Goal: Contribute content: Contribute content

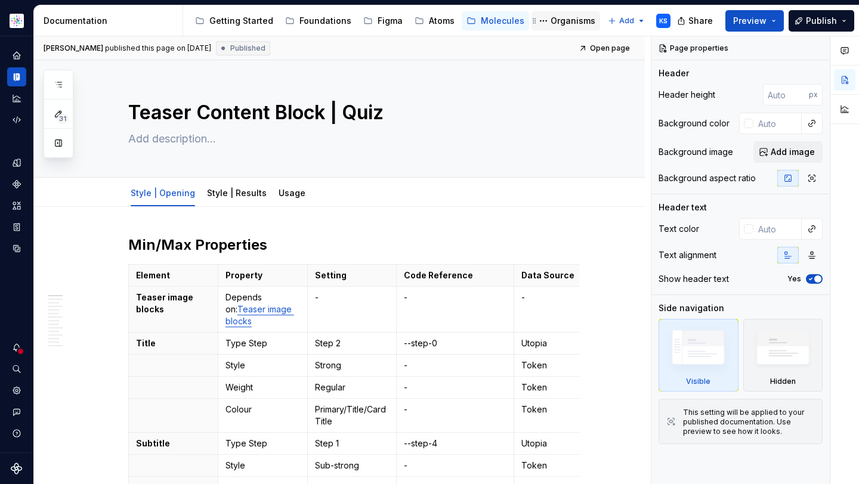
click at [551, 17] on div "Organisms" at bounding box center [573, 21] width 45 height 12
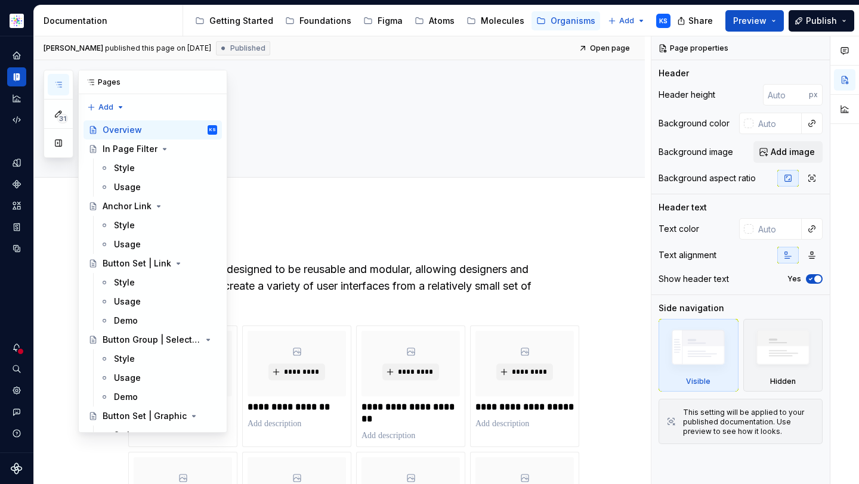
click at [58, 82] on icon "button" at bounding box center [58, 84] width 6 height 5
click at [96, 107] on div "31 Pages Add Accessibility guide for tree Page tree. Navigate the tree with the…" at bounding box center [136, 251] width 184 height 363
click at [120, 131] on div "New page" at bounding box center [145, 131] width 78 height 12
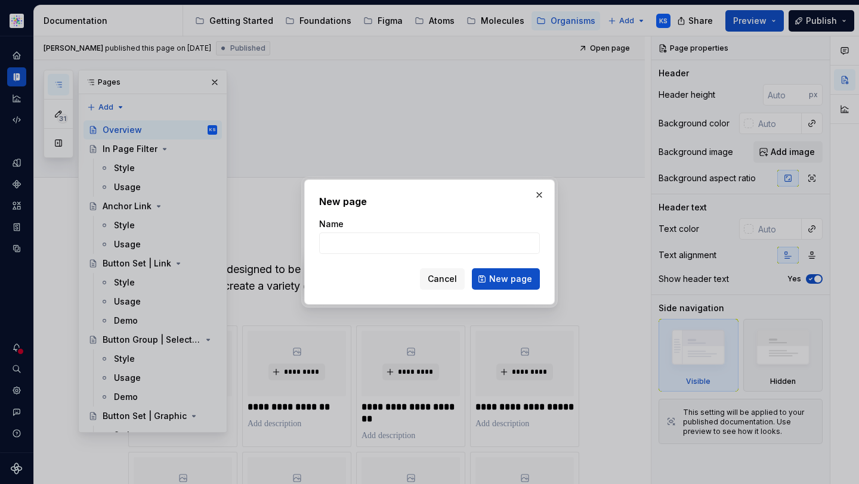
type textarea "*"
type input "Date and"
click at [435, 279] on span "Cancel" at bounding box center [442, 279] width 29 height 12
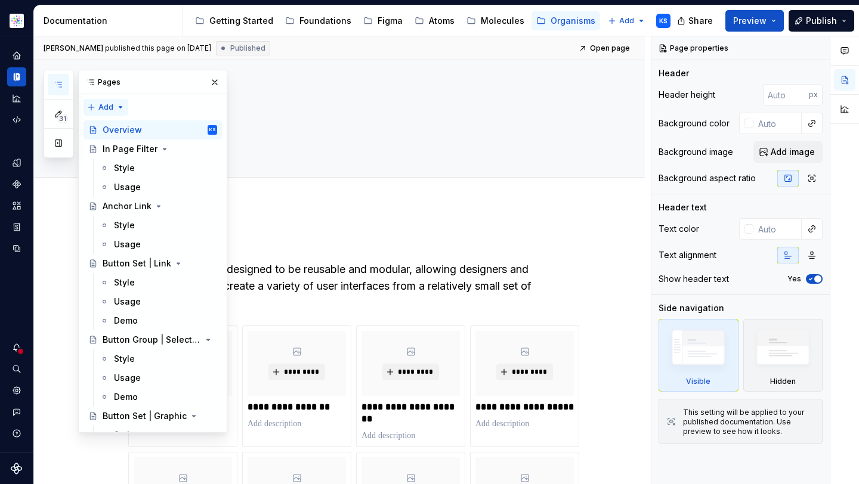
click at [97, 104] on div "31 Pages Add Accessibility guide for tree Page tree. Navigate the tree with the…" at bounding box center [136, 251] width 184 height 363
click at [123, 129] on div "New page" at bounding box center [145, 131] width 78 height 12
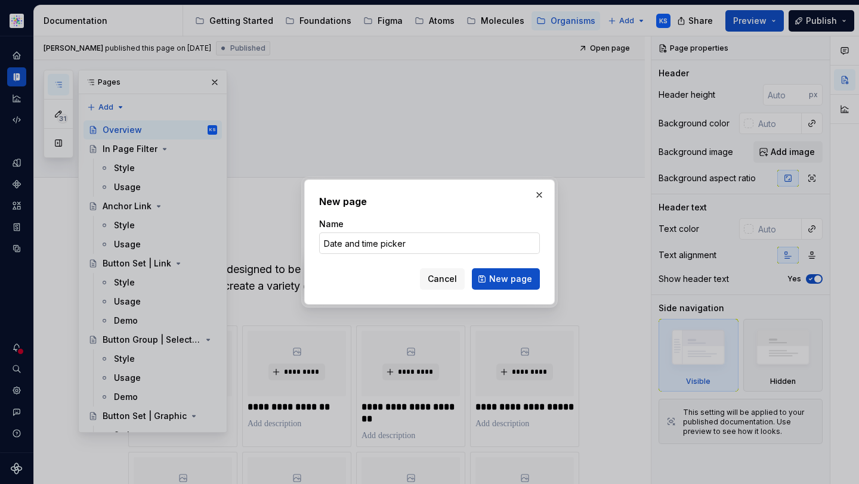
click at [363, 240] on input "Date and time picker" at bounding box center [429, 243] width 221 height 21
click at [388, 242] on input "Date and Time picker" at bounding box center [429, 243] width 221 height 21
click at [441, 242] on input "Date and Time Picker" at bounding box center [429, 243] width 221 height 21
type input "Date and Time Picker"
click at [501, 282] on span "New page" at bounding box center [510, 279] width 43 height 12
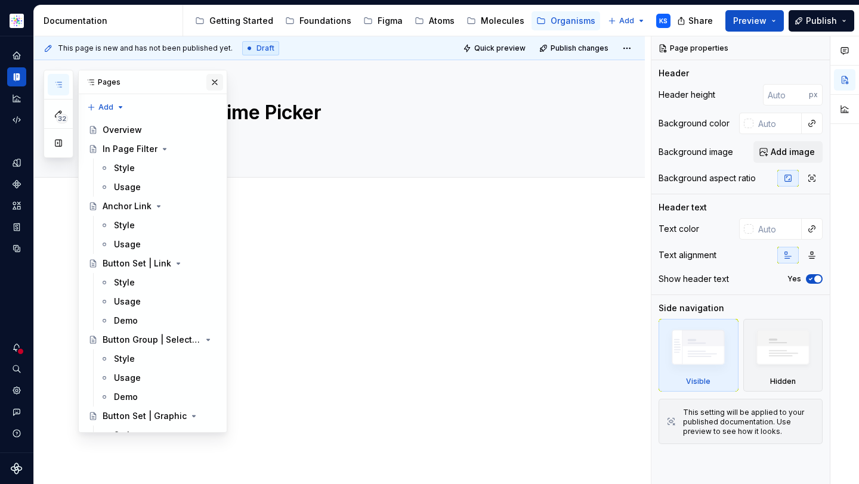
click at [208, 81] on button "button" at bounding box center [214, 82] width 17 height 17
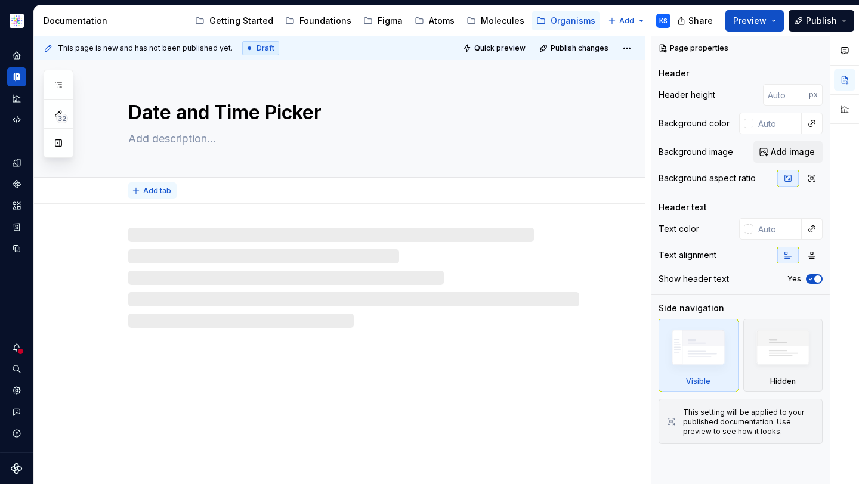
click at [153, 194] on span "Add tab" at bounding box center [157, 191] width 28 height 10
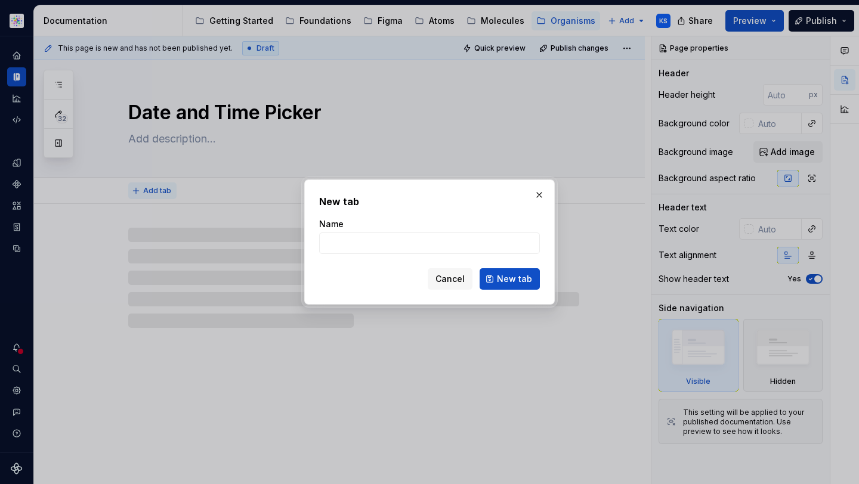
type textarea "*"
type input "St"
type textarea "*"
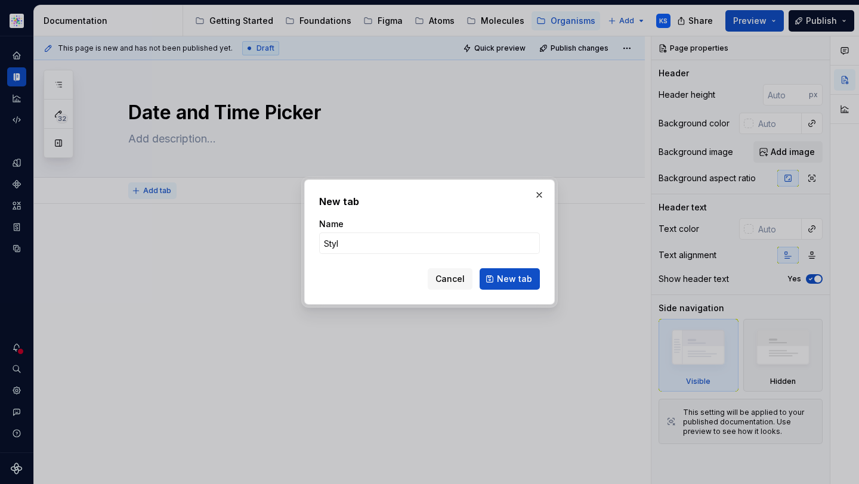
type input "Style"
click button "New tab" at bounding box center [510, 278] width 60 height 21
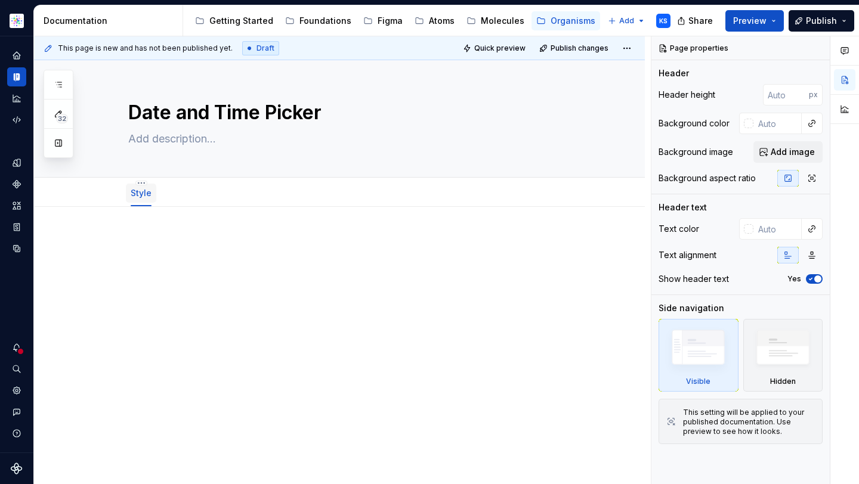
type textarea "*"
click at [173, 195] on button "Add tab" at bounding box center [187, 193] width 48 height 17
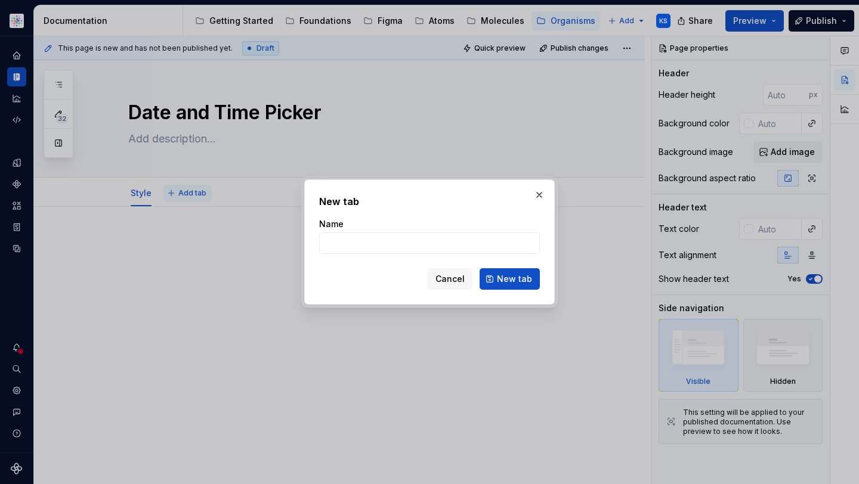
type input "U"
type textarea "*"
type input "Usage"
click button "New tab" at bounding box center [510, 278] width 60 height 21
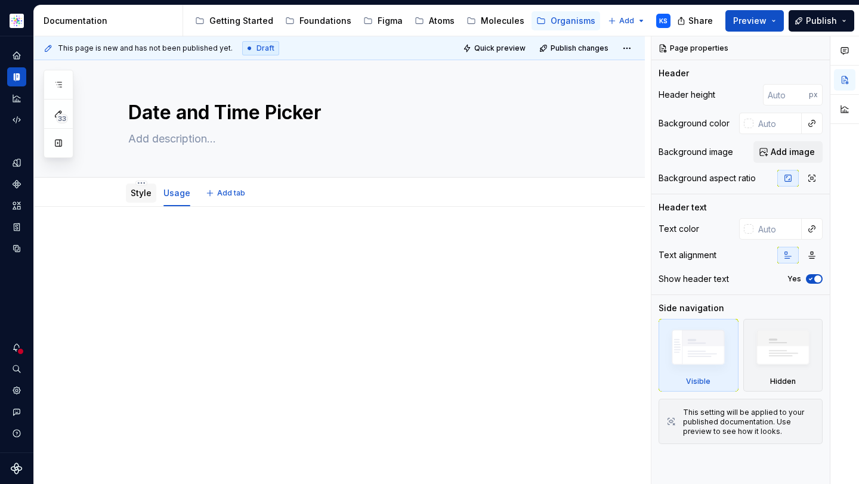
click at [141, 194] on link "Style" at bounding box center [141, 193] width 21 height 10
click at [57, 90] on button "button" at bounding box center [58, 84] width 21 height 21
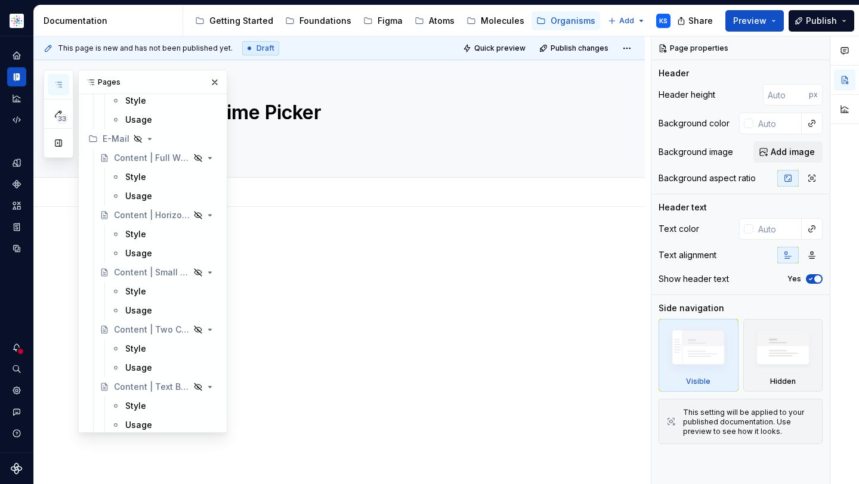
scroll to position [3101, 0]
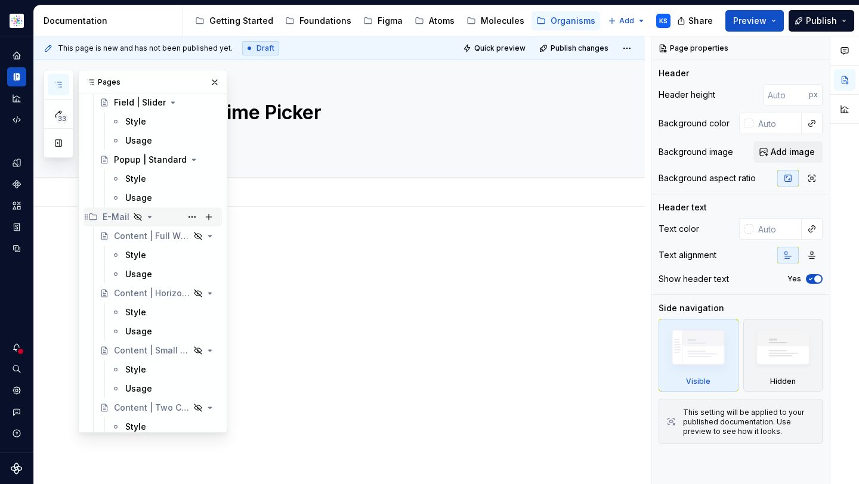
click at [149, 217] on icon "Page tree" at bounding box center [150, 217] width 3 height 1
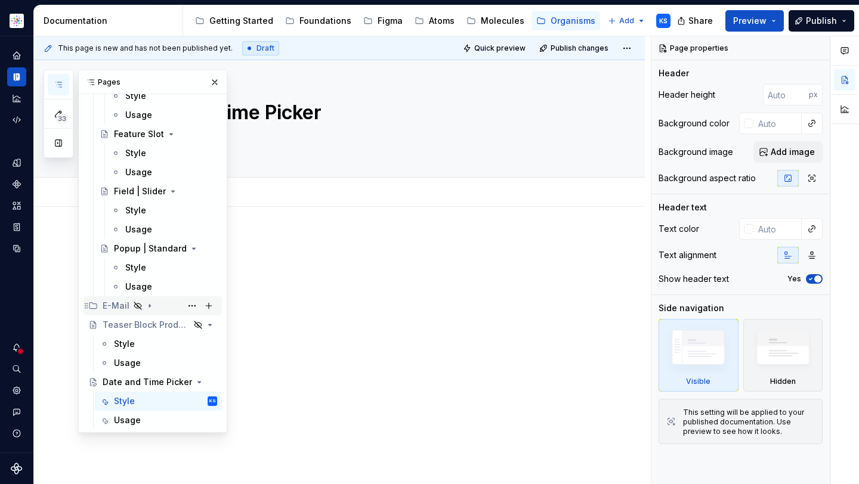
scroll to position [3012, 0]
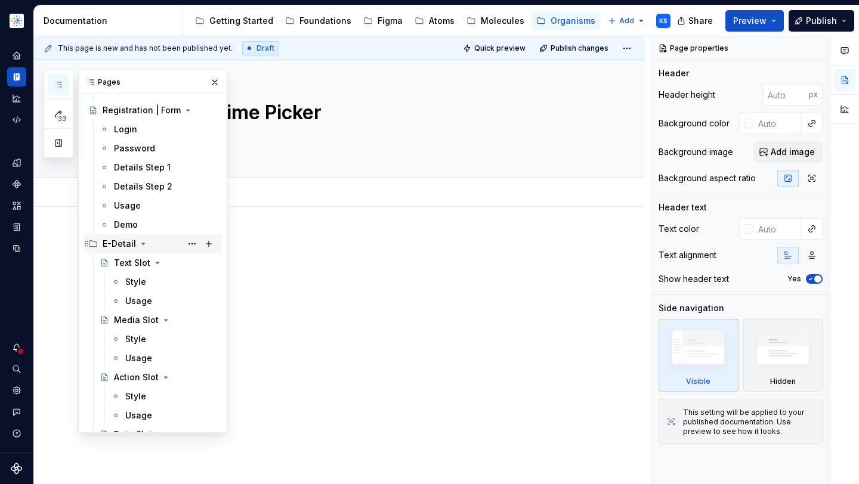
click at [143, 243] on icon "Page tree" at bounding box center [143, 243] width 3 height 1
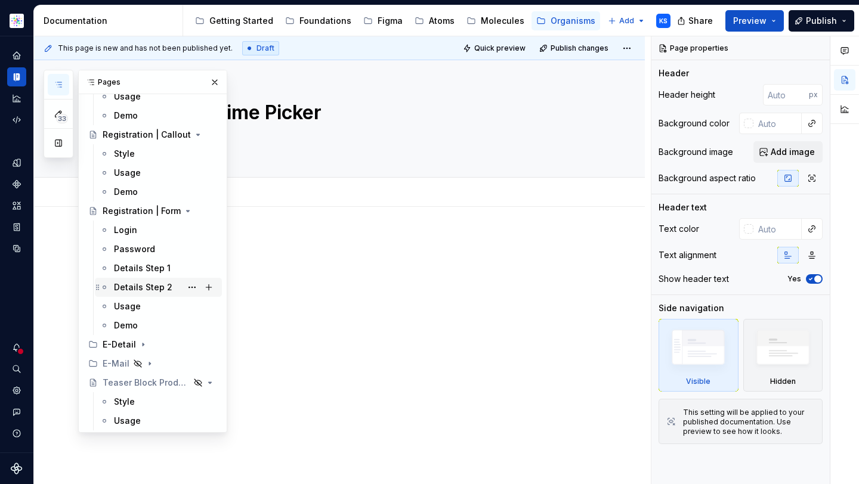
scroll to position [2482, 0]
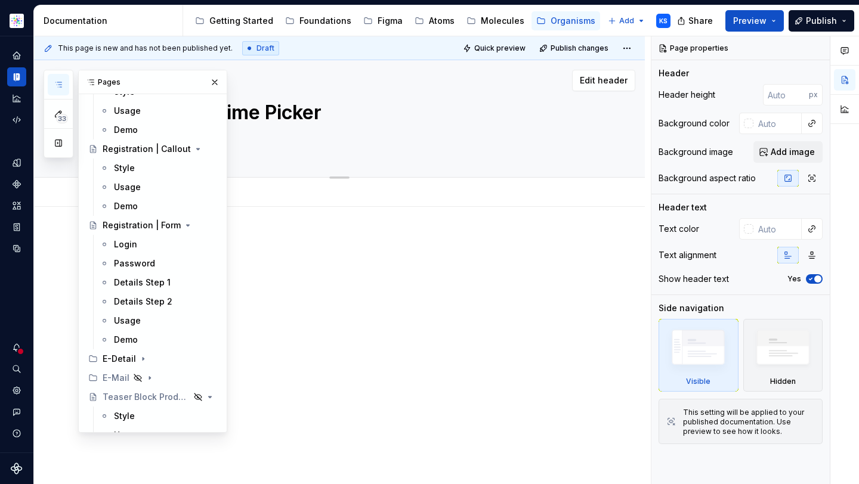
click at [206, 79] on button "button" at bounding box center [214, 82] width 17 height 17
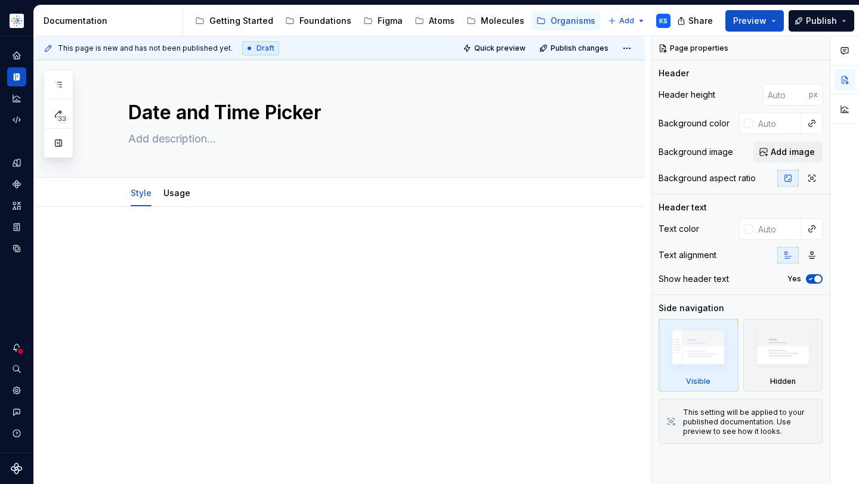
click at [198, 236] on p at bounding box center [353, 243] width 451 height 14
type textarea "*"
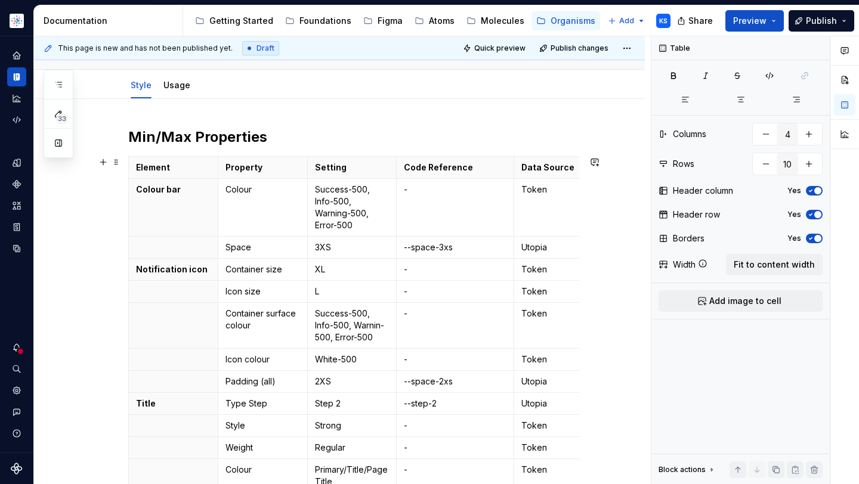
scroll to position [108, 0]
type input "5"
click at [133, 196] on th "Colour bar" at bounding box center [173, 208] width 89 height 58
click at [132, 206] on th "Colour bar" at bounding box center [173, 208] width 89 height 58
click at [131, 206] on html "Astellas Elements KS Dataset Core Documentation Accessibility guide for tree Pa…" at bounding box center [429, 242] width 859 height 484
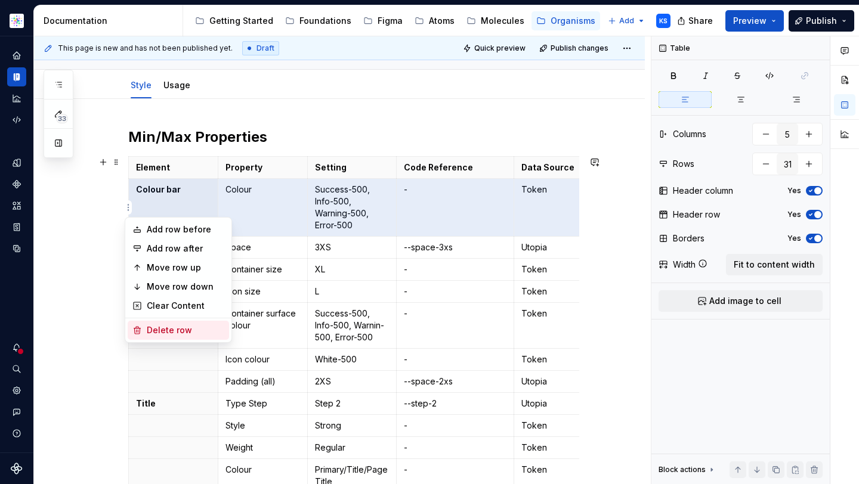
click at [175, 335] on div "Delete row" at bounding box center [186, 331] width 78 height 12
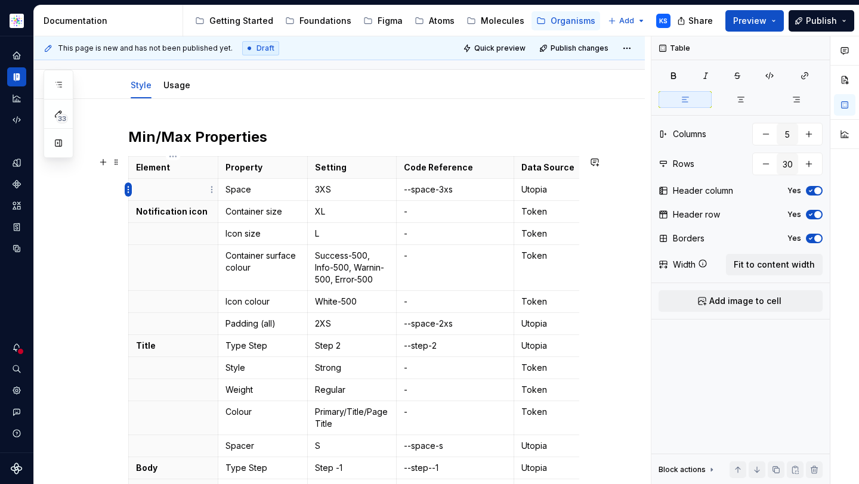
click at [126, 187] on html "Astellas Elements KS Dataset Core Documentation Accessibility guide for tree Pa…" at bounding box center [429, 242] width 859 height 484
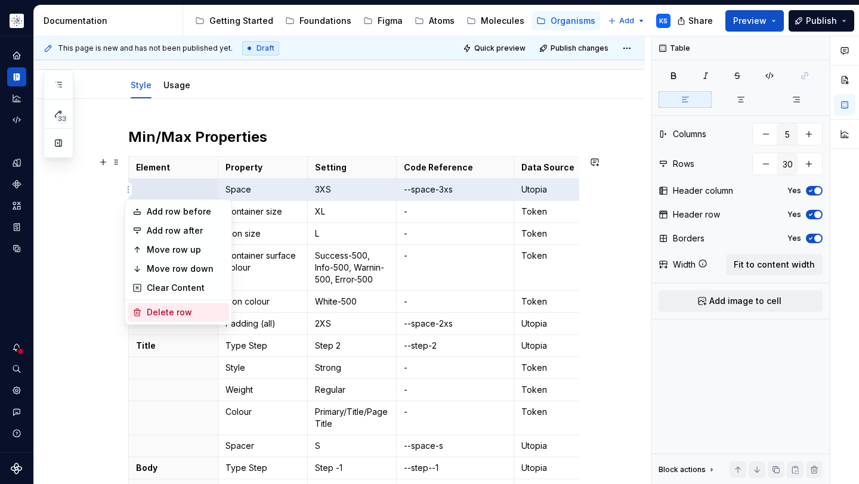
click at [163, 310] on div "Delete row" at bounding box center [186, 313] width 78 height 12
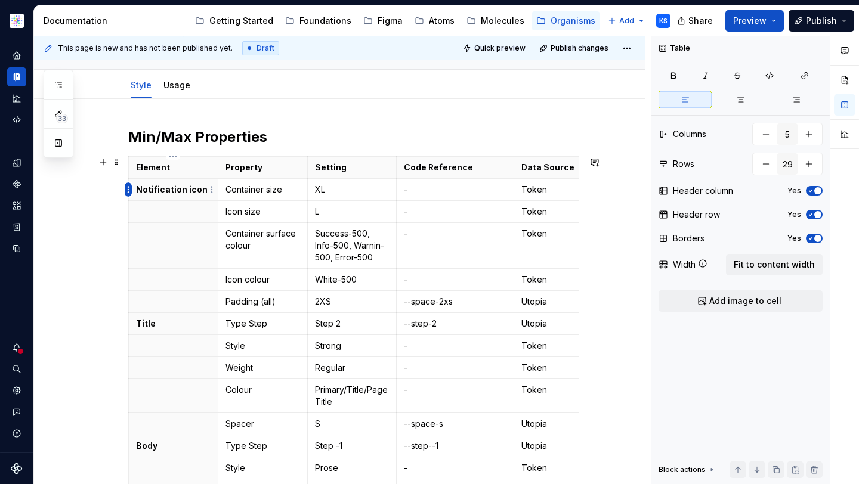
click at [127, 189] on html "Astellas Elements KS Dataset Core Documentation Accessibility guide for tree Pa…" at bounding box center [429, 242] width 859 height 484
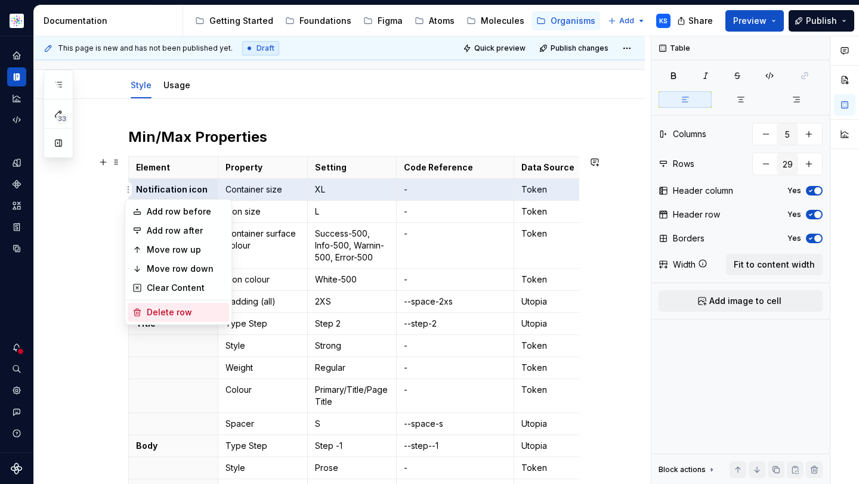
click at [157, 318] on div "Delete row" at bounding box center [186, 313] width 78 height 12
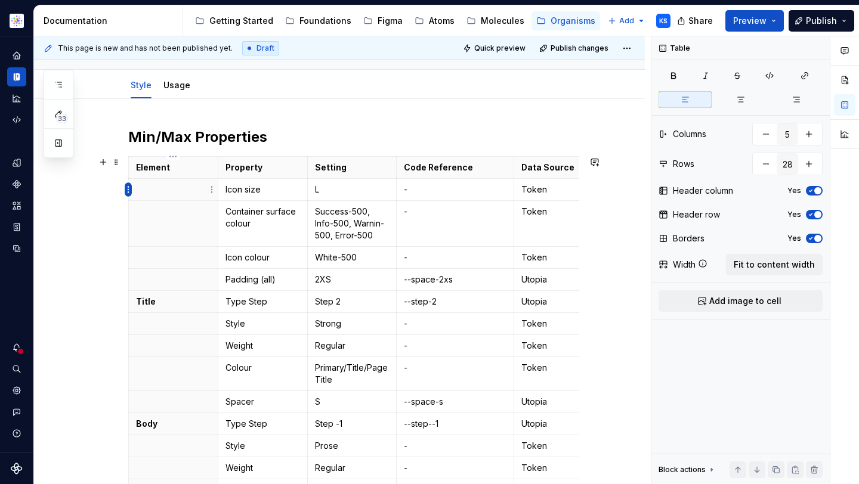
click at [130, 190] on html "Astellas Elements KS Dataset Core Documentation Accessibility guide for tree Pa…" at bounding box center [429, 242] width 859 height 484
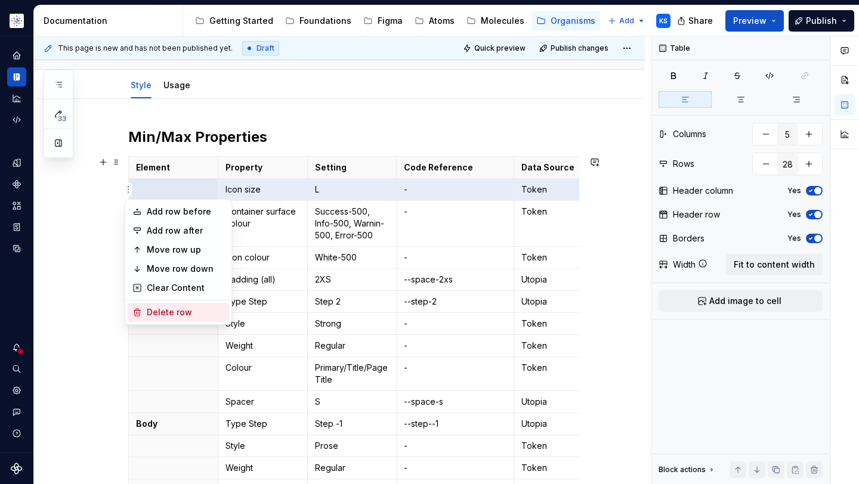
click at [156, 315] on div "Delete row" at bounding box center [186, 313] width 78 height 12
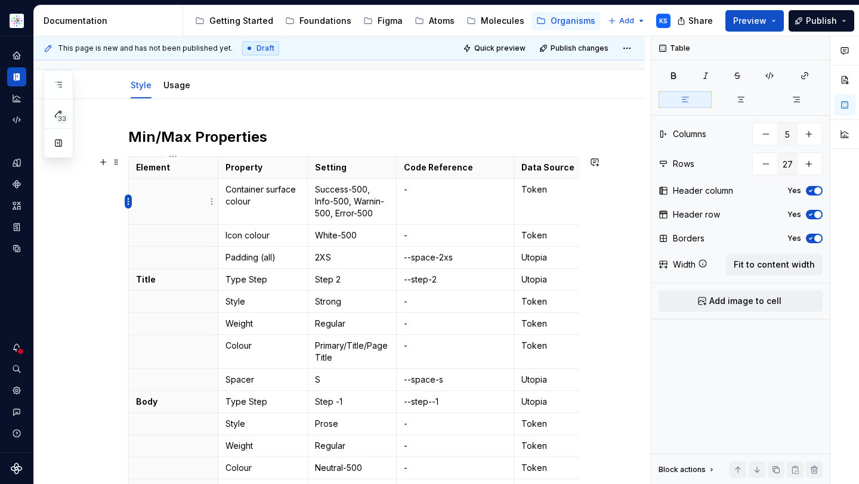
click at [126, 198] on html "Astellas Elements KS Dataset Core Documentation Accessibility guide for tree Pa…" at bounding box center [429, 242] width 859 height 484
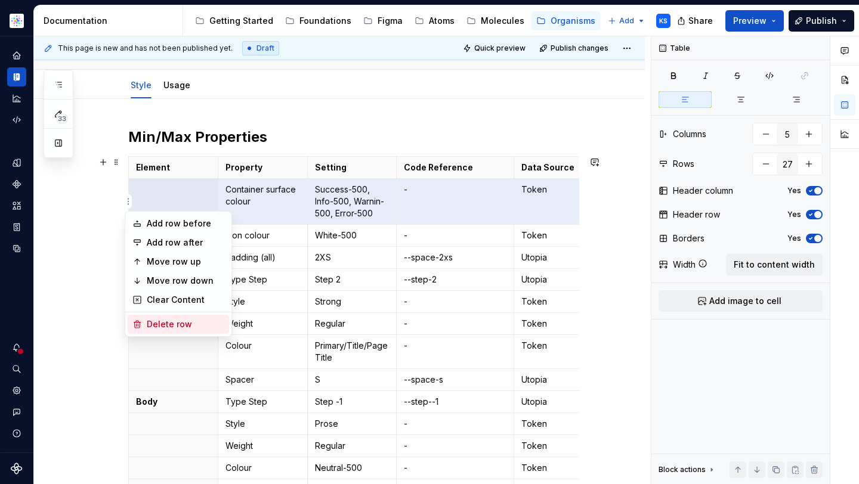
click at [160, 321] on div "Delete row" at bounding box center [186, 325] width 78 height 12
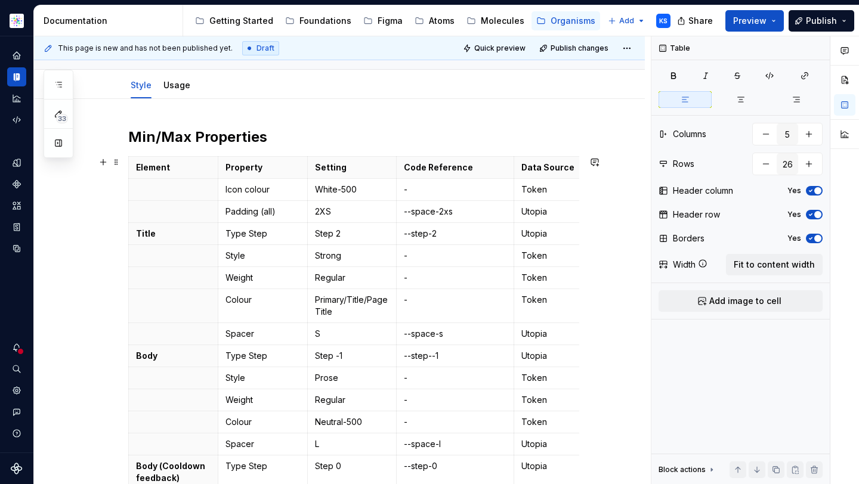
click at [128, 186] on html "Astellas Elements KS Dataset Core Documentation Accessibility guide for tree Pa…" at bounding box center [429, 242] width 859 height 484
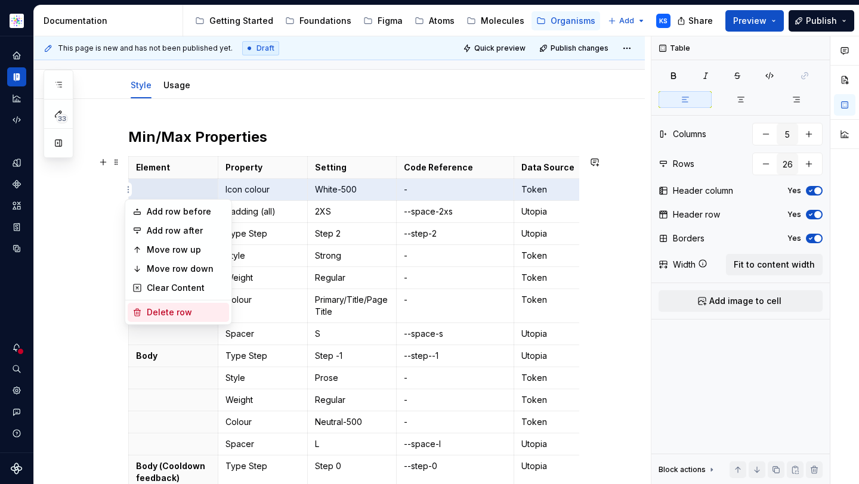
click at [163, 315] on div "Delete row" at bounding box center [186, 313] width 78 height 12
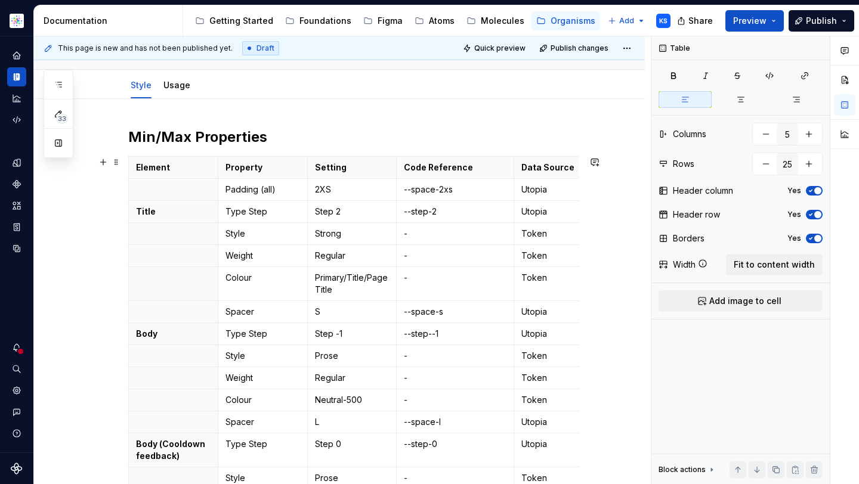
click at [126, 189] on html "Astellas Elements KS Dataset Core Documentation Accessibility guide for tree Pa…" at bounding box center [429, 242] width 859 height 484
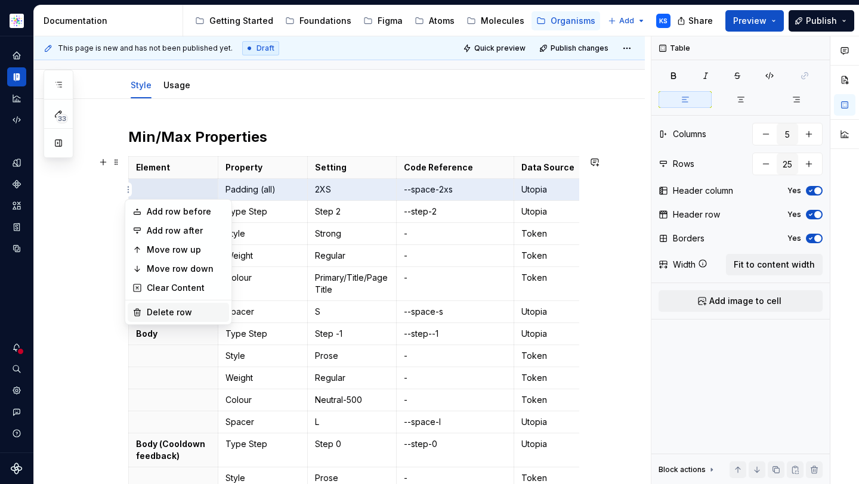
click at [164, 311] on div "Delete row" at bounding box center [186, 313] width 78 height 12
type input "24"
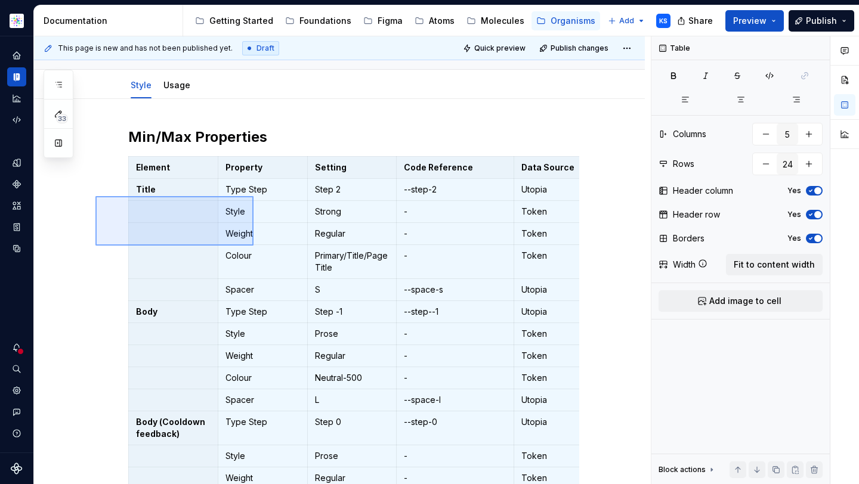
drag, startPoint x: 95, startPoint y: 196, endPoint x: 254, endPoint y: 242, distance: 164.5
click at [254, 245] on div "This page is new and has not been published yet. Draft Quick preview Publish ch…" at bounding box center [342, 260] width 617 height 449
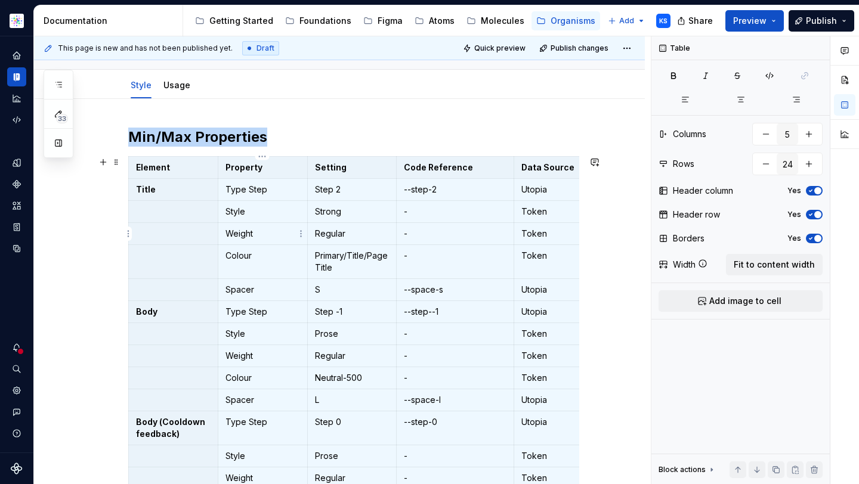
scroll to position [228, 0]
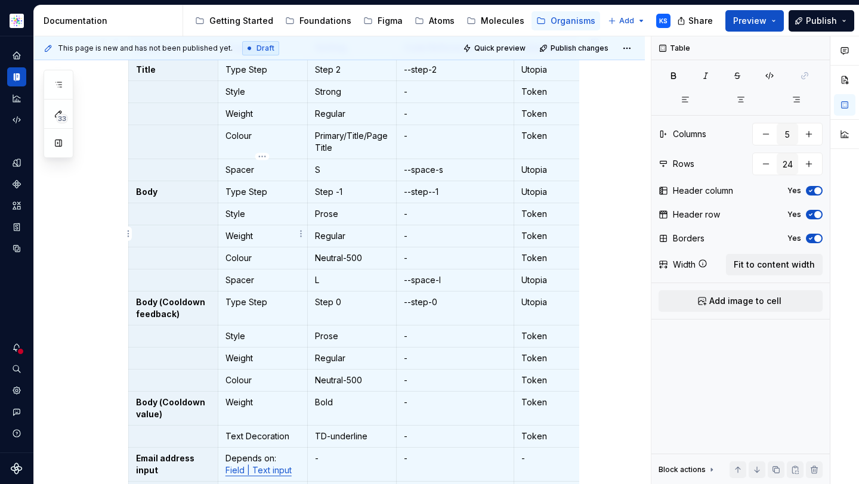
click at [254, 242] on p "Weight" at bounding box center [262, 236] width 75 height 12
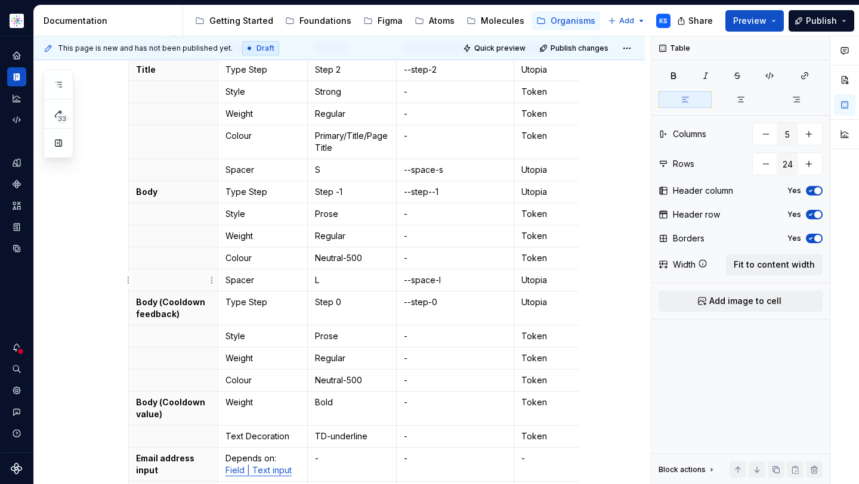
scroll to position [156, 0]
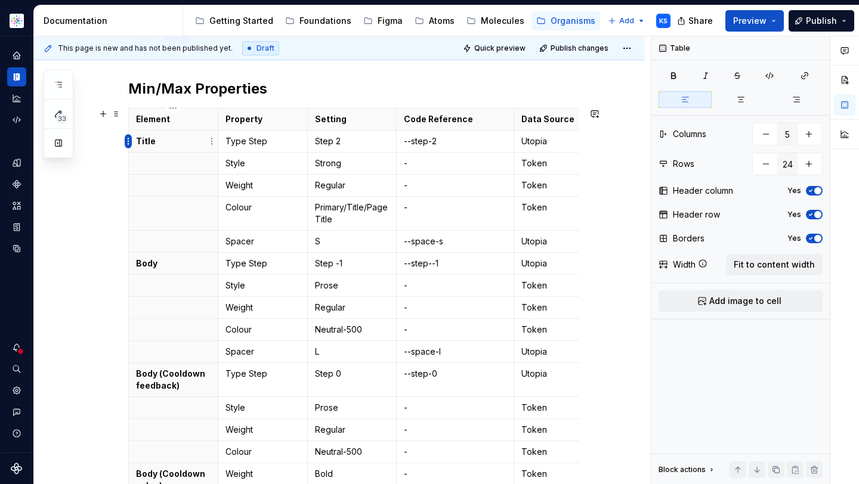
click at [126, 142] on html "Astellas Elements KS Dataset Core Documentation Accessibility guide for tree Pa…" at bounding box center [429, 242] width 859 height 484
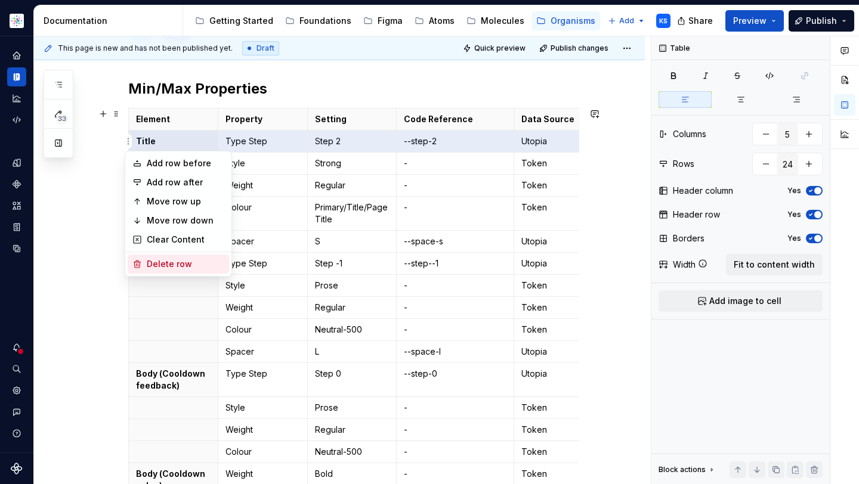
click at [168, 264] on div "Delete row" at bounding box center [186, 264] width 78 height 12
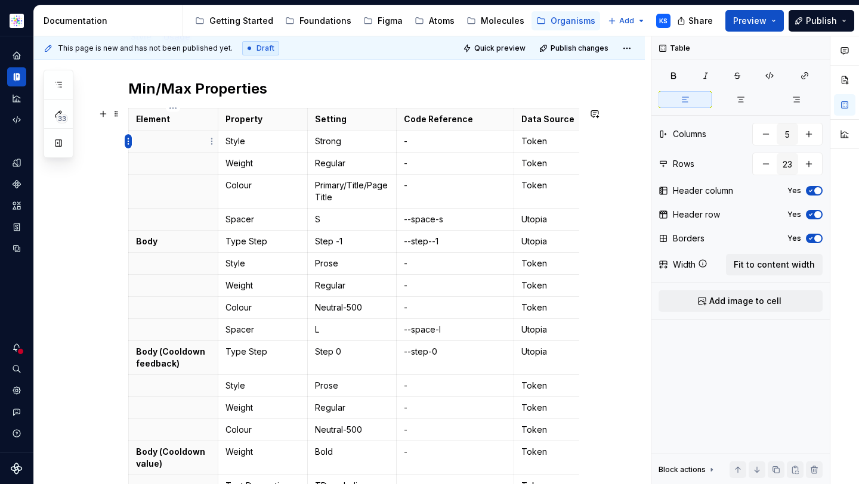
click at [129, 137] on html "Astellas Elements KS Dataset Core Documentation Accessibility guide for tree Pa…" at bounding box center [429, 242] width 859 height 484
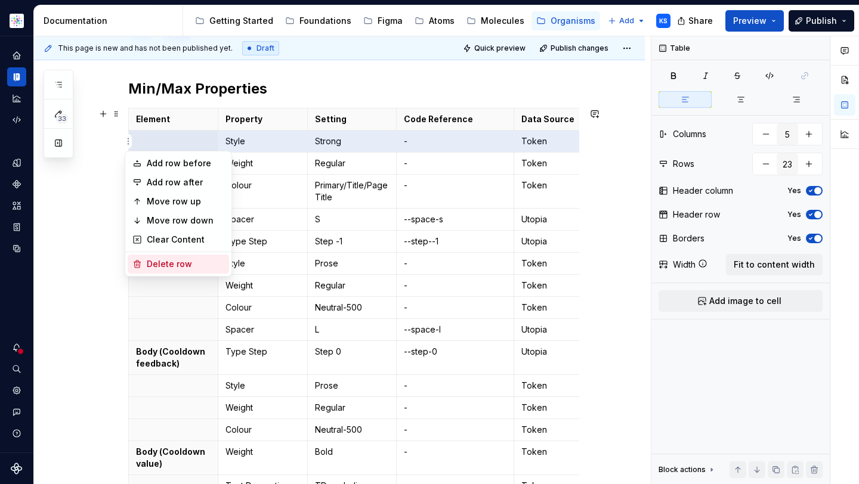
click at [162, 267] on div "Delete row" at bounding box center [186, 264] width 78 height 12
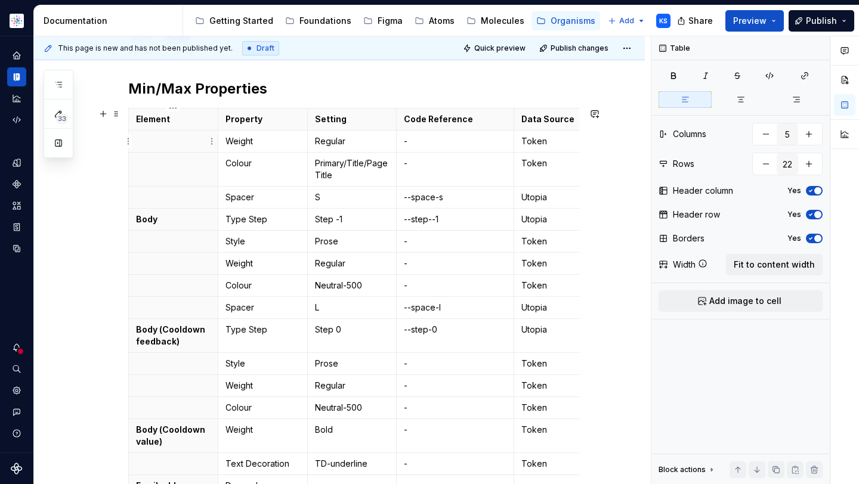
click at [129, 141] on html "Astellas Elements KS Dataset Core Documentation Accessibility guide for tree Pa…" at bounding box center [429, 242] width 859 height 484
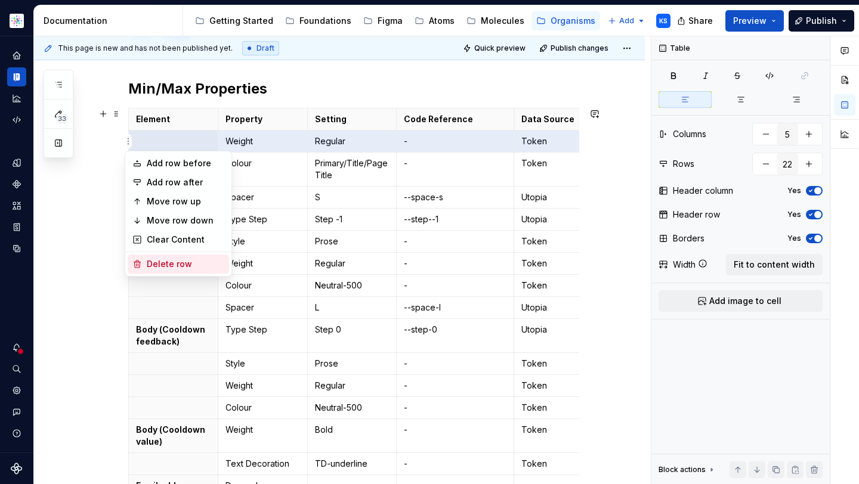
click at [158, 265] on div "Delete row" at bounding box center [186, 264] width 78 height 12
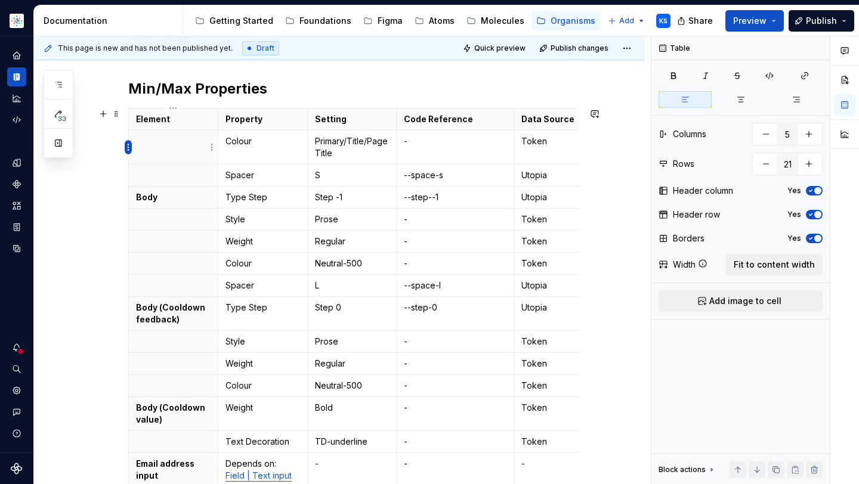
click at [129, 146] on html "Astellas Elements KS Dataset Core Documentation Accessibility guide for tree Pa…" at bounding box center [429, 242] width 859 height 484
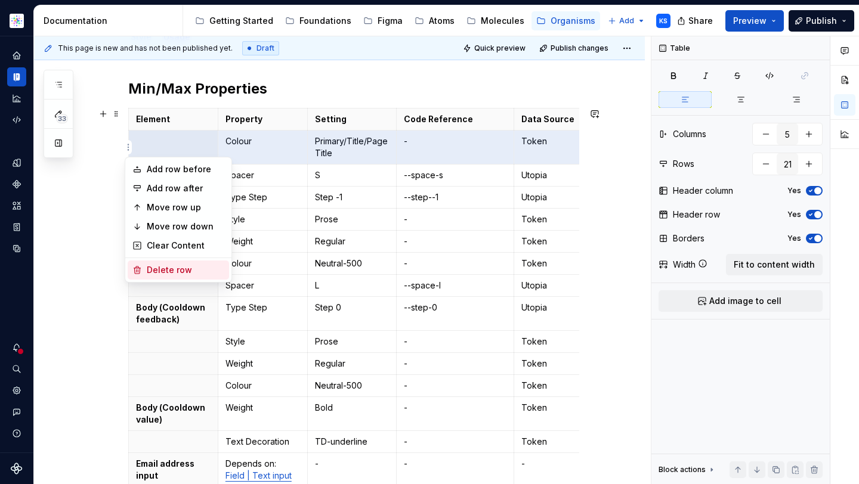
click at [163, 268] on div "Delete row" at bounding box center [186, 270] width 78 height 12
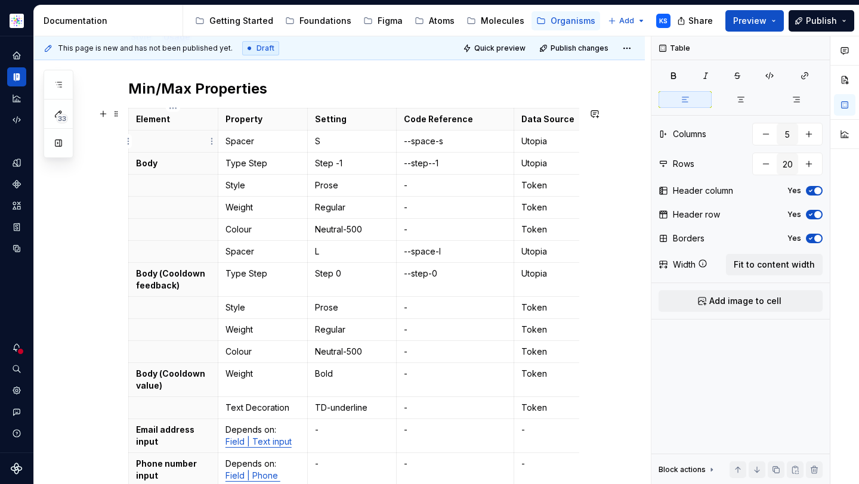
click at [126, 143] on html "Astellas Elements KS Dataset Core Documentation Accessibility guide for tree Pa…" at bounding box center [429, 242] width 859 height 484
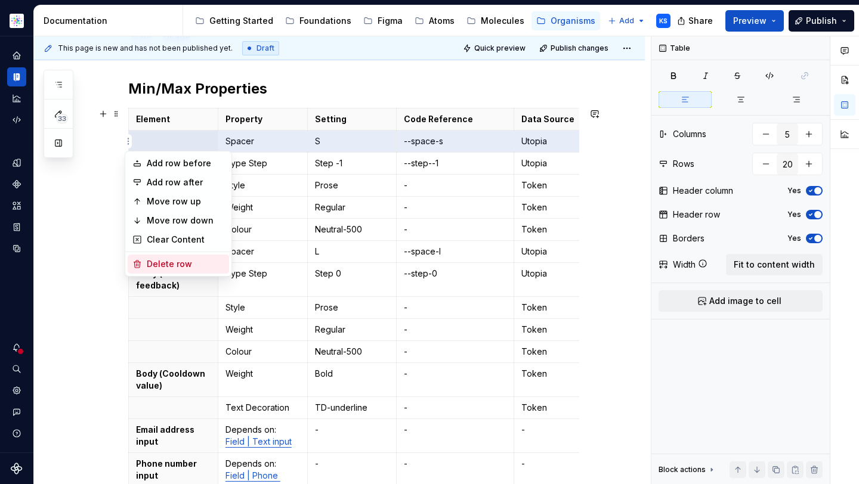
click at [169, 263] on div "Delete row" at bounding box center [186, 264] width 78 height 12
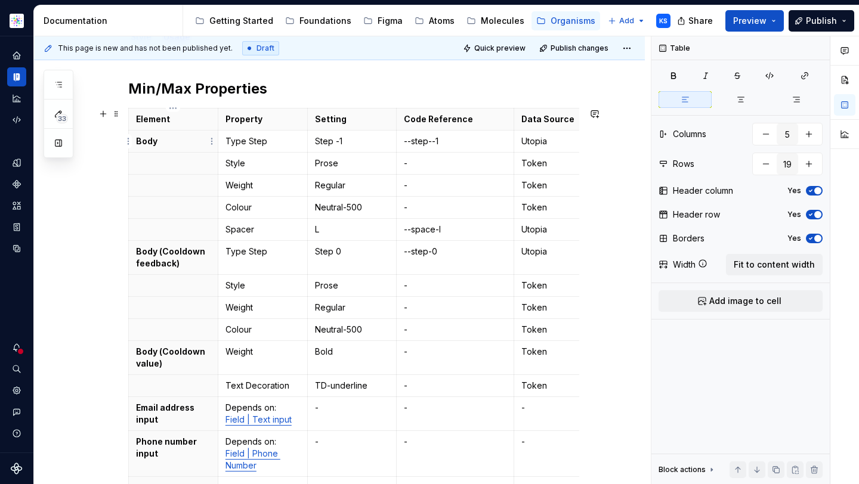
click at [129, 139] on html "Astellas Elements KS Dataset Core Documentation Accessibility guide for tree Pa…" at bounding box center [429, 242] width 859 height 484
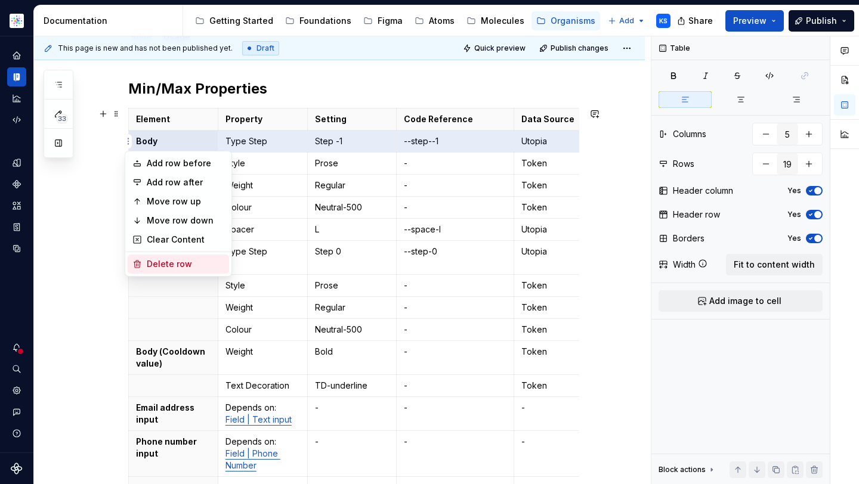
click at [166, 268] on div "Delete row" at bounding box center [186, 264] width 78 height 12
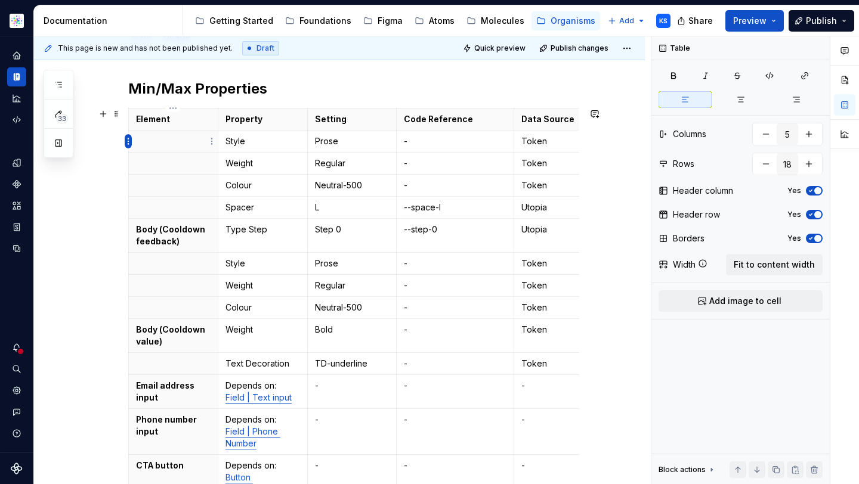
click at [127, 141] on html "Astellas Elements KS Dataset Core Documentation Accessibility guide for tree Pa…" at bounding box center [429, 242] width 859 height 484
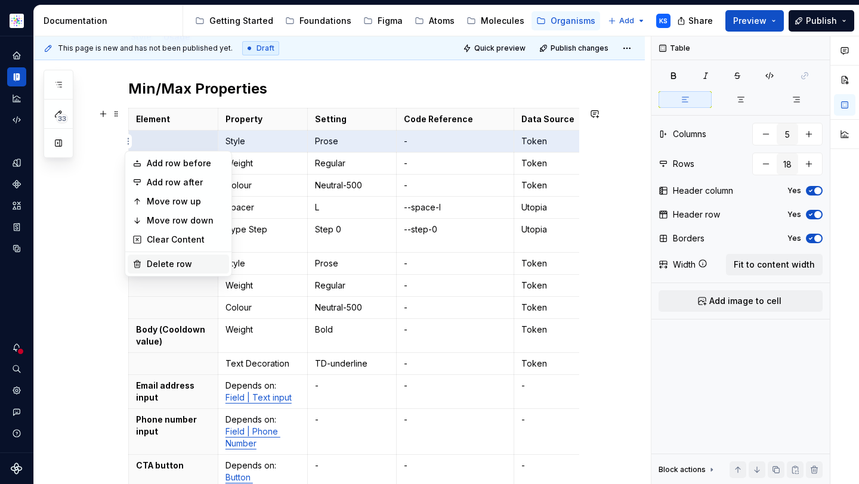
click at [157, 268] on div "Delete row" at bounding box center [186, 264] width 78 height 12
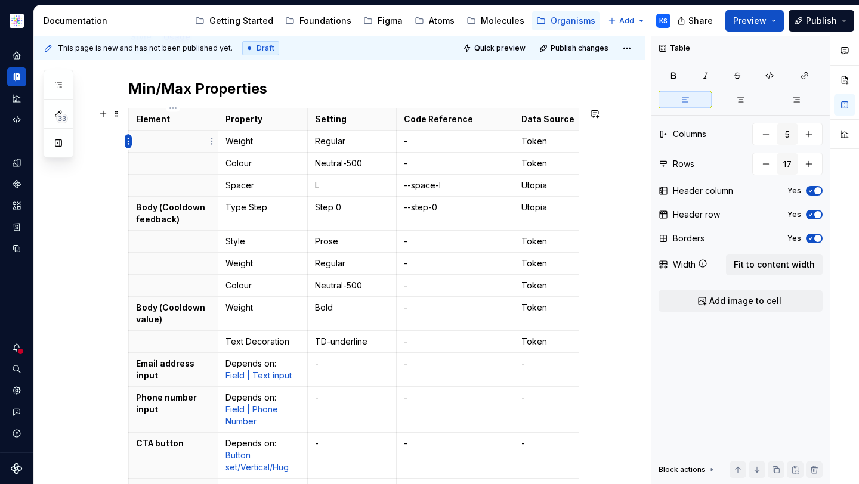
click at [129, 142] on html "Astellas Elements KS Dataset Core Documentation Accessibility guide for tree Pa…" at bounding box center [429, 242] width 859 height 484
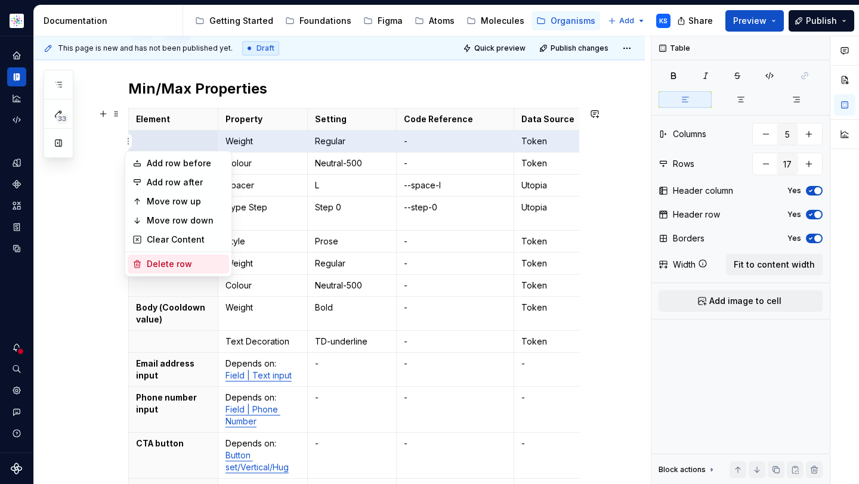
click at [174, 265] on div "Delete row" at bounding box center [186, 264] width 78 height 12
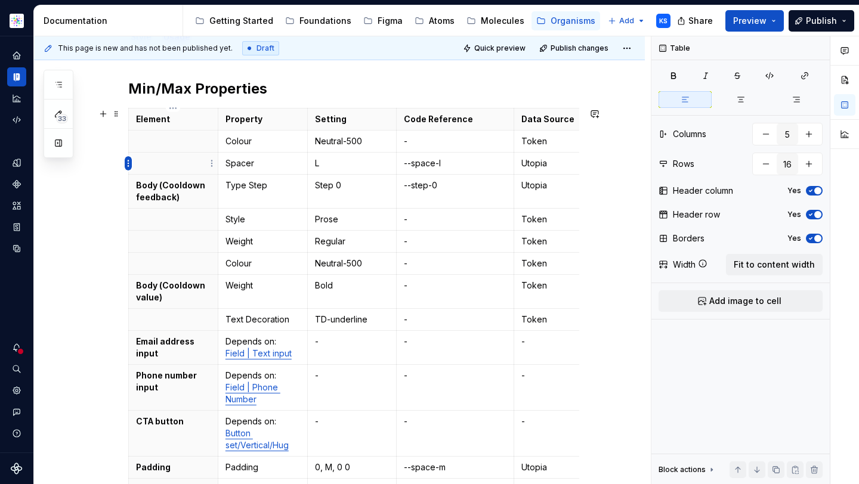
click at [128, 162] on html "Astellas Elements KS Dataset Core Documentation Accessibility guide for tree Pa…" at bounding box center [429, 242] width 859 height 484
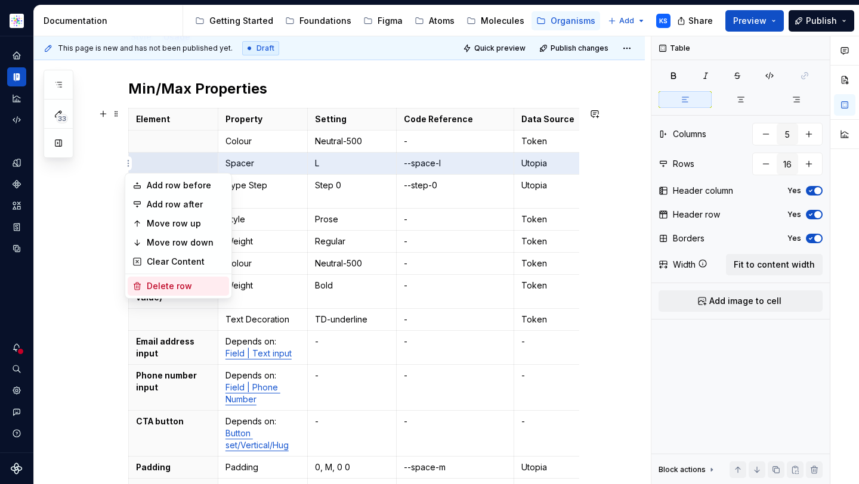
click at [169, 282] on div "Delete row" at bounding box center [186, 286] width 78 height 12
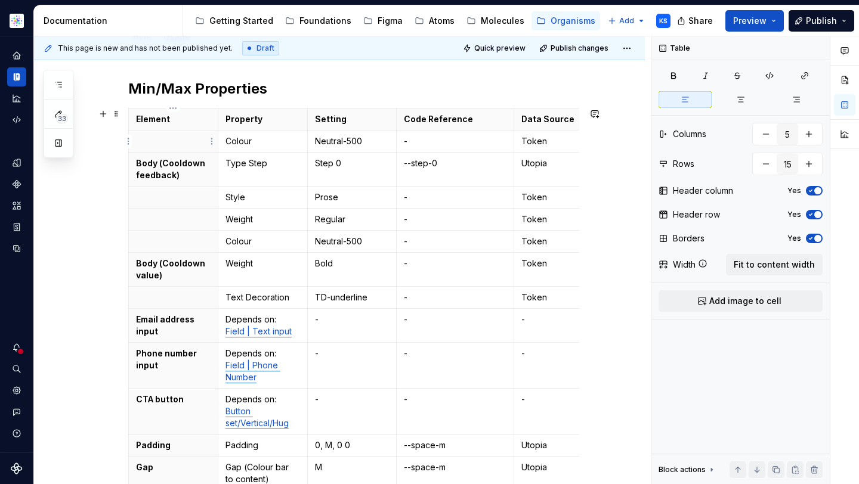
click at [130, 141] on html "Astellas Elements KS Dataset Core Documentation Accessibility guide for tree Pa…" at bounding box center [429, 242] width 859 height 484
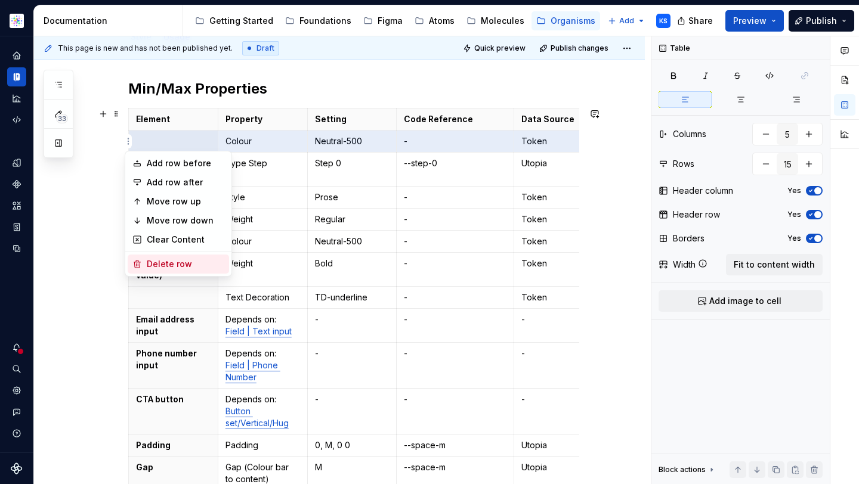
click at [189, 262] on div "Delete row" at bounding box center [186, 264] width 78 height 12
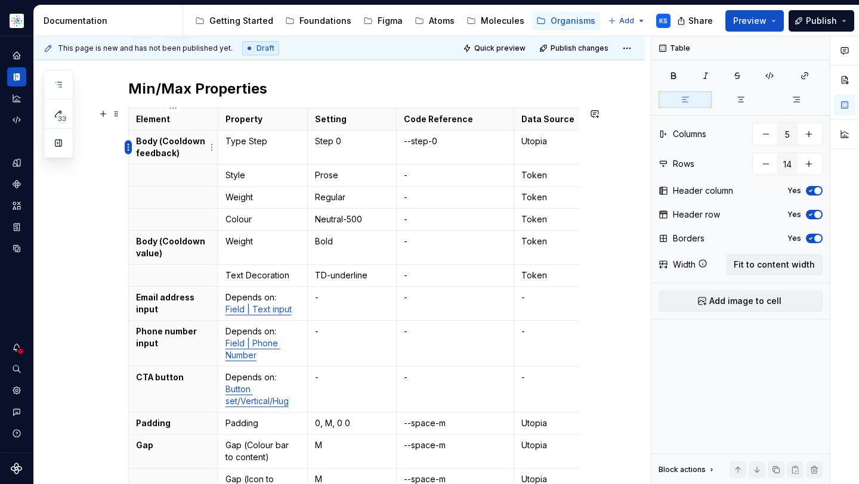
click at [126, 146] on html "Astellas Elements KS Dataset Core Documentation Accessibility guide for tree Pa…" at bounding box center [429, 242] width 859 height 484
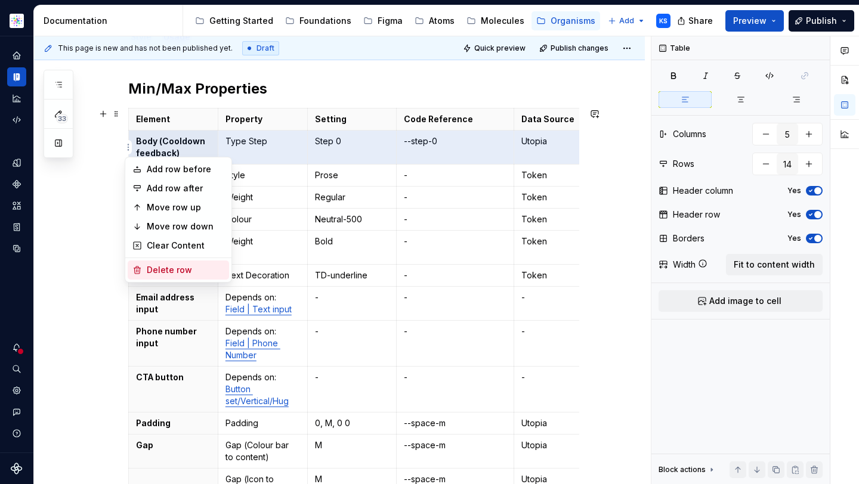
click at [188, 270] on div "Delete row" at bounding box center [186, 270] width 78 height 12
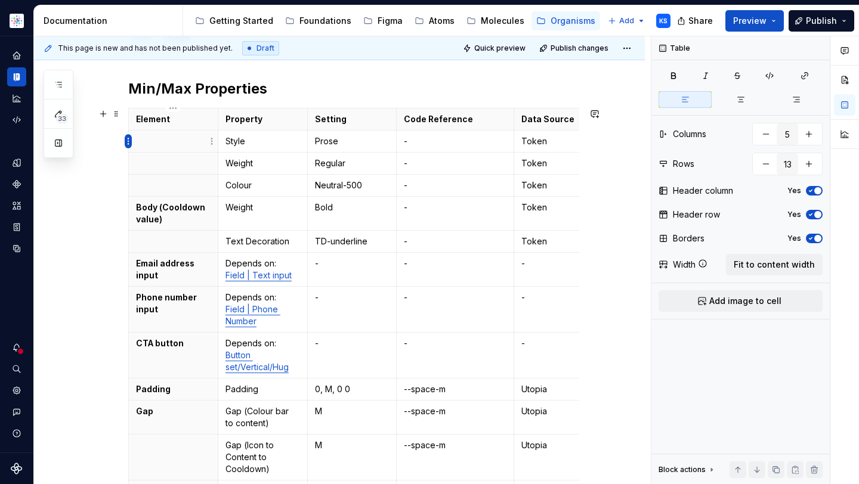
click at [128, 141] on html "Astellas Elements KS Dataset Core Documentation Accessibility guide for tree Pa…" at bounding box center [429, 242] width 859 height 484
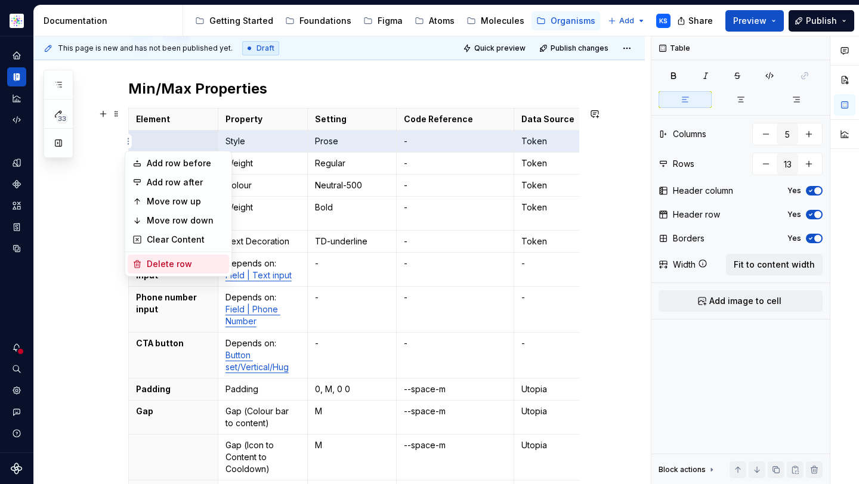
click at [176, 263] on div "Delete row" at bounding box center [186, 264] width 78 height 12
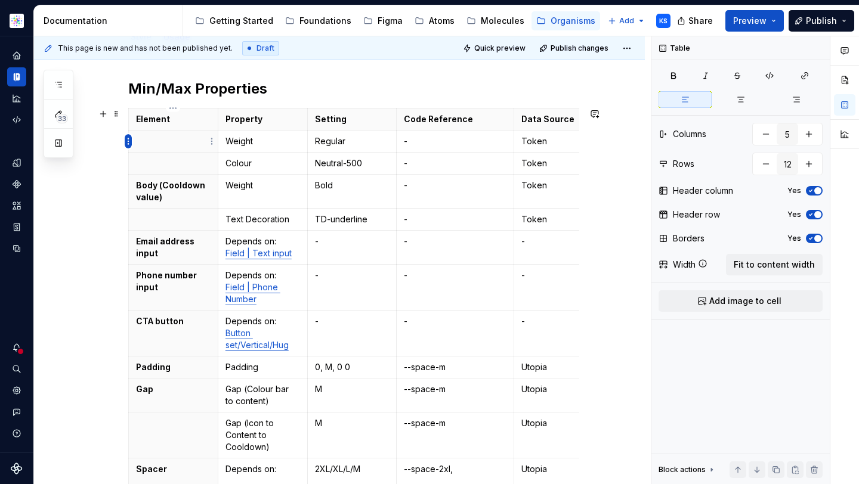
click at [127, 140] on html "Astellas Elements KS Dataset Core Documentation Accessibility guide for tree Pa…" at bounding box center [429, 242] width 859 height 484
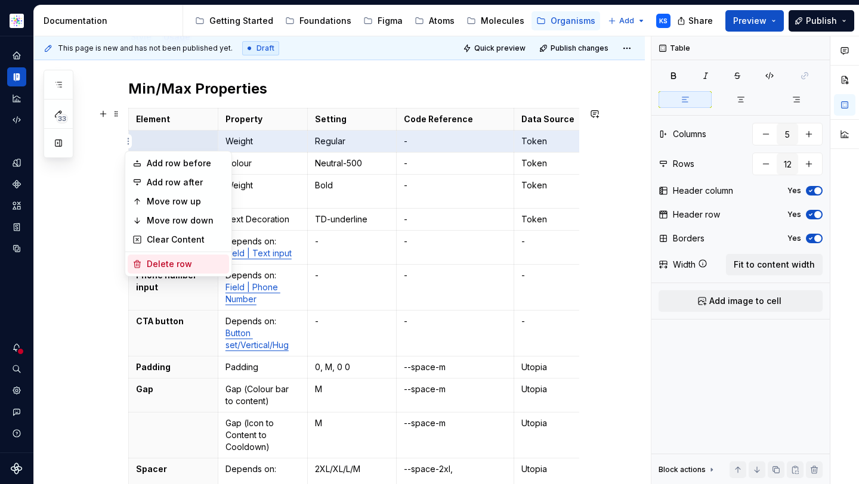
drag, startPoint x: 163, startPoint y: 270, endPoint x: 138, endPoint y: 189, distance: 84.9
click at [163, 270] on div "Delete row" at bounding box center [186, 264] width 78 height 12
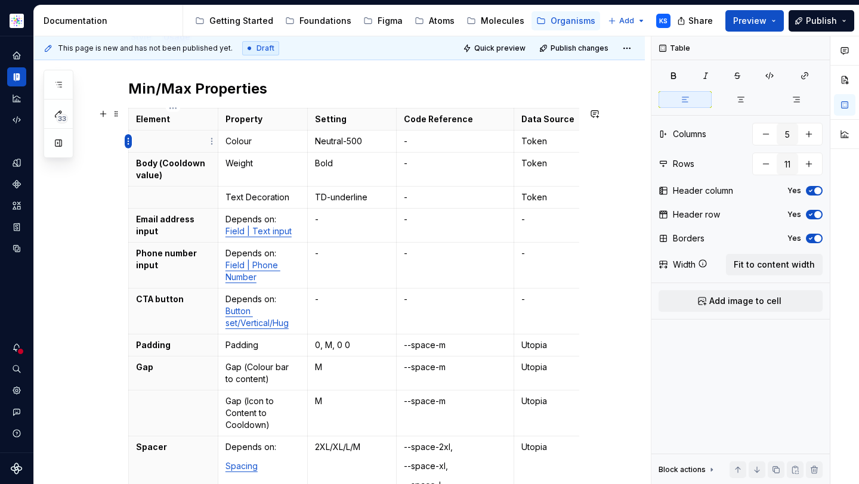
click at [128, 140] on html "Astellas Elements KS Dataset Core Documentation Accessibility guide for tree Pa…" at bounding box center [429, 242] width 859 height 484
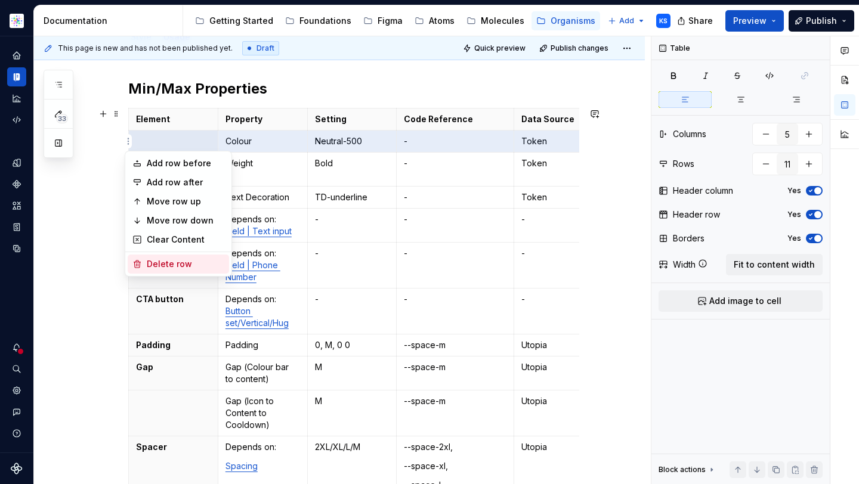
click at [147, 264] on div "Delete row" at bounding box center [186, 264] width 78 height 12
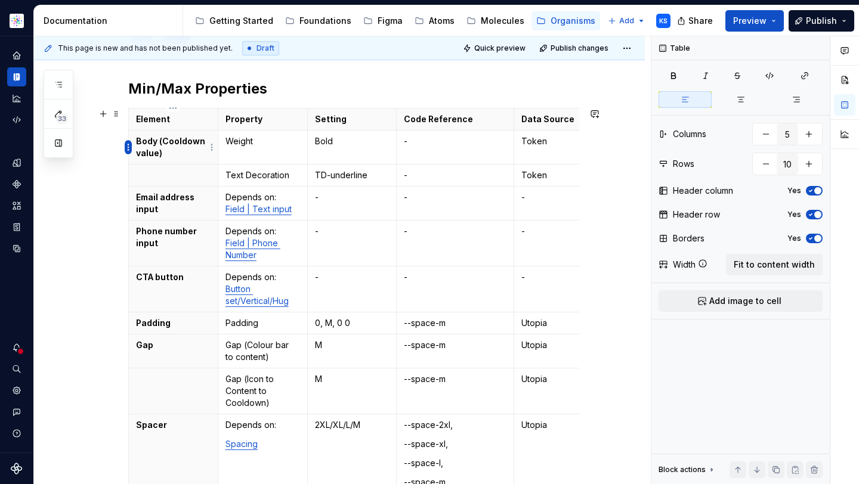
click at [128, 141] on html "Astellas Elements KS Dataset Core Documentation Accessibility guide for tree Pa…" at bounding box center [429, 242] width 859 height 484
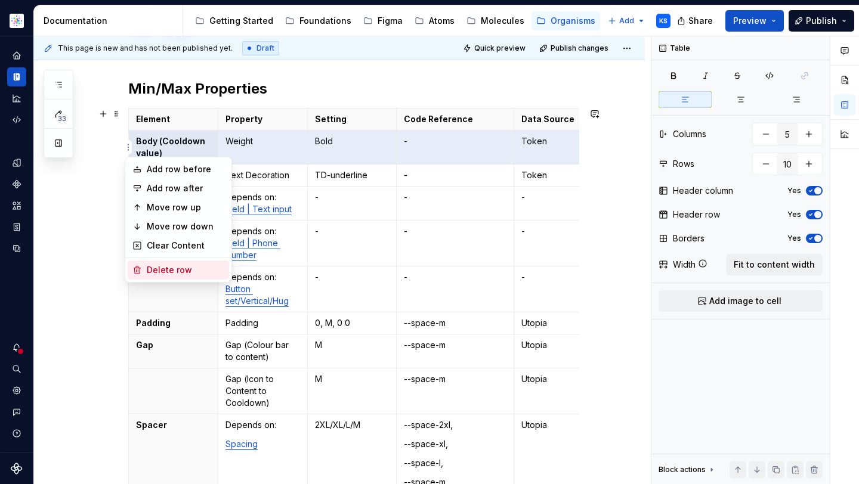
drag, startPoint x: 164, startPoint y: 265, endPoint x: 146, endPoint y: 154, distance: 112.4
click at [164, 265] on div "Delete row" at bounding box center [186, 270] width 78 height 12
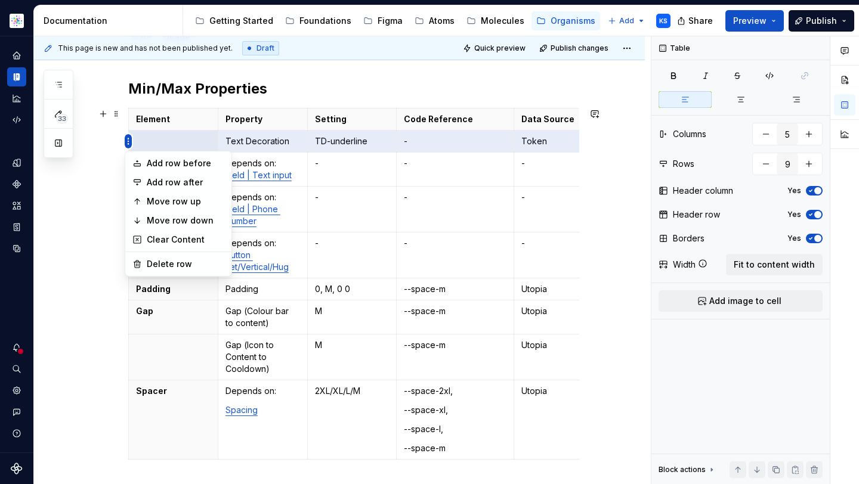
click at [128, 141] on html "Astellas Elements KS Dataset Core Documentation Accessibility guide for tree Pa…" at bounding box center [429, 242] width 859 height 484
click at [187, 261] on div "Delete row" at bounding box center [186, 264] width 78 height 12
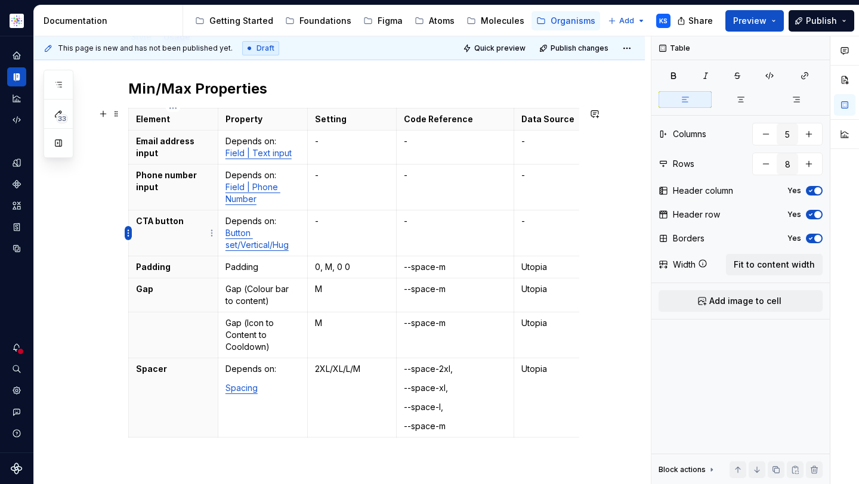
click at [129, 232] on html "Astellas Elements KS Dataset Core Documentation Accessibility guide for tree Pa…" at bounding box center [429, 242] width 859 height 484
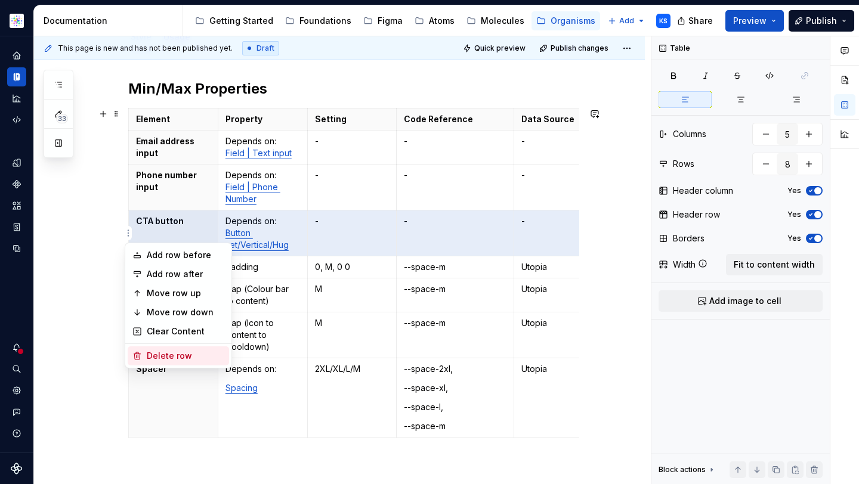
click at [177, 350] on div "Delete row" at bounding box center [186, 356] width 78 height 12
type input "7"
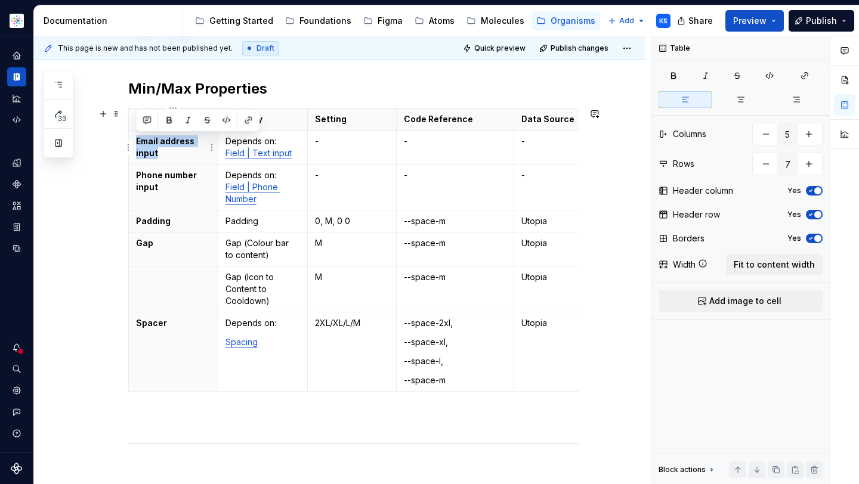
drag, startPoint x: 165, startPoint y: 153, endPoint x: 137, endPoint y: 141, distance: 30.2
click at [136, 140] on p "Email address input" at bounding box center [173, 147] width 75 height 24
click at [278, 154] on link "Field | Text input" at bounding box center [258, 153] width 66 height 10
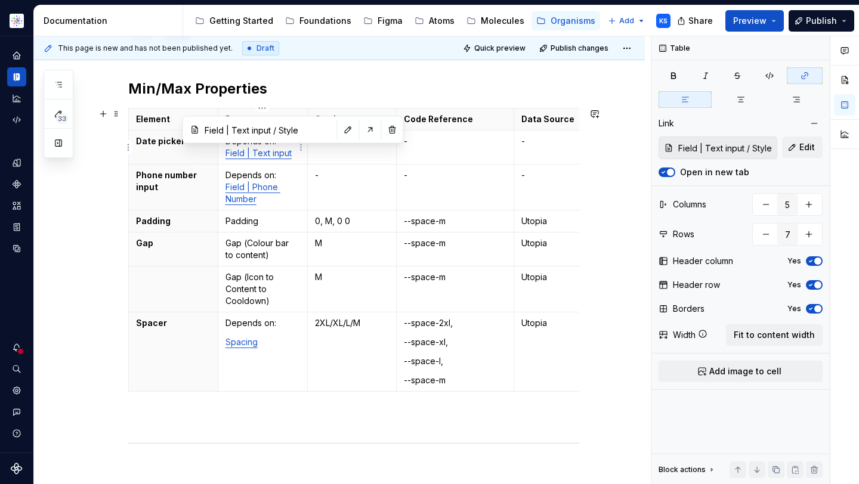
click at [283, 155] on link "Field | Text input" at bounding box center [258, 153] width 66 height 10
drag, startPoint x: 294, startPoint y: 152, endPoint x: 222, endPoint y: 156, distance: 71.7
click at [222, 156] on td "Depends on: Field | Text input" at bounding box center [262, 148] width 89 height 34
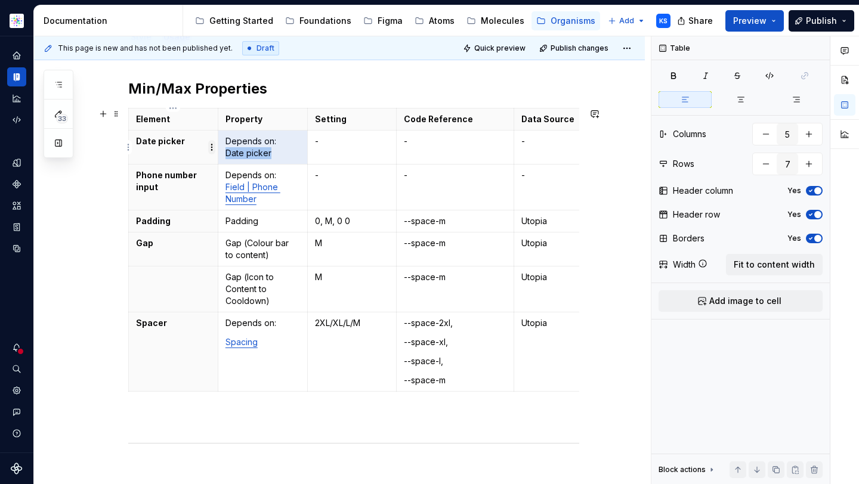
drag, startPoint x: 274, startPoint y: 151, endPoint x: 214, endPoint y: 151, distance: 60.3
click at [213, 151] on body "Astellas Elements KS Dataset Core Documentation Accessibility guide for tree Pa…" at bounding box center [429, 242] width 859 height 484
click at [259, 149] on p "Depends on: Date picker" at bounding box center [262, 147] width 75 height 24
drag, startPoint x: 275, startPoint y: 150, endPoint x: 221, endPoint y: 150, distance: 53.7
click at [221, 150] on td "Depends on: Date picker" at bounding box center [262, 148] width 89 height 34
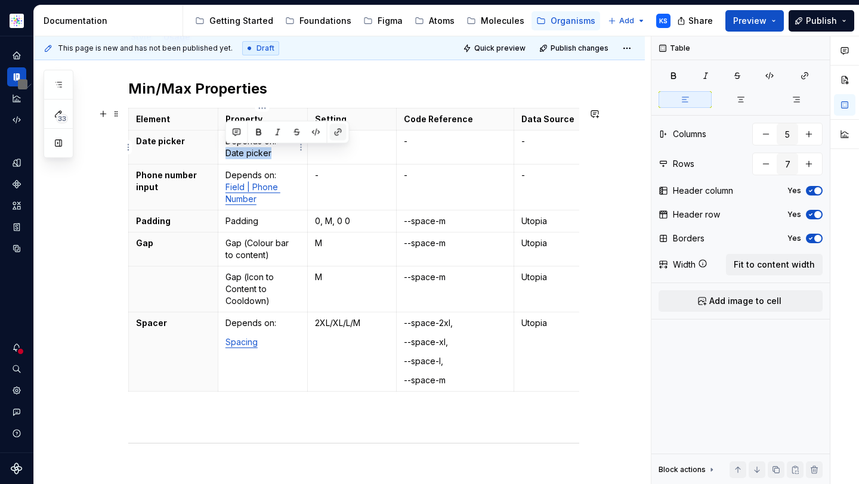
click at [335, 133] on button "button" at bounding box center [338, 132] width 17 height 17
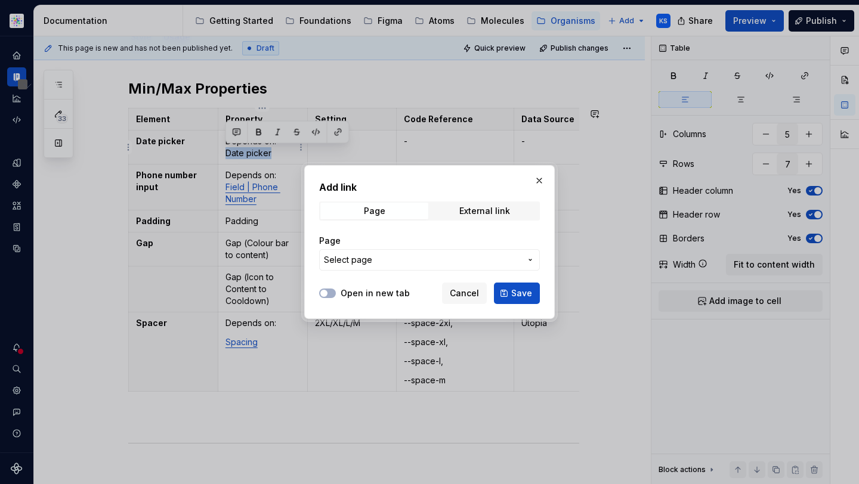
click at [381, 264] on span "Select page" at bounding box center [422, 260] width 197 height 12
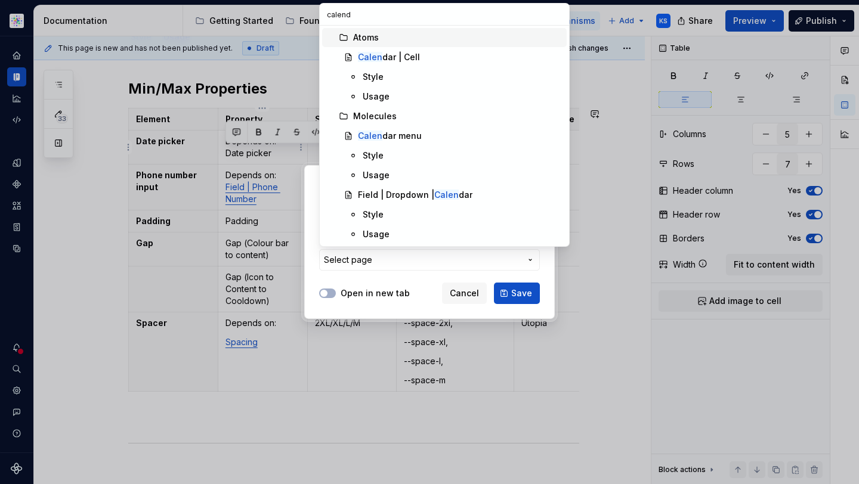
type input "calenda"
click at [428, 217] on div "Style" at bounding box center [462, 215] width 199 height 12
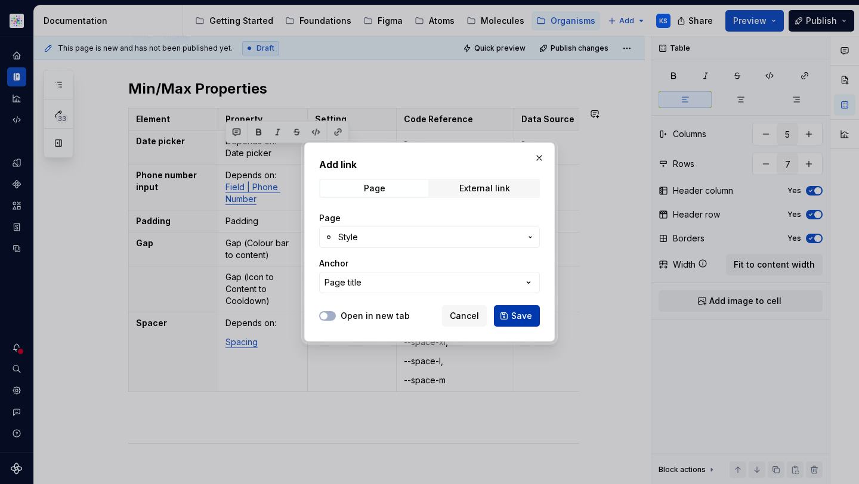
click at [524, 323] on button "Save" at bounding box center [517, 315] width 46 height 21
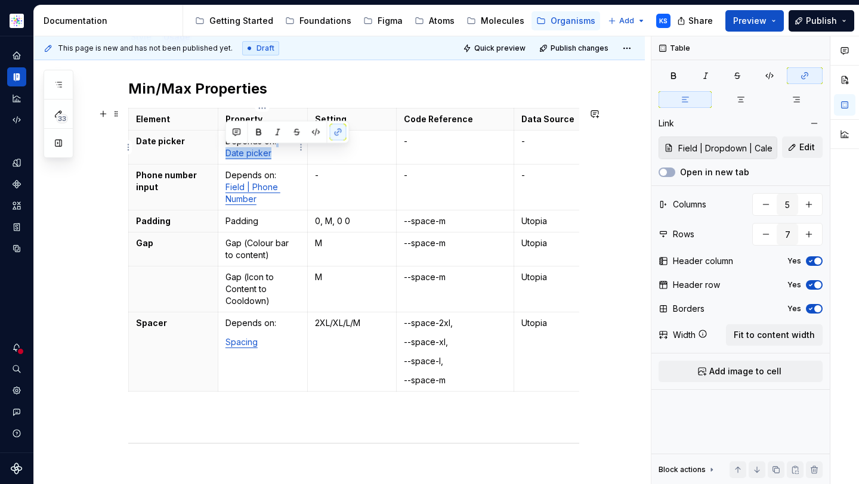
click at [279, 152] on p "Depends on: Date picker" at bounding box center [262, 147] width 75 height 24
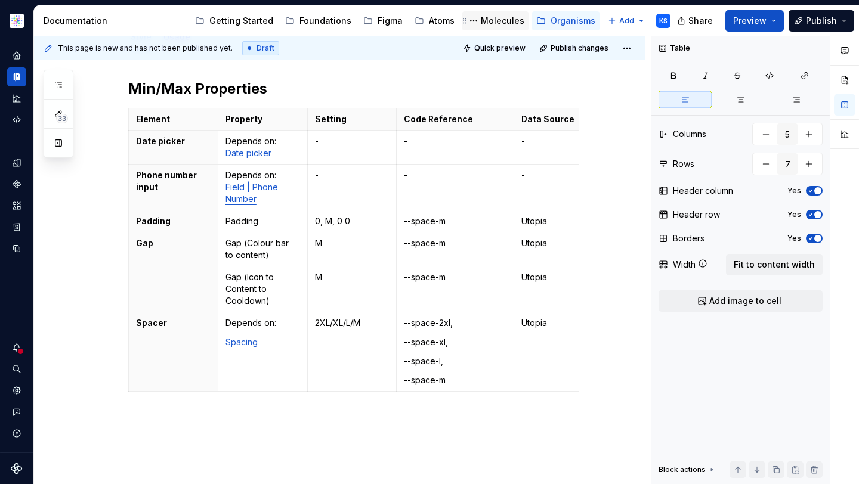
click at [489, 18] on div "Molecules" at bounding box center [503, 21] width 44 height 12
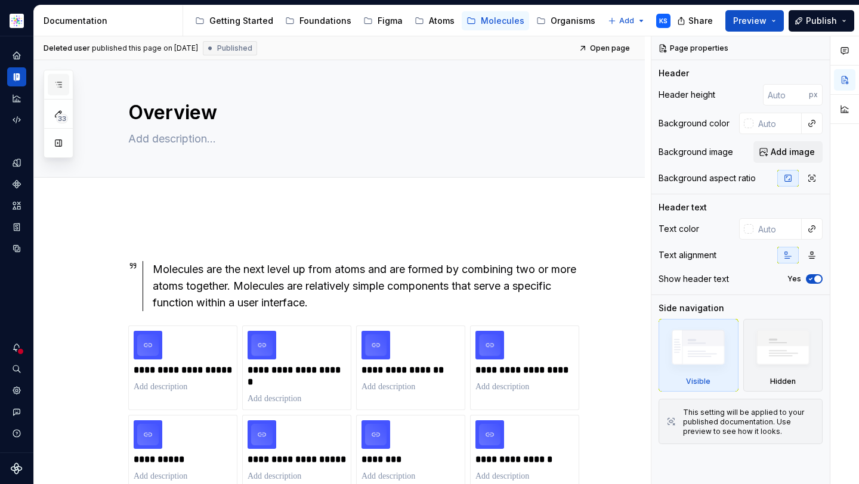
click at [62, 81] on icon "button" at bounding box center [59, 85] width 10 height 10
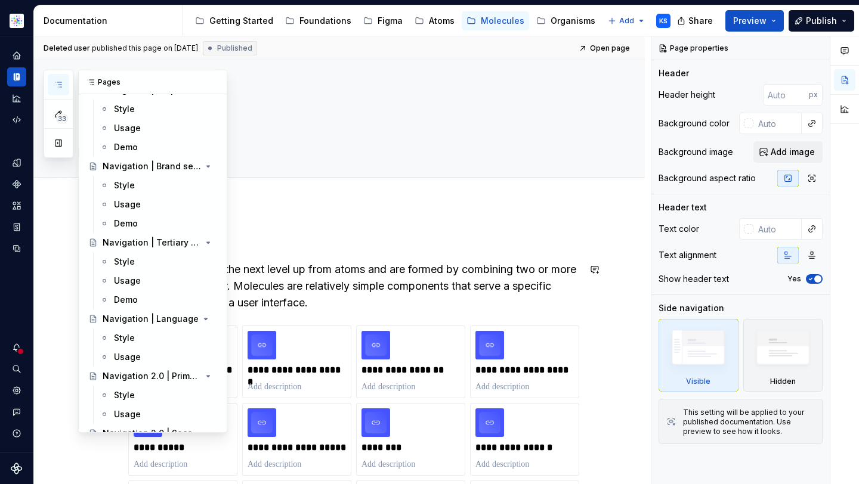
scroll to position [3001, 0]
click at [60, 85] on icon "button" at bounding box center [59, 85] width 10 height 10
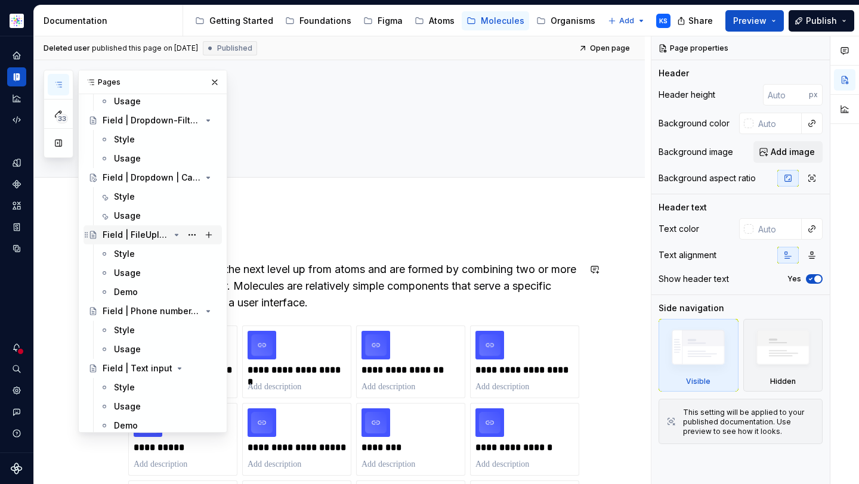
scroll to position [1411, 0]
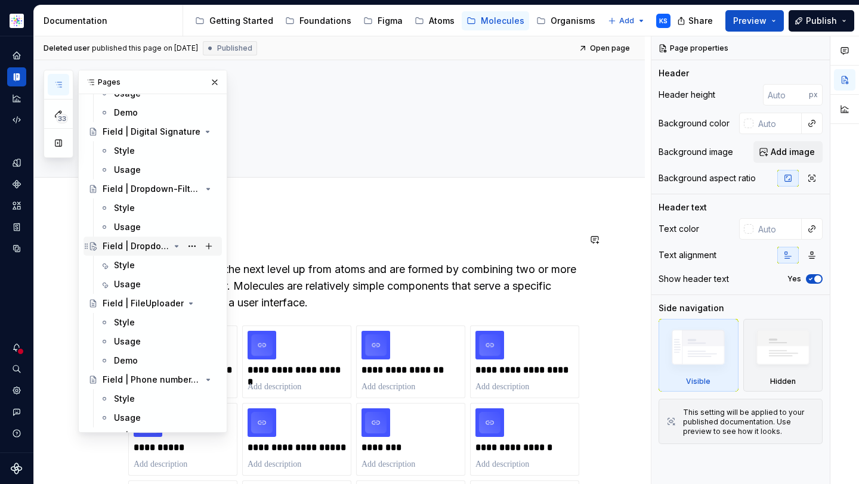
click at [143, 245] on div "Field | Dropdown | Calendar" at bounding box center [136, 246] width 67 height 12
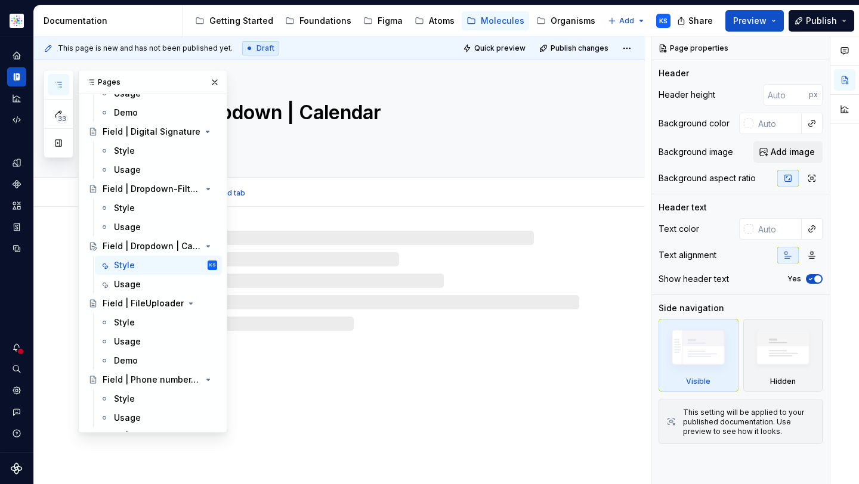
click at [353, 109] on textarea "Field | Dropdown | Calendar" at bounding box center [351, 112] width 451 height 29
click at [321, 105] on textarea "Field | Dropdown | Calendar" at bounding box center [351, 112] width 451 height 29
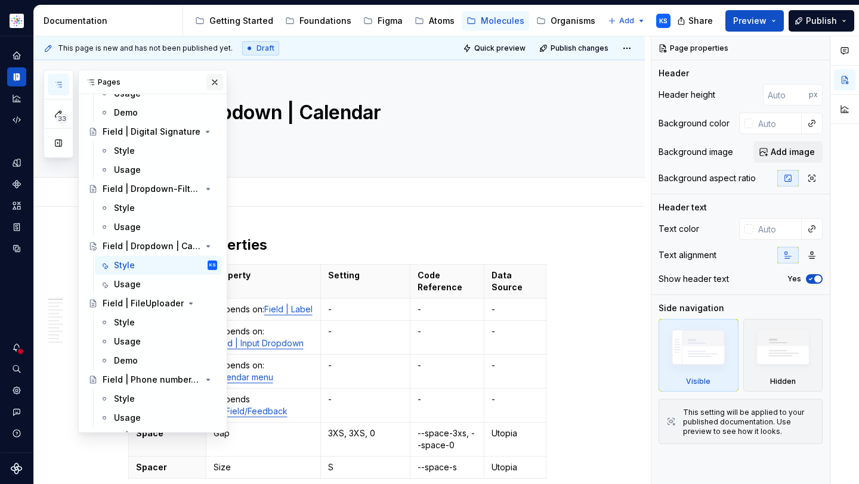
click at [206, 77] on button "button" at bounding box center [214, 82] width 17 height 17
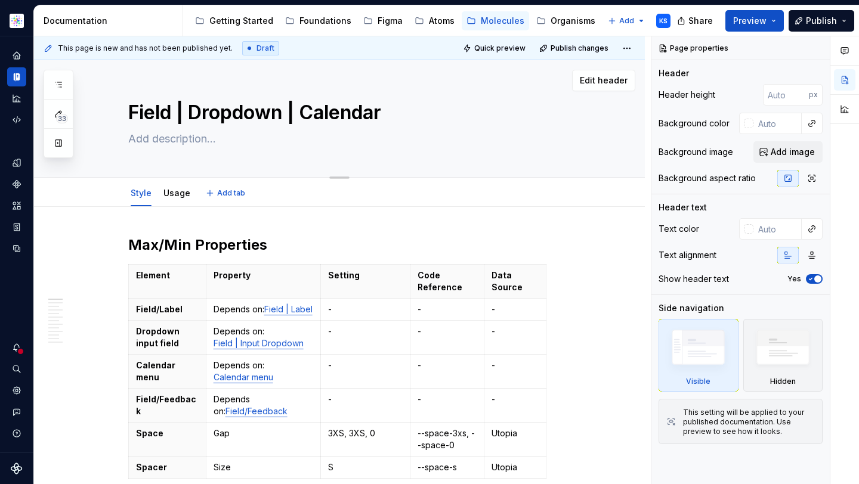
click at [349, 119] on textarea "Field | Dropdown | Calendar" at bounding box center [351, 112] width 451 height 29
click at [301, 115] on textarea "Field | Dropdown | Calendar" at bounding box center [351, 112] width 451 height 29
drag, startPoint x: 299, startPoint y: 111, endPoint x: 435, endPoint y: 113, distance: 136.6
click at [435, 113] on textarea "Field | Dropdown | Calendar" at bounding box center [351, 112] width 451 height 29
type textarea "*"
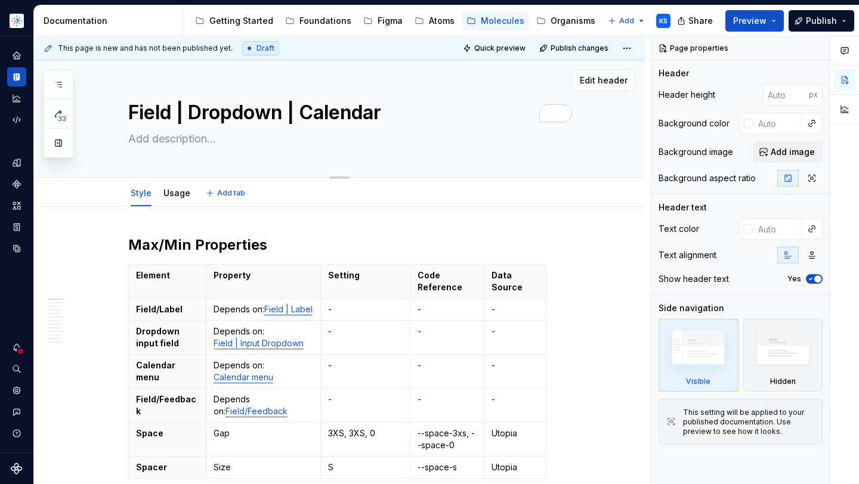
type textarea "Field | Dropdown | D"
type textarea "*"
type textarea "Field | Dropdown | Dt"
type textarea "*"
type textarea "Field | Dropdown | Da"
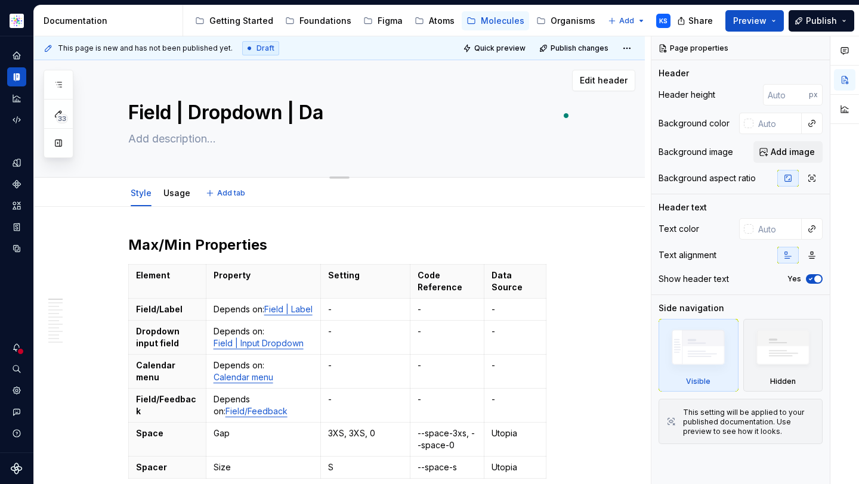
type textarea "*"
type textarea "Field | Dropdown | Dat"
type textarea "*"
type textarea "Field | Dropdown | Date"
type textarea "*"
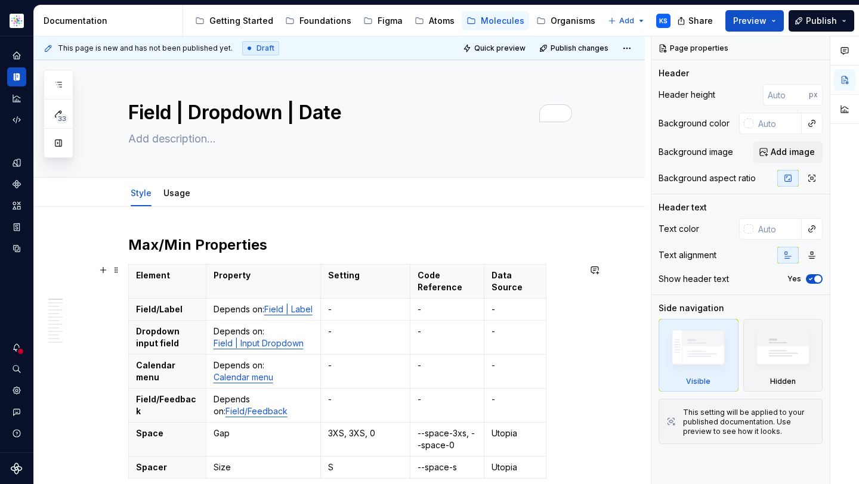
scroll to position [46, 0]
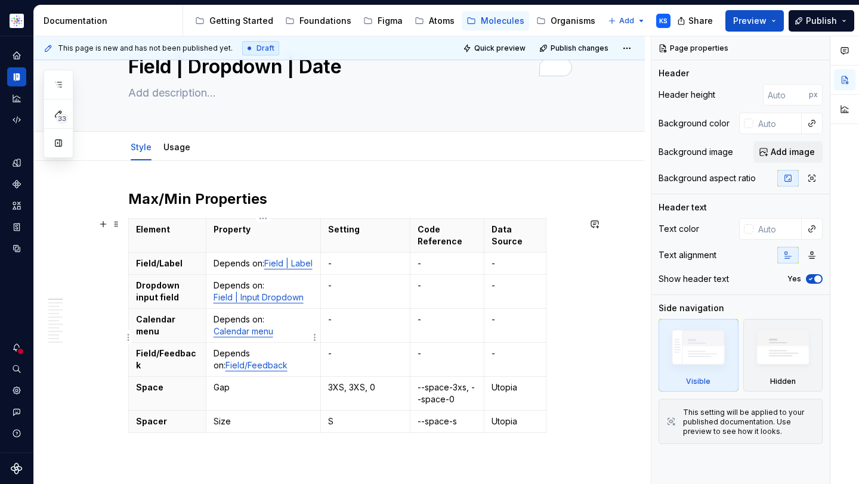
type textarea "Field | Dropdown | Date"
click at [235, 336] on link "Calendar menu" at bounding box center [244, 331] width 60 height 10
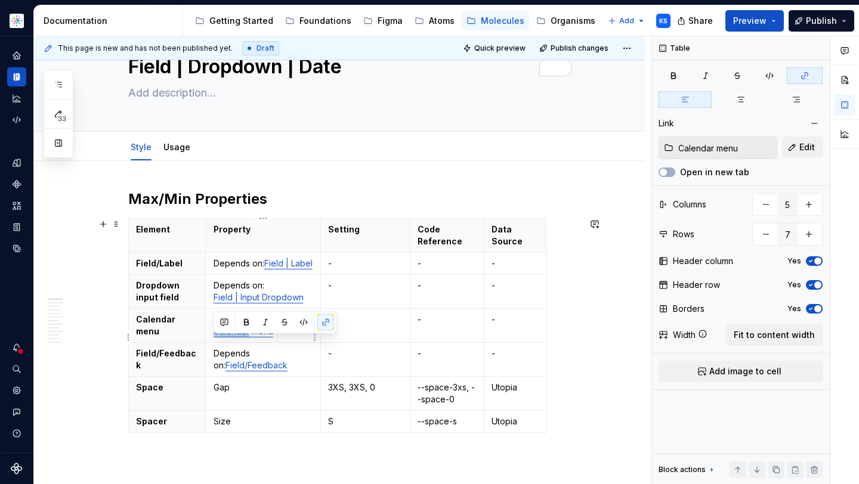
drag, startPoint x: 248, startPoint y: 343, endPoint x: 214, endPoint y: 344, distance: 34.6
click at [214, 336] on link "Calendar menu" at bounding box center [244, 331] width 60 height 10
type textarea "*"
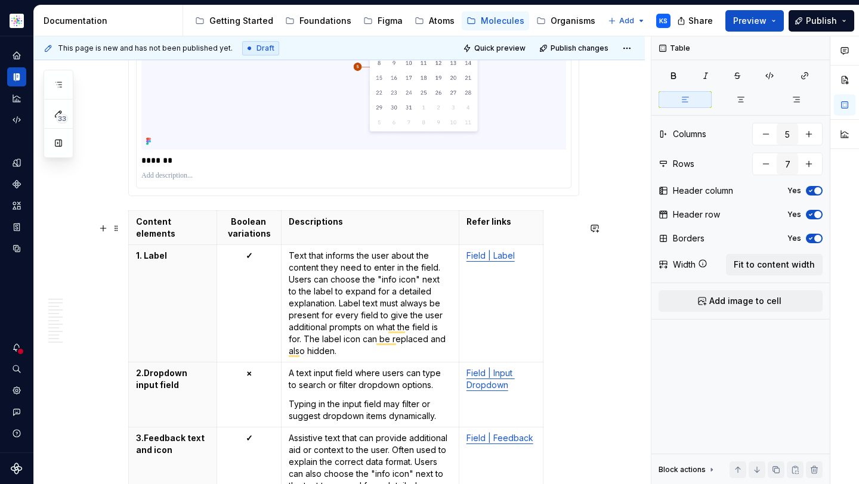
scroll to position [0, 0]
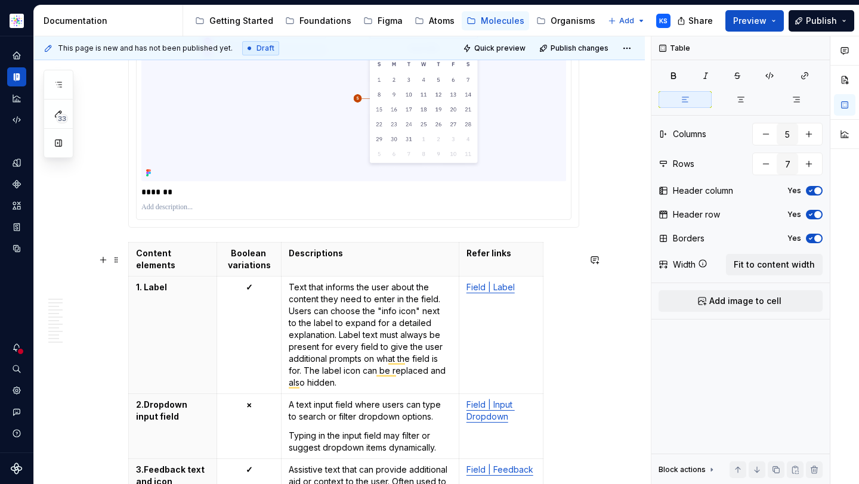
type textarea "*"
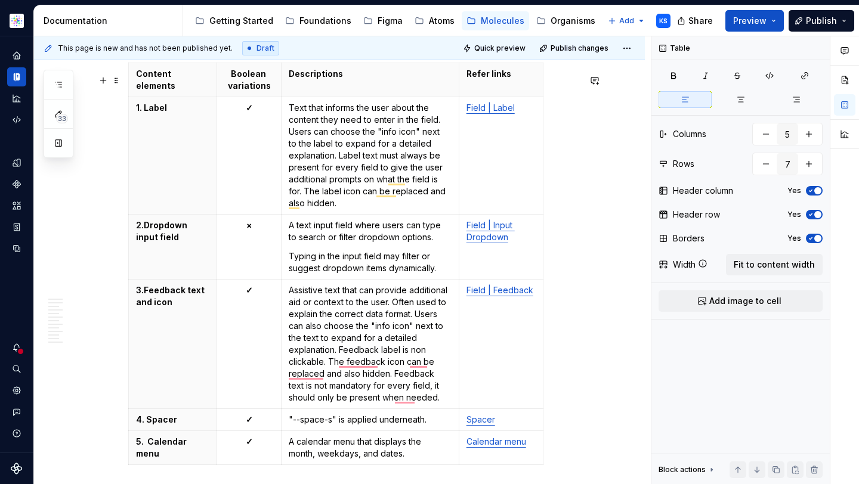
scroll to position [922, 0]
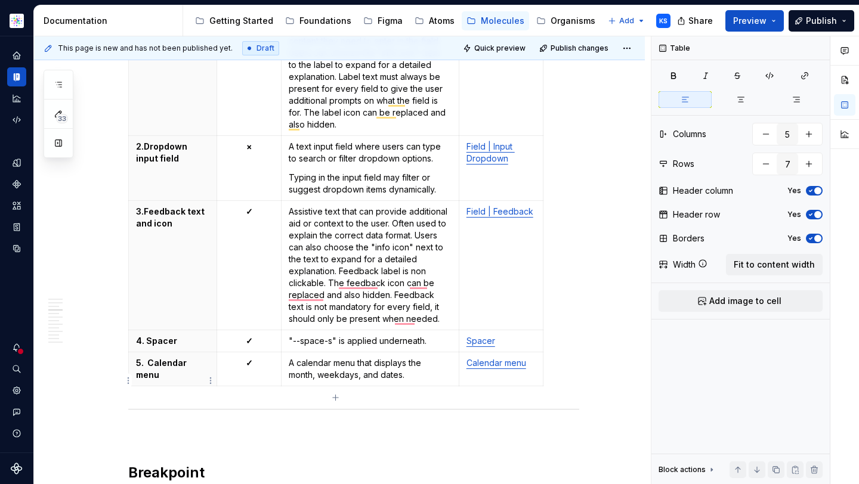
type input "4"
type input "6"
drag, startPoint x: 183, startPoint y: 376, endPoint x: 143, endPoint y: 375, distance: 40.0
click at [143, 375] on p "5. Calendar menu" at bounding box center [172, 369] width 73 height 24
click at [148, 156] on p "2. Dropdown input field" at bounding box center [172, 153] width 73 height 24
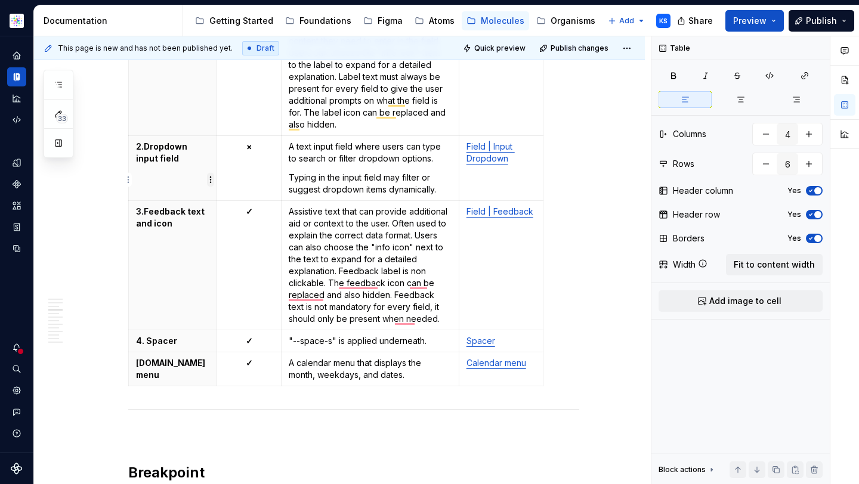
type textarea "*"
click at [144, 225] on p "3. Feedback text and icon" at bounding box center [172, 218] width 73 height 24
click at [144, 376] on p "5.Date menu" at bounding box center [172, 369] width 73 height 24
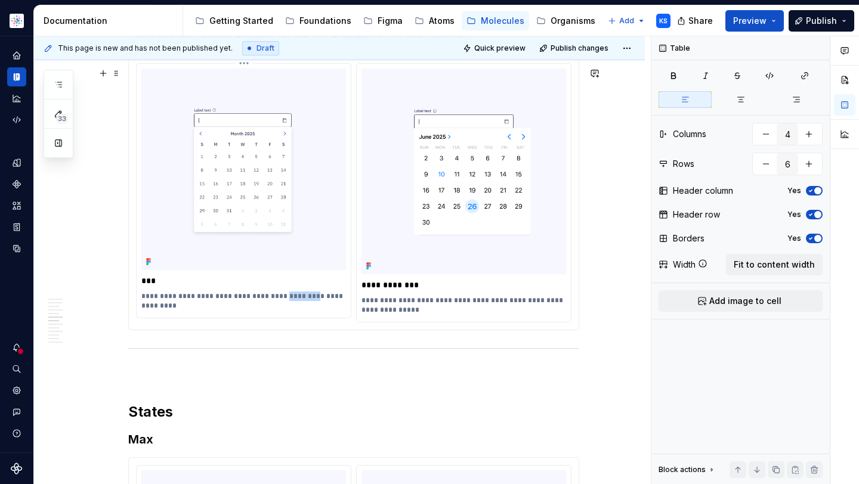
drag, startPoint x: 301, startPoint y: 308, endPoint x: 273, endPoint y: 307, distance: 28.0
click at [273, 307] on p "**********" at bounding box center [243, 301] width 205 height 19
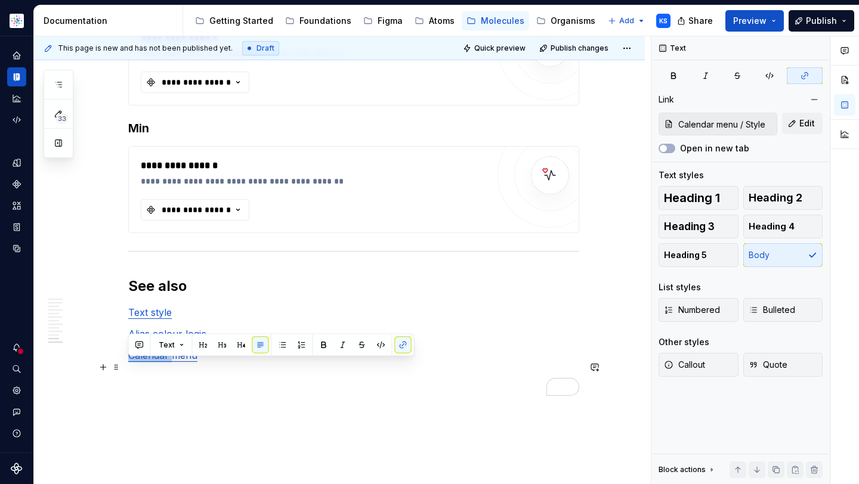
drag, startPoint x: 170, startPoint y: 369, endPoint x: 130, endPoint y: 369, distance: 40.0
click at [130, 362] on link "Calendar menu" at bounding box center [162, 356] width 69 height 12
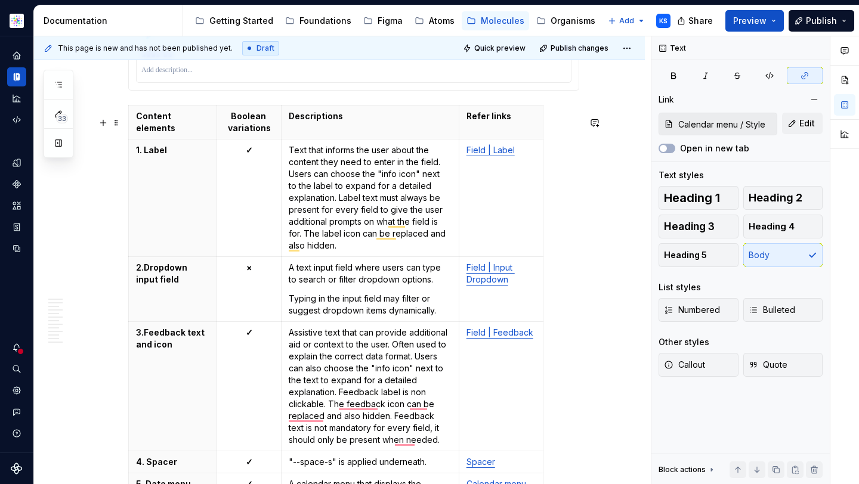
scroll to position [887, 0]
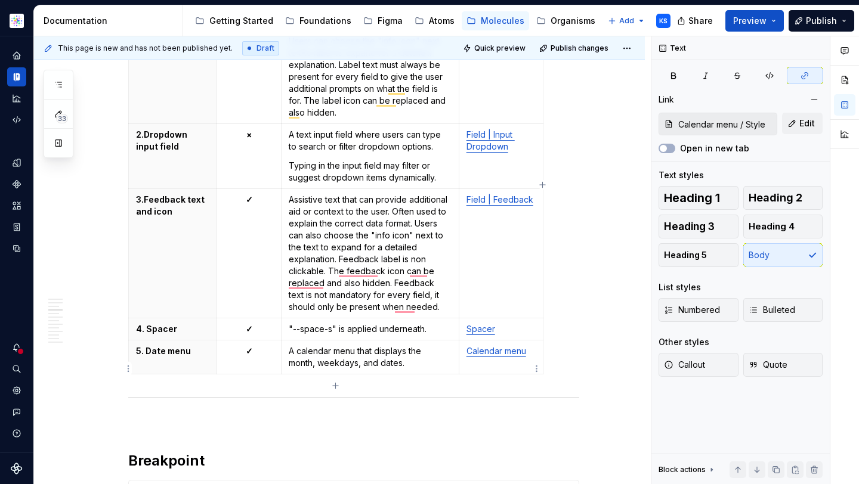
type input "Calendar menu"
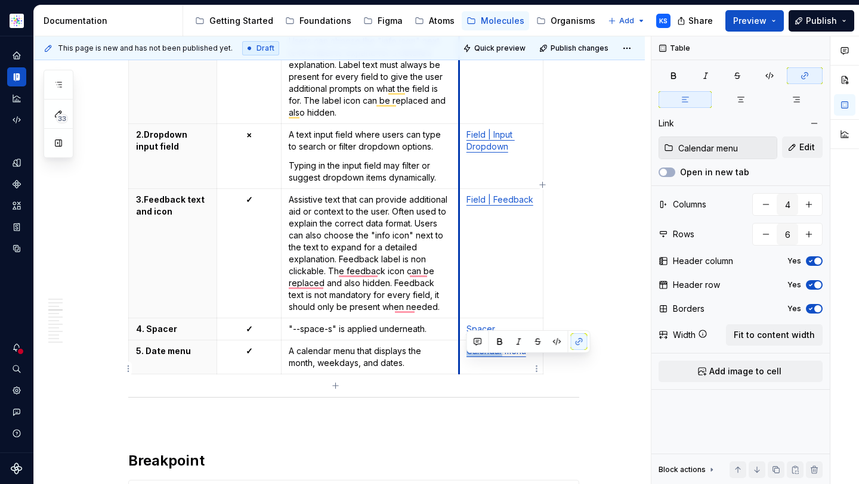
drag, startPoint x: 502, startPoint y: 365, endPoint x: 459, endPoint y: 364, distance: 43.0
click at [459, 364] on td "Calendar menu" at bounding box center [501, 357] width 84 height 34
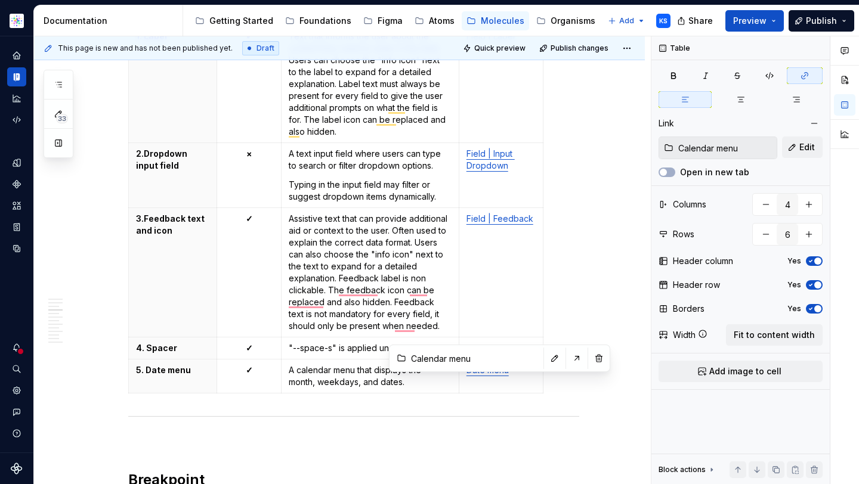
click at [557, 249] on div "Content elements Boolean variations Descriptions Refer links 1. Label ✓ Text th…" at bounding box center [353, 194] width 451 height 407
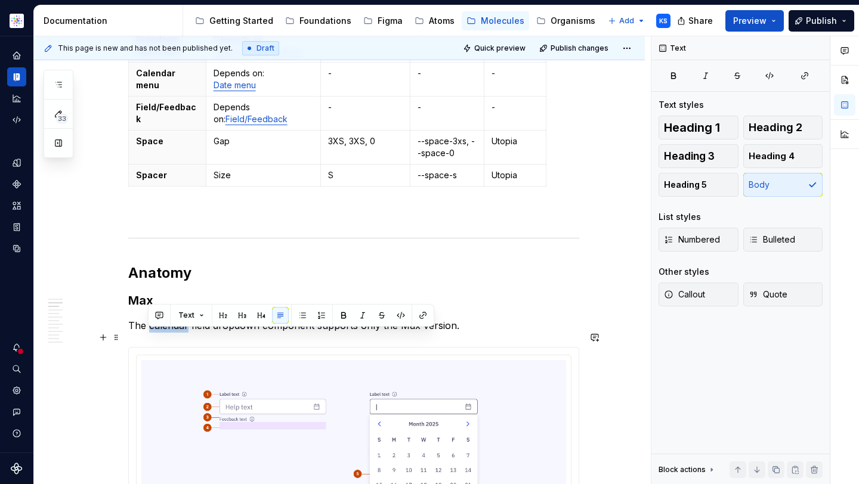
drag, startPoint x: 186, startPoint y: 336, endPoint x: 149, endPoint y: 338, distance: 37.0
click at [149, 333] on p "The calendar field dropdown component supports only the Max version." at bounding box center [353, 326] width 451 height 14
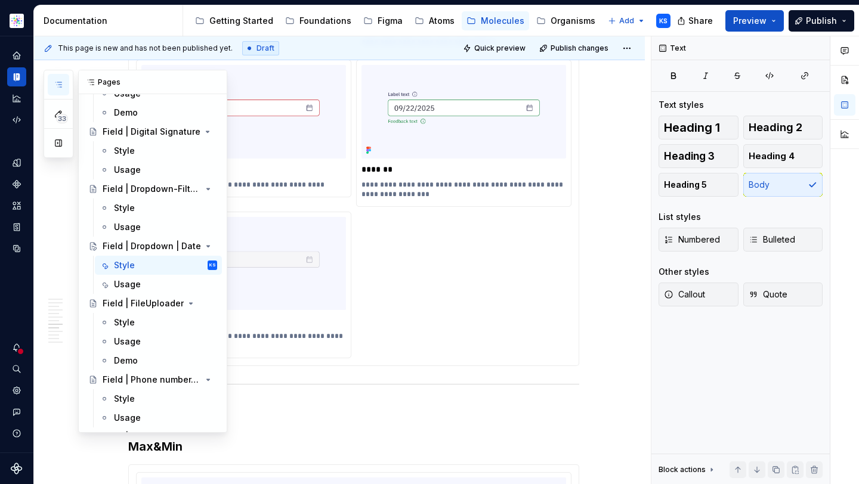
click at [54, 85] on icon "button" at bounding box center [59, 85] width 10 height 10
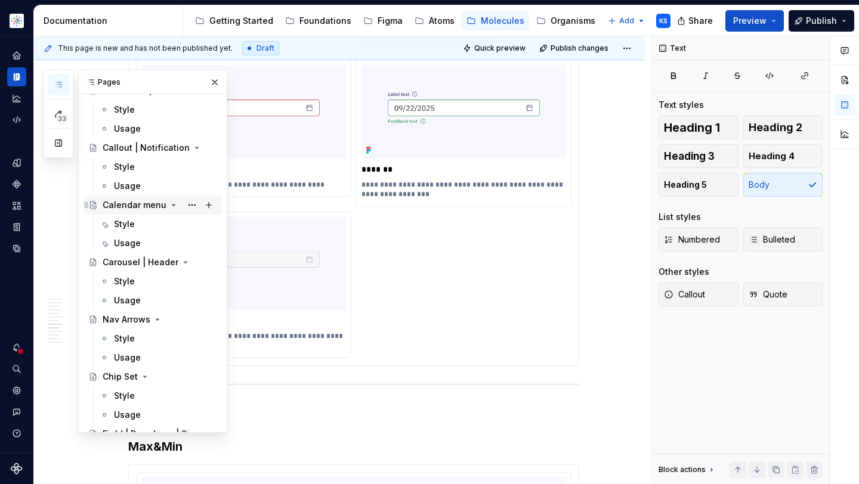
click at [129, 201] on div "Calendar menu" at bounding box center [135, 205] width 64 height 12
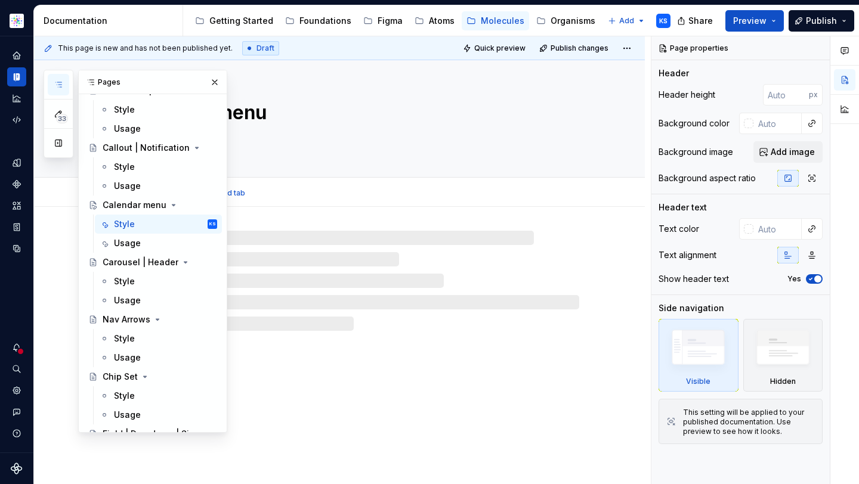
click at [278, 116] on textarea "Calendar menu" at bounding box center [351, 112] width 451 height 29
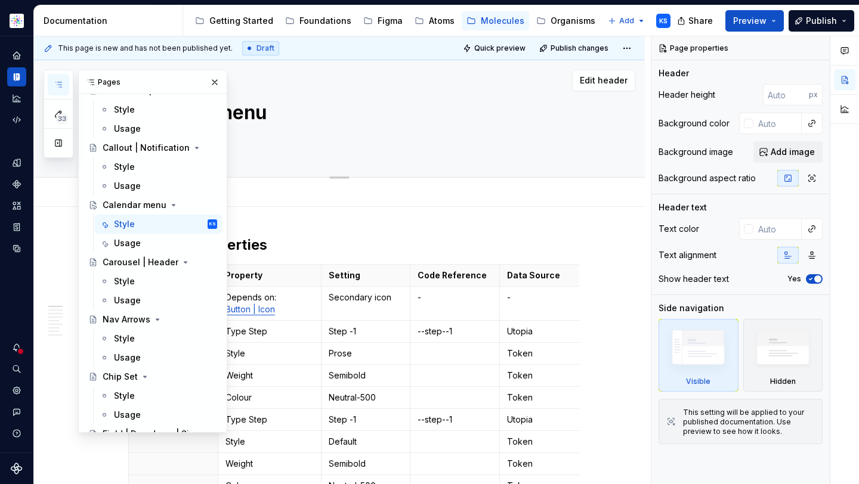
click at [208, 82] on button "button" at bounding box center [214, 82] width 17 height 17
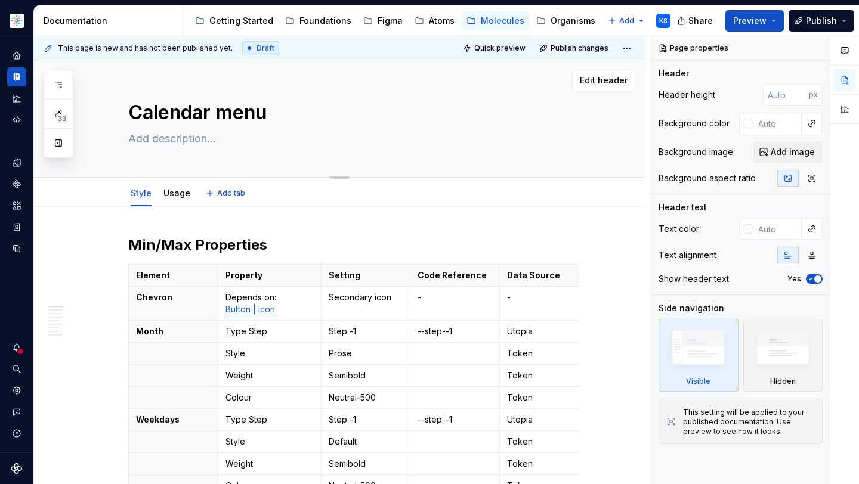
click at [174, 113] on textarea "Calendar menu" at bounding box center [351, 112] width 451 height 29
click at [209, 114] on textarea "Calendar menu" at bounding box center [351, 112] width 451 height 29
drag, startPoint x: 212, startPoint y: 115, endPoint x: 117, endPoint y: 115, distance: 95.4
click at [117, 115] on div "Calendar menu" at bounding box center [353, 118] width 487 height 117
type textarea "*"
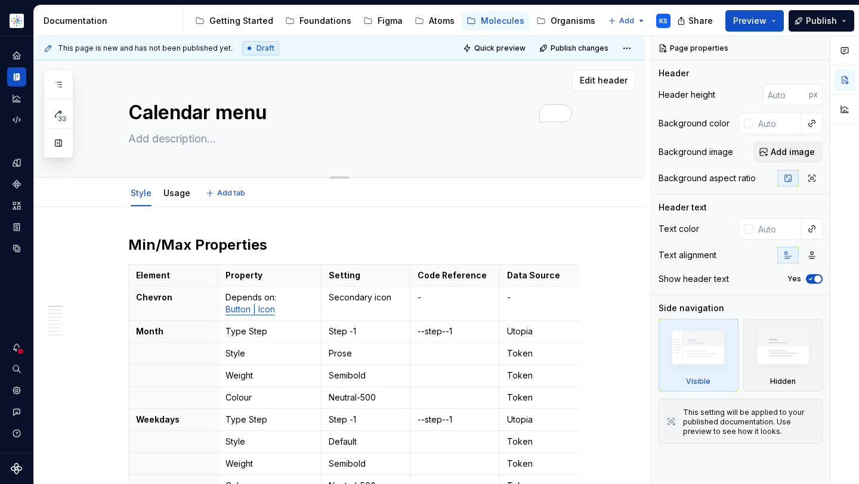
type textarea "D menu"
type textarea "*"
type textarea "Da menu"
type textarea "*"
type textarea "Date menu"
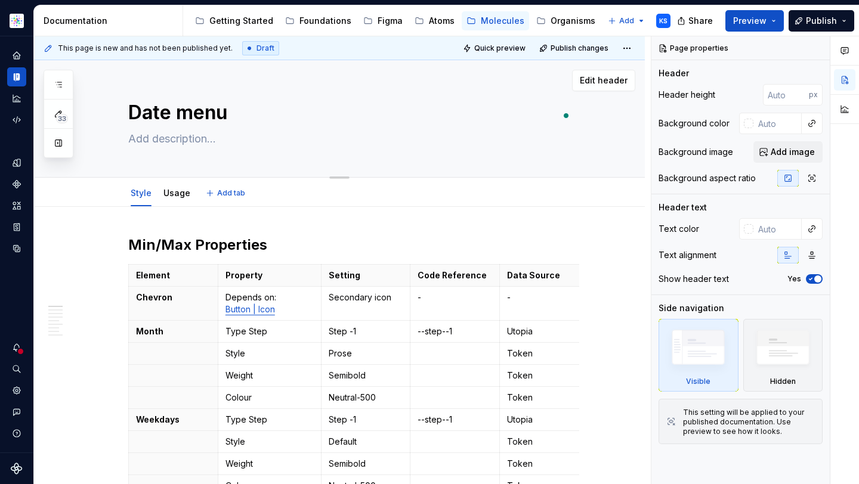
type textarea "*"
type textarea "Date menu"
type textarea "*"
type textarea "Date menu"
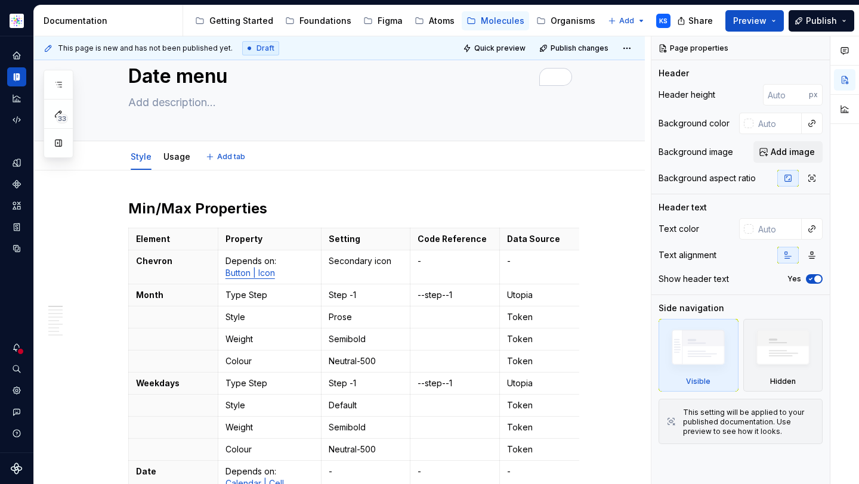
type textarea "*"
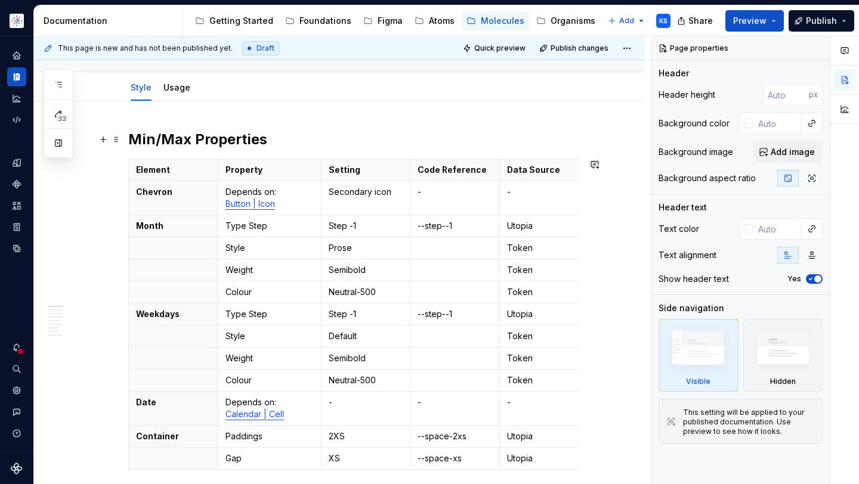
type textarea "Date menu"
click at [264, 147] on h2 "Min/Max Properties" at bounding box center [353, 139] width 451 height 19
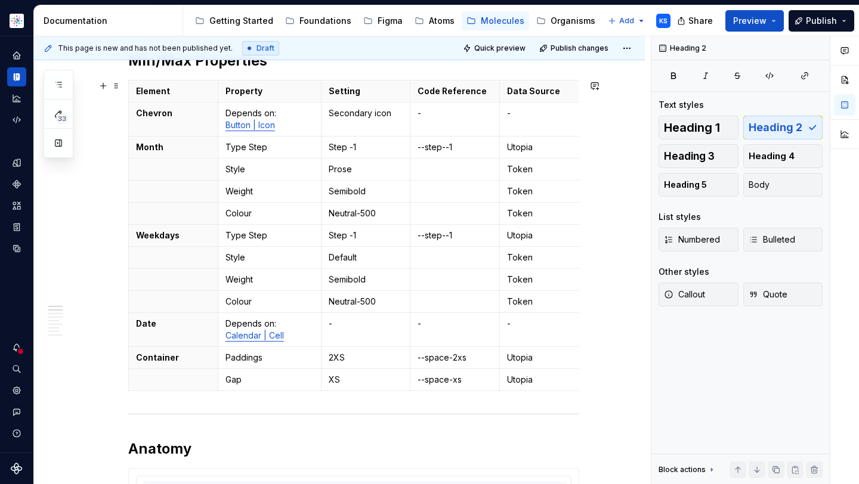
type textarea "*"
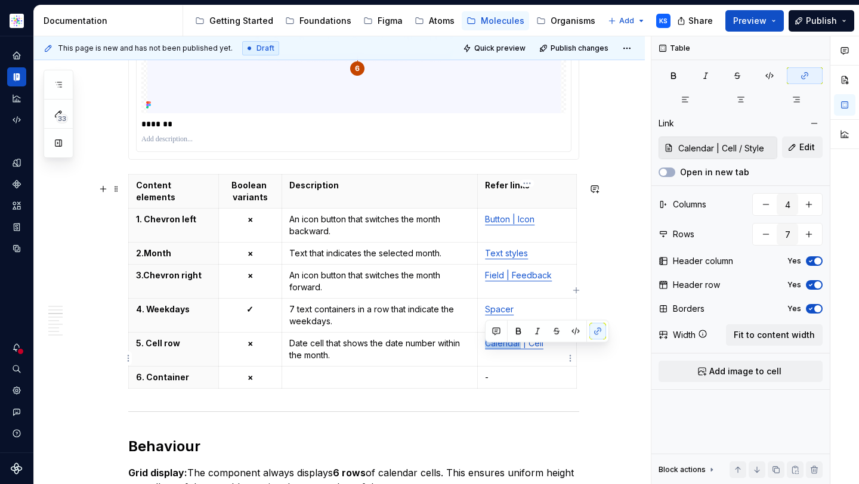
drag, startPoint x: 520, startPoint y: 354, endPoint x: 483, endPoint y: 354, distance: 37.6
click at [483, 354] on td "Calendar | Cell" at bounding box center [527, 350] width 99 height 34
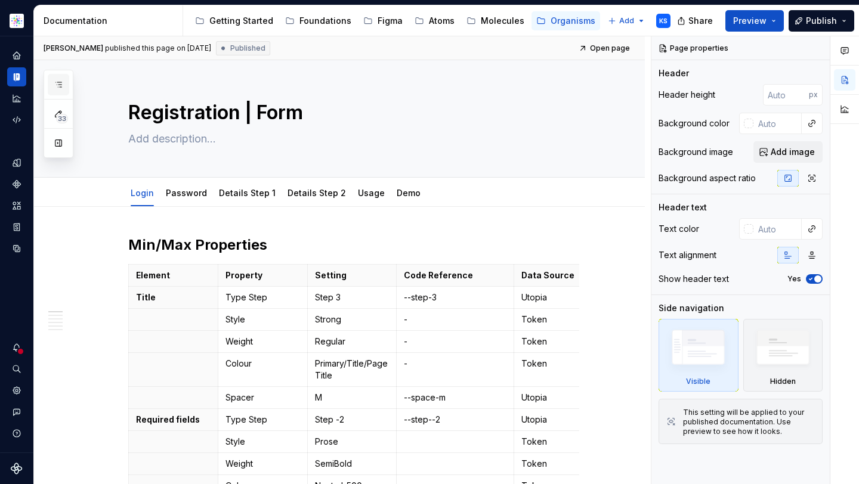
click at [60, 82] on icon "button" at bounding box center [59, 85] width 10 height 10
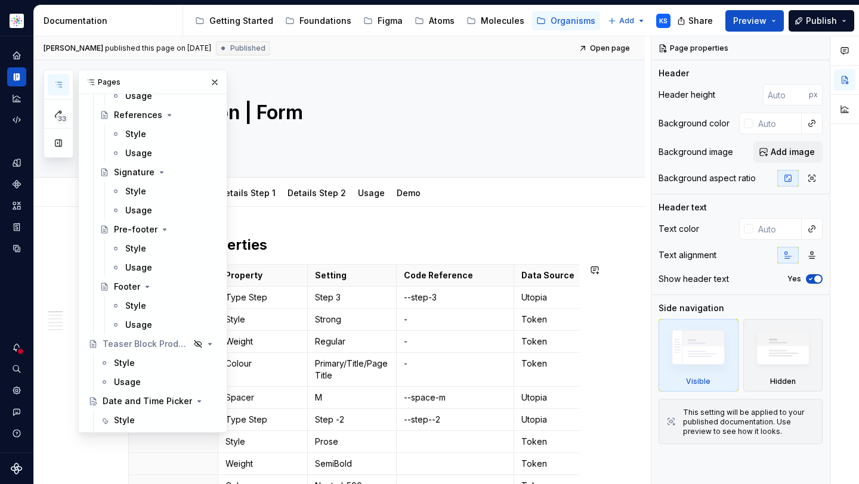
scroll to position [4138, 0]
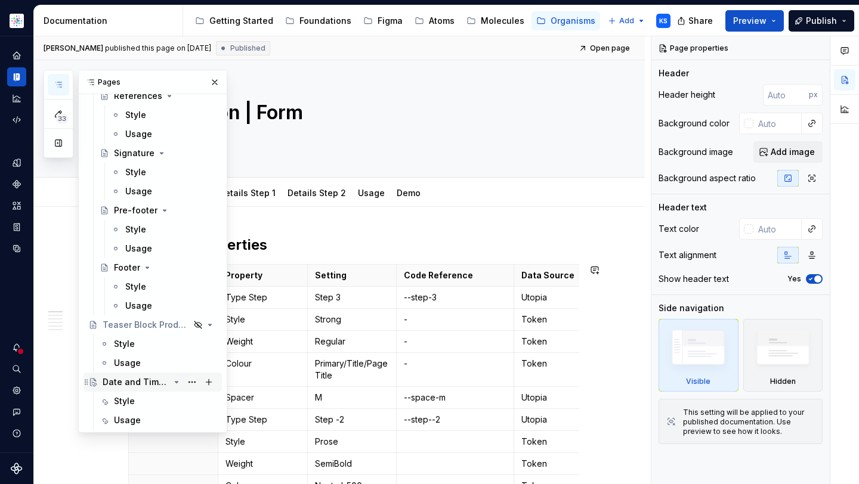
click at [139, 381] on div "Date and Time Picker" at bounding box center [136, 382] width 67 height 12
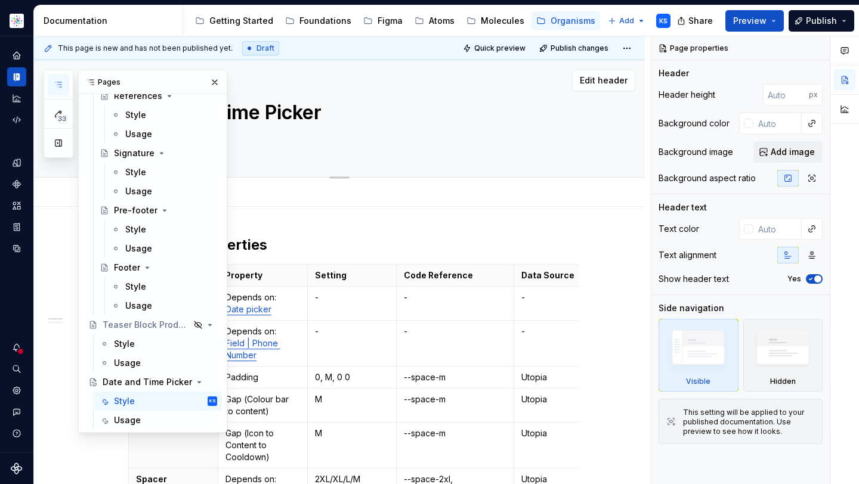
click at [208, 78] on button "button" at bounding box center [214, 82] width 17 height 17
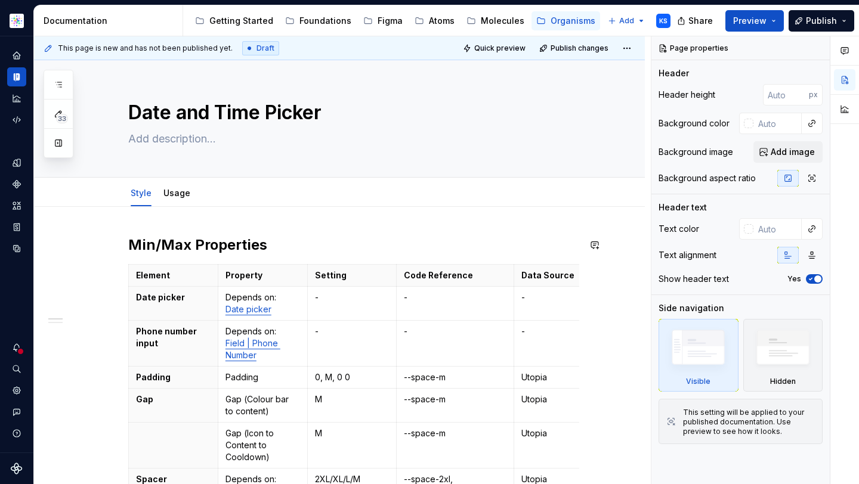
scroll to position [51, 0]
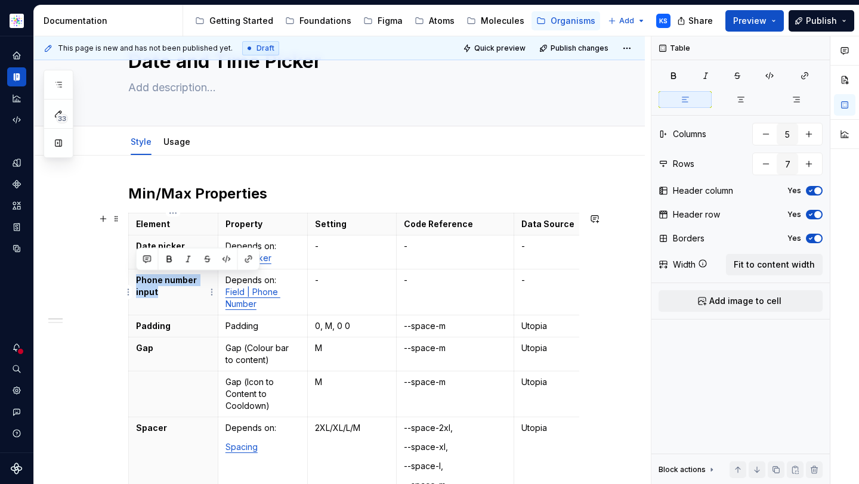
type textarea "*"
drag, startPoint x: 166, startPoint y: 291, endPoint x: 135, endPoint y: 277, distance: 34.2
click at [135, 277] on th "Phone number input" at bounding box center [173, 293] width 89 height 46
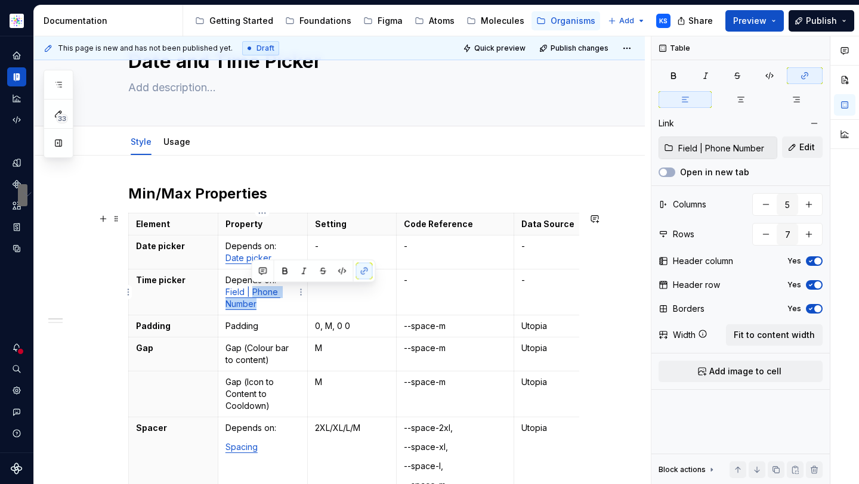
drag, startPoint x: 272, startPoint y: 304, endPoint x: 251, endPoint y: 294, distance: 23.2
click at [251, 294] on p "Depends on: Field | Phone Number" at bounding box center [262, 292] width 75 height 36
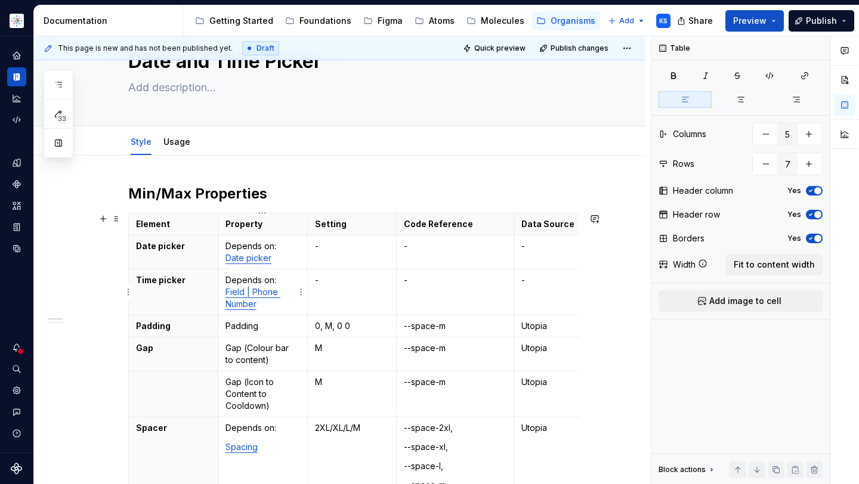
drag, startPoint x: 252, startPoint y: 293, endPoint x: 260, endPoint y: 296, distance: 9.1
click at [252, 293] on link "Field | Phone Number" at bounding box center [252, 298] width 55 height 22
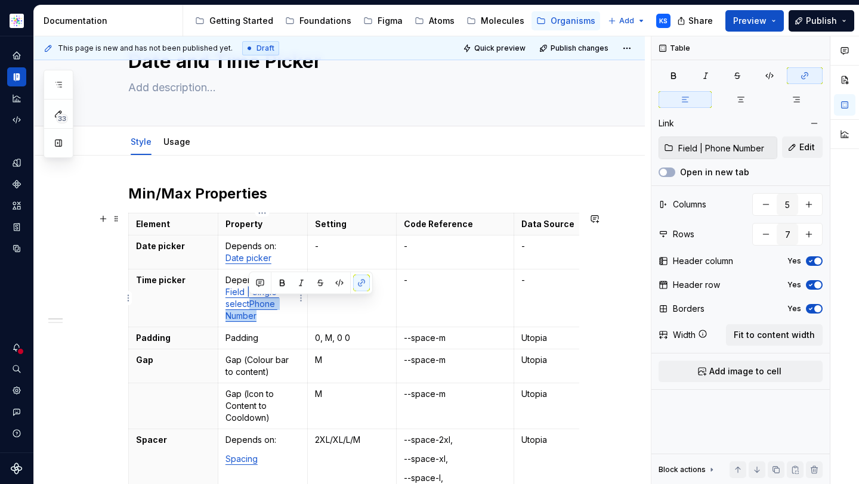
drag, startPoint x: 249, startPoint y: 304, endPoint x: 279, endPoint y: 323, distance: 35.7
click at [279, 323] on td "Depends on: Field | Single selectPhone Number" at bounding box center [262, 299] width 89 height 58
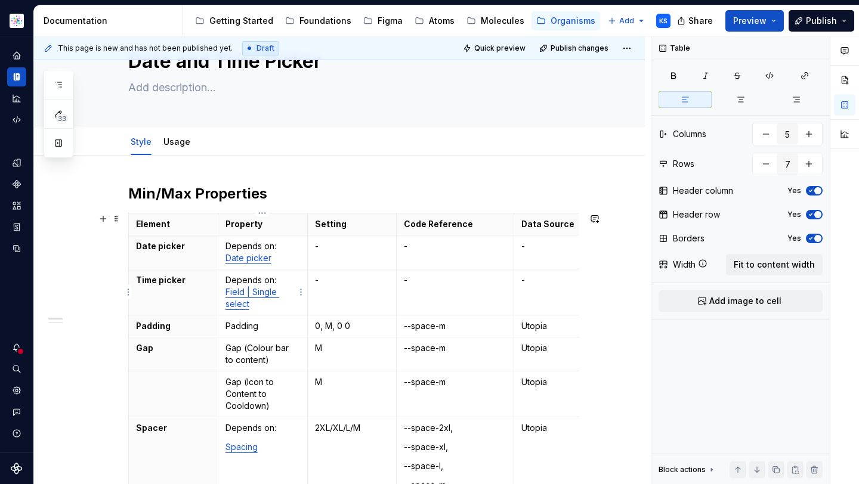
click at [262, 292] on link "Field | Single select" at bounding box center [252, 298] width 54 height 22
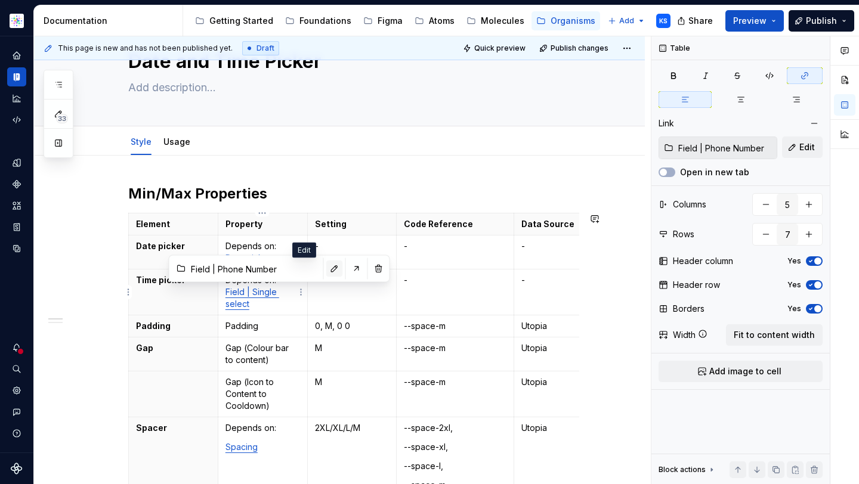
click at [326, 267] on button "button" at bounding box center [334, 269] width 17 height 17
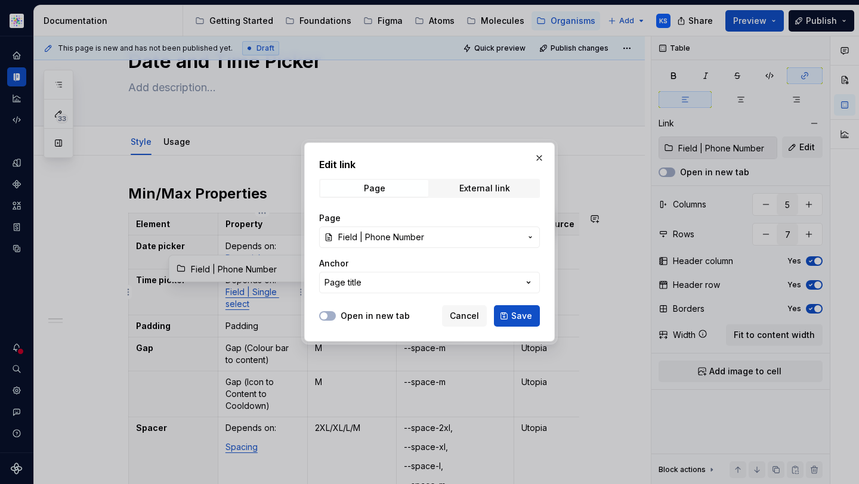
click at [409, 244] on button "Field | Phone Number" at bounding box center [429, 237] width 221 height 21
click at [400, 232] on div at bounding box center [429, 242] width 859 height 484
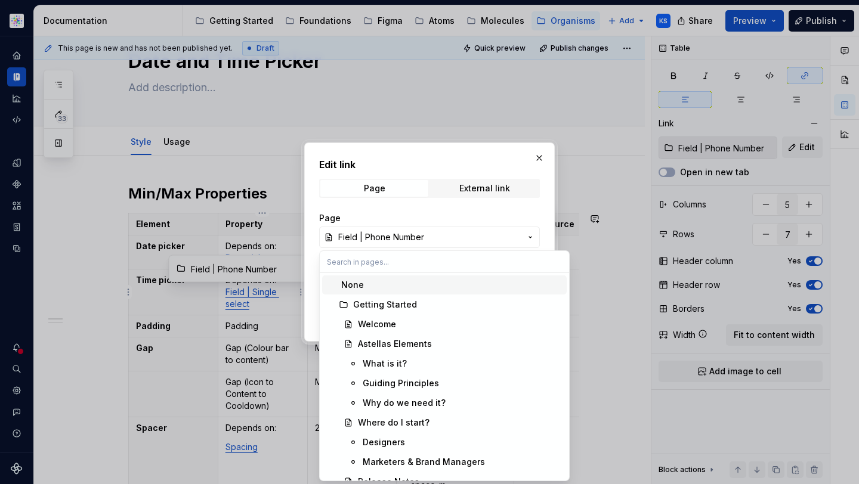
click at [370, 262] on input "text" at bounding box center [444, 261] width 249 height 21
type textarea "*"
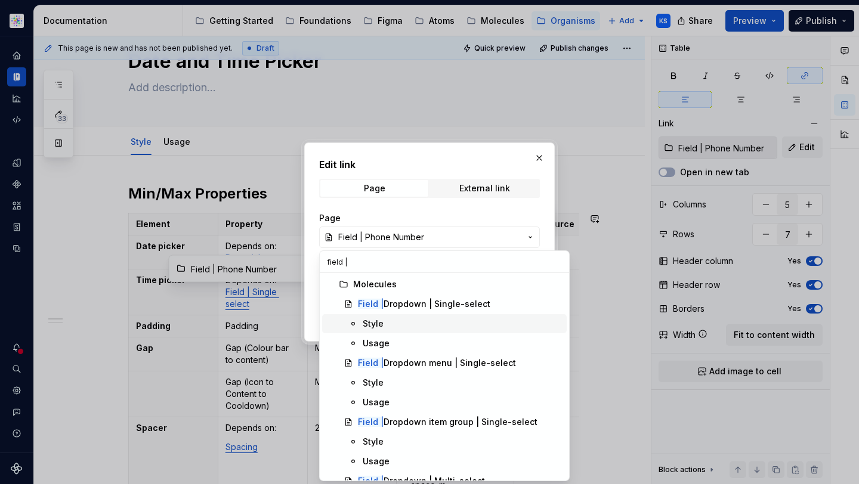
scroll to position [741, 0]
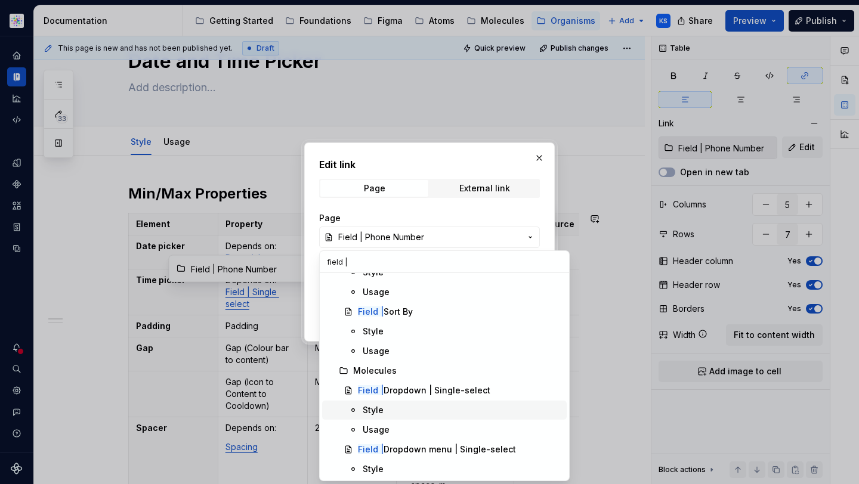
type input "field |"
click at [401, 409] on div "Style" at bounding box center [462, 410] width 199 height 12
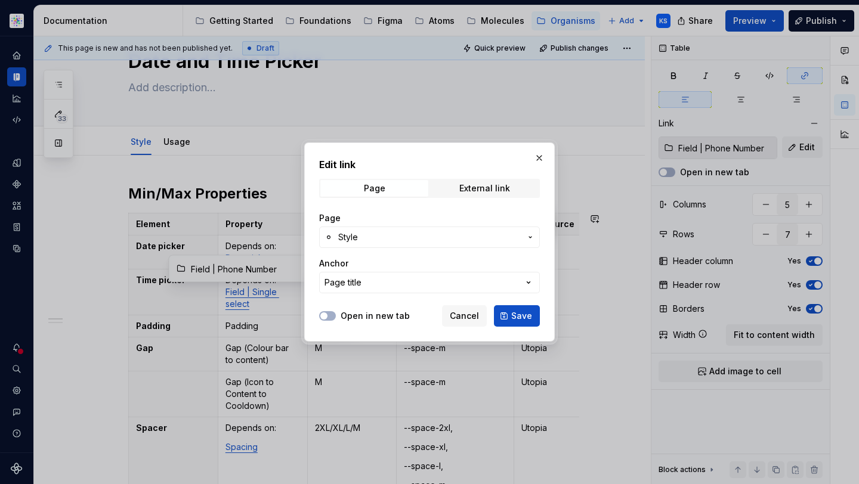
drag, startPoint x: 521, startPoint y: 317, endPoint x: 433, endPoint y: 323, distance: 87.9
click at [521, 317] on span "Save" at bounding box center [521, 316] width 21 height 12
type input "Field | Dropdown | Single-select / Style"
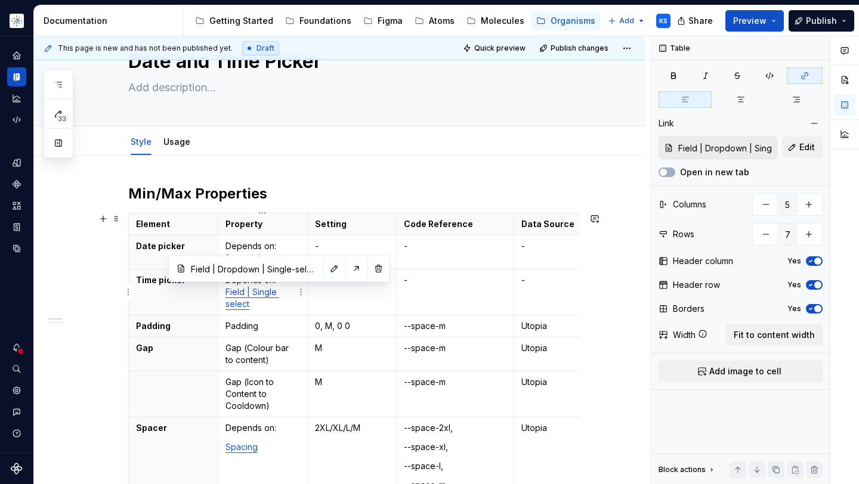
click at [251, 295] on link "Field | Single select" at bounding box center [252, 298] width 54 height 22
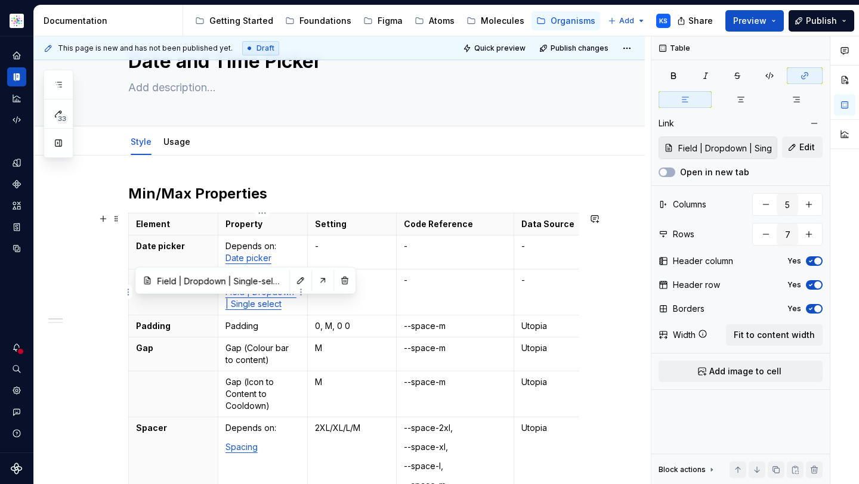
click at [293, 310] on td "Depends on: Field | Dropdown | Single select" at bounding box center [262, 293] width 89 height 46
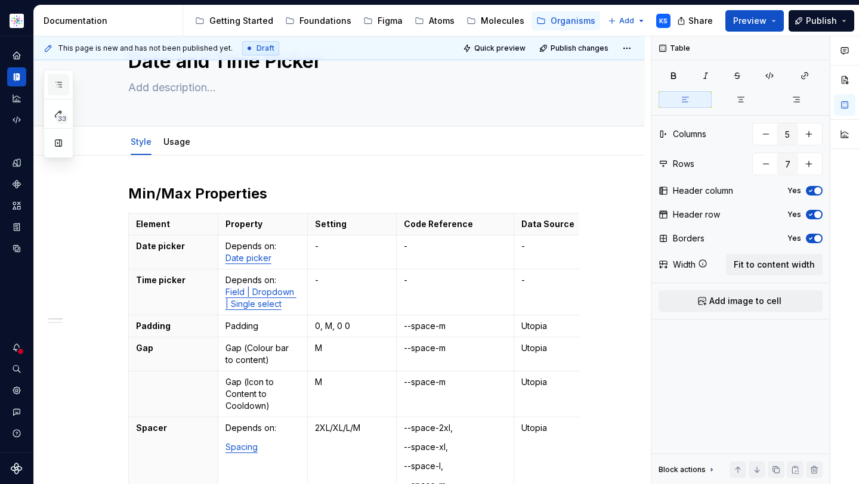
click at [56, 80] on icon "button" at bounding box center [59, 85] width 10 height 10
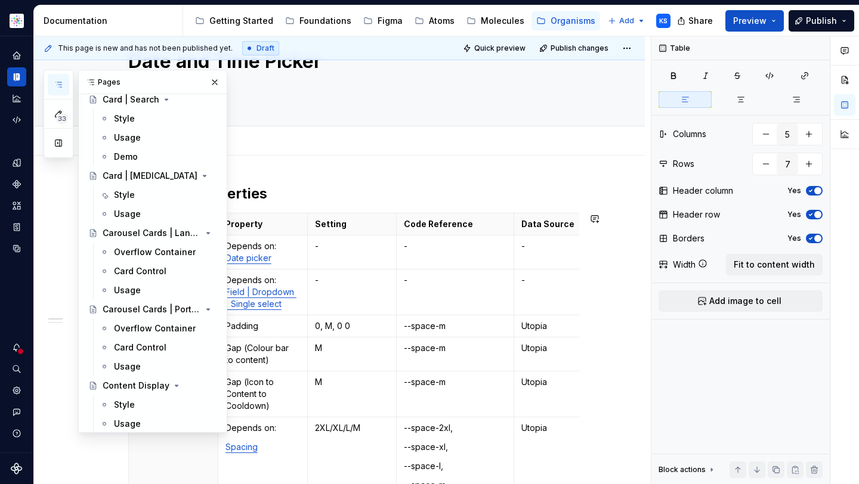
scroll to position [755, 0]
click at [331, 190] on h2 "Min/Max Properties" at bounding box center [353, 193] width 451 height 19
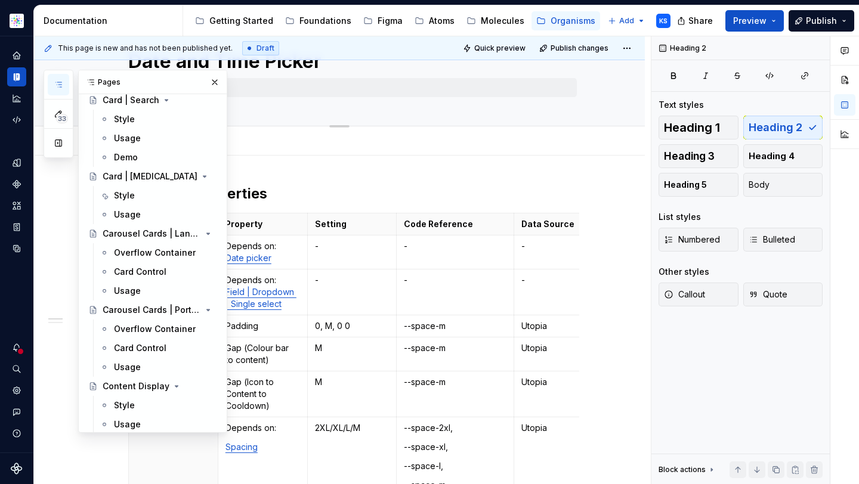
click at [211, 82] on button "button" at bounding box center [214, 82] width 17 height 17
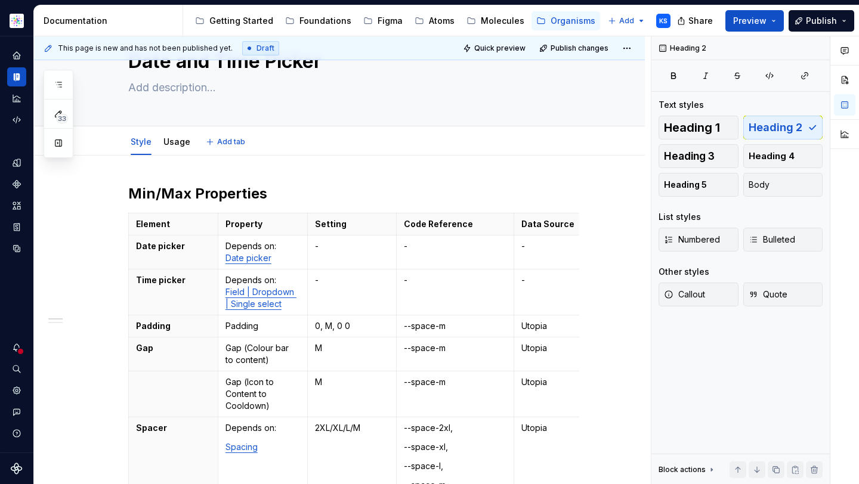
type textarea "*"
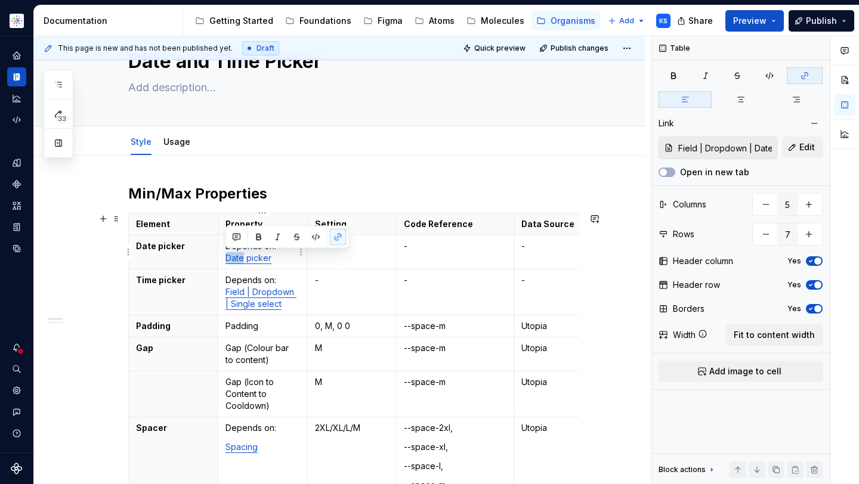
drag, startPoint x: 243, startPoint y: 257, endPoint x: 229, endPoint y: 258, distance: 13.7
click at [227, 258] on link "Date picker" at bounding box center [248, 258] width 46 height 10
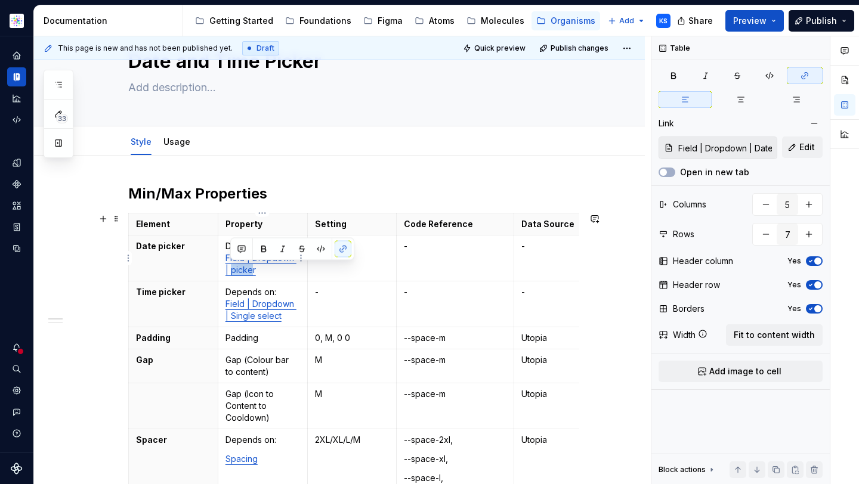
drag, startPoint x: 231, startPoint y: 271, endPoint x: 249, endPoint y: 272, distance: 18.5
click at [249, 272] on link "Field | Dropdown | picker" at bounding box center [260, 264] width 71 height 22
click at [254, 269] on p "Depends on: Field | Dropdown | Dater" at bounding box center [262, 258] width 75 height 36
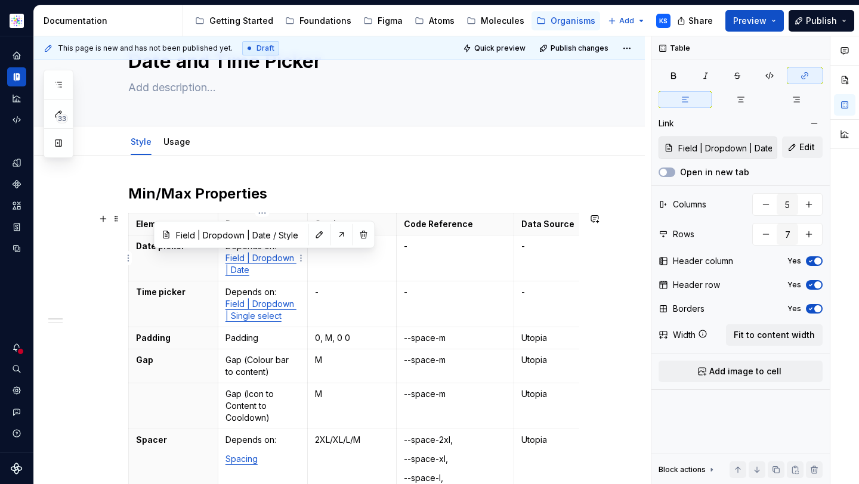
click at [248, 257] on link "Field | Dropdown | Date" at bounding box center [260, 264] width 71 height 22
click at [256, 257] on link "Field | Dropdown | Date" at bounding box center [260, 264] width 71 height 22
click at [288, 257] on link "Field | Dropdown | Date" at bounding box center [260, 264] width 71 height 22
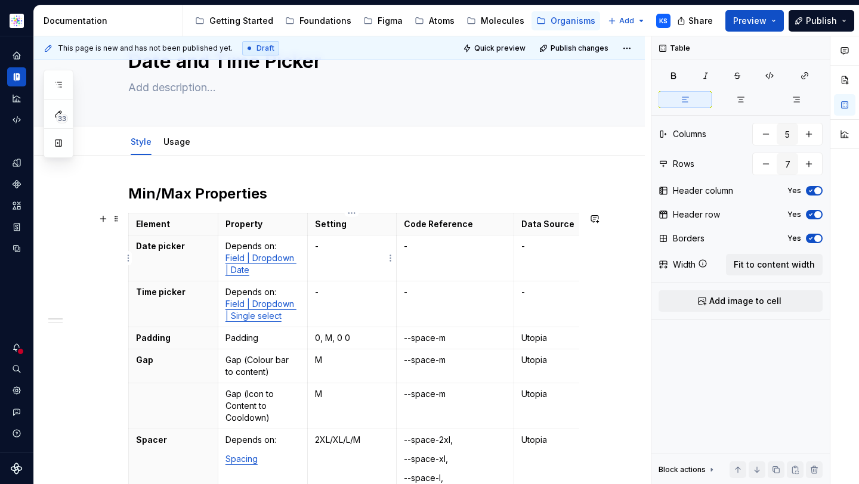
click at [333, 258] on td "-" at bounding box center [351, 259] width 89 height 46
click at [345, 295] on p "-" at bounding box center [352, 292] width 75 height 12
click at [538, 292] on p "-" at bounding box center [548, 292] width 54 height 12
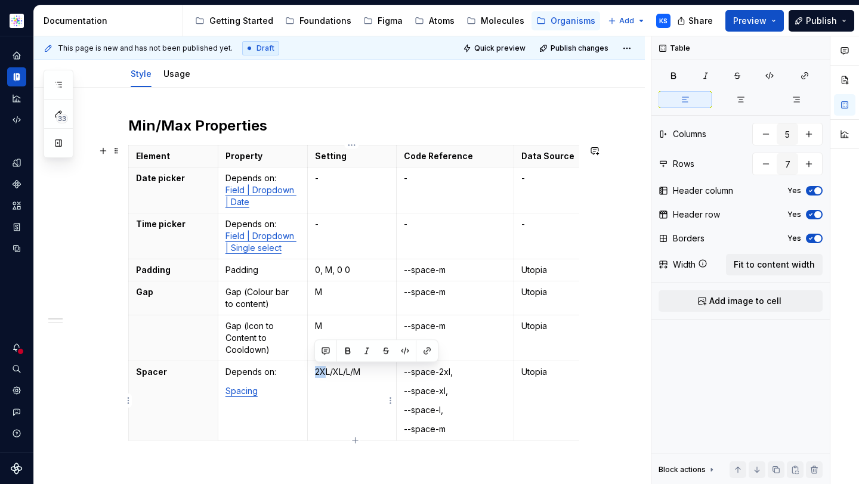
drag, startPoint x: 326, startPoint y: 370, endPoint x: 314, endPoint y: 370, distance: 11.9
click at [315, 370] on p "2XL/XL/L/M" at bounding box center [352, 372] width 75 height 12
drag, startPoint x: 328, startPoint y: 371, endPoint x: 313, endPoint y: 371, distance: 15.5
click at [313, 371] on td "2XL/XL/L/M" at bounding box center [351, 401] width 89 height 79
drag, startPoint x: 336, startPoint y: 371, endPoint x: 329, endPoint y: 371, distance: 7.8
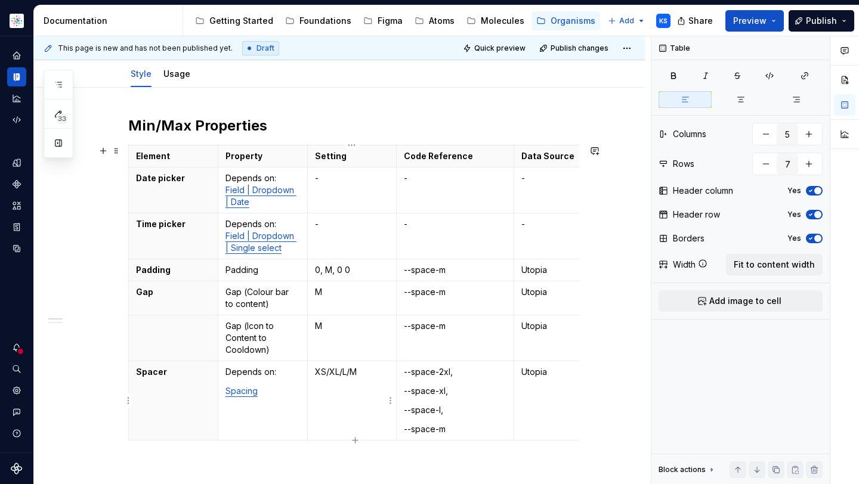
click at [328, 371] on p "XS/XL/L/M" at bounding box center [352, 372] width 75 height 12
drag, startPoint x: 337, startPoint y: 372, endPoint x: 329, endPoint y: 372, distance: 8.4
click at [329, 372] on p "XS/XL/L/M" at bounding box center [352, 372] width 75 height 12
click at [337, 372] on p "XS/S/L/M" at bounding box center [352, 372] width 75 height 12
drag, startPoint x: 359, startPoint y: 369, endPoint x: 350, endPoint y: 370, distance: 8.4
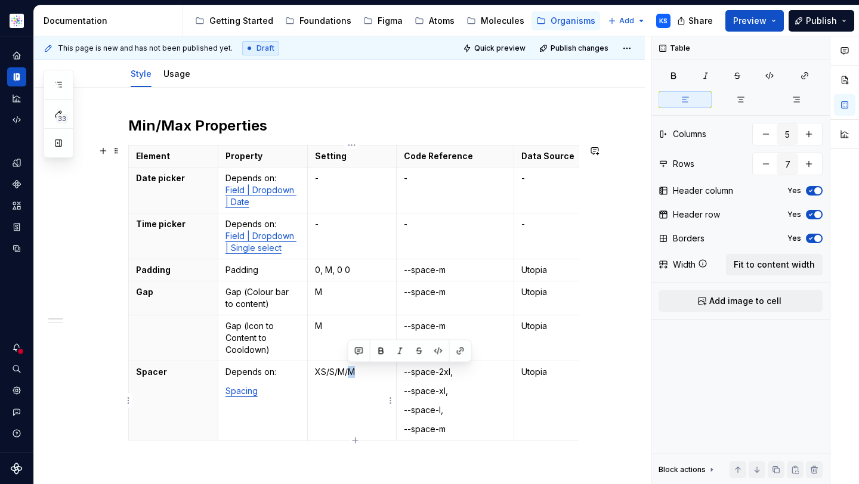
click at [350, 370] on p "XS/S/M/M" at bounding box center [352, 372] width 75 height 12
drag, startPoint x: 450, startPoint y: 371, endPoint x: 439, endPoint y: 371, distance: 10.7
click at [439, 371] on p "--space-2xl," at bounding box center [455, 372] width 103 height 12
click at [439, 392] on p "--space-xl," at bounding box center [455, 391] width 103 height 12
click at [440, 413] on p "--space-l," at bounding box center [455, 410] width 103 height 12
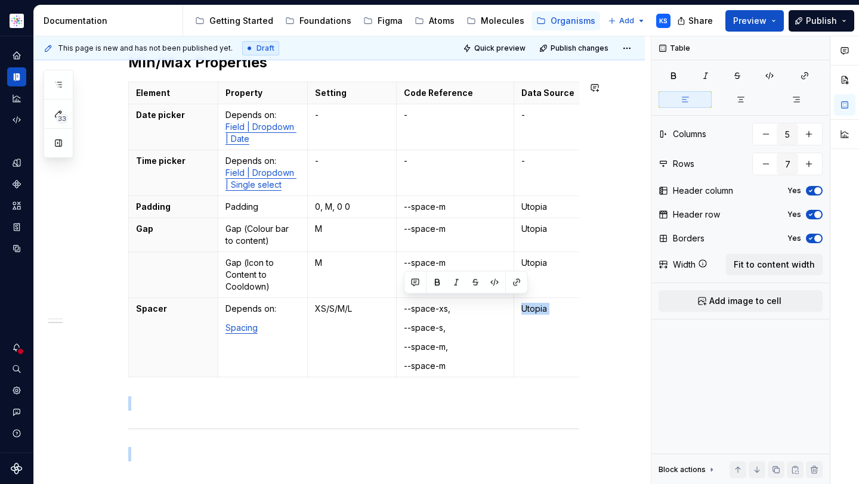
scroll to position [308, 0]
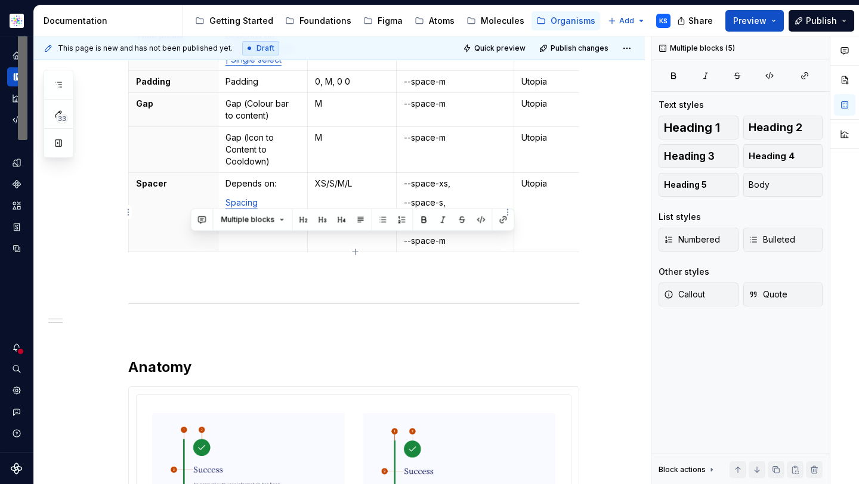
click at [447, 245] on p "--space-m" at bounding box center [455, 241] width 103 height 12
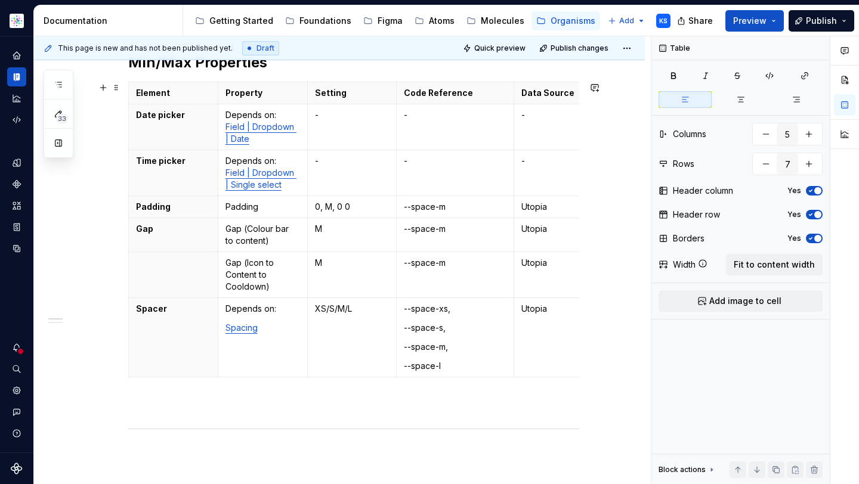
scroll to position [126, 0]
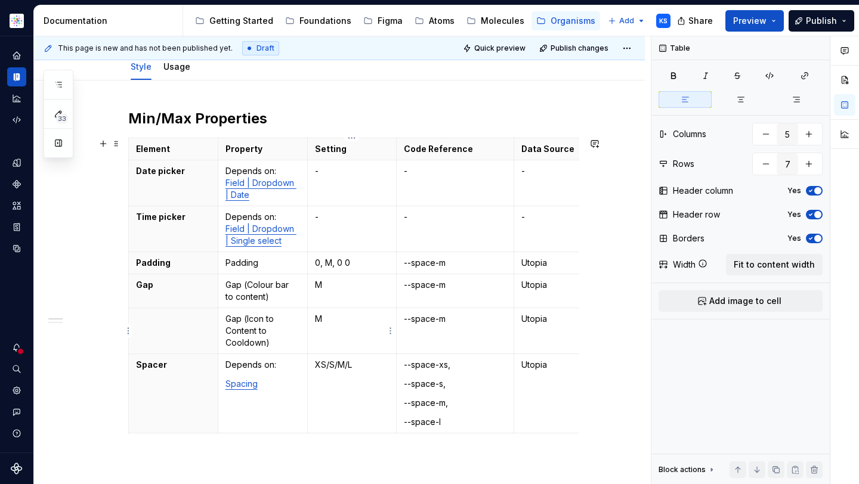
click at [339, 324] on p "M" at bounding box center [352, 319] width 75 height 12
click at [126, 329] on html "Astellas Elements KS Dataset Core Documentation Accessibility guide for tree Pa…" at bounding box center [429, 242] width 859 height 484
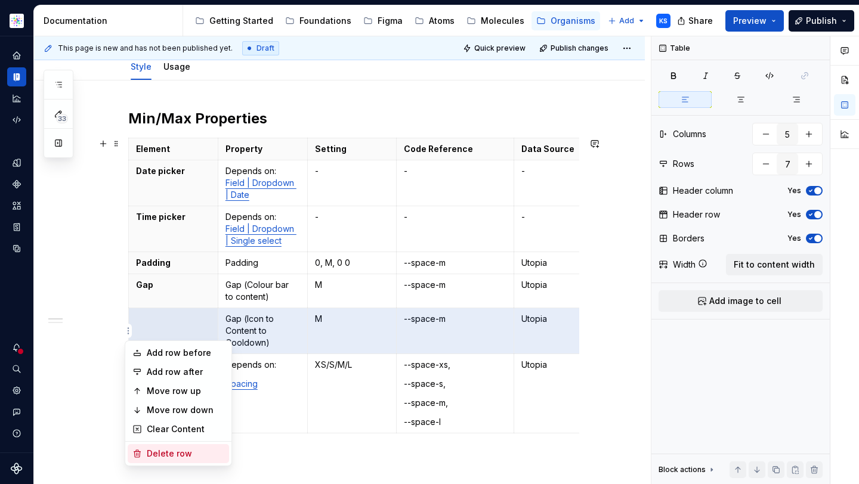
click at [167, 455] on div "Delete row" at bounding box center [186, 454] width 78 height 12
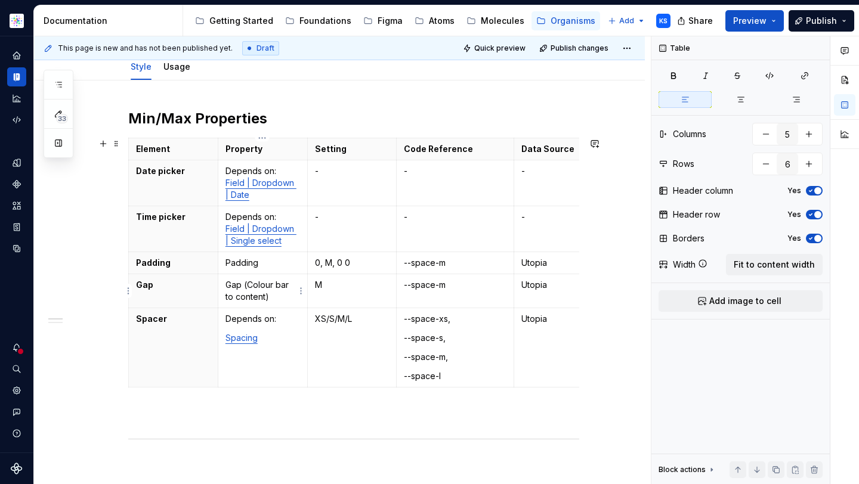
click at [274, 289] on p "Gap (Colour bar to content)" at bounding box center [262, 291] width 75 height 24
click at [128, 262] on html "Astellas Elements KS Dataset Core Documentation Accessibility guide for tree Pa…" at bounding box center [429, 242] width 859 height 484
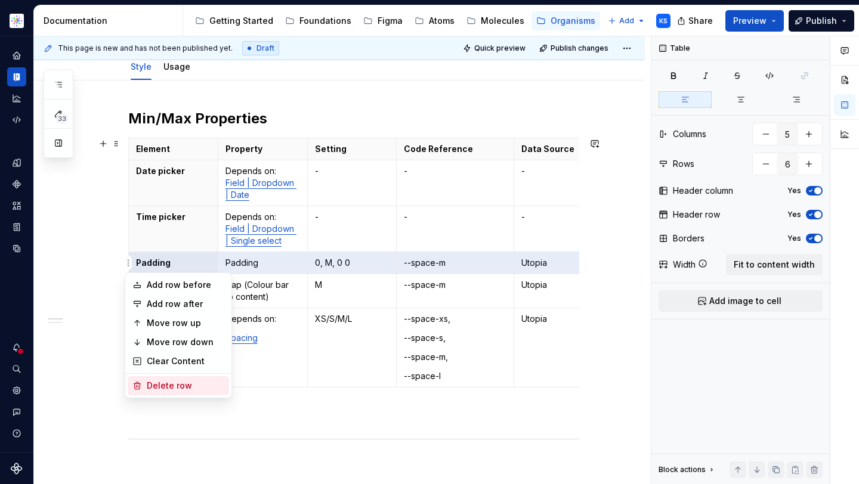
click at [153, 390] on div "Delete row" at bounding box center [186, 386] width 78 height 12
type input "5"
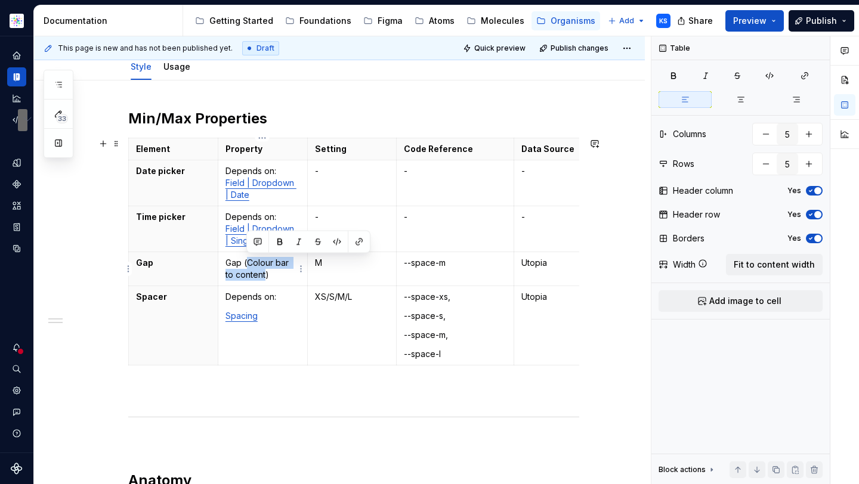
drag, startPoint x: 264, startPoint y: 274, endPoint x: 248, endPoint y: 264, distance: 19.0
click at [248, 264] on p "Gap (Colour bar to content)" at bounding box center [262, 269] width 75 height 24
click at [258, 262] on p "Gap (Colour bar to content)" at bounding box center [262, 269] width 75 height 24
drag, startPoint x: 247, startPoint y: 262, endPoint x: 265, endPoint y: 280, distance: 25.7
click at [265, 280] on td "Gap (Colour bar to content)" at bounding box center [262, 269] width 89 height 34
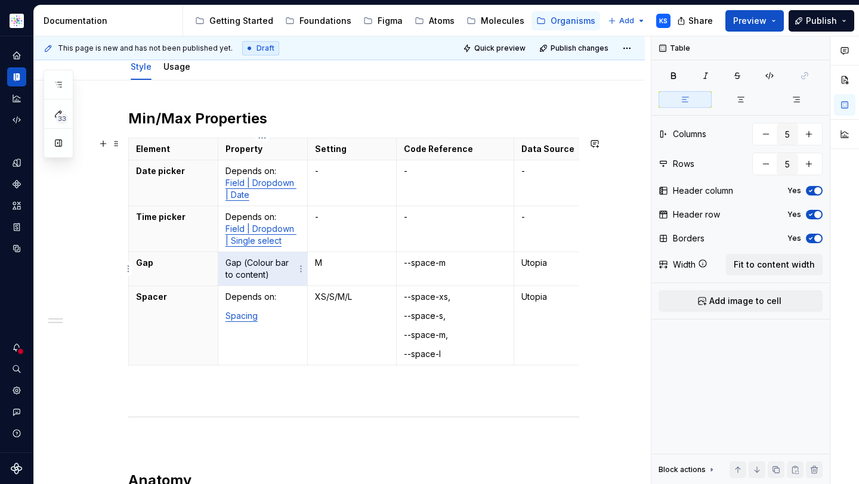
drag, startPoint x: 279, startPoint y: 276, endPoint x: 230, endPoint y: 264, distance: 50.2
click at [230, 264] on p "Gap (Colour bar to content)" at bounding box center [262, 269] width 75 height 24
click at [252, 266] on p "Gap (Colour bar to content)" at bounding box center [262, 269] width 75 height 24
drag, startPoint x: 248, startPoint y: 264, endPoint x: 265, endPoint y: 275, distance: 20.2
click at [265, 275] on p "Gap (Colour bar to content)" at bounding box center [262, 269] width 75 height 24
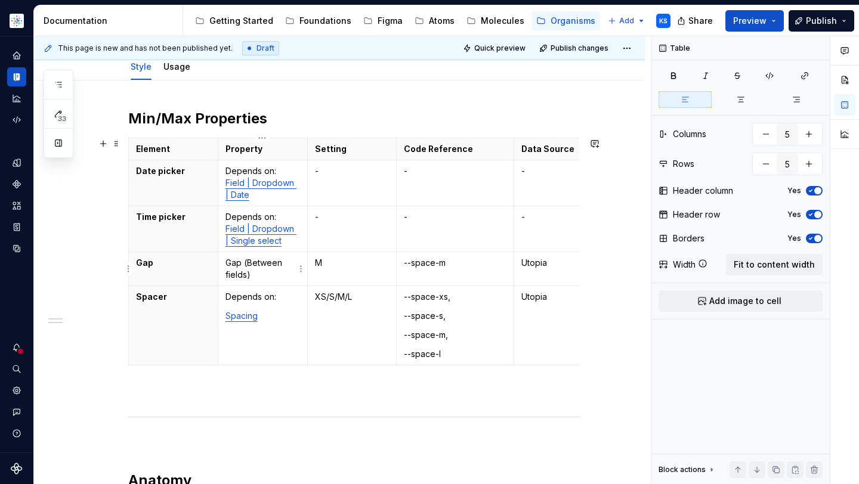
click at [281, 272] on p "Gap (Between fields)" at bounding box center [262, 269] width 75 height 24
click at [344, 262] on p "M" at bounding box center [352, 263] width 75 height 12
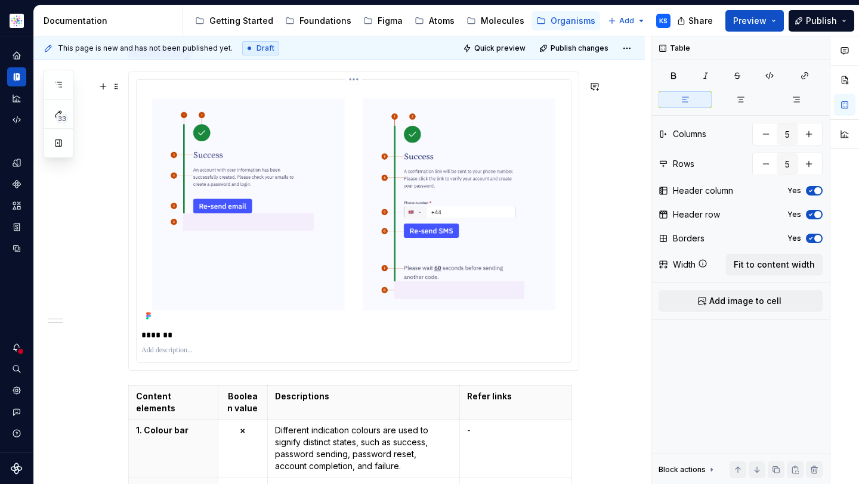
scroll to position [484, 0]
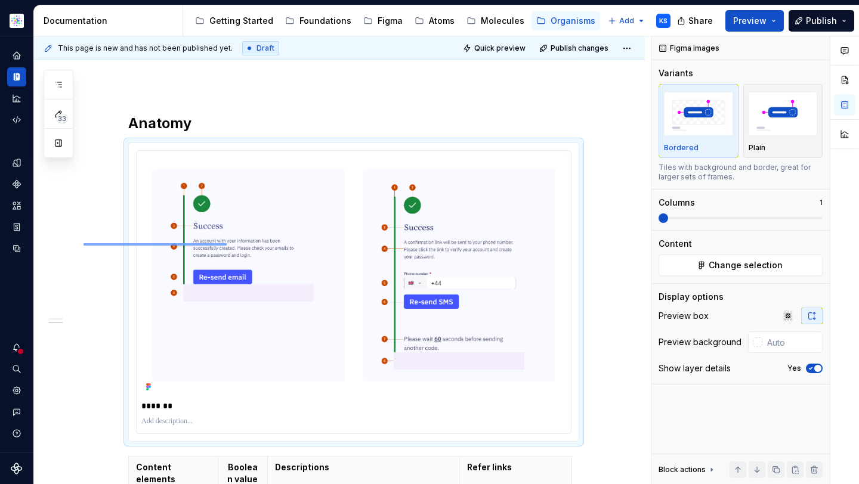
drag, startPoint x: 84, startPoint y: 243, endPoint x: 228, endPoint y: 243, distance: 144.4
click at [228, 243] on div "This page is new and has not been published yet. Draft Quick preview Publish ch…" at bounding box center [342, 260] width 617 height 449
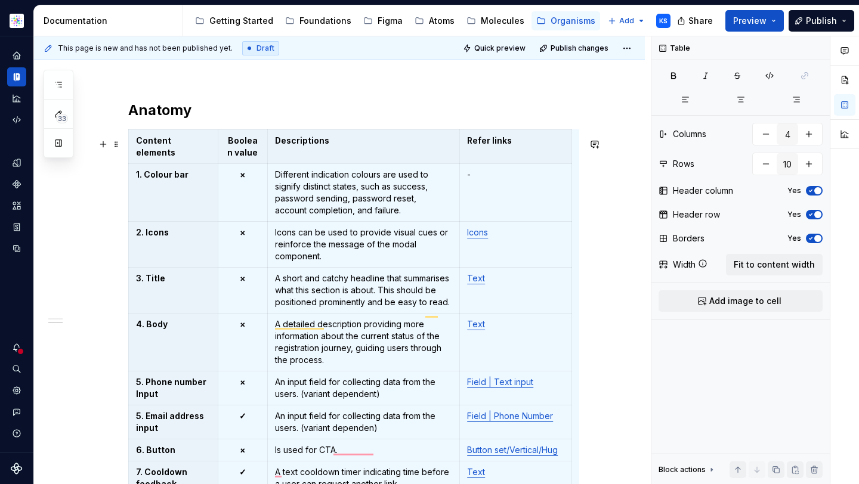
scroll to position [440, 0]
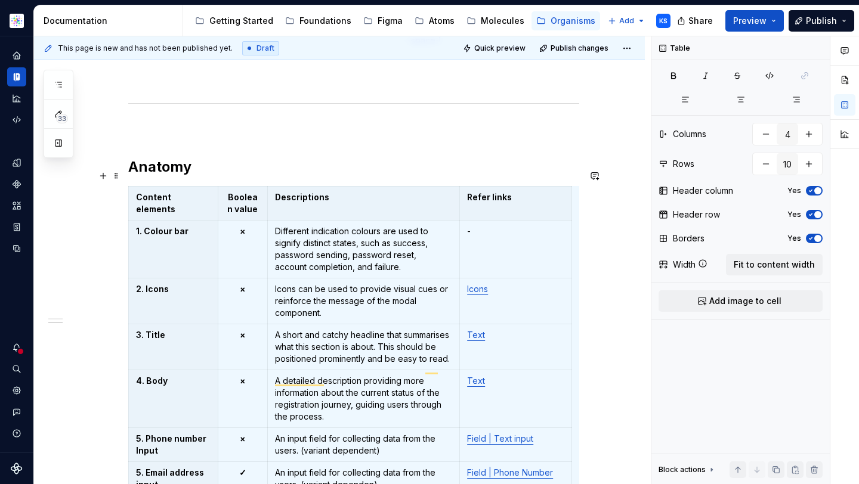
click at [213, 177] on h2 "Anatomy" at bounding box center [353, 166] width 451 height 19
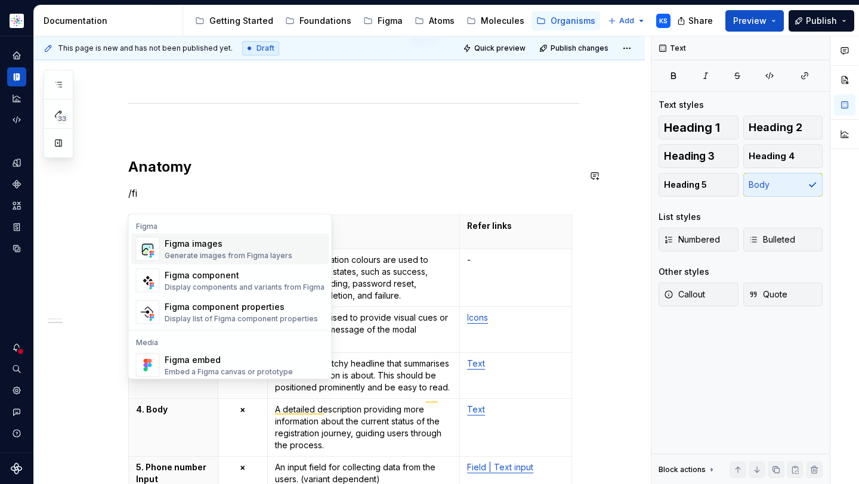
click at [181, 248] on div "Figma images" at bounding box center [229, 244] width 128 height 12
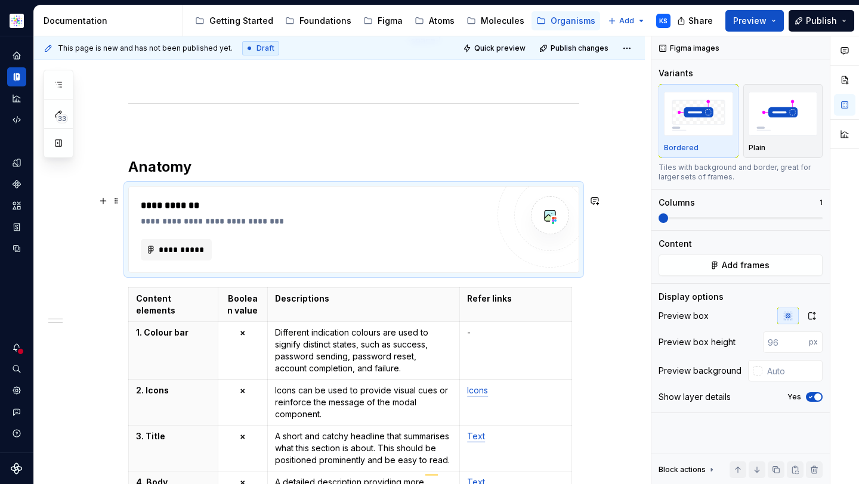
type textarea "*"
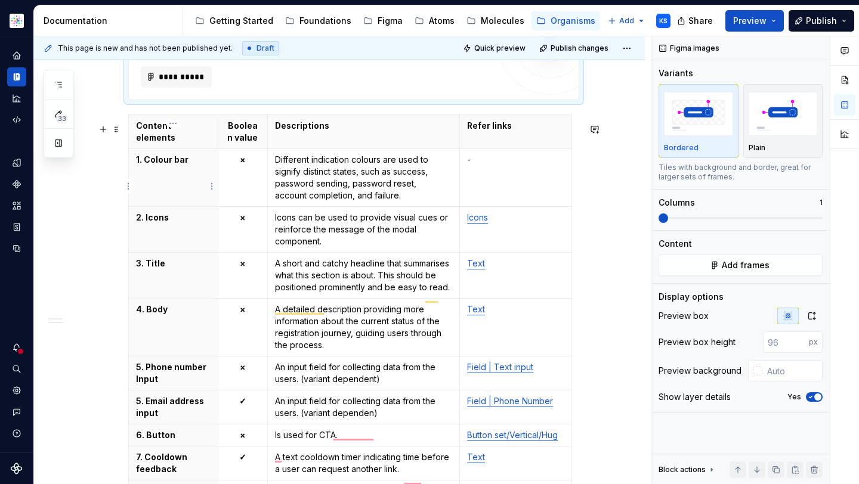
click at [129, 184] on html "Astellas Elements KS Dataset Core Documentation Accessibility guide for tree Pa…" at bounding box center [429, 242] width 859 height 484
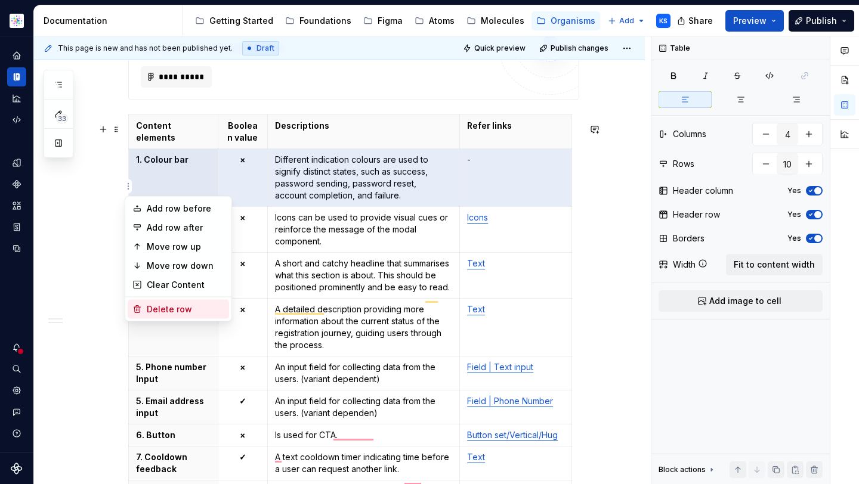
click at [156, 308] on div "Delete row" at bounding box center [186, 310] width 78 height 12
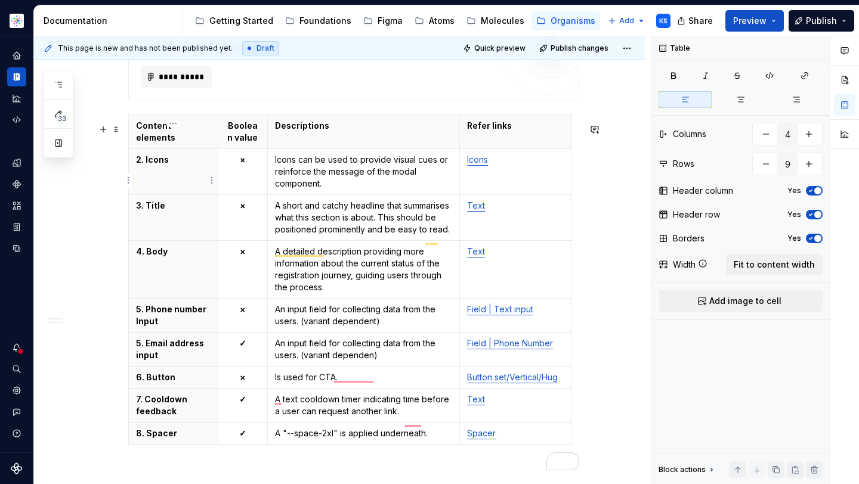
click at [127, 181] on html "Astellas Elements KS Dataset Core Documentation Accessibility guide for tree Pa…" at bounding box center [429, 242] width 859 height 484
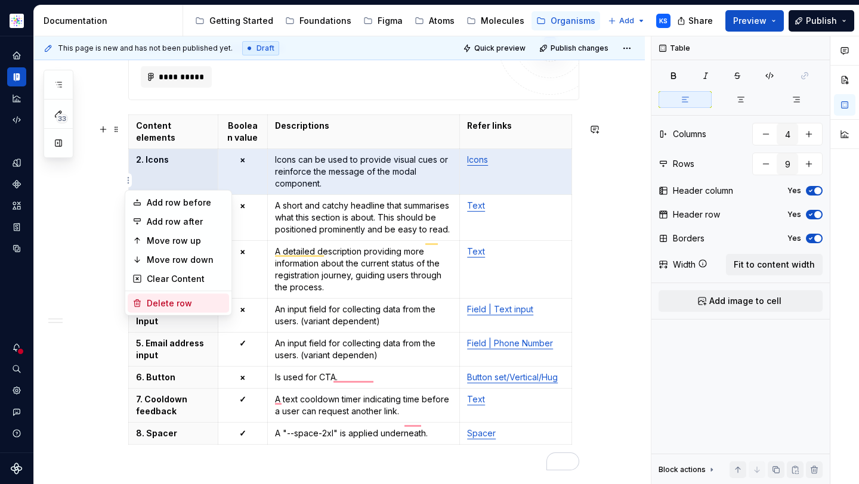
click at [147, 307] on div "Delete row" at bounding box center [186, 304] width 78 height 12
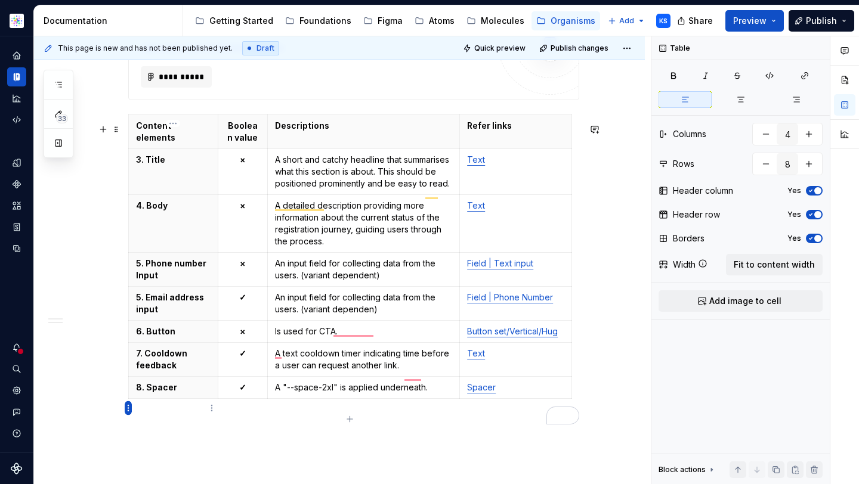
click at [126, 409] on html "Astellas Elements KS Dataset Core Documentation Accessibility guide for tree Pa…" at bounding box center [429, 242] width 859 height 484
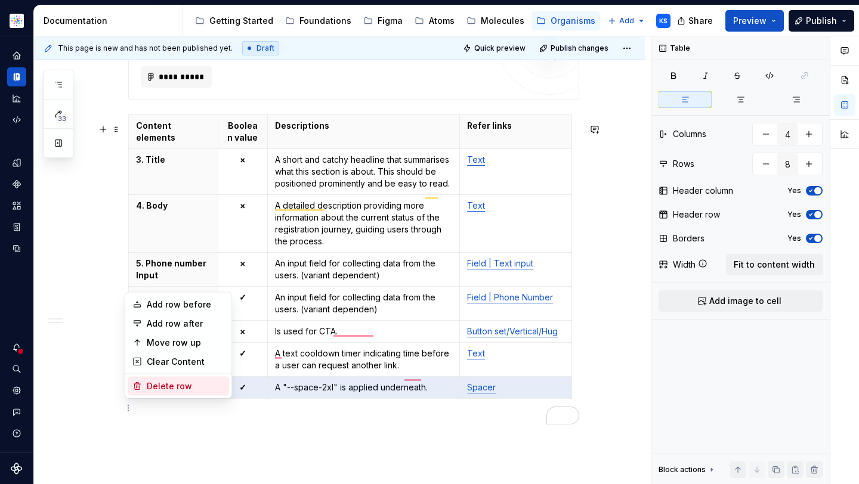
click at [159, 388] on div "Delete row" at bounding box center [186, 387] width 78 height 12
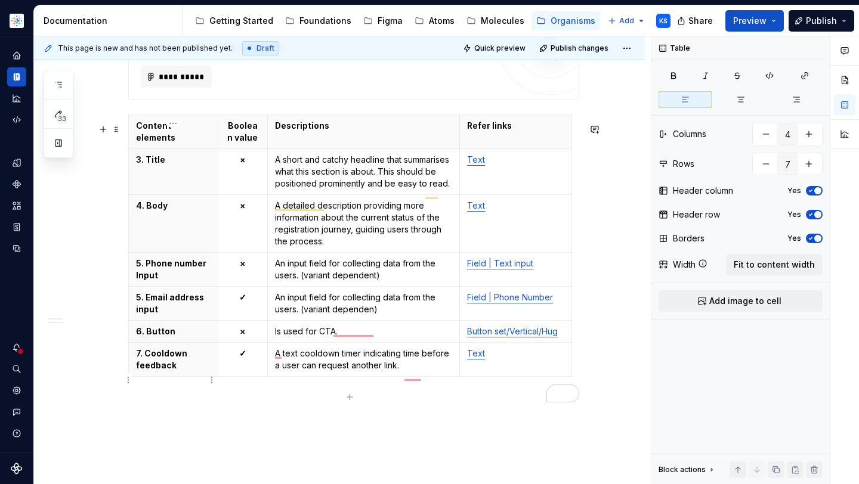
click at [129, 378] on html "Astellas Elements KS Dataset Core Documentation Accessibility guide for tree Pa…" at bounding box center [429, 242] width 859 height 484
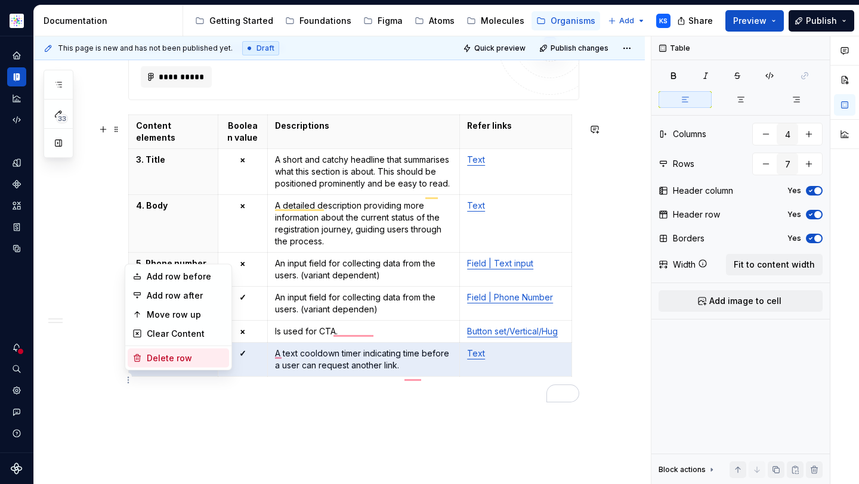
click at [163, 353] on div "Delete row" at bounding box center [186, 359] width 78 height 12
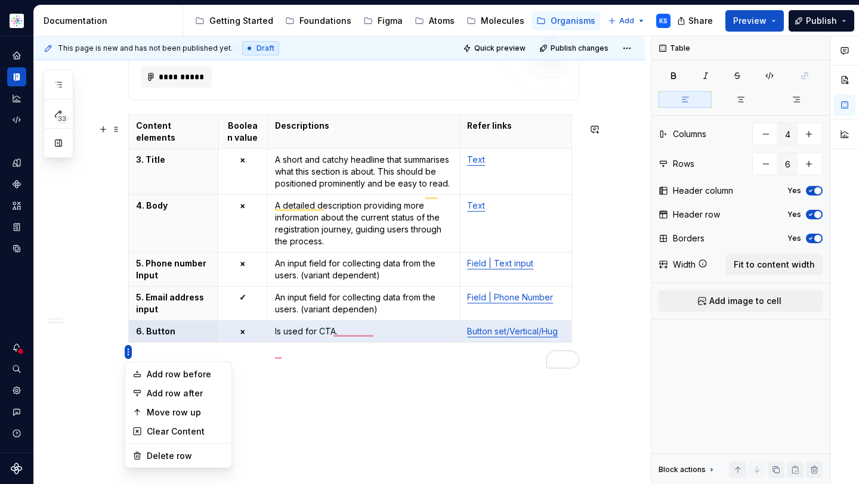
click at [128, 352] on html "Astellas Elements KS Dataset Core Documentation Accessibility guide for tree Pa…" at bounding box center [429, 242] width 859 height 484
click at [157, 460] on div "Delete row" at bounding box center [186, 456] width 78 height 12
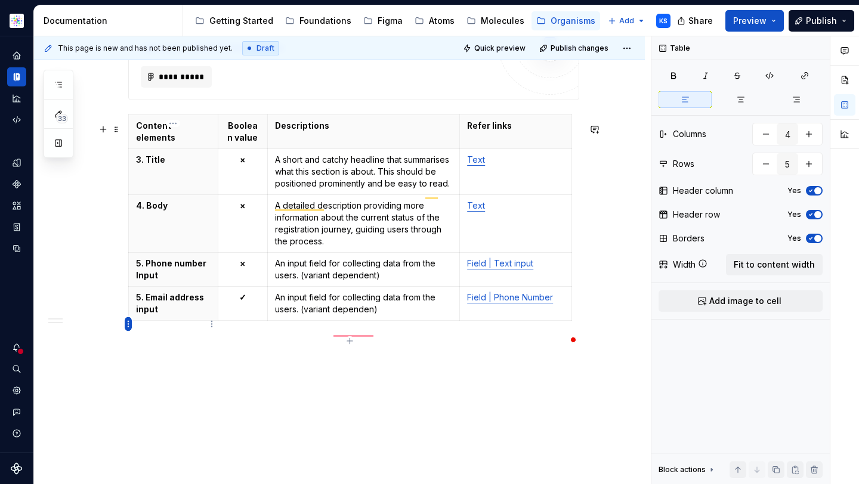
click at [128, 321] on html "Astellas Elements KS Dataset Core Documentation Accessibility guide for tree Pa…" at bounding box center [429, 242] width 859 height 484
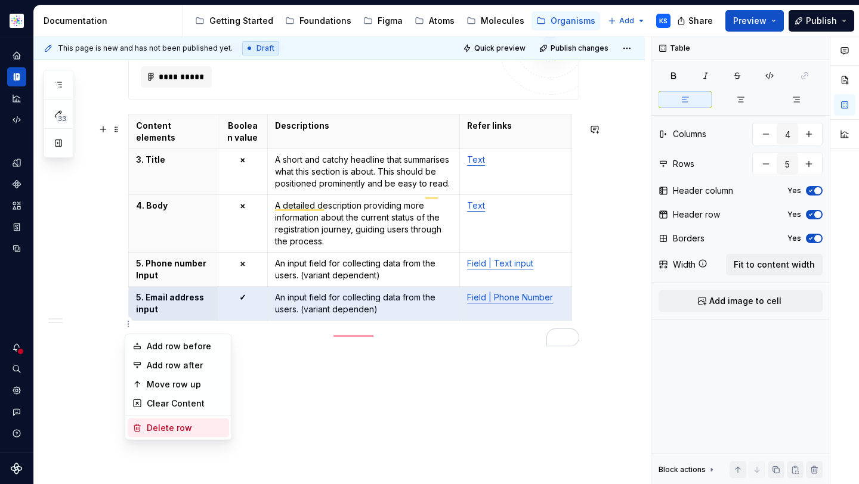
click at [169, 427] on div "Delete row" at bounding box center [186, 428] width 78 height 12
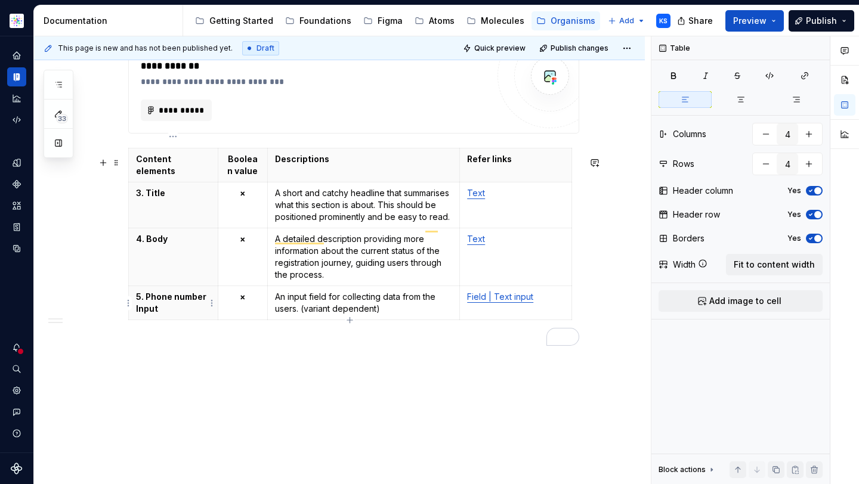
click at [128, 299] on html "Astellas Elements KS Dataset Core Documentation Accessibility guide for tree Pa…" at bounding box center [429, 242] width 859 height 484
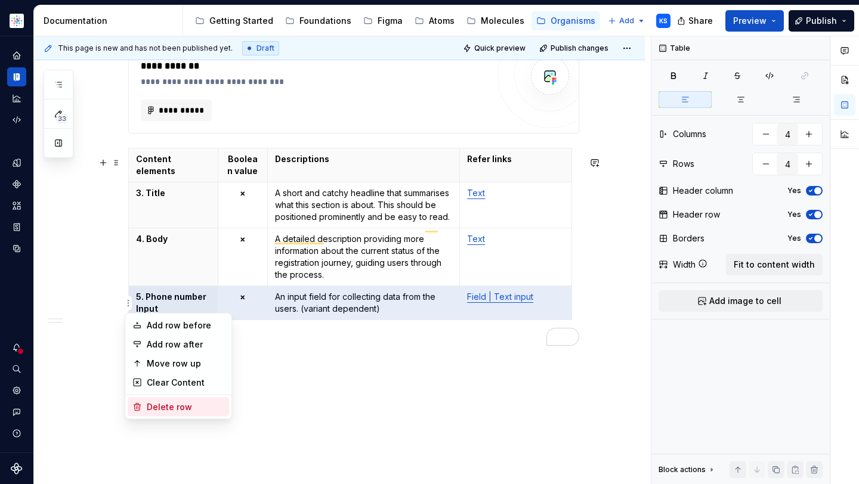
click at [183, 403] on div "Delete row" at bounding box center [186, 407] width 78 height 12
type input "3"
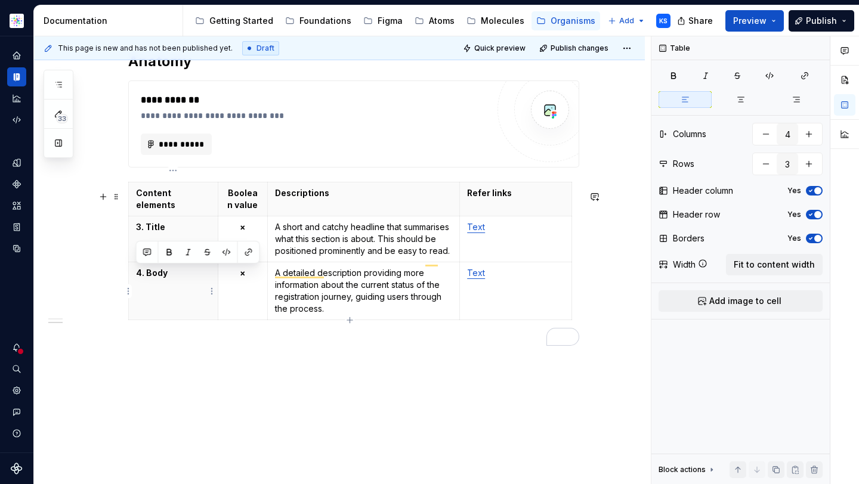
drag, startPoint x: 172, startPoint y: 276, endPoint x: 131, endPoint y: 276, distance: 41.8
click at [131, 276] on th "4. Body" at bounding box center [173, 291] width 89 height 58
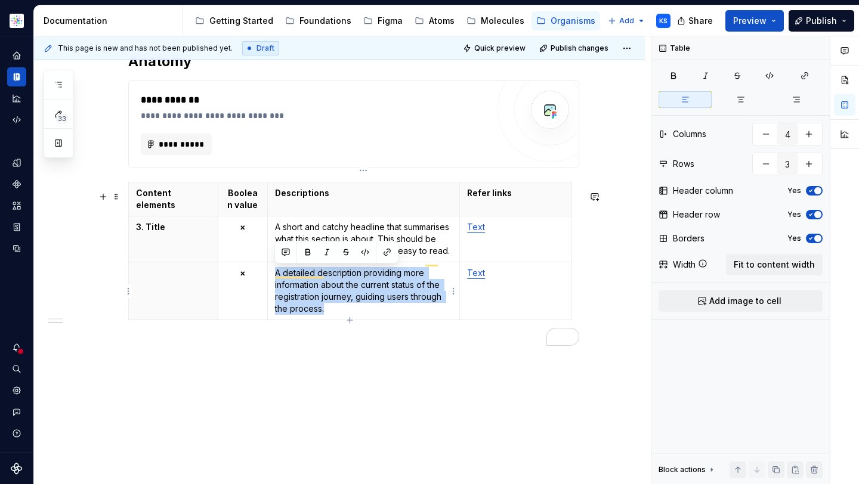
drag, startPoint x: 340, startPoint y: 311, endPoint x: 270, endPoint y: 264, distance: 84.4
click at [270, 264] on td "A detailed description providing more information about the current status of t…" at bounding box center [363, 291] width 193 height 58
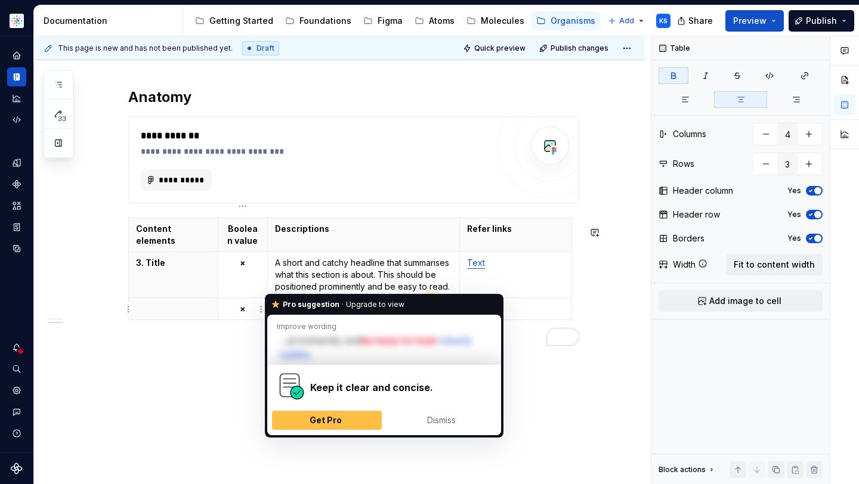
click at [255, 307] on p "×" at bounding box center [242, 309] width 35 height 12
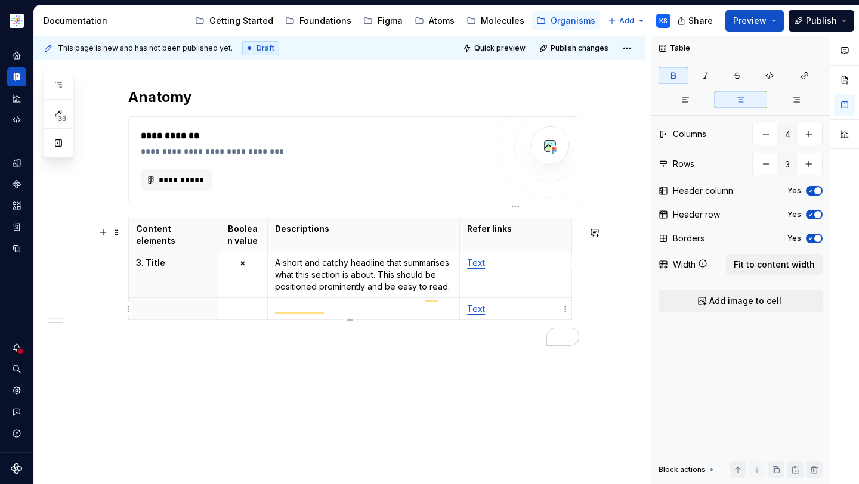
click at [495, 311] on p "Text" at bounding box center [515, 309] width 97 height 12
click at [490, 285] on td "Text" at bounding box center [516, 275] width 112 height 46
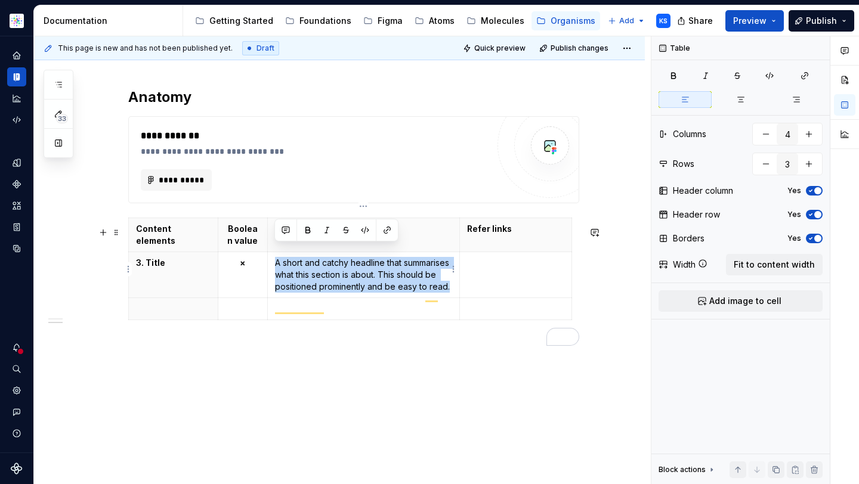
drag, startPoint x: 354, startPoint y: 289, endPoint x: 274, endPoint y: 245, distance: 91.0
click at [274, 252] on td "A short and catchy headline that summarises what this section is about. This sh…" at bounding box center [363, 275] width 193 height 46
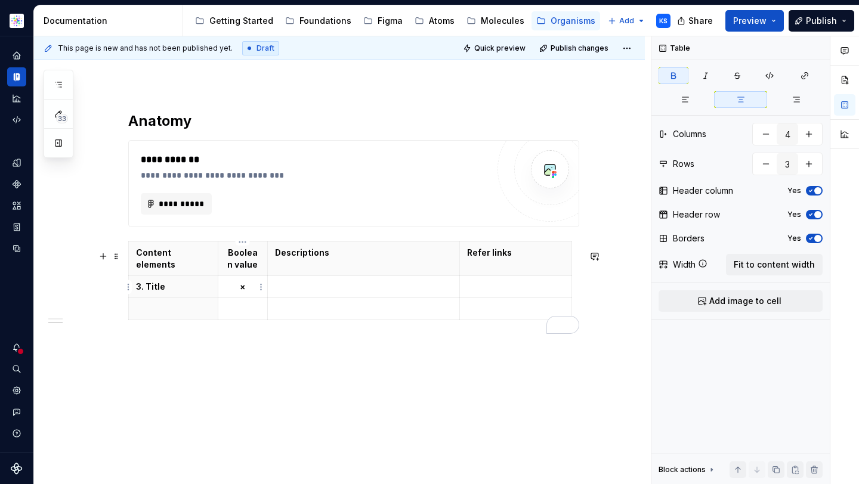
click at [246, 284] on p "×" at bounding box center [242, 287] width 35 height 12
click at [168, 291] on p "3. Title" at bounding box center [173, 287] width 75 height 12
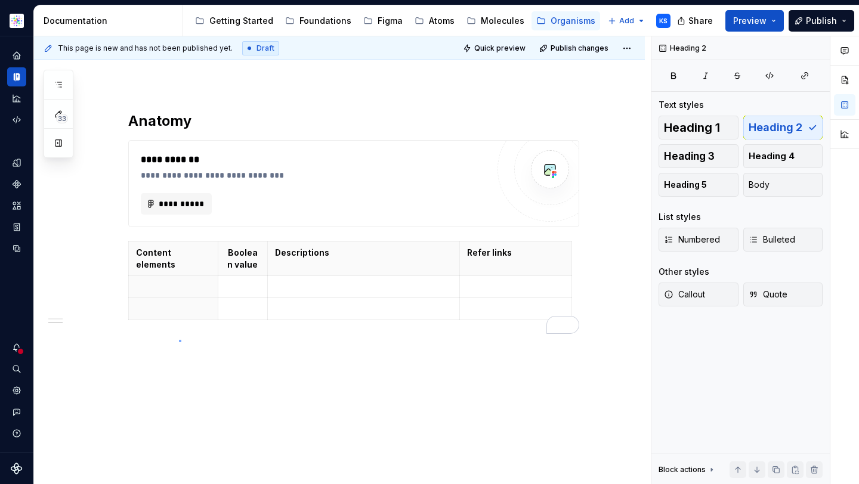
click at [179, 340] on div "**********" at bounding box center [342, 260] width 617 height 449
click at [143, 370] on div "**********" at bounding box center [339, 103] width 611 height 764
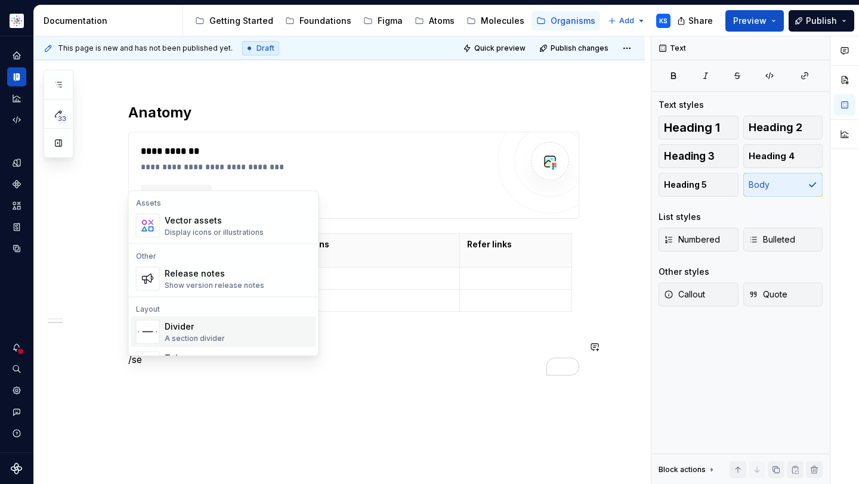
click at [197, 338] on div "A section divider" at bounding box center [195, 339] width 60 height 10
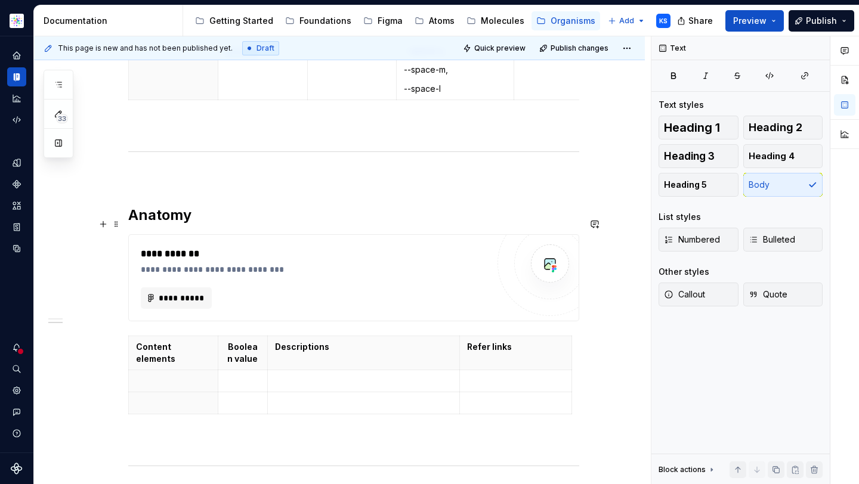
click at [168, 220] on h2 "Anatomy" at bounding box center [353, 215] width 451 height 19
click at [160, 220] on h2 "Anatomy" at bounding box center [353, 215] width 451 height 19
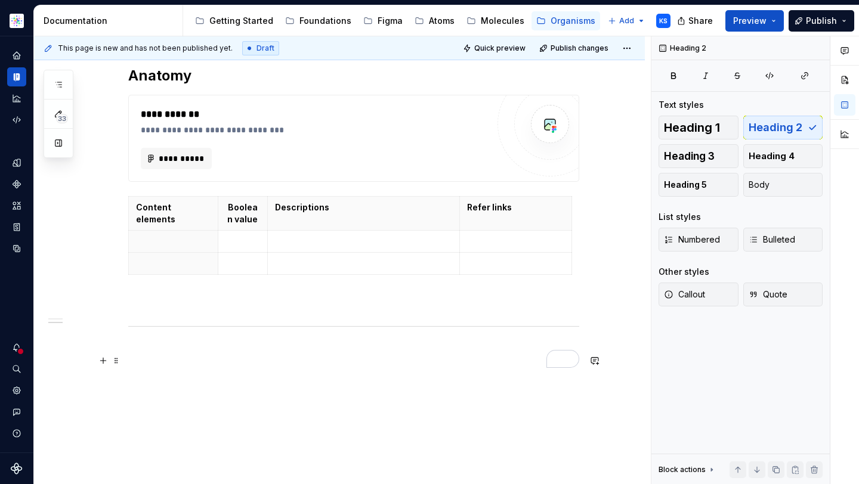
click at [160, 367] on div "**********" at bounding box center [353, 38] width 451 height 669
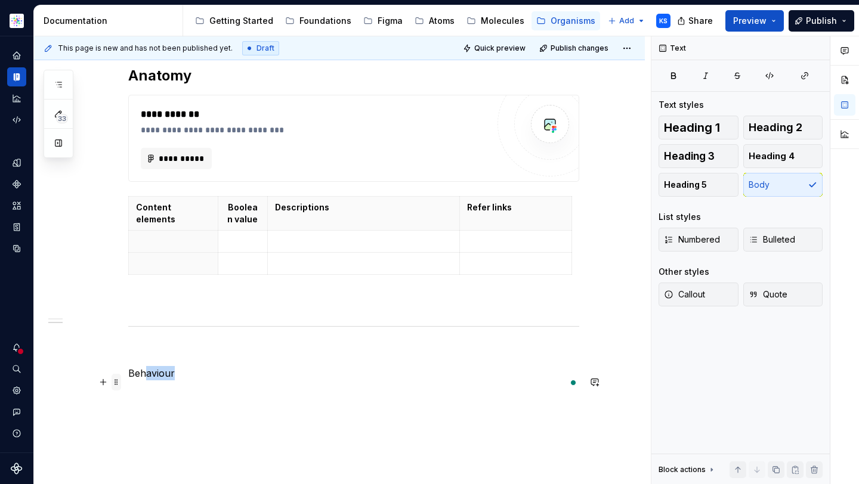
drag, startPoint x: 181, startPoint y: 386, endPoint x: 117, endPoint y: 386, distance: 64.4
click at [128, 386] on div "**********" at bounding box center [353, 49] width 451 height 691
click at [168, 389] on div "**********" at bounding box center [353, 49] width 451 height 691
drag, startPoint x: 187, startPoint y: 382, endPoint x: 122, endPoint y: 382, distance: 65.6
click at [122, 382] on div "**********" at bounding box center [339, 107] width 611 height 865
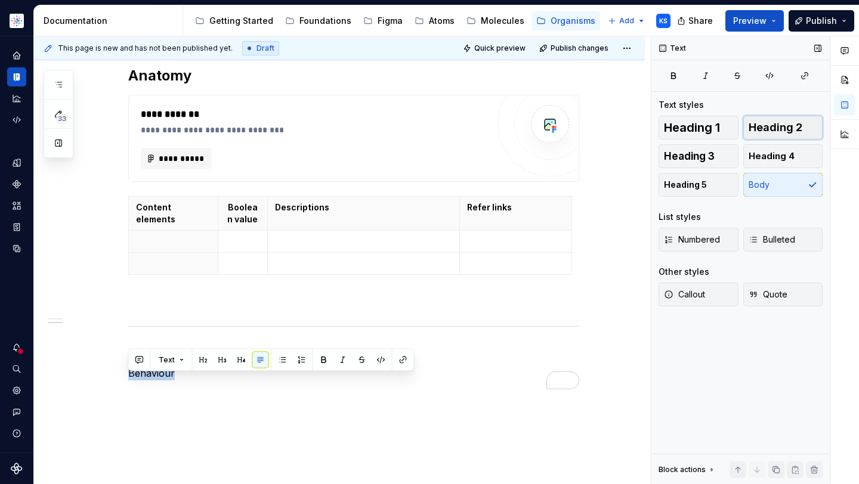
click at [771, 132] on span "Heading 2" at bounding box center [776, 128] width 54 height 12
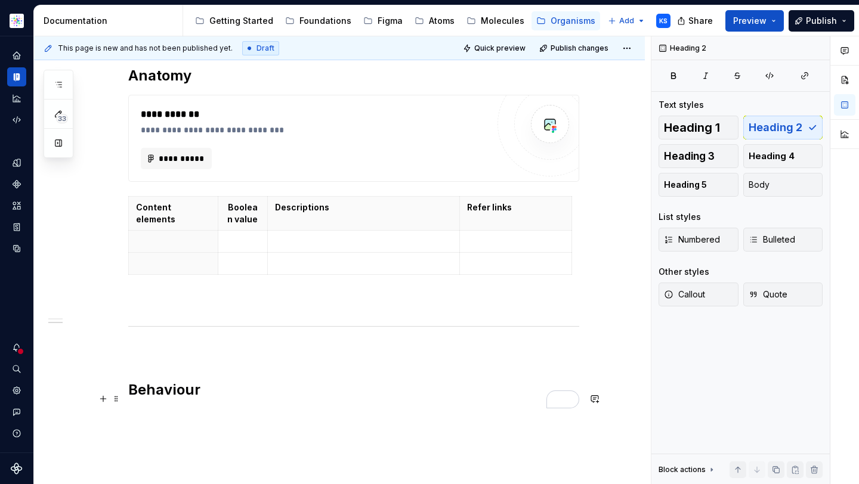
click at [209, 394] on h2 "Behaviour" at bounding box center [353, 390] width 451 height 19
click at [191, 373] on div "**********" at bounding box center [353, 52] width 451 height 696
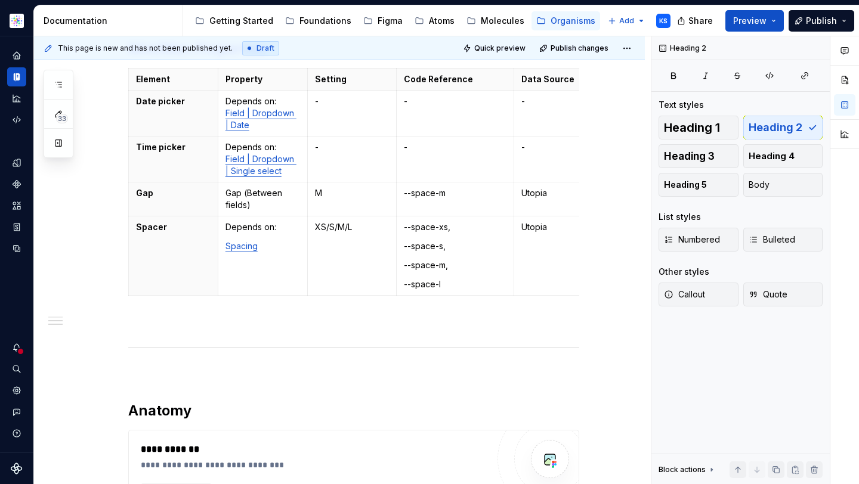
scroll to position [486, 0]
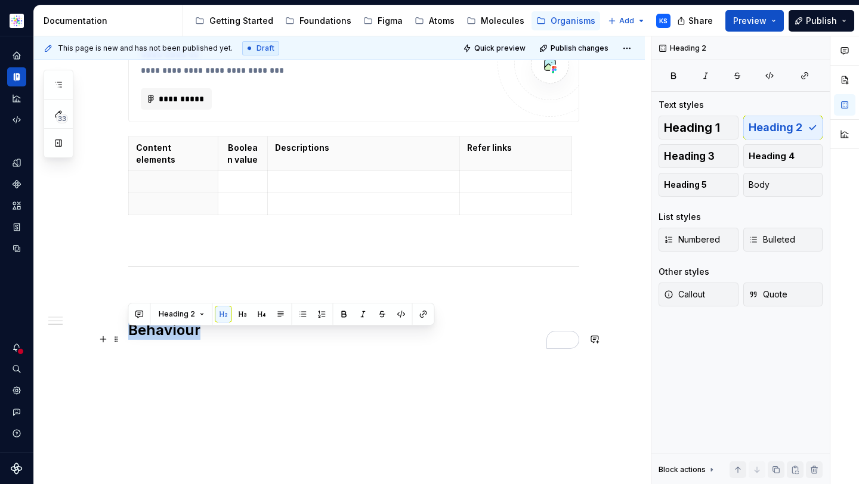
drag, startPoint x: 215, startPoint y: 338, endPoint x: 125, endPoint y: 337, distance: 89.5
click at [125, 337] on div "**********" at bounding box center [339, 58] width 611 height 884
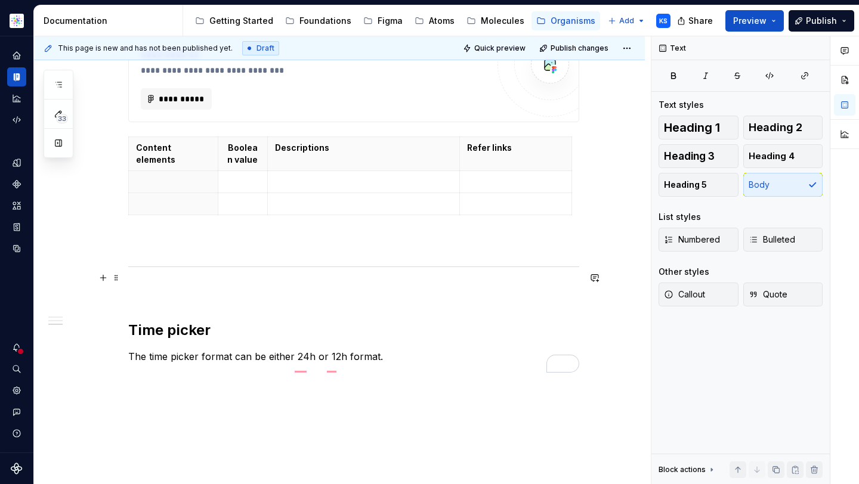
scroll to position [638, 0]
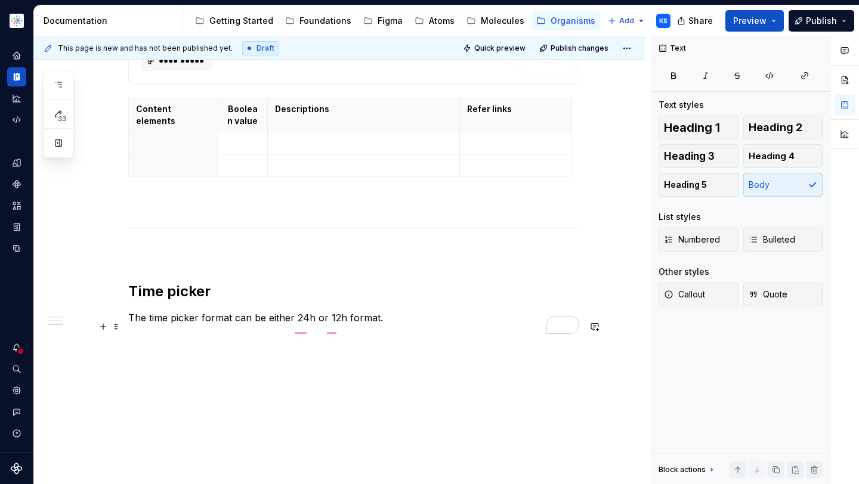
click at [378, 313] on p "The time picker format can be either 24h or 12h format." at bounding box center [353, 318] width 451 height 14
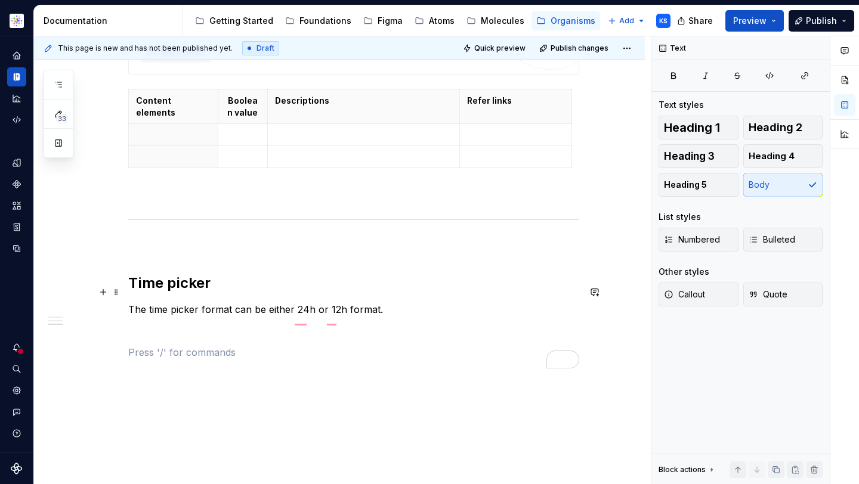
click at [129, 286] on h2 "Time picker" at bounding box center [353, 283] width 451 height 19
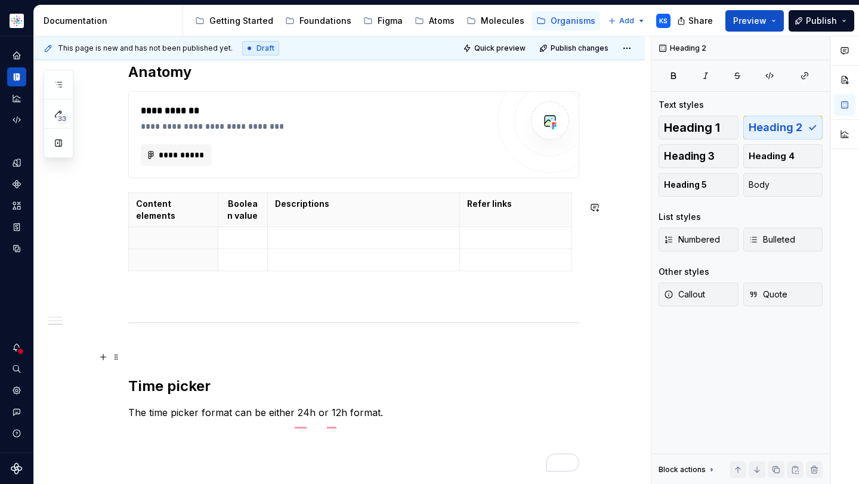
scroll to position [655, 0]
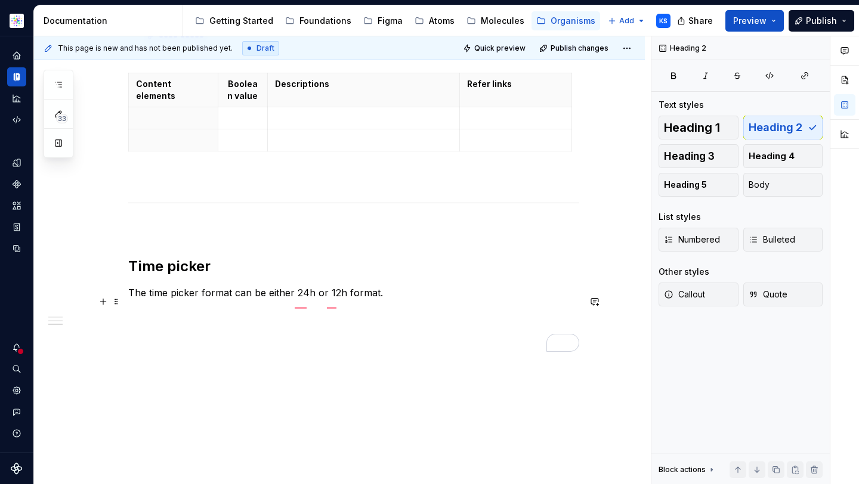
click at [129, 300] on p "The time picker format can be either 24h or 12h format." at bounding box center [353, 293] width 451 height 14
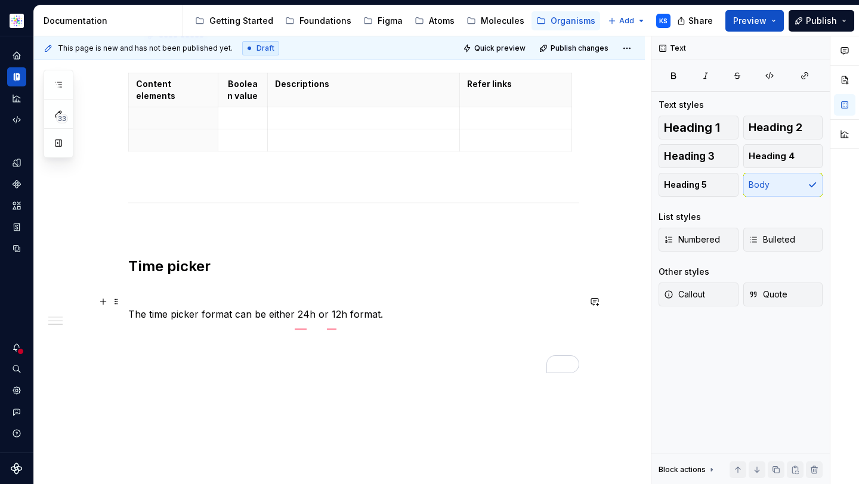
click at [163, 300] on p "To enrich screen reader interactions, please activate Accessibility in Grammarl…" at bounding box center [353, 293] width 451 height 14
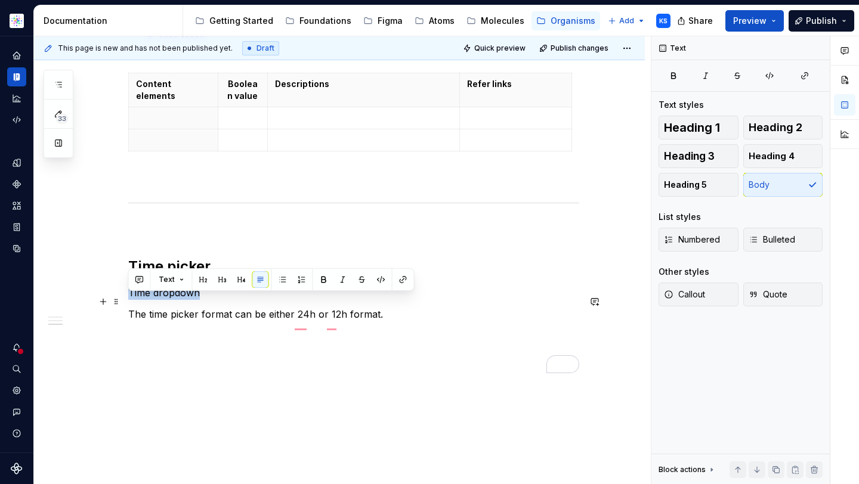
drag, startPoint x: 202, startPoint y: 307, endPoint x: 124, endPoint y: 307, distance: 78.1
click at [124, 307] on div "**********" at bounding box center [339, 38] width 611 height 972
click at [323, 280] on button "button" at bounding box center [324, 279] width 17 height 17
click at [209, 300] on p "Time dropdown" at bounding box center [353, 293] width 451 height 14
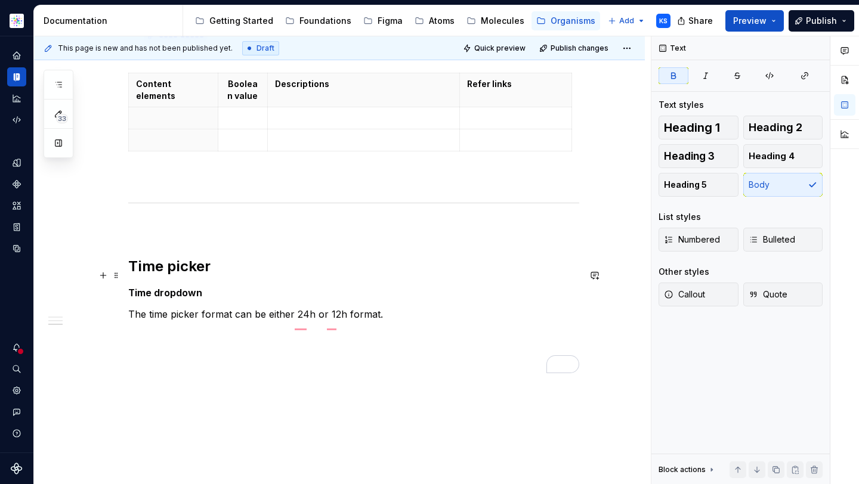
click at [232, 276] on h2 "Time picker" at bounding box center [353, 266] width 451 height 19
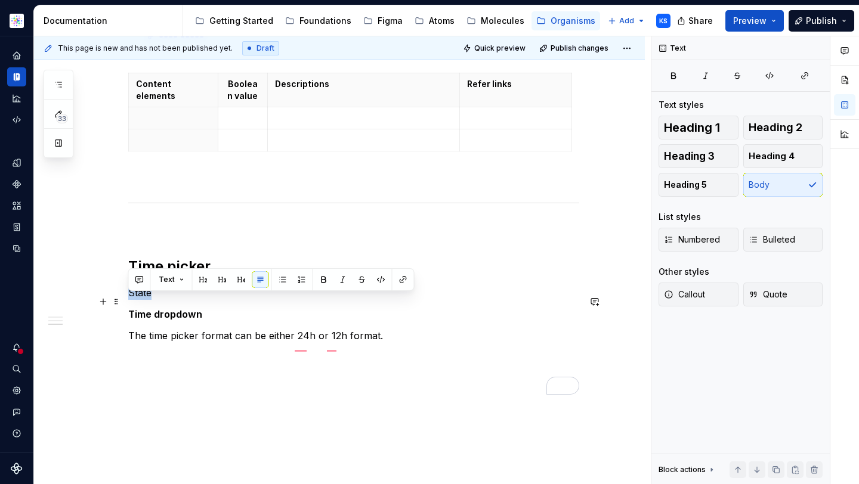
drag, startPoint x: 166, startPoint y: 303, endPoint x: 126, endPoint y: 303, distance: 39.4
click at [126, 303] on div "**********" at bounding box center [339, 49] width 611 height 994
click at [320, 279] on button "button" at bounding box center [324, 279] width 17 height 17
click at [176, 300] on p "State" at bounding box center [353, 293] width 451 height 14
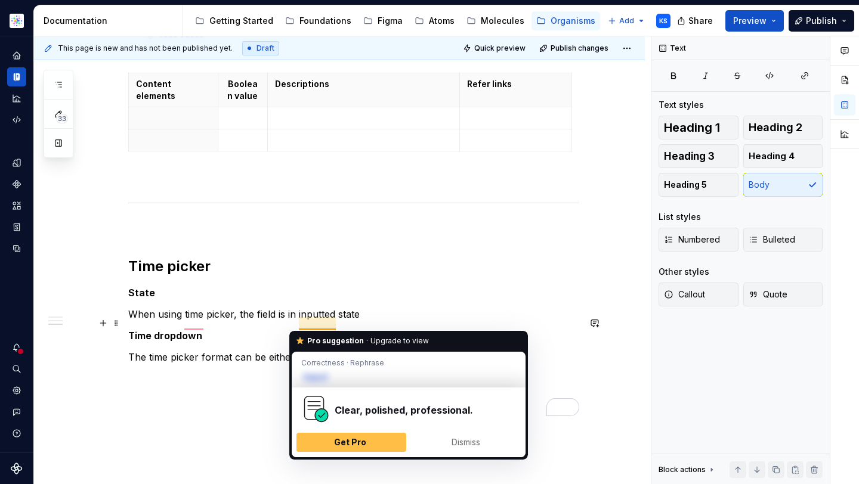
click at [371, 320] on p "When using time picker, the field is in inputted state" at bounding box center [353, 314] width 451 height 14
click at [360, 322] on p "When using time picker, the field is in inputted state" at bounding box center [353, 314] width 451 height 14
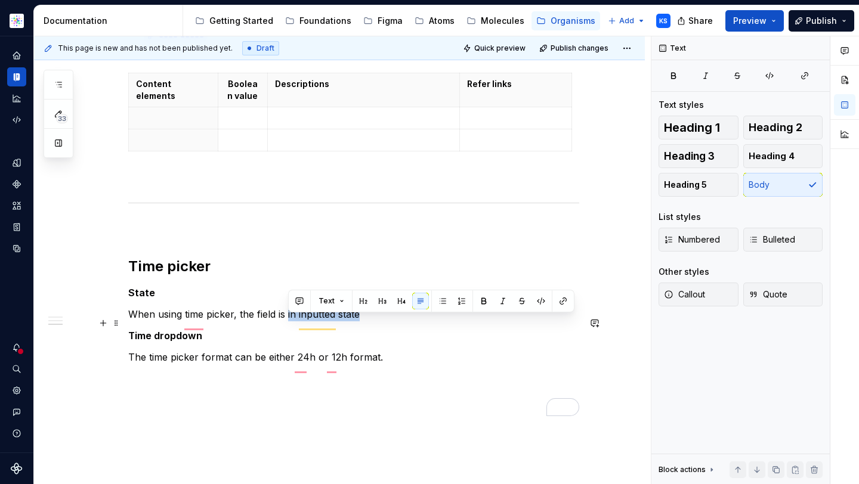
drag, startPoint x: 384, startPoint y: 323, endPoint x: 289, endPoint y: 326, distance: 95.5
click at [289, 322] on p "When using time picker, the field is in inputted state" at bounding box center [353, 314] width 451 height 14
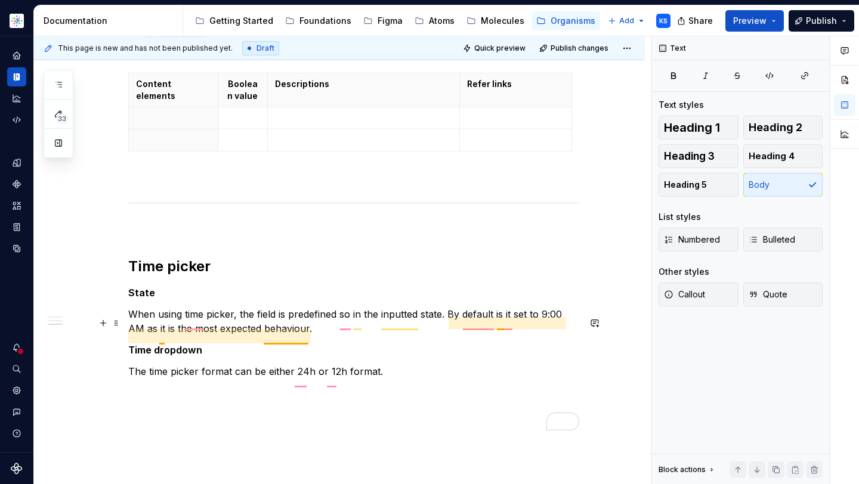
click at [328, 336] on p "When using time picker, the field is predefined so in the inputted state. By de…" at bounding box center [353, 321] width 451 height 29
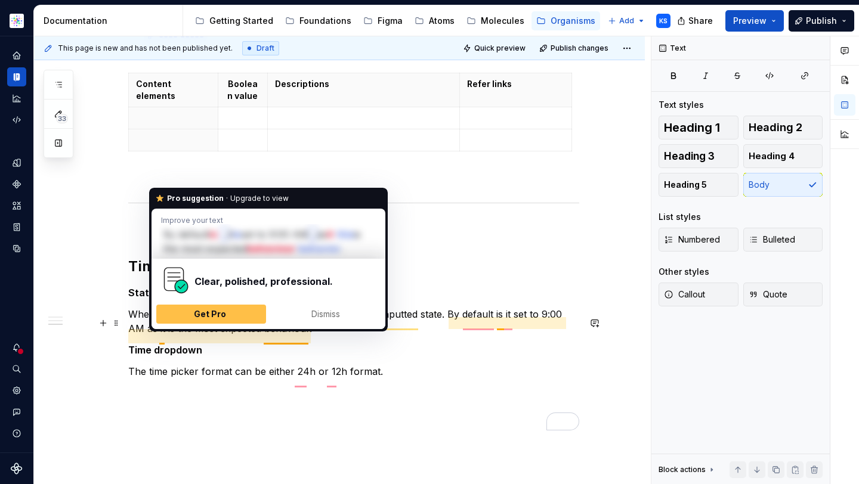
click at [160, 336] on p "When using time picker, the field is predefined so in the inputted state. By de…" at bounding box center [353, 321] width 451 height 29
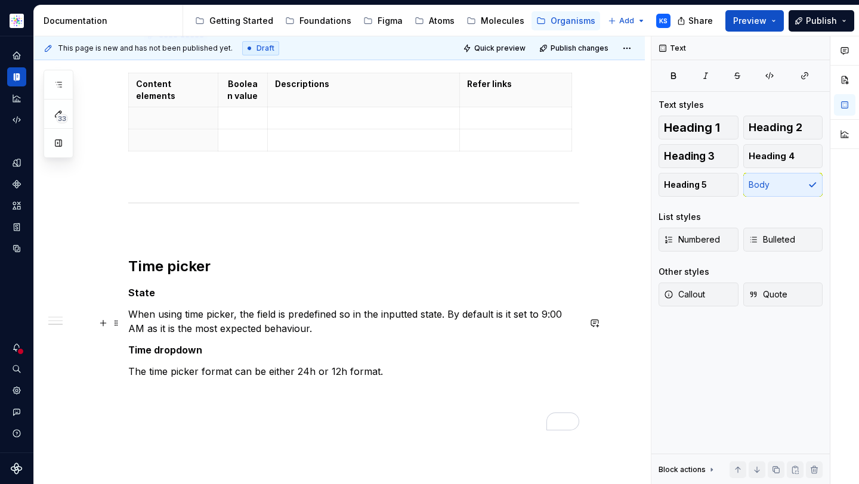
click at [320, 336] on p "When using time picker, the field is predefined so in the inputted state. By de…" at bounding box center [353, 321] width 451 height 29
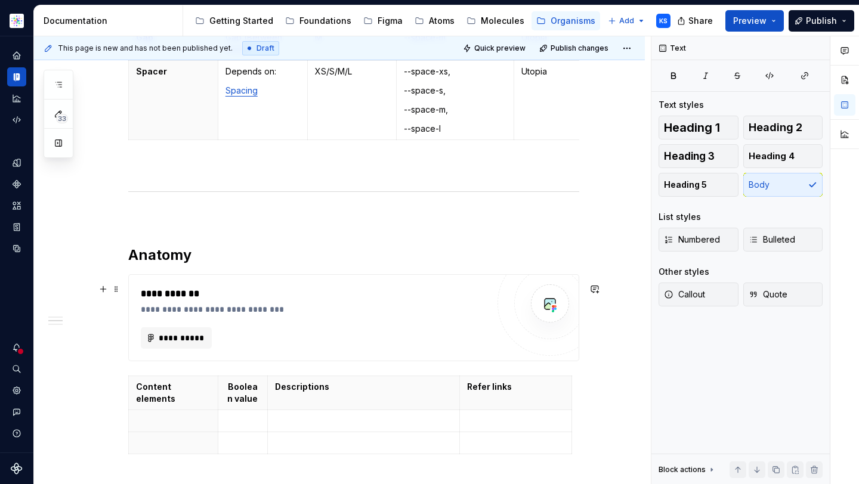
scroll to position [623, 0]
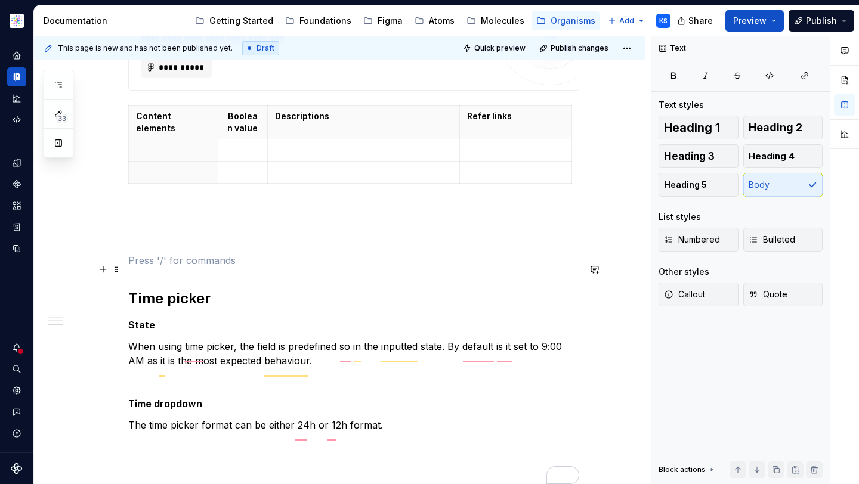
click at [174, 264] on p "To enrich screen reader interactions, please activate Accessibility in Grammarl…" at bounding box center [353, 261] width 451 height 14
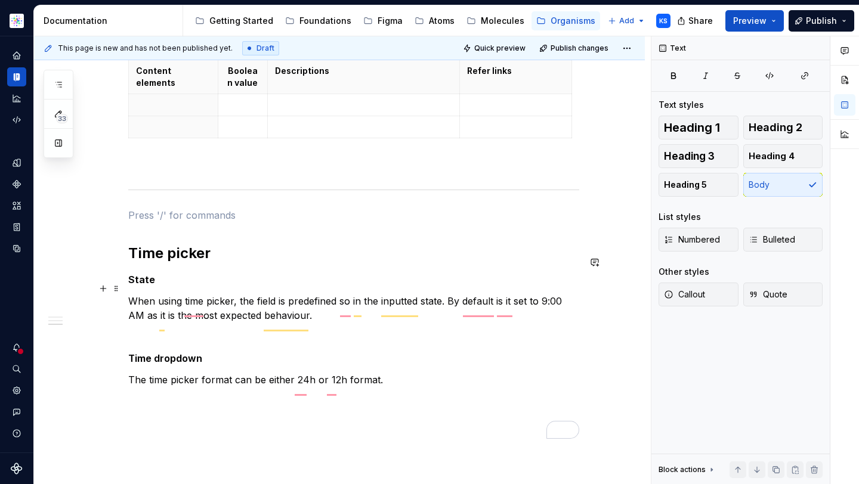
scroll to position [731, 0]
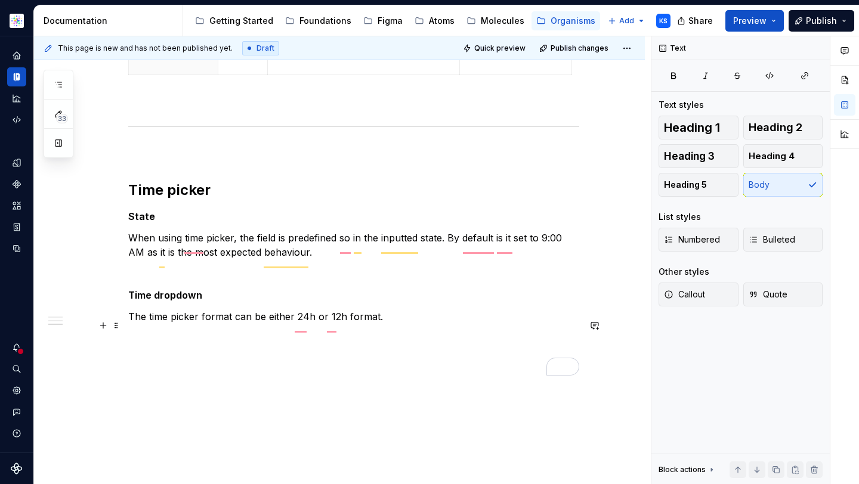
click at [387, 324] on p "The time picker format can be either 24h or 12h format." at bounding box center [353, 317] width 451 height 14
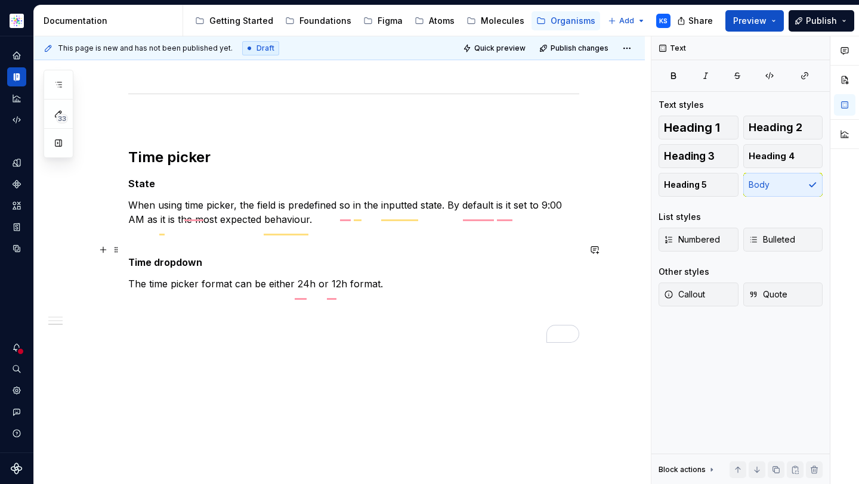
scroll to position [781, 0]
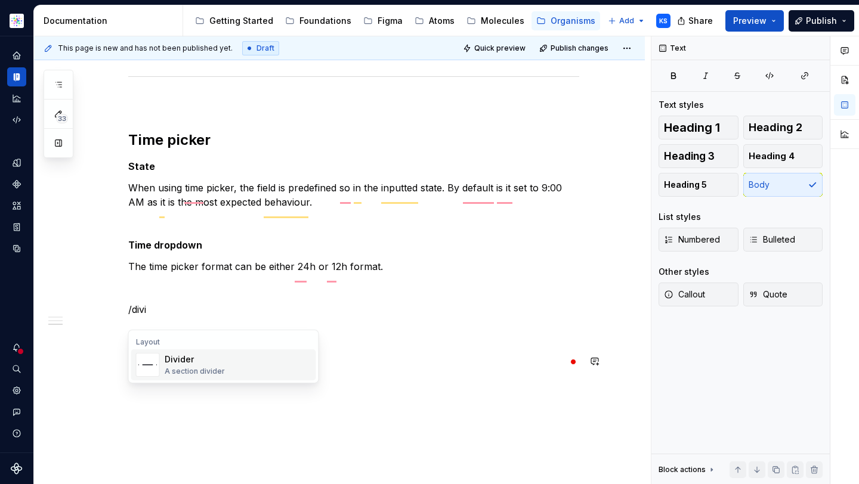
click at [252, 366] on div "Divider A section divider" at bounding box center [238, 365] width 147 height 24
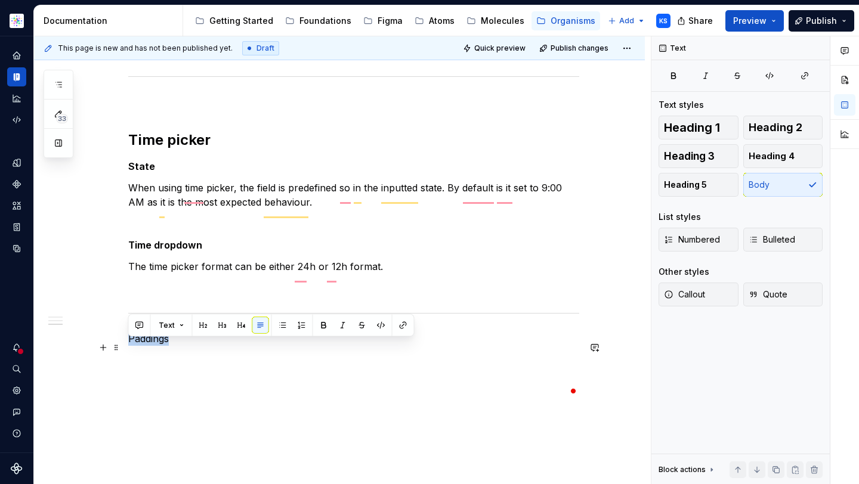
drag, startPoint x: 201, startPoint y: 347, endPoint x: 123, endPoint y: 346, distance: 77.6
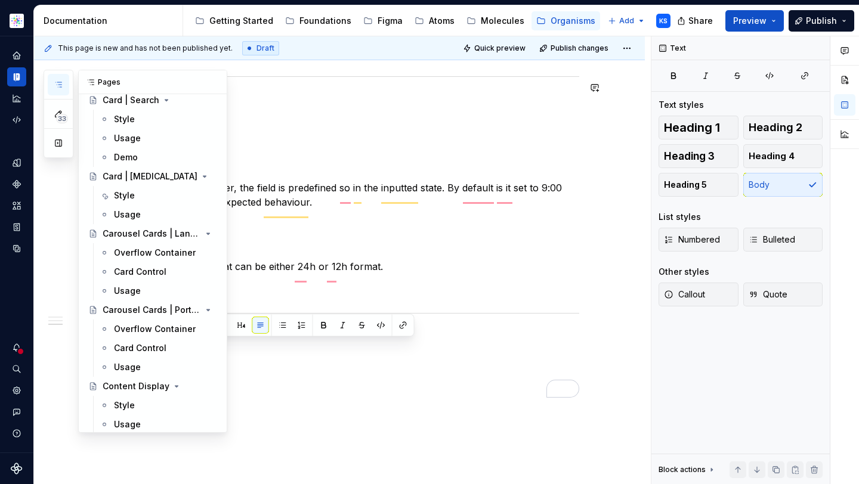
click at [55, 84] on icon "button" at bounding box center [59, 85] width 10 height 10
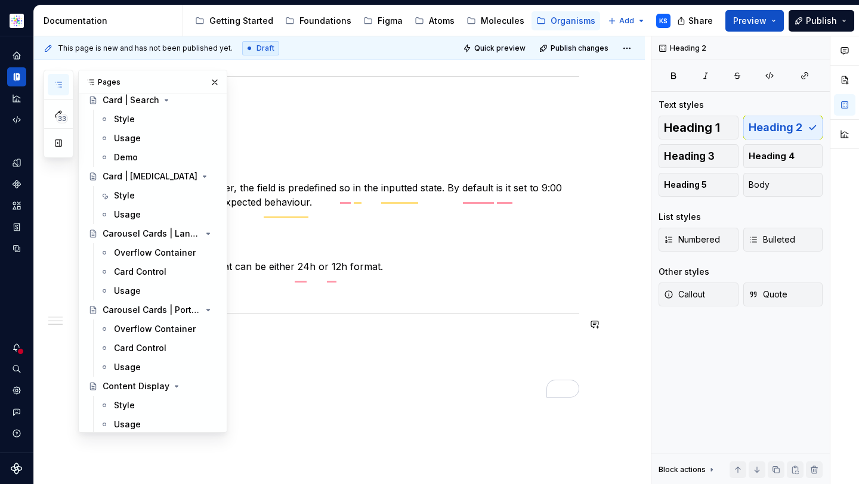
click at [206, 89] on button "button" at bounding box center [214, 82] width 17 height 17
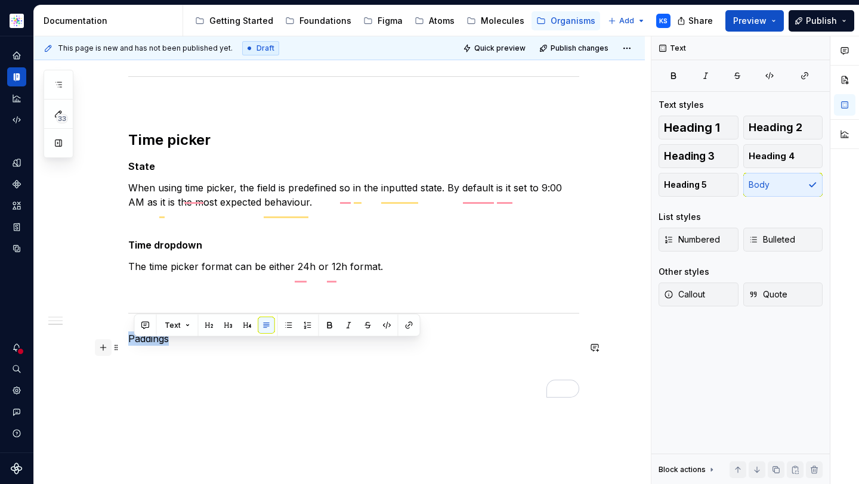
drag, startPoint x: 189, startPoint y: 342, endPoint x: 103, endPoint y: 342, distance: 85.9
click at [202, 325] on button "button" at bounding box center [203, 325] width 17 height 17
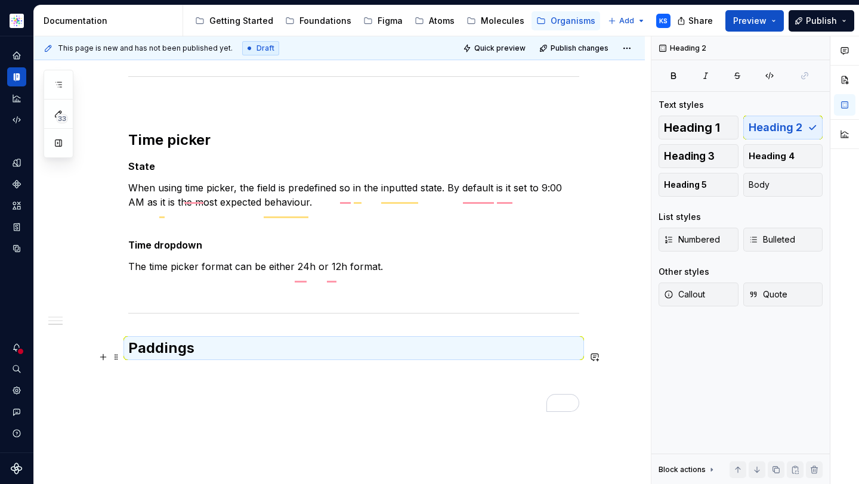
click at [203, 355] on h2 "Paddings" at bounding box center [353, 348] width 451 height 19
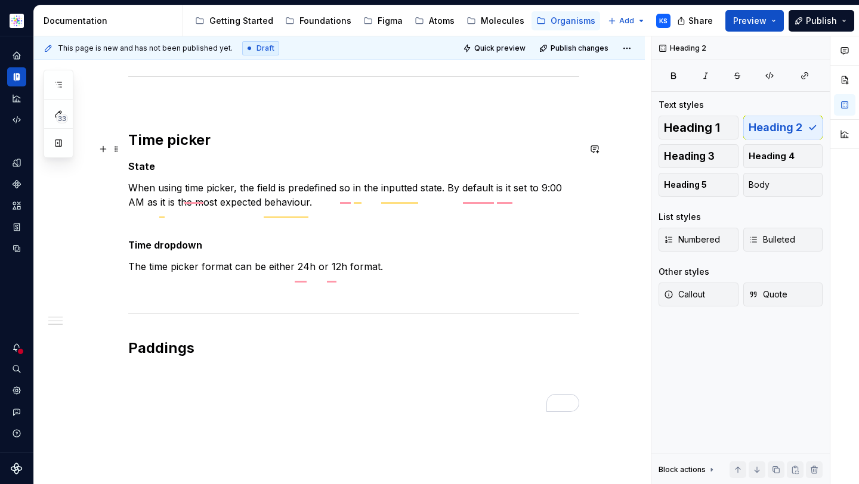
click at [176, 150] on h2 "Time picker" at bounding box center [353, 140] width 451 height 19
click at [147, 358] on h2 "Paddings" at bounding box center [353, 348] width 451 height 19
click at [176, 109] on p "To enrich screen reader interactions, please activate Accessibility in Grammarl…" at bounding box center [353, 102] width 451 height 14
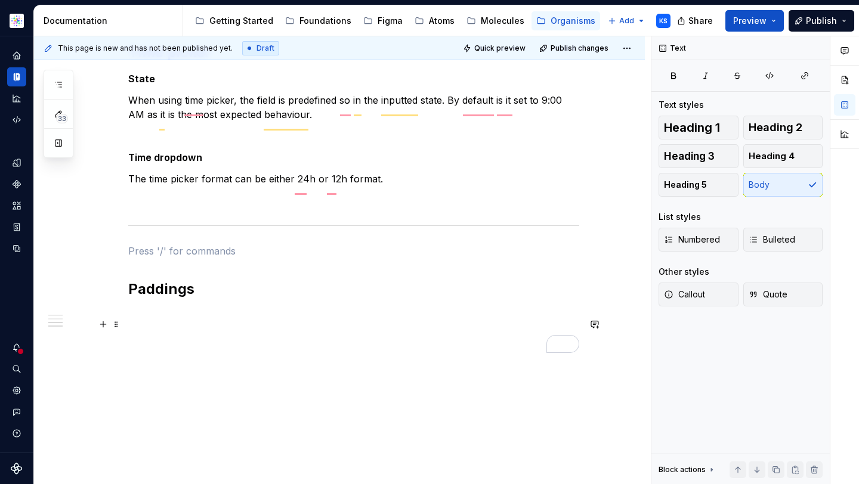
scroll to position [897, 0]
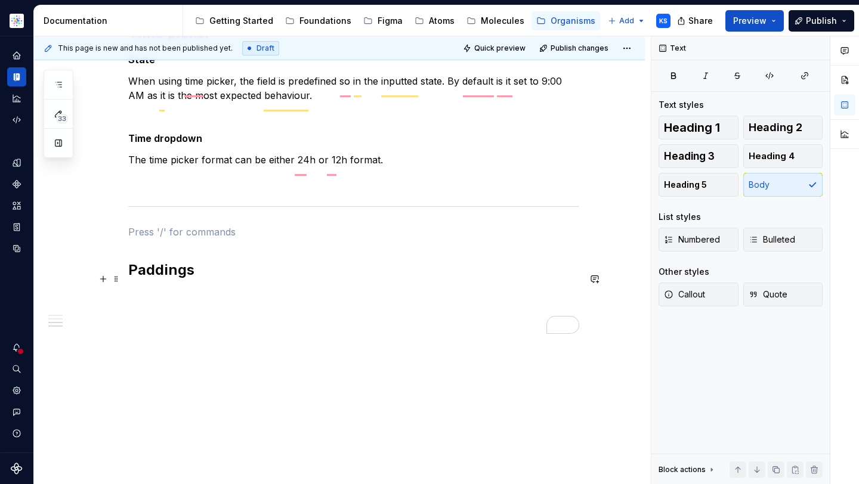
click at [223, 269] on h2 "Paddings" at bounding box center [353, 270] width 451 height 19
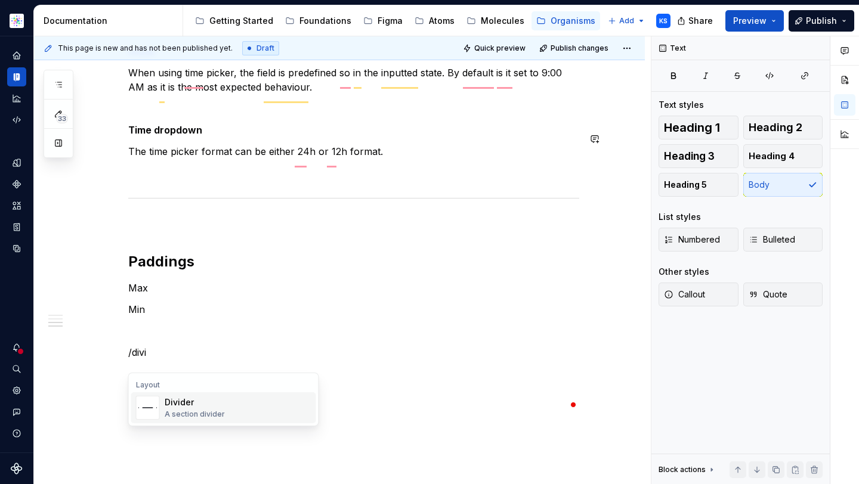
click at [202, 400] on div "Divider" at bounding box center [195, 403] width 60 height 12
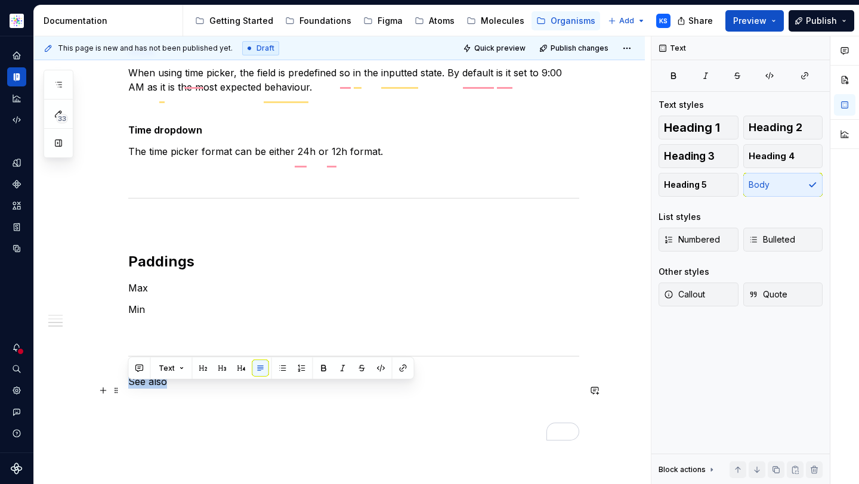
drag, startPoint x: 179, startPoint y: 393, endPoint x: 124, endPoint y: 393, distance: 54.9
click at [201, 366] on button "button" at bounding box center [203, 368] width 17 height 17
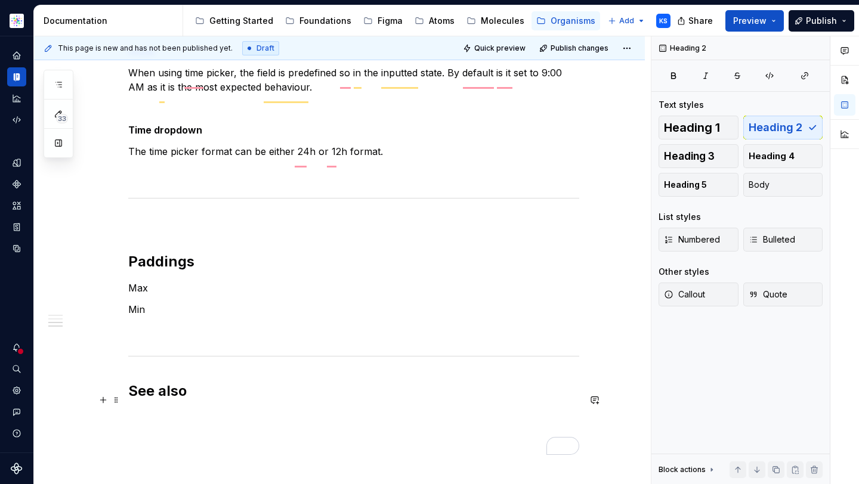
click at [131, 393] on h2 "See also" at bounding box center [353, 391] width 451 height 19
click at [157, 389] on p "To enrich screen reader interactions, please activate Accessibility in Grammarl…" at bounding box center [353, 382] width 451 height 14
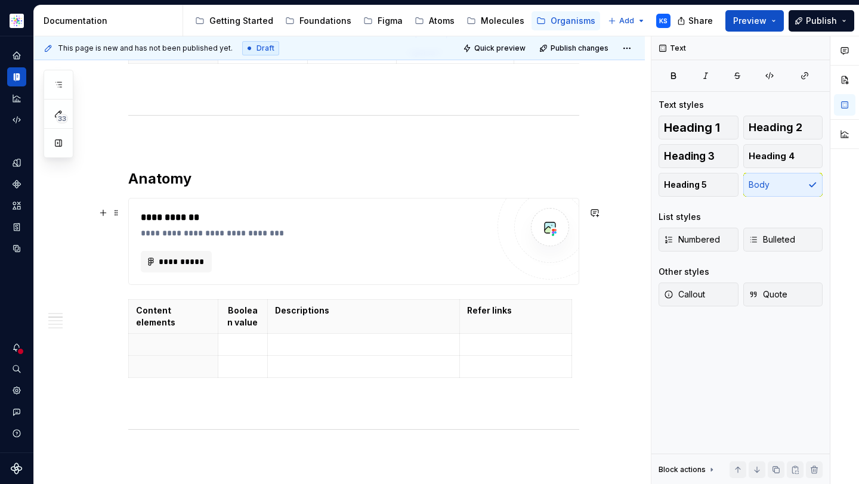
scroll to position [581, 0]
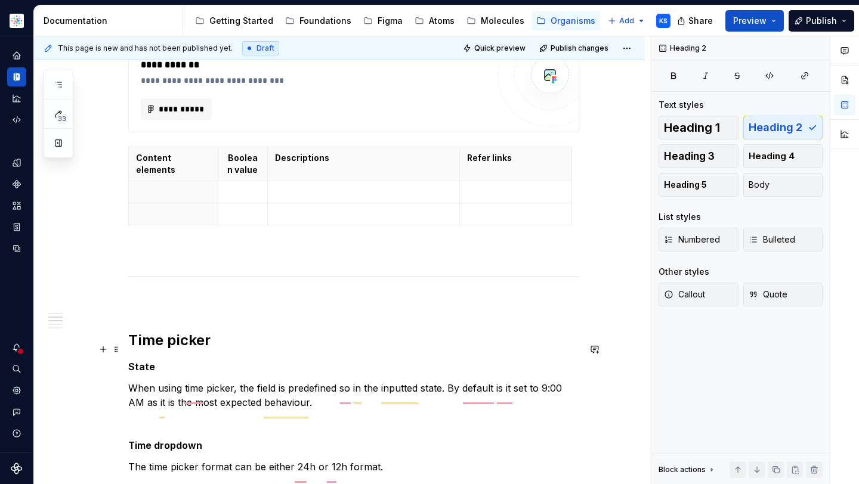
click at [131, 349] on h2 "Time picker" at bounding box center [353, 340] width 451 height 19
click at [101, 262] on button "button" at bounding box center [103, 260] width 17 height 17
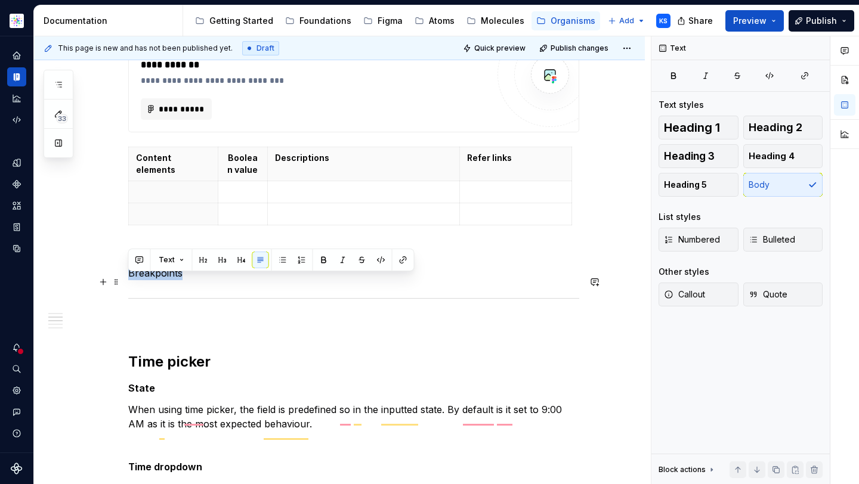
drag, startPoint x: 195, startPoint y: 281, endPoint x: 126, endPoint y: 282, distance: 68.6
click at [126, 282] on div "**********" at bounding box center [339, 299] width 611 height 1346
click at [116, 282] on span at bounding box center [117, 282] width 10 height 17
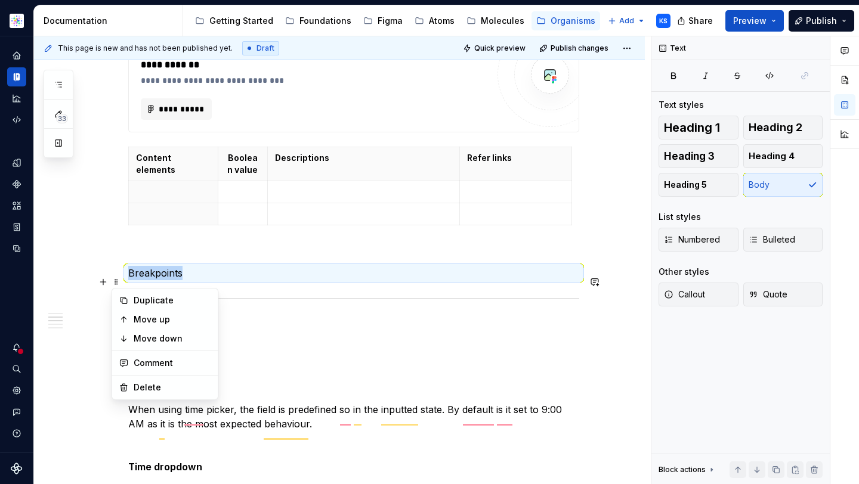
click at [171, 280] on p "Breakpoints" at bounding box center [353, 273] width 451 height 14
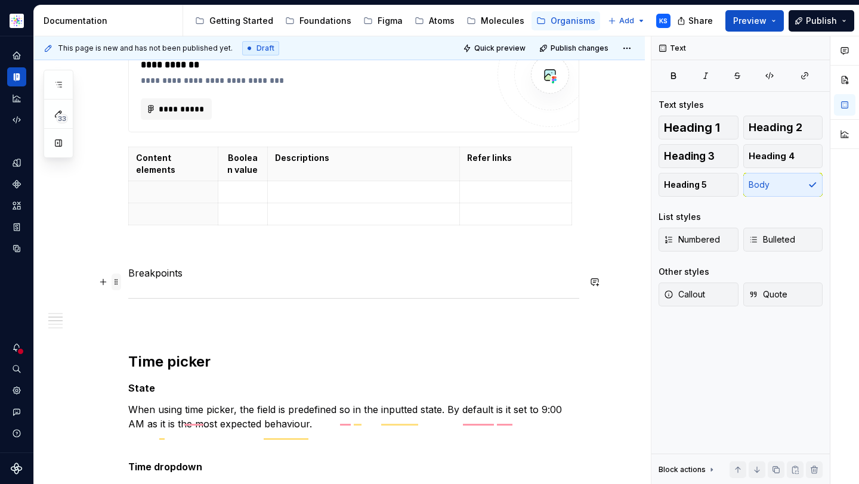
click at [113, 280] on span at bounding box center [117, 282] width 10 height 17
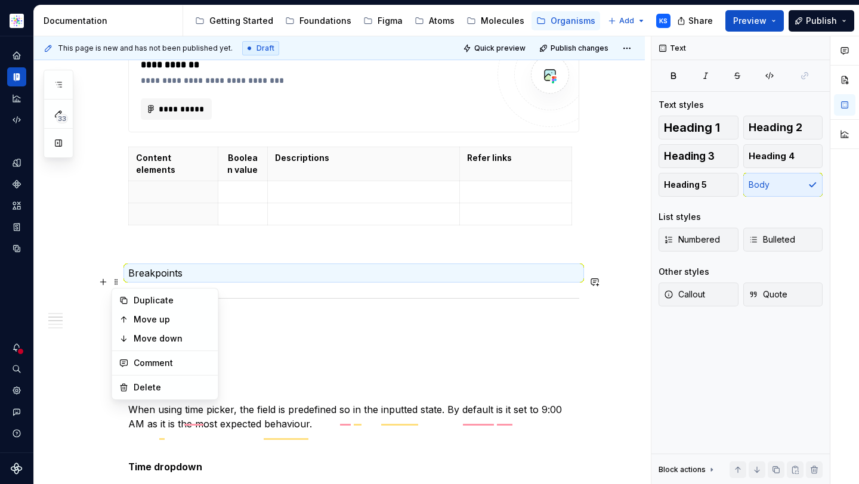
click at [158, 280] on p "Breakpoints" at bounding box center [353, 273] width 451 height 14
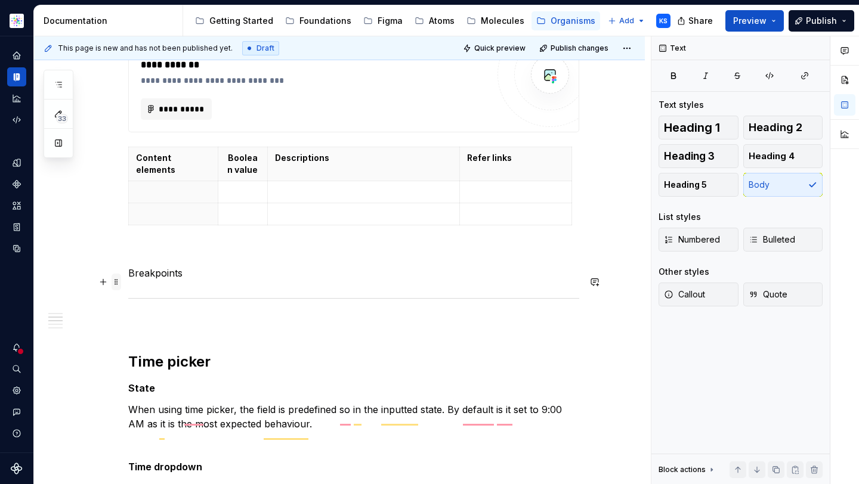
click at [115, 281] on span at bounding box center [117, 282] width 10 height 17
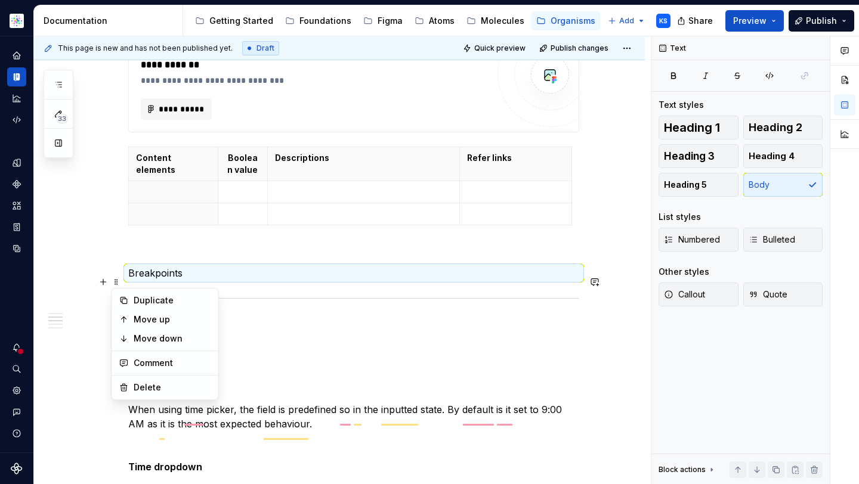
click at [194, 280] on p "Breakpoints" at bounding box center [353, 273] width 451 height 14
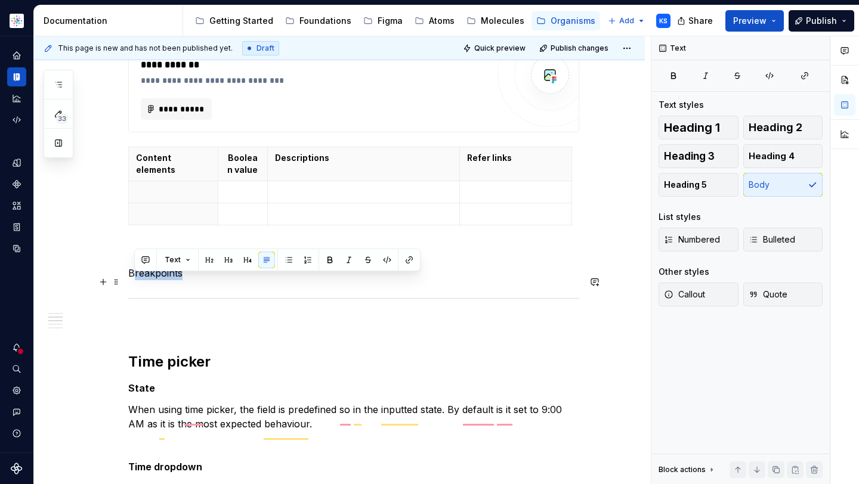
drag, startPoint x: 210, startPoint y: 280, endPoint x: 135, endPoint y: 280, distance: 75.2
click at [135, 280] on p "Breakpoints" at bounding box center [353, 273] width 451 height 14
click at [168, 279] on p "Breakpoints" at bounding box center [353, 273] width 451 height 14
drag, startPoint x: 199, startPoint y: 279, endPoint x: 126, endPoint y: 281, distance: 72.8
click at [126, 281] on div "**********" at bounding box center [339, 299] width 611 height 1346
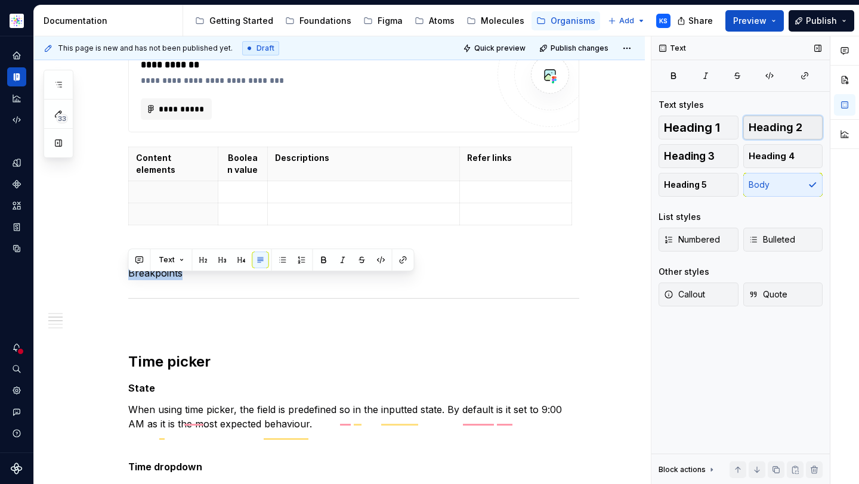
click at [779, 122] on span "Heading 2" at bounding box center [776, 128] width 54 height 12
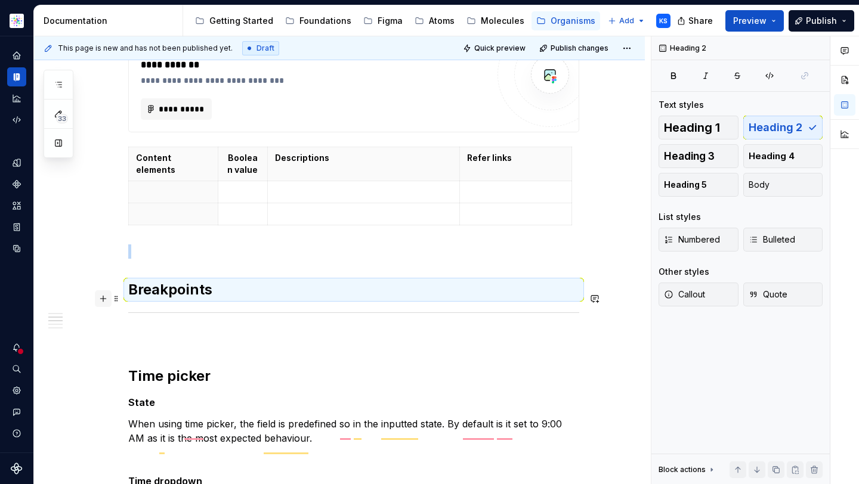
click at [102, 300] on button "button" at bounding box center [103, 299] width 17 height 17
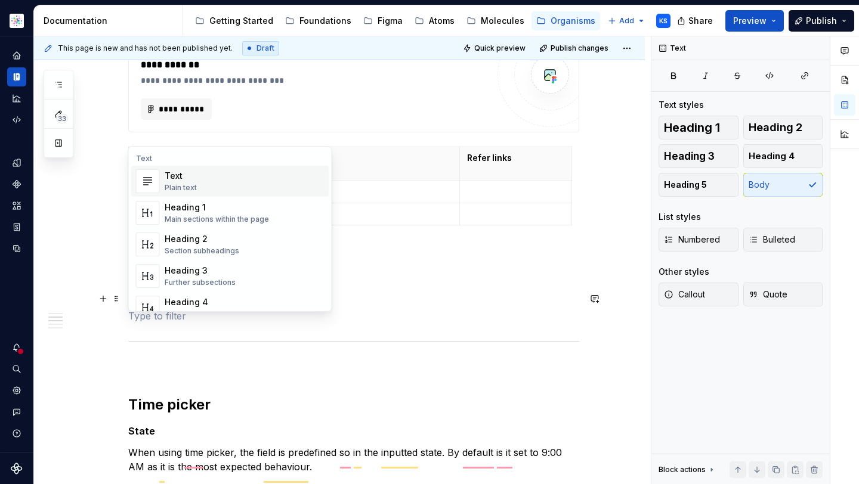
click at [153, 323] on p "To enrich screen reader interactions, please activate Accessibility in Grammarl…" at bounding box center [353, 316] width 451 height 14
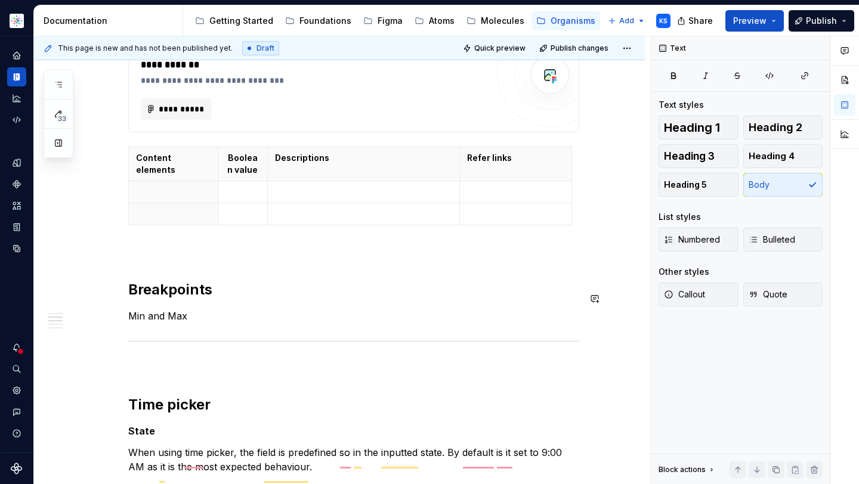
click at [165, 272] on div "**********" at bounding box center [353, 255] width 451 height 1200
click at [153, 259] on p "To enrich screen reader interactions, please activate Accessibility in Grammarl…" at bounding box center [353, 252] width 451 height 14
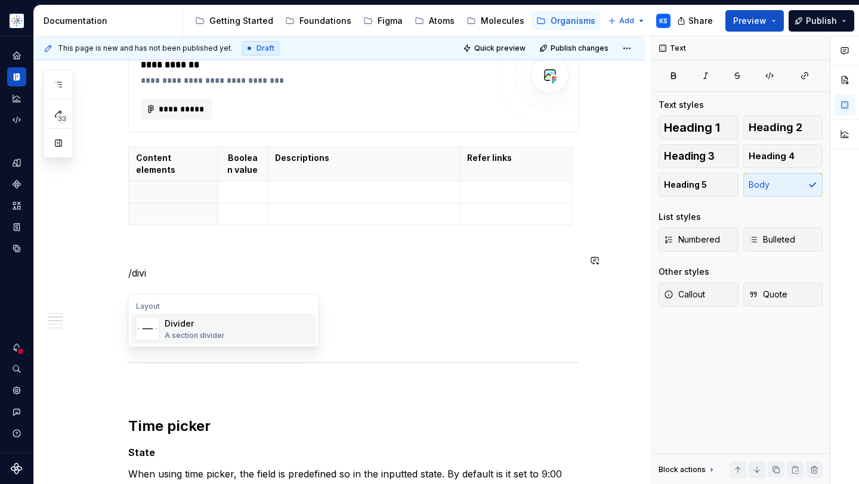
click at [174, 323] on div "Divider" at bounding box center [195, 324] width 60 height 12
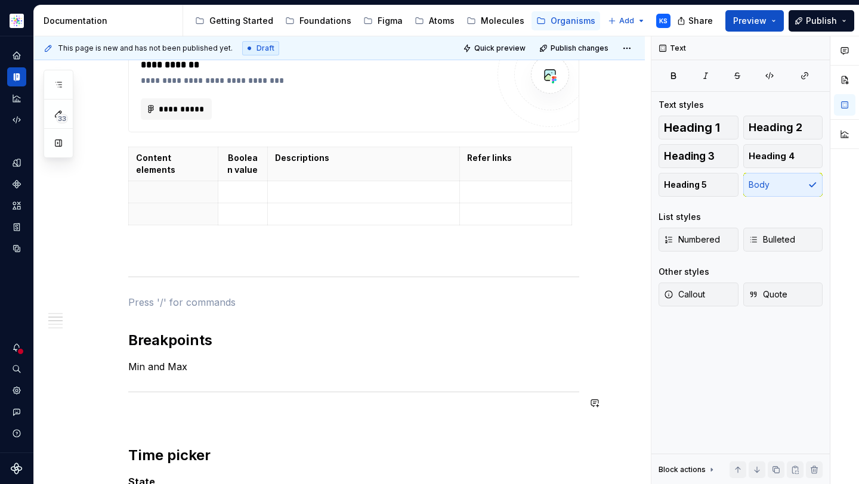
click at [213, 373] on p "Min and Max" at bounding box center [353, 367] width 451 height 14
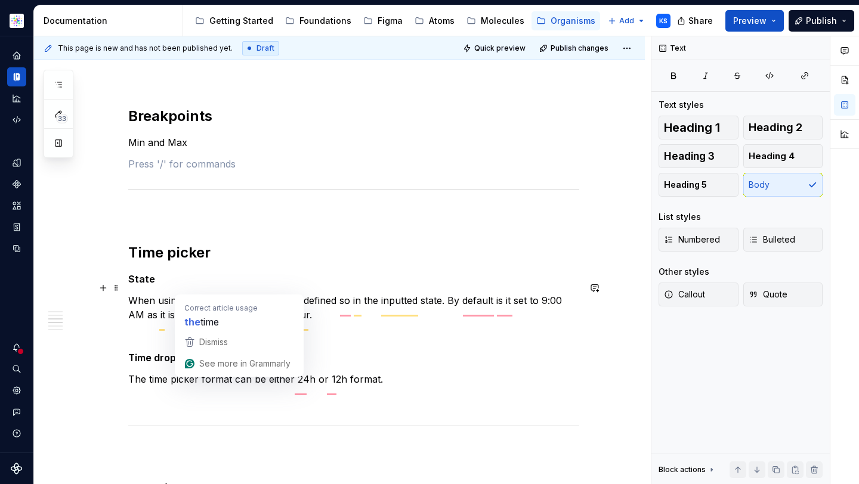
scroll to position [719, 0]
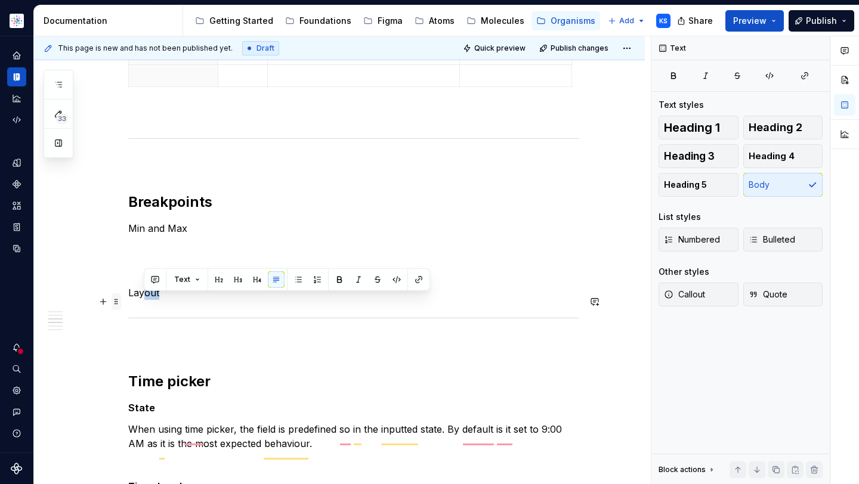
drag, startPoint x: 169, startPoint y: 302, endPoint x: 120, endPoint y: 302, distance: 49.5
click at [128, 302] on div "**********" at bounding box center [353, 181] width 451 height 1330
click at [217, 279] on button "button" at bounding box center [219, 279] width 17 height 17
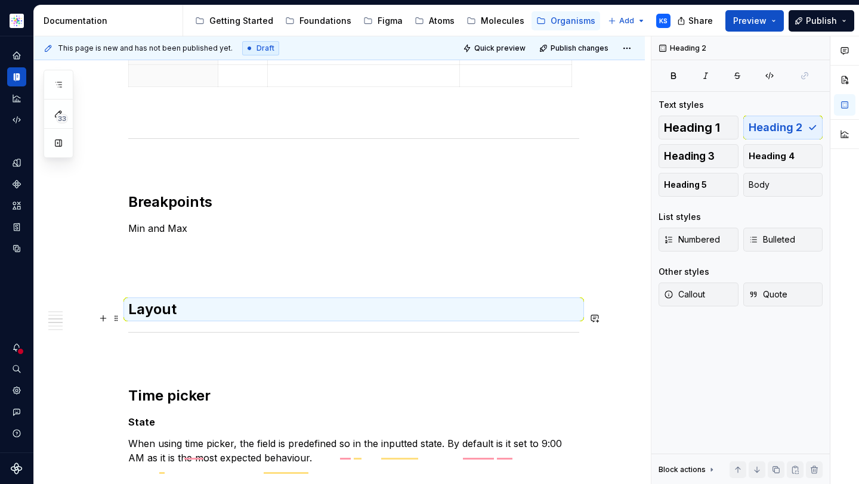
click at [190, 314] on h2 "Layout" at bounding box center [353, 309] width 451 height 19
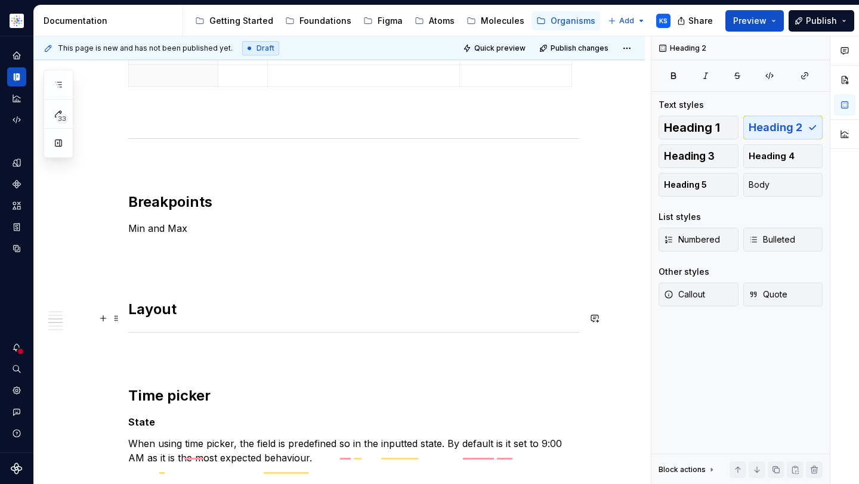
click at [193, 317] on h2 "Layout" at bounding box center [353, 309] width 451 height 19
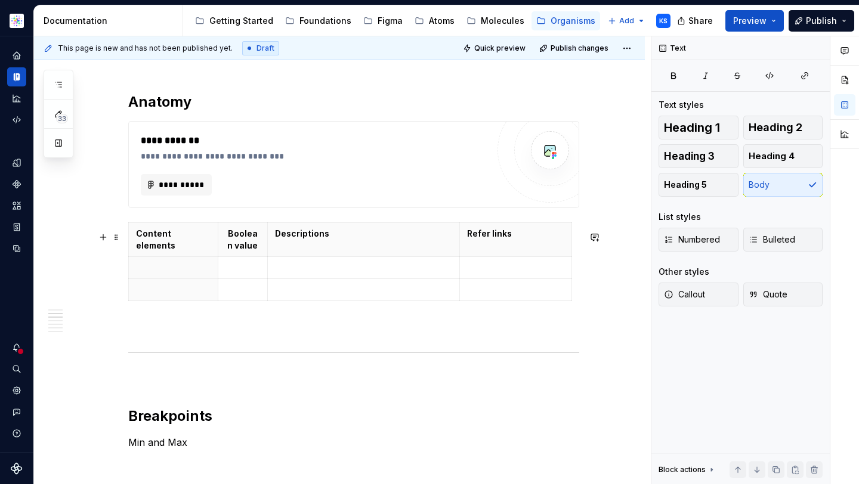
scroll to position [579, 0]
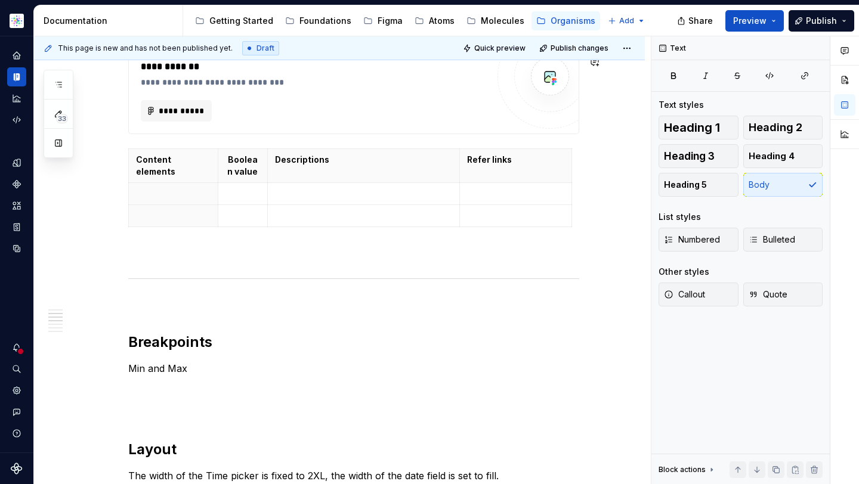
type textarea "*"
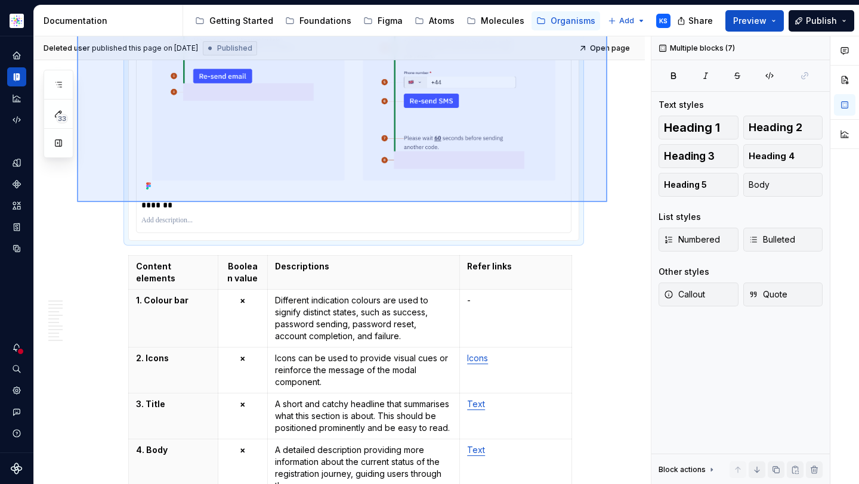
scroll to position [1391, 0]
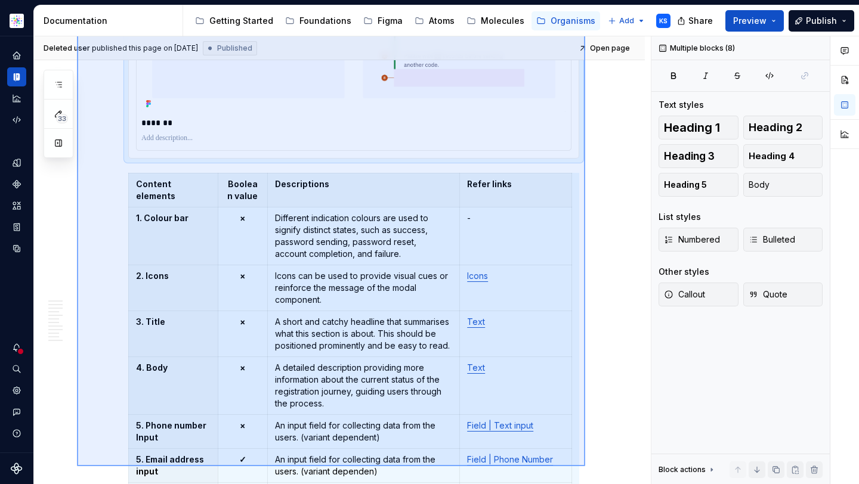
drag, startPoint x: 77, startPoint y: 204, endPoint x: 585, endPoint y: 467, distance: 572.0
click at [585, 467] on div "Deleted user published this page on November 22, 2024 Published Open page Regis…" at bounding box center [342, 260] width 617 height 449
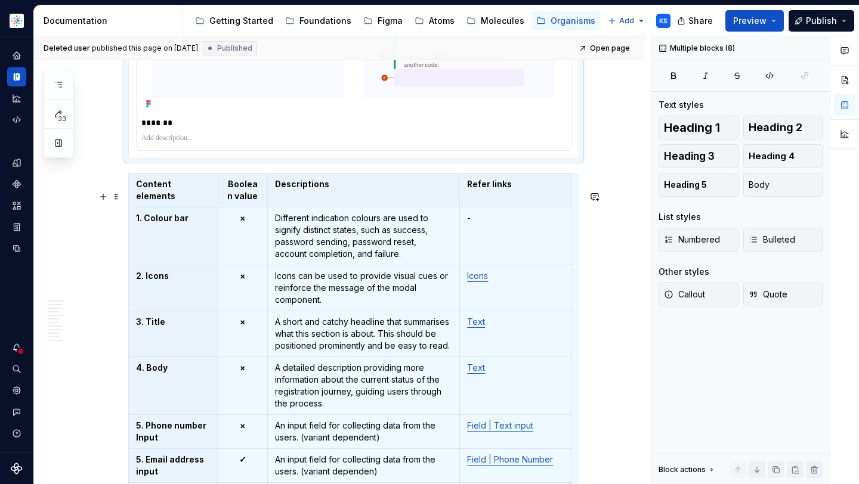
scroll to position [1592, 0]
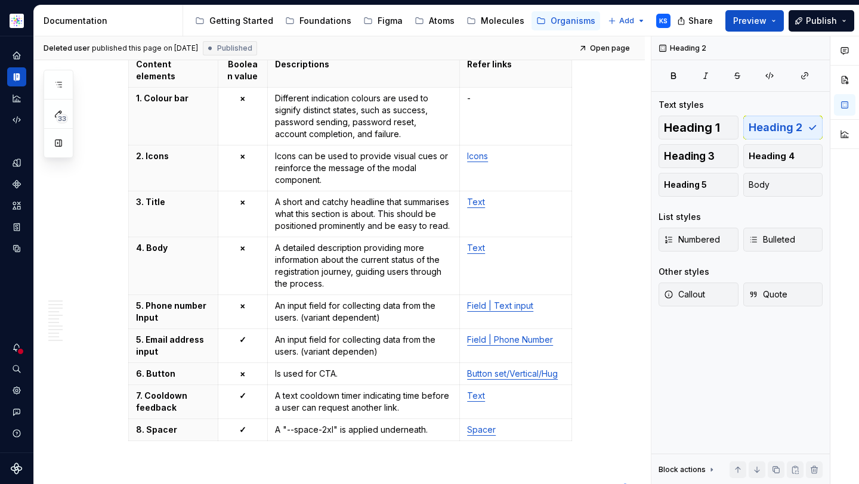
click at [625, 484] on div "Deleted user published this page on November 22, 2024 Published Open page Regis…" at bounding box center [342, 260] width 617 height 449
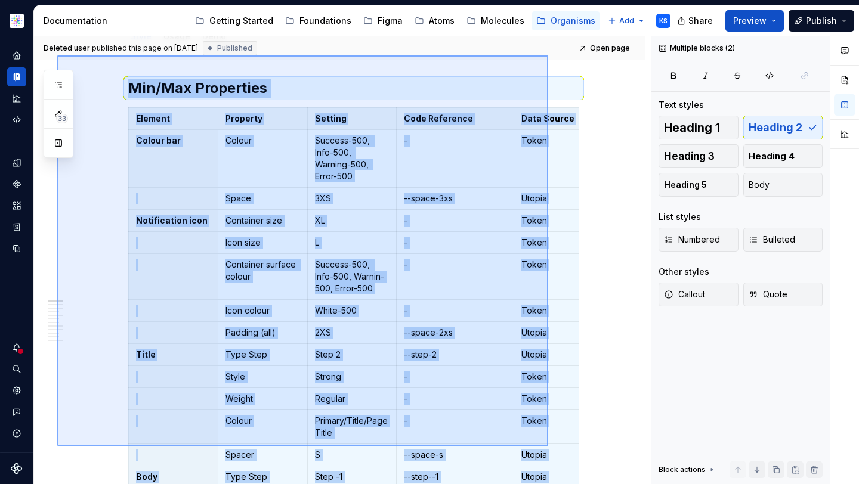
scroll to position [0, 0]
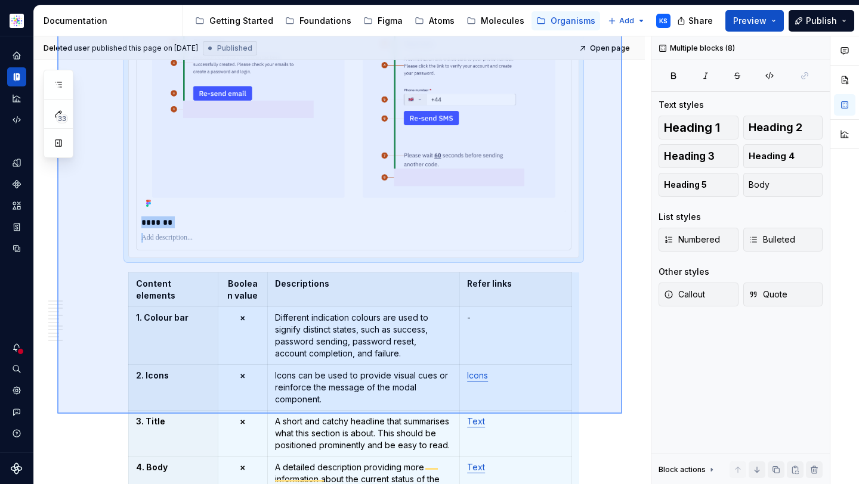
drag, startPoint x: 57, startPoint y: 220, endPoint x: 621, endPoint y: 410, distance: 595.2
click at [622, 413] on div "Deleted user published this page on November 22, 2024 Published Open page Regis…" at bounding box center [342, 260] width 617 height 449
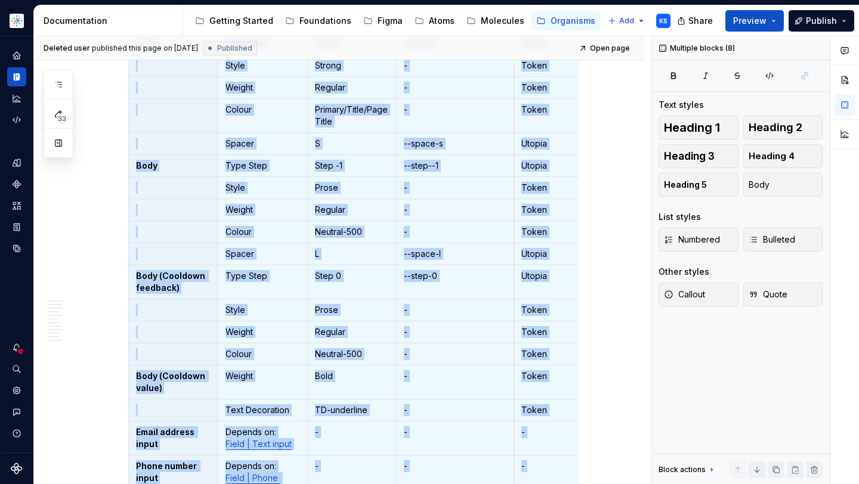
scroll to position [257, 0]
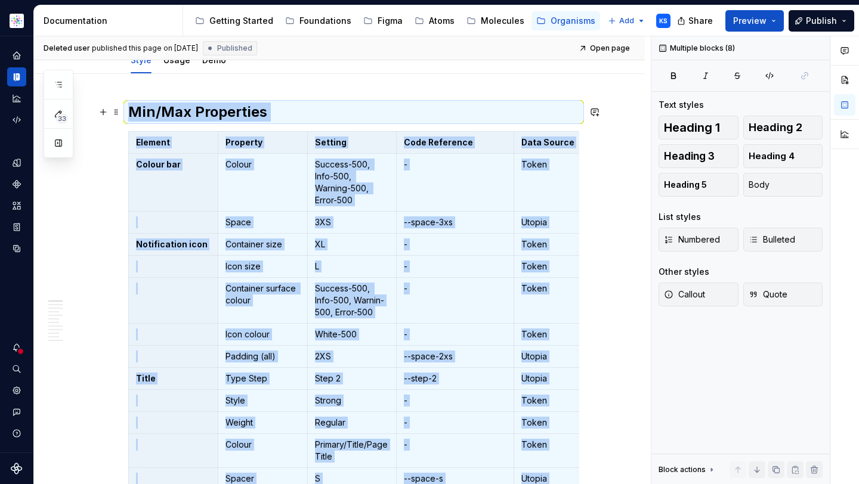
click at [420, 110] on h2 "Min/Max Properties" at bounding box center [353, 112] width 451 height 19
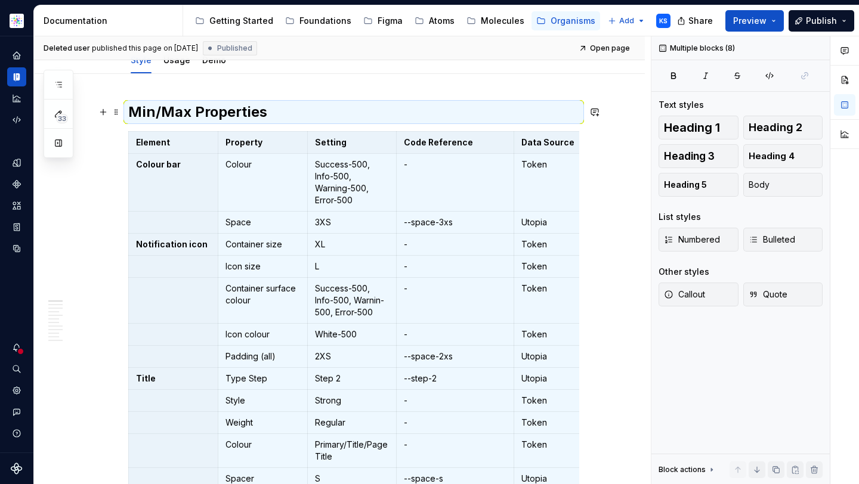
scroll to position [0, 0]
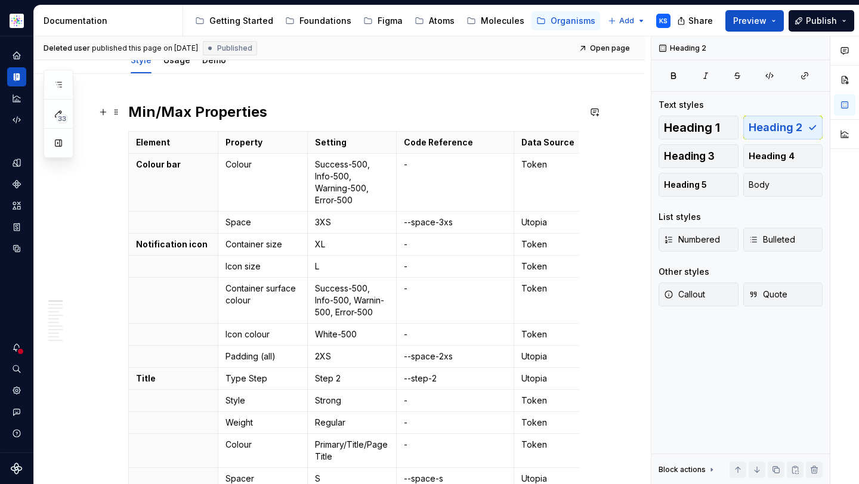
click at [264, 109] on h2 "Min/Max Properties" at bounding box center [353, 112] width 451 height 19
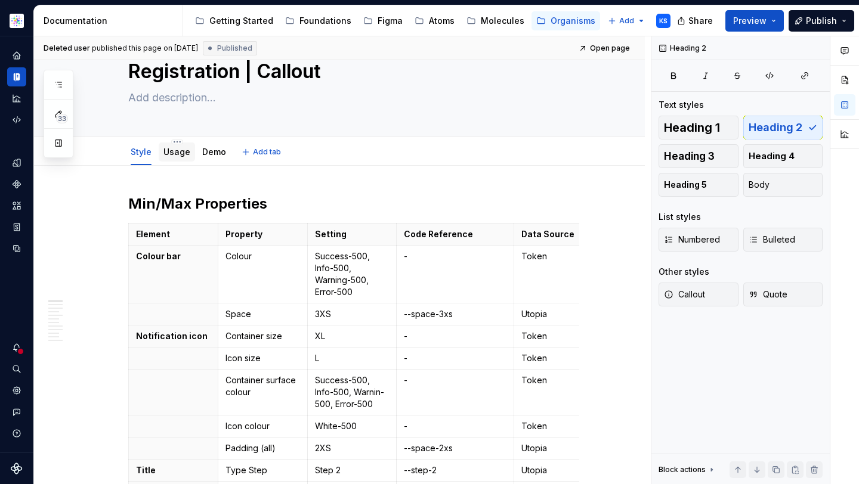
click at [170, 152] on link "Usage" at bounding box center [176, 152] width 27 height 10
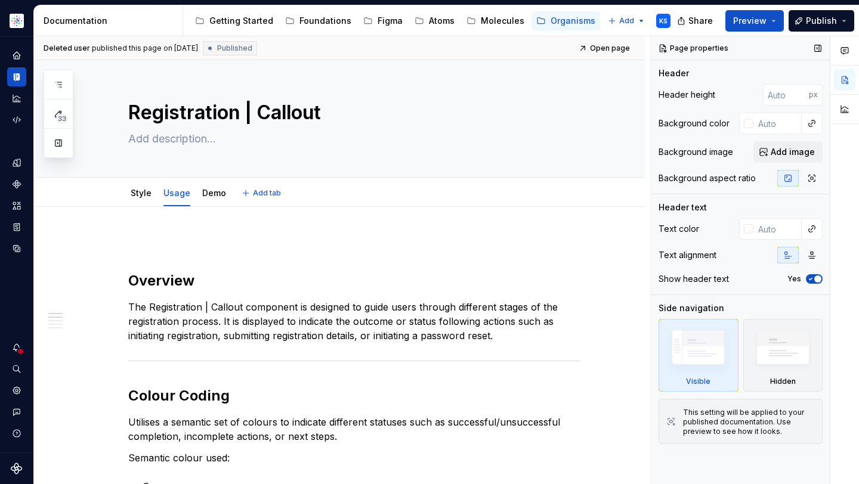
type textarea "*"
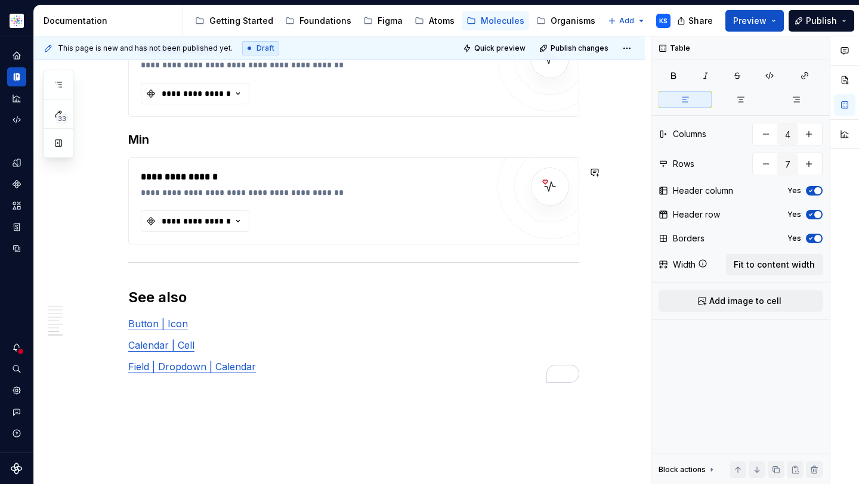
scroll to position [2402, 0]
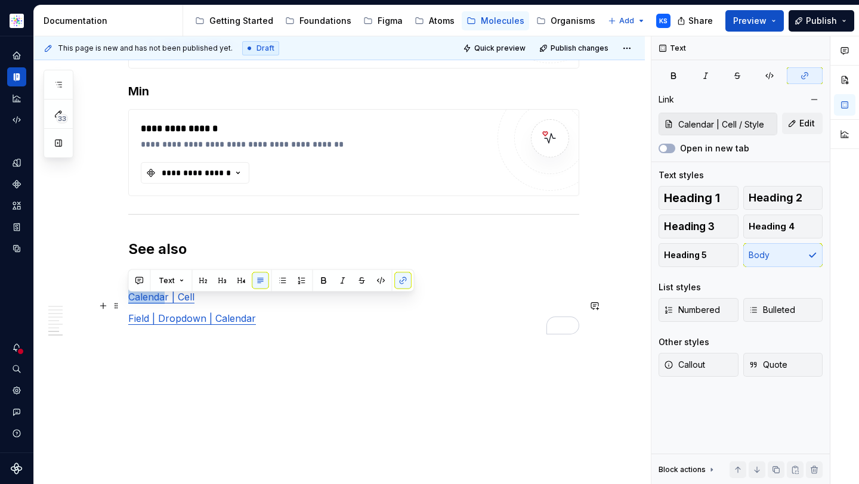
drag, startPoint x: 166, startPoint y: 302, endPoint x: 127, endPoint y: 299, distance: 39.4
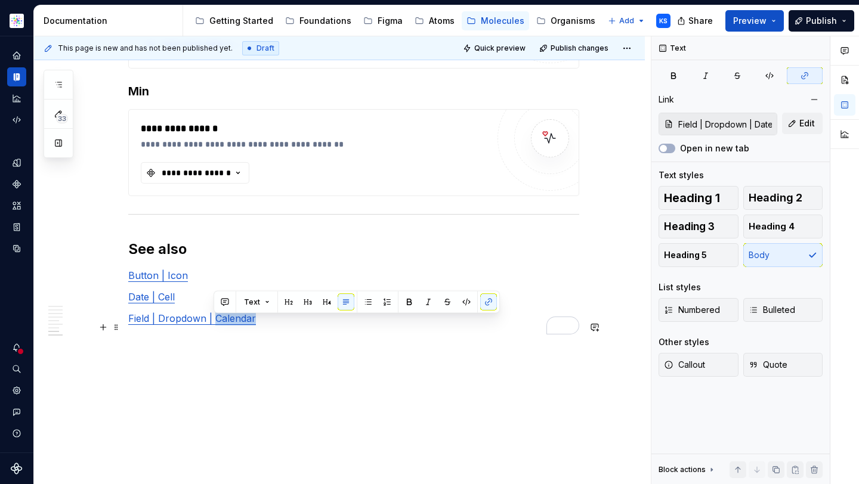
drag, startPoint x: 252, startPoint y: 326, endPoint x: 215, endPoint y: 326, distance: 37.0
click at [215, 325] on link "Field | Dropdown | Calendar" at bounding box center [192, 319] width 128 height 12
drag, startPoint x: 214, startPoint y: 323, endPoint x: 248, endPoint y: 328, distance: 34.3
click at [248, 325] on link "Field | Dropdown | Calendar" at bounding box center [192, 319] width 128 height 12
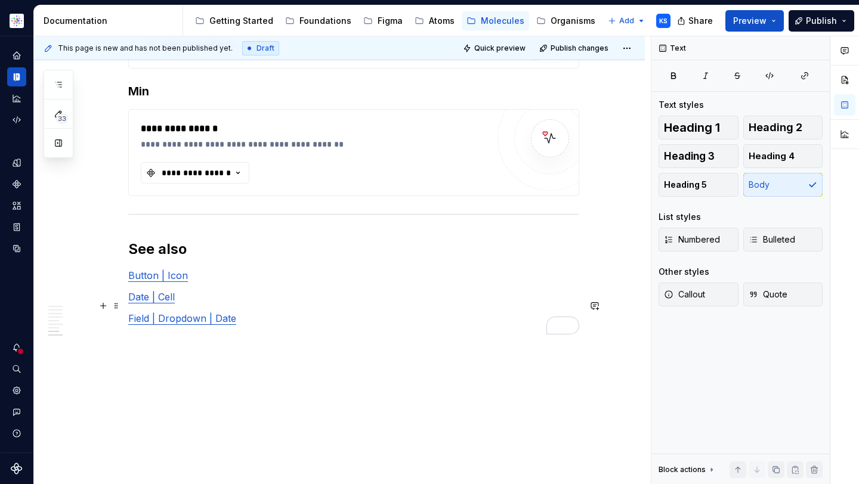
click at [205, 298] on p "Date | Cell" at bounding box center [353, 297] width 451 height 14
click at [203, 275] on p "Button | Icon" at bounding box center [353, 275] width 451 height 14
click at [200, 298] on p "Date | Cell" at bounding box center [353, 297] width 451 height 14
click at [243, 325] on p "Field | Dropdown | Date" at bounding box center [353, 318] width 451 height 14
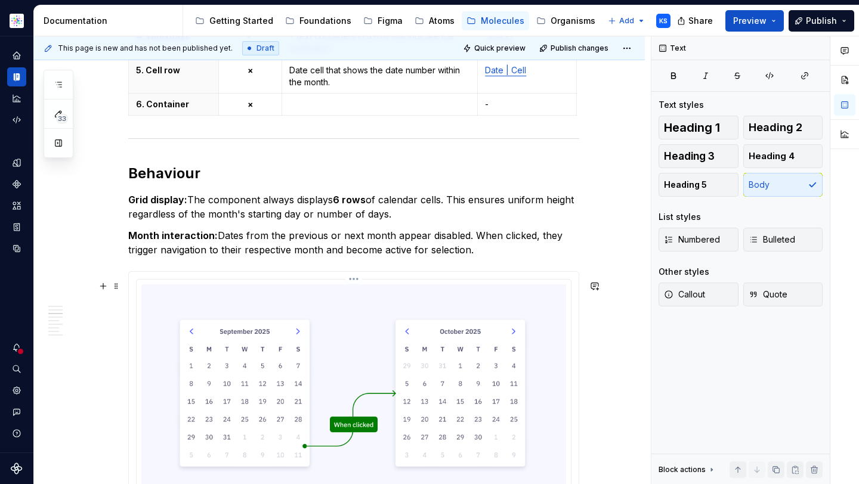
scroll to position [542, 0]
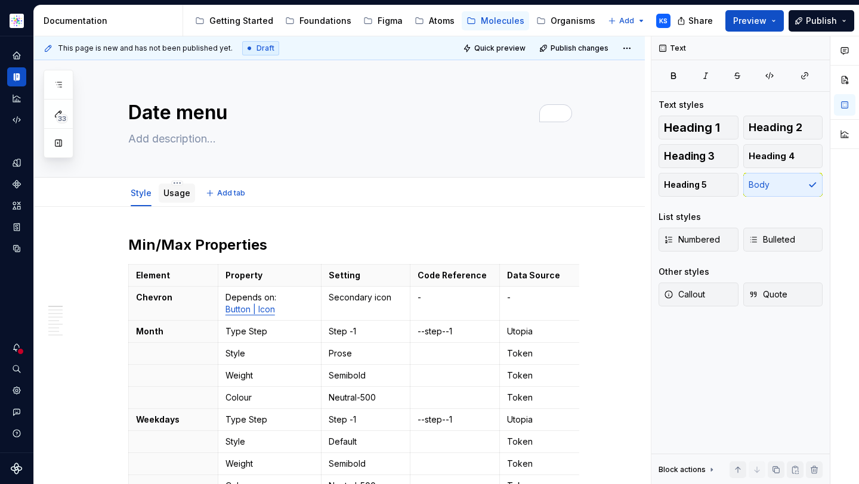
click at [171, 194] on link "Usage" at bounding box center [176, 193] width 27 height 10
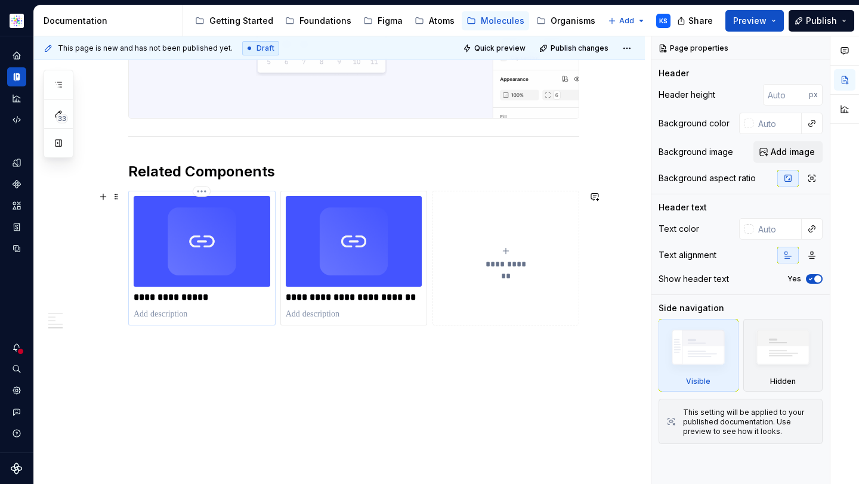
click at [167, 296] on p "**********" at bounding box center [202, 298] width 137 height 12
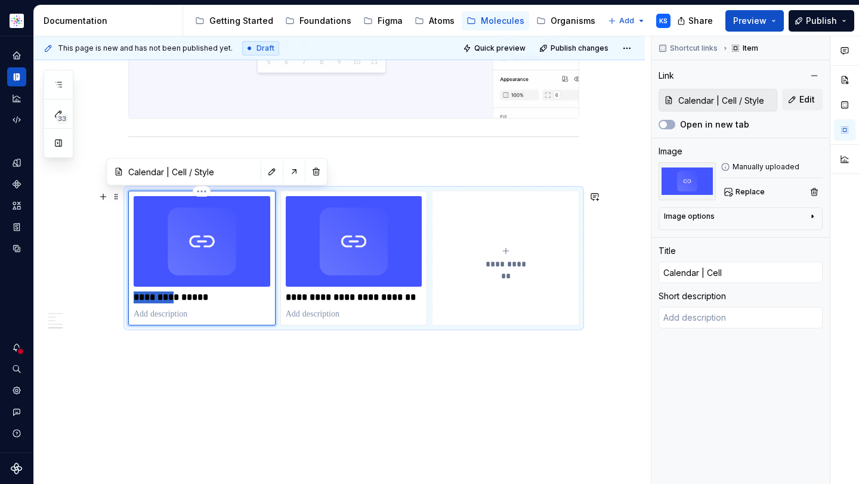
drag, startPoint x: 174, startPoint y: 297, endPoint x: 132, endPoint y: 297, distance: 41.2
click at [132, 297] on div "**********" at bounding box center [201, 258] width 147 height 135
type textarea "*"
type input "Da | Cell"
type textarea "*"
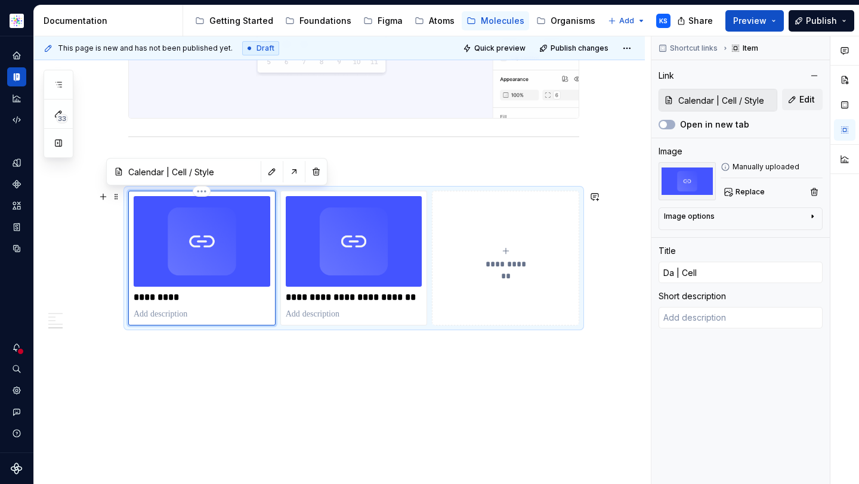
type input "Dat | Cell"
type textarea "*"
type input "Date | Cell"
drag, startPoint x: 373, startPoint y: 297, endPoint x: 420, endPoint y: 297, distance: 46.5
click at [420, 297] on p "**********" at bounding box center [354, 298] width 137 height 12
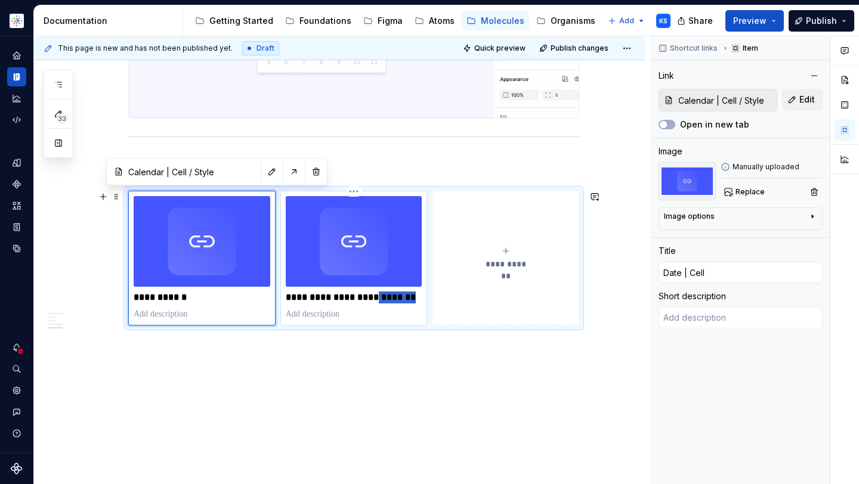
type textarea "*"
type input "Field | Dropdown | Date / Style"
type input "Field | Dropdown | Calendar"
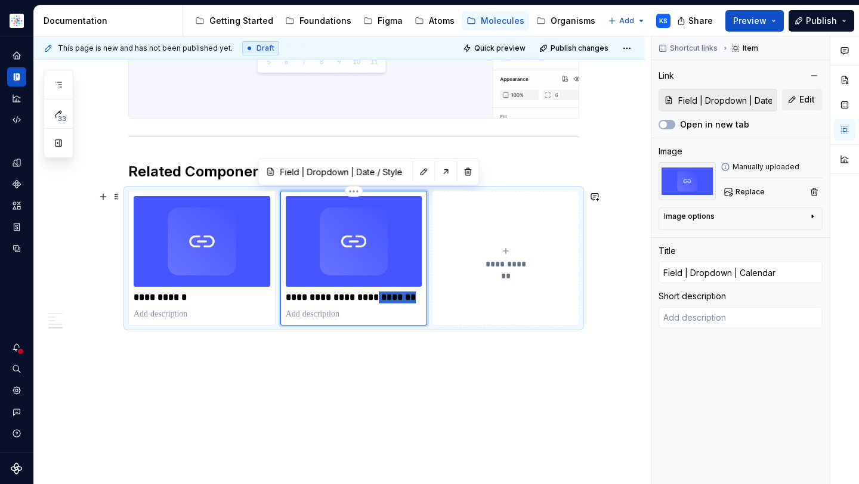
type textarea "*"
type input "Field | Dropdown | Da"
type textarea "*"
type input "Field | Dropdown | Dat"
type textarea "*"
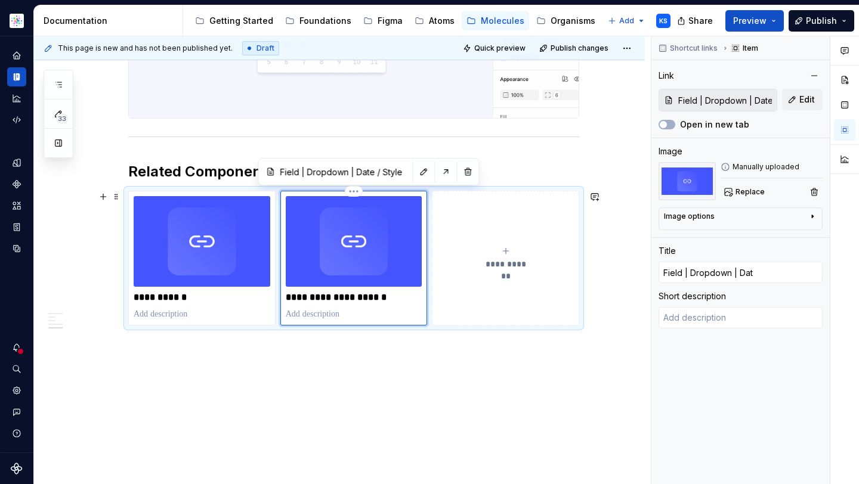
type input "Field | Dropdown | Date"
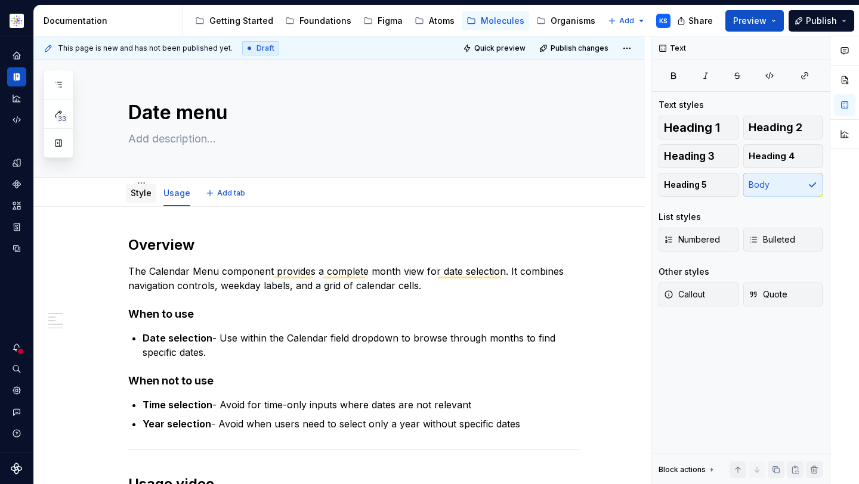
click at [131, 200] on div "Style" at bounding box center [141, 193] width 21 height 14
click at [138, 194] on link "Style" at bounding box center [141, 193] width 21 height 10
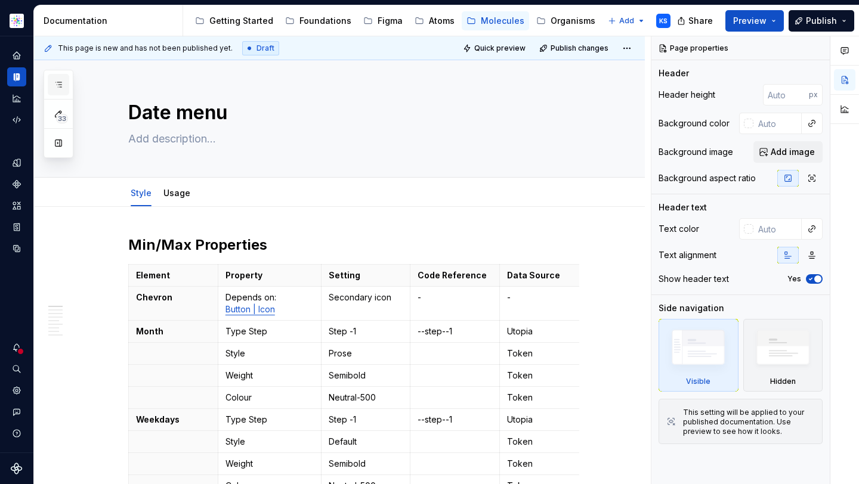
click at [57, 78] on button "button" at bounding box center [58, 84] width 21 height 21
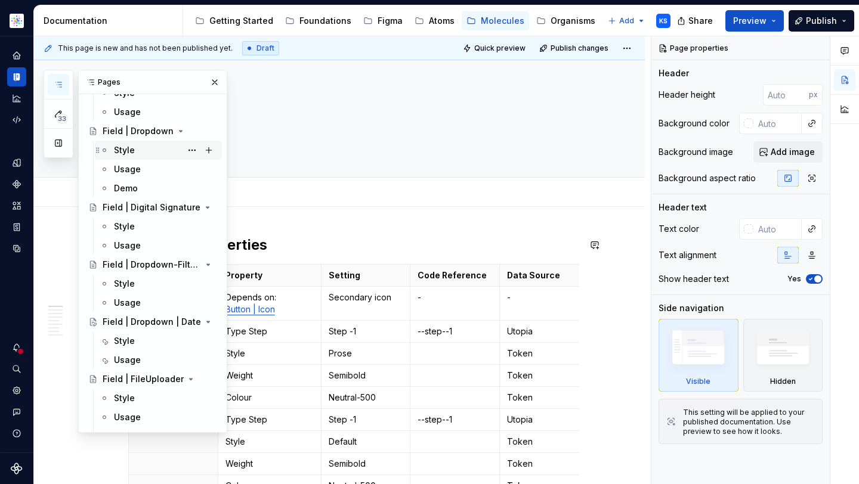
scroll to position [1339, 0]
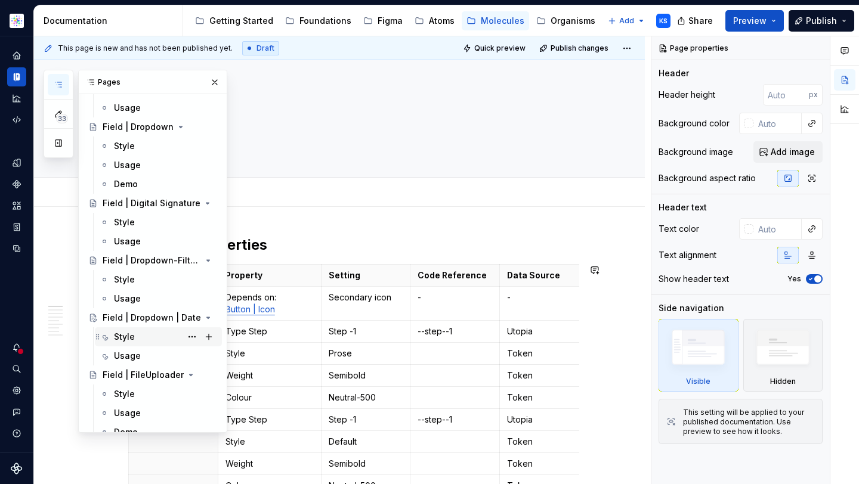
click at [141, 332] on div "Style" at bounding box center [165, 337] width 103 height 17
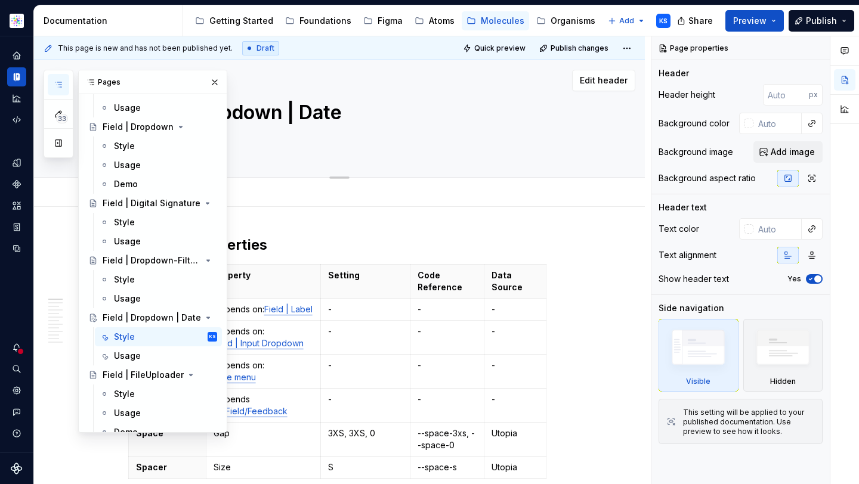
click at [206, 79] on button "button" at bounding box center [214, 82] width 17 height 17
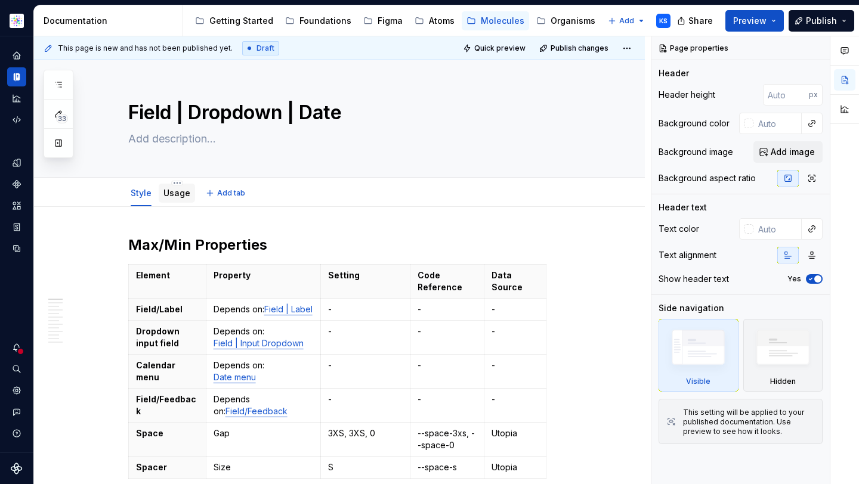
click at [175, 186] on div "Usage" at bounding box center [177, 193] width 36 height 19
click at [177, 196] on link "Usage" at bounding box center [176, 193] width 27 height 10
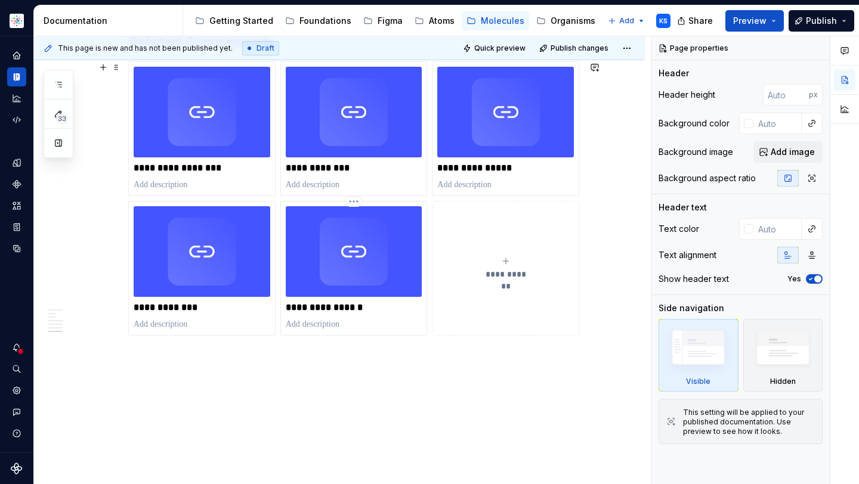
scroll to position [1128, 0]
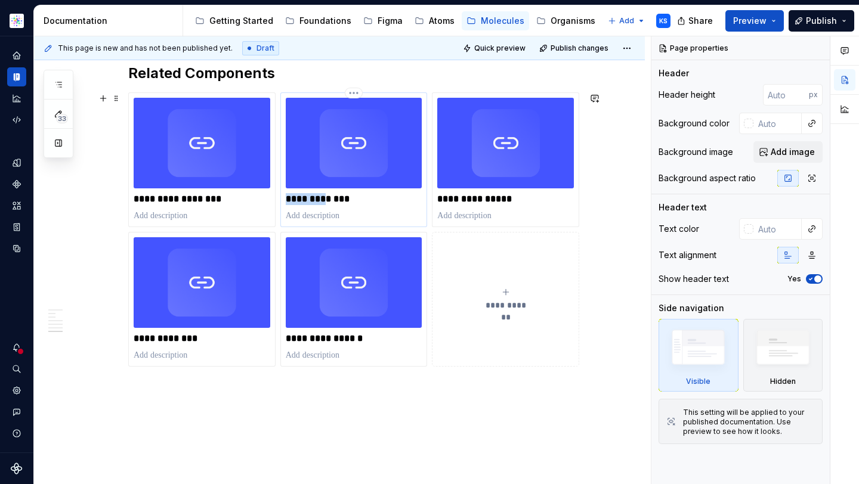
drag, startPoint x: 326, startPoint y: 197, endPoint x: 289, endPoint y: 197, distance: 37.0
click at [289, 197] on p "**********" at bounding box center [354, 199] width 137 height 12
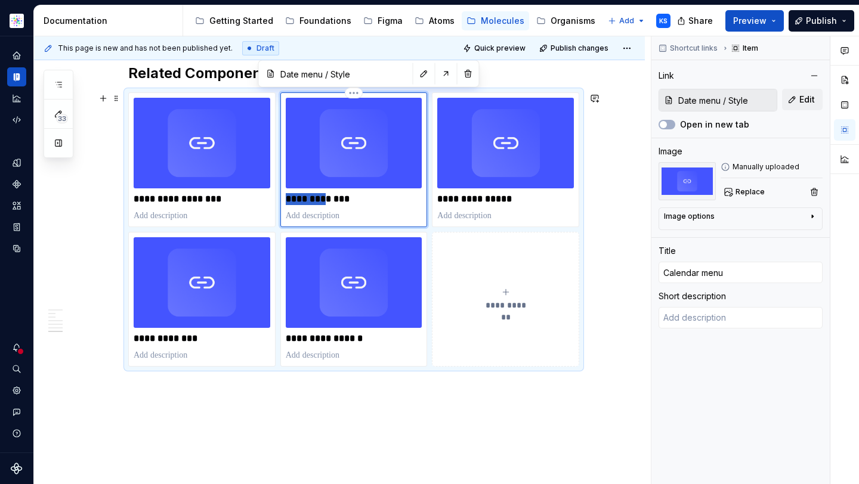
type textarea "*"
type input "Da menu"
type textarea "*"
type input "Dat menu"
type textarea "*"
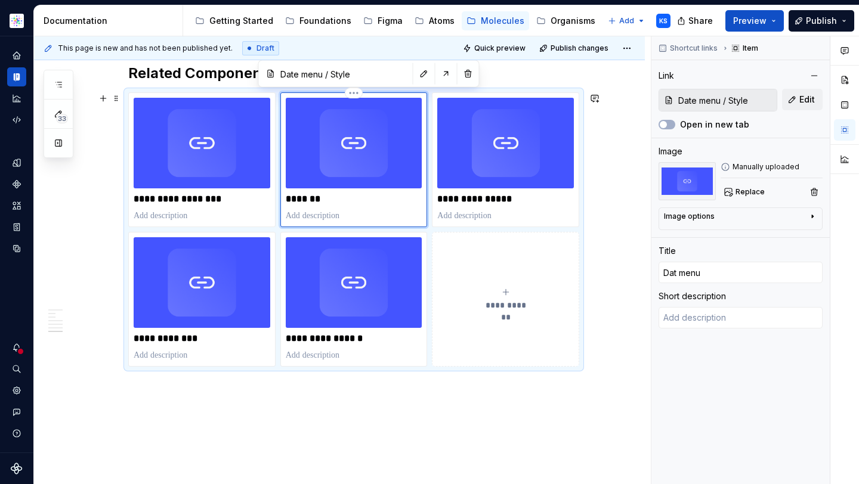
type input "Date menu"
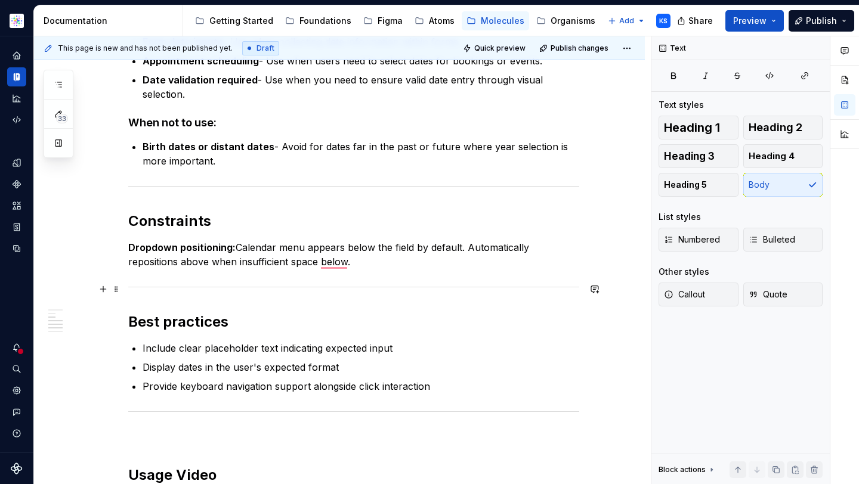
scroll to position [44, 0]
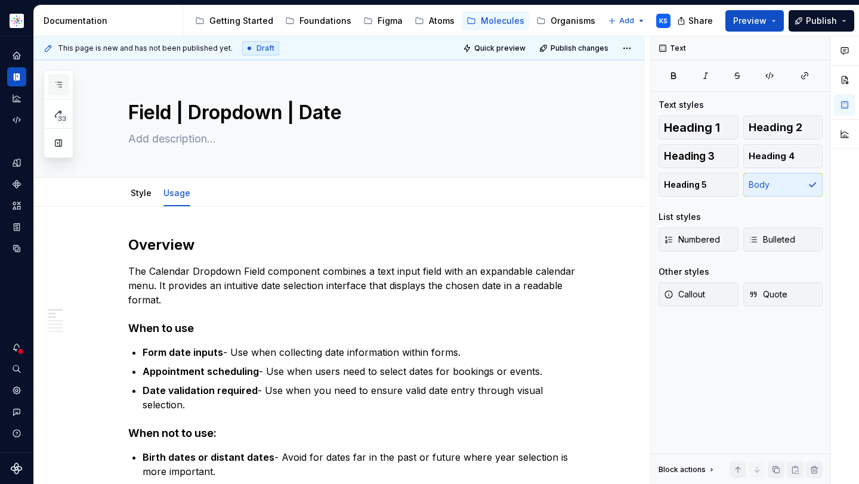
click at [58, 82] on icon "button" at bounding box center [59, 85] width 10 height 10
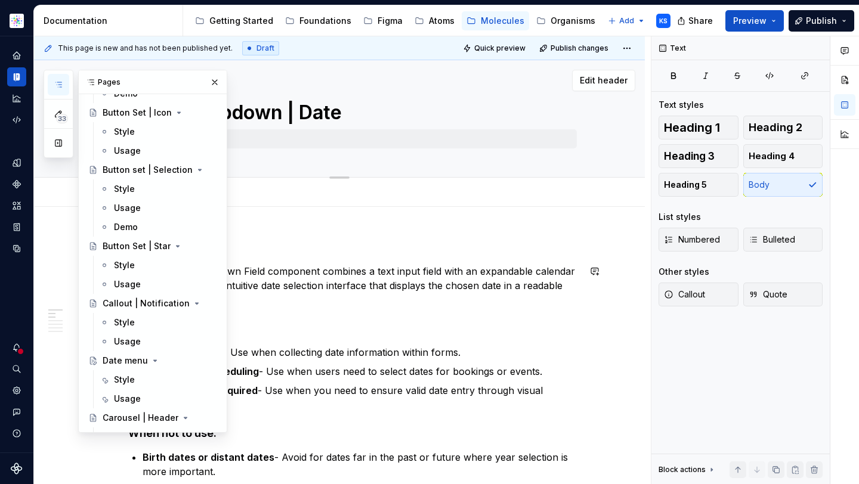
scroll to position [490, 0]
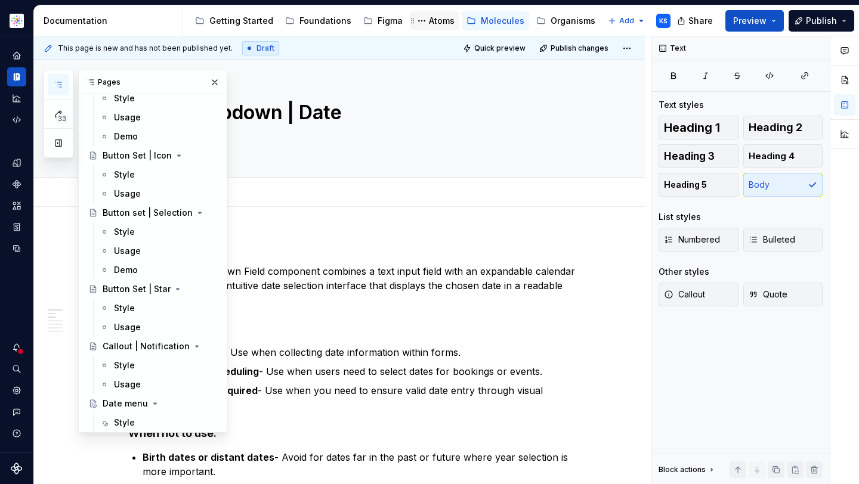
click at [438, 19] on div "Atoms" at bounding box center [442, 21] width 26 height 12
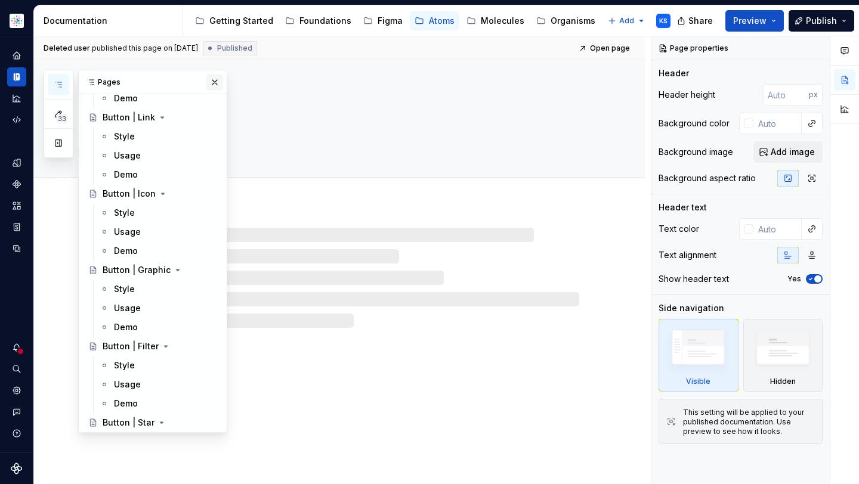
click at [208, 85] on button "button" at bounding box center [214, 82] width 17 height 17
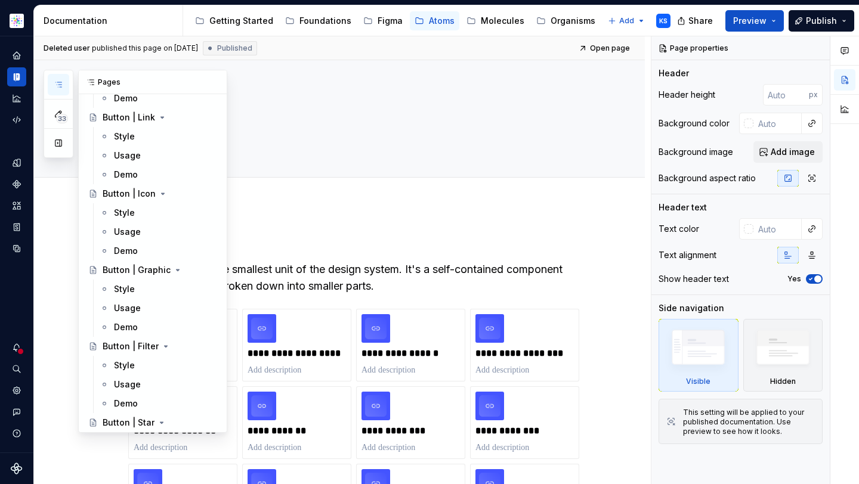
click at [66, 81] on button "button" at bounding box center [58, 84] width 21 height 21
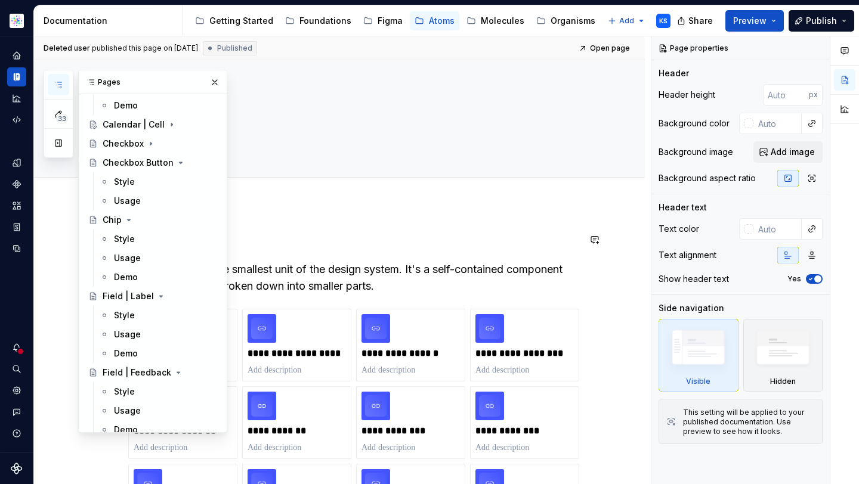
scroll to position [912, 0]
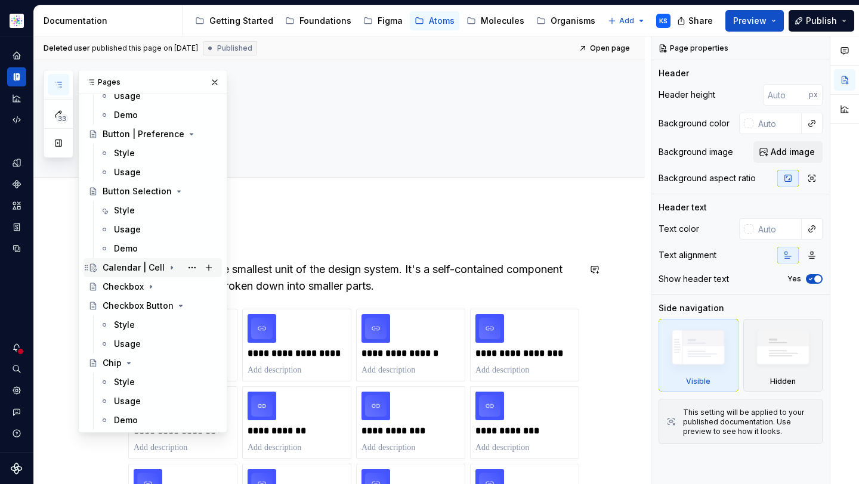
click at [141, 268] on div "Calendar | Cell" at bounding box center [134, 268] width 62 height 12
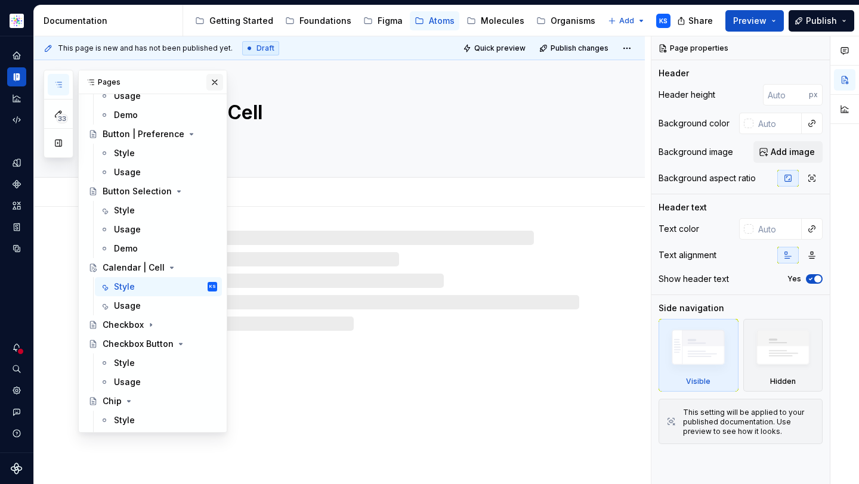
click at [208, 82] on button "button" at bounding box center [214, 82] width 17 height 17
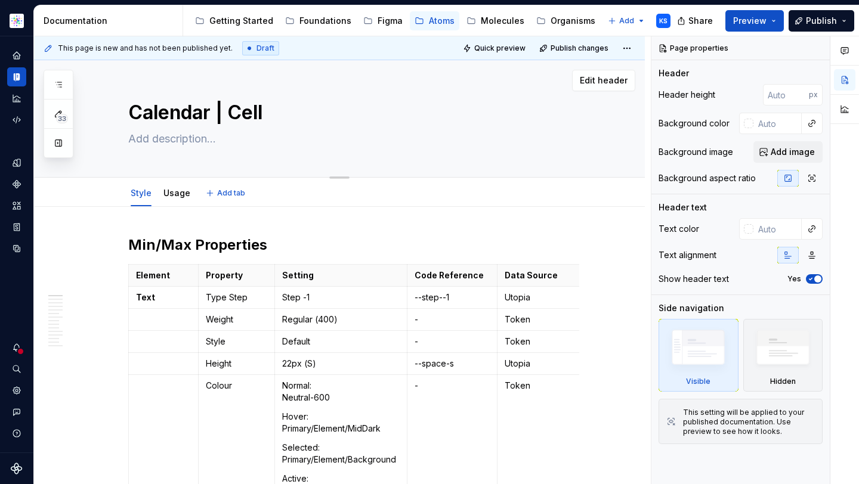
click at [179, 119] on textarea "Calendar | Cell" at bounding box center [351, 112] width 451 height 29
click at [209, 116] on textarea "Calendar | Cell" at bounding box center [351, 112] width 451 height 29
drag, startPoint x: 209, startPoint y: 111, endPoint x: 134, endPoint y: 111, distance: 75.8
click at [134, 111] on textarea "Calendar | Cell" at bounding box center [351, 112] width 451 height 29
type textarea "*"
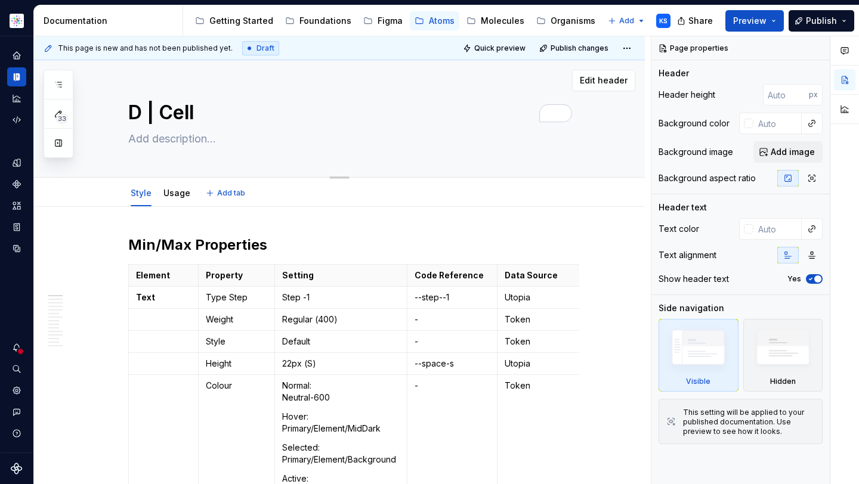
type textarea "Da | Cell"
type textarea "*"
type textarea "Dat | Cell"
type textarea "*"
type textarea "Date | Cell"
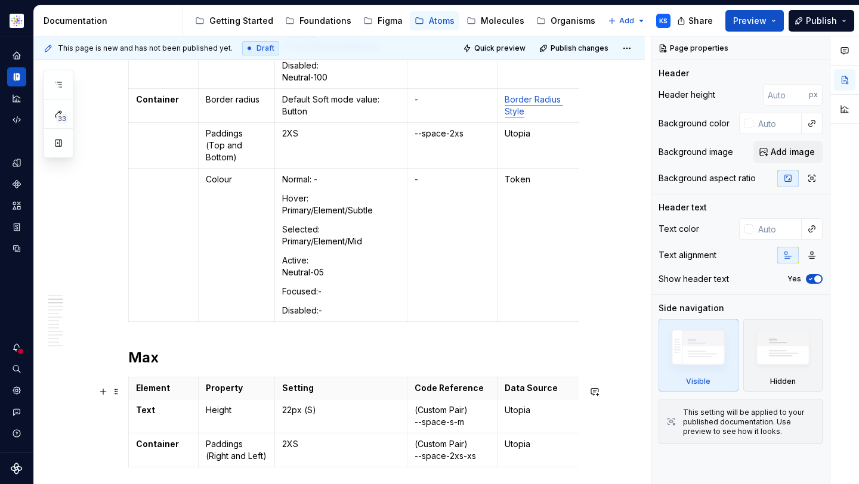
scroll to position [678, 0]
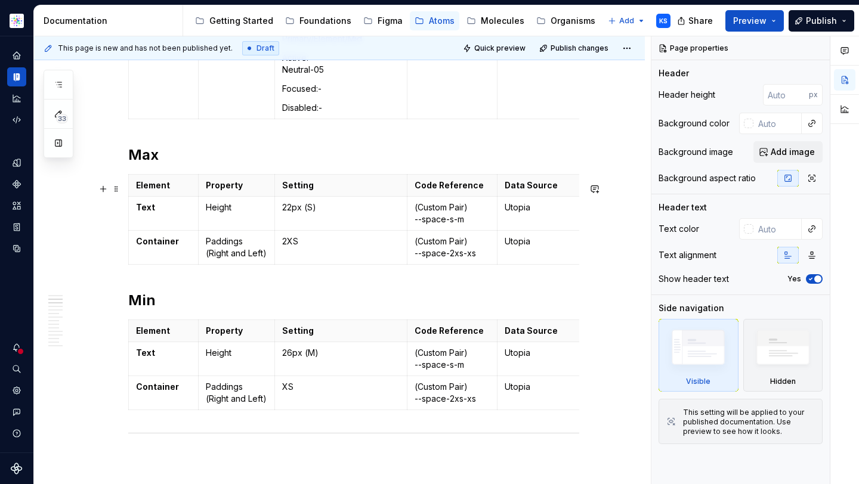
type textarea "*"
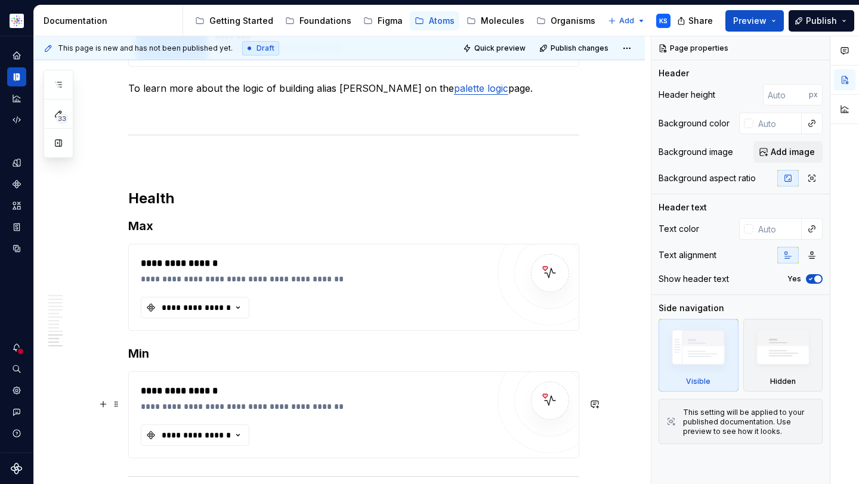
scroll to position [3378, 0]
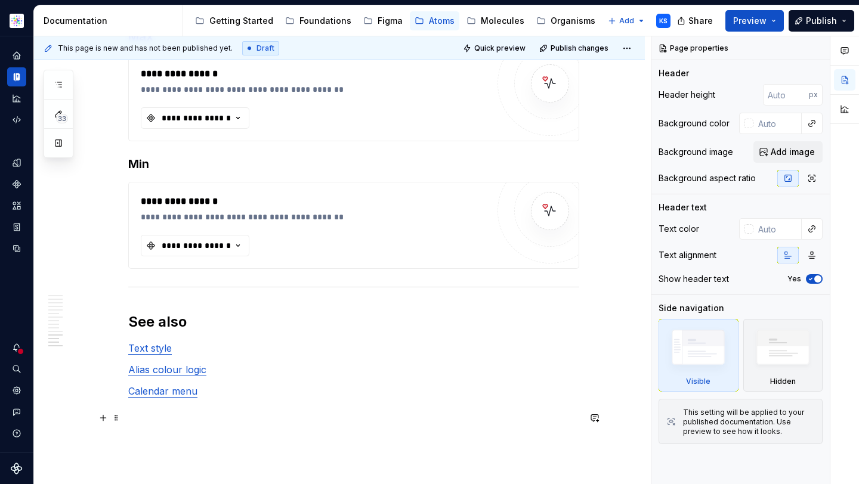
type textarea "Date | Cell"
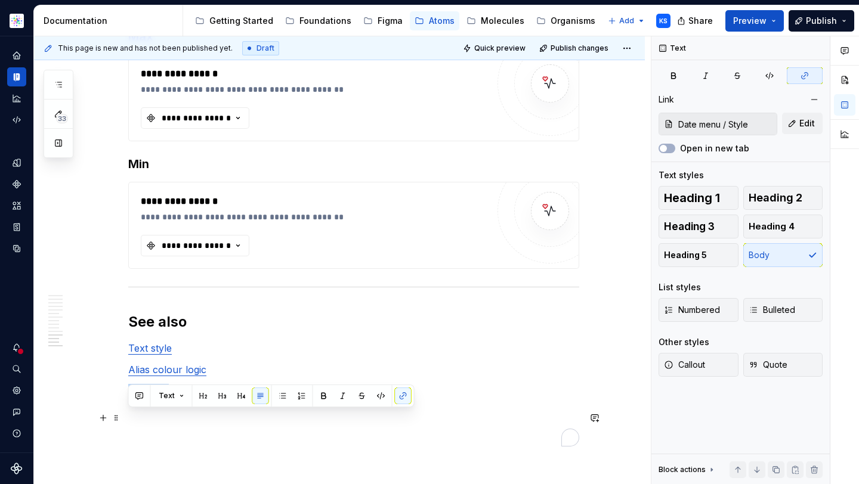
drag, startPoint x: 168, startPoint y: 418, endPoint x: 123, endPoint y: 418, distance: 44.7
click at [192, 399] on p "Date menu" at bounding box center [353, 391] width 451 height 14
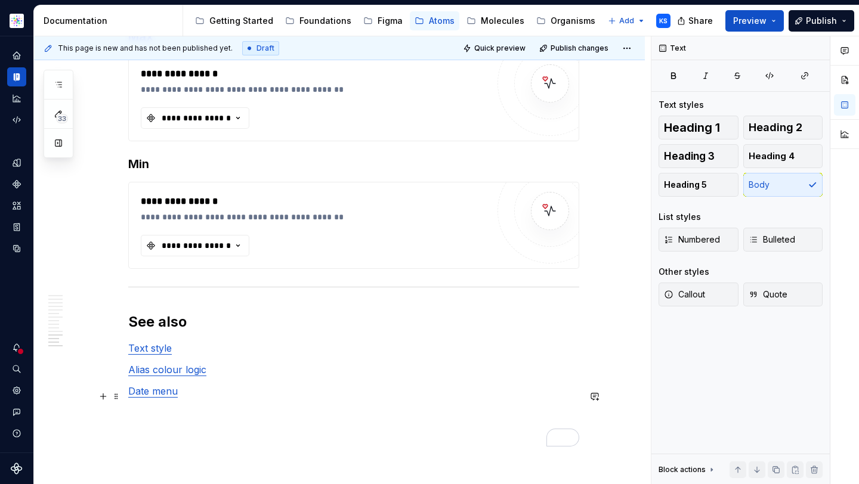
click at [212, 377] on p "Alias colour logic" at bounding box center [353, 370] width 451 height 14
click at [211, 399] on p "Date menu" at bounding box center [353, 391] width 451 height 14
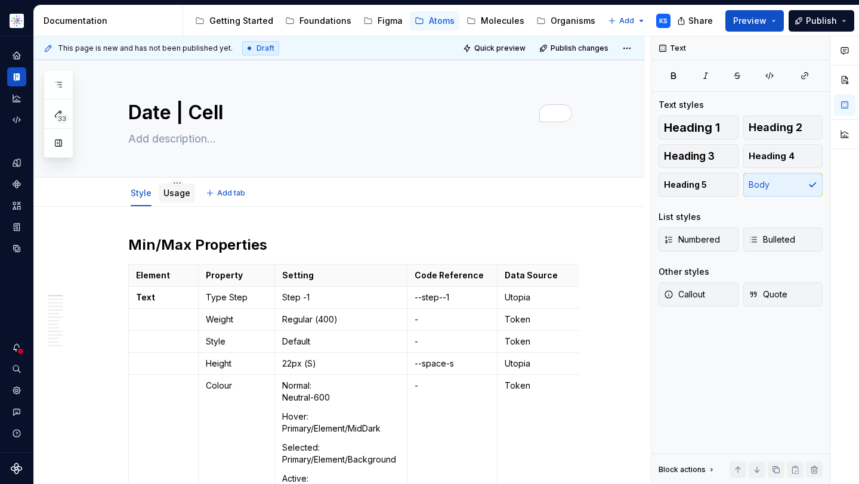
click at [178, 196] on link "Usage" at bounding box center [176, 193] width 27 height 10
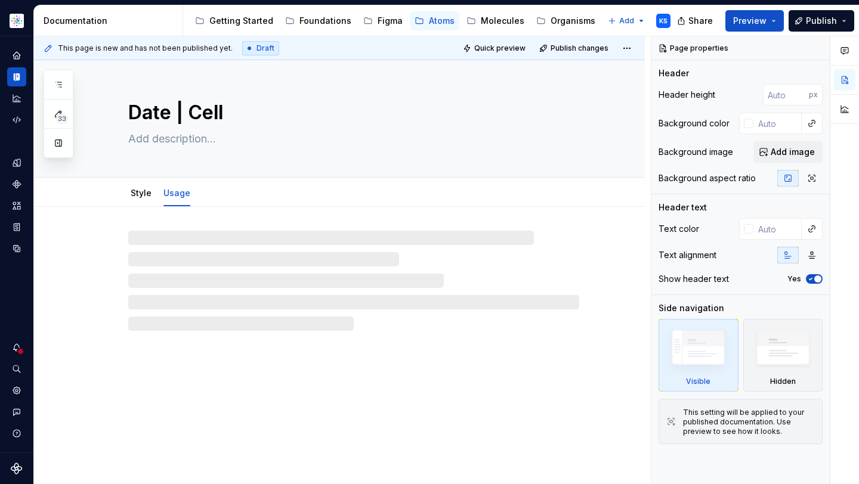
type textarea "*"
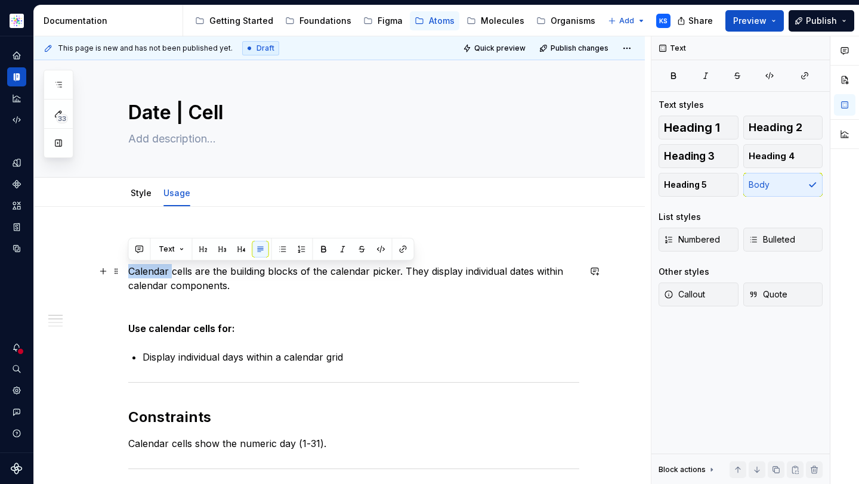
drag, startPoint x: 170, startPoint y: 272, endPoint x: 130, endPoint y: 271, distance: 40.0
click at [130, 271] on p "Calendar cells are the building blocks of the calendar picker. They display ind…" at bounding box center [353, 278] width 451 height 29
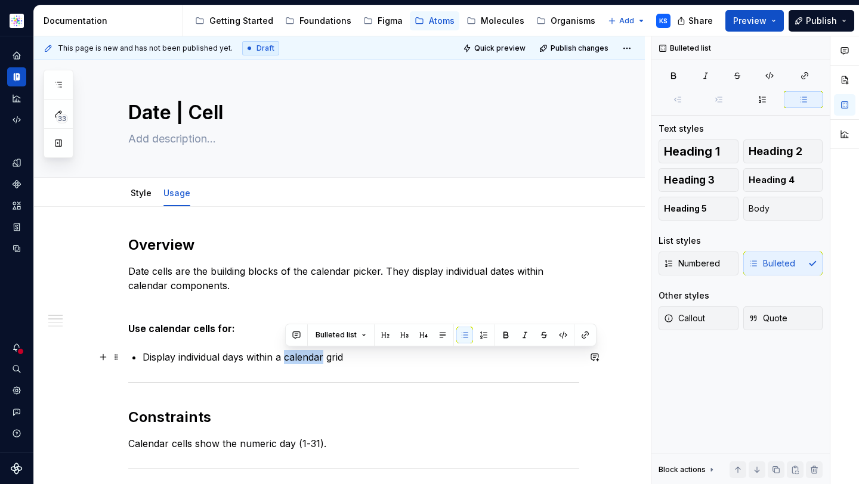
drag, startPoint x: 323, startPoint y: 357, endPoint x: 286, endPoint y: 358, distance: 37.0
click at [286, 358] on p "Display individual days within a calendar grid" at bounding box center [361, 357] width 437 height 14
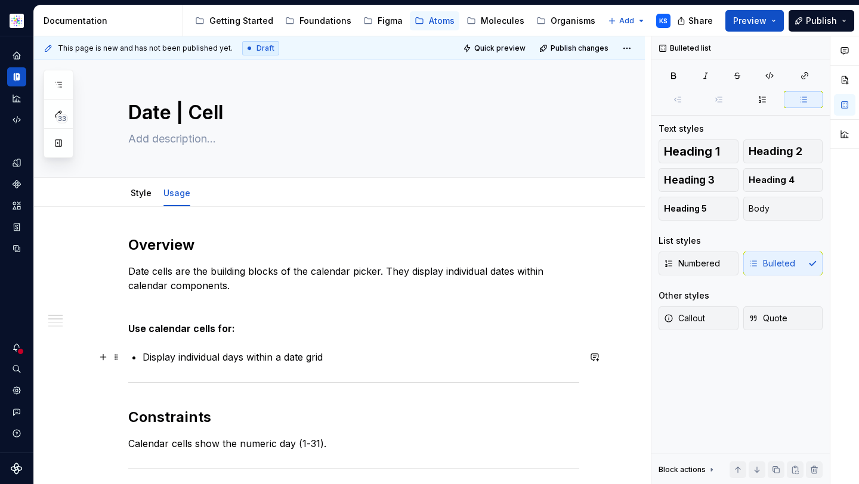
click at [337, 356] on p "Display individual days within a date grid" at bounding box center [361, 357] width 437 height 14
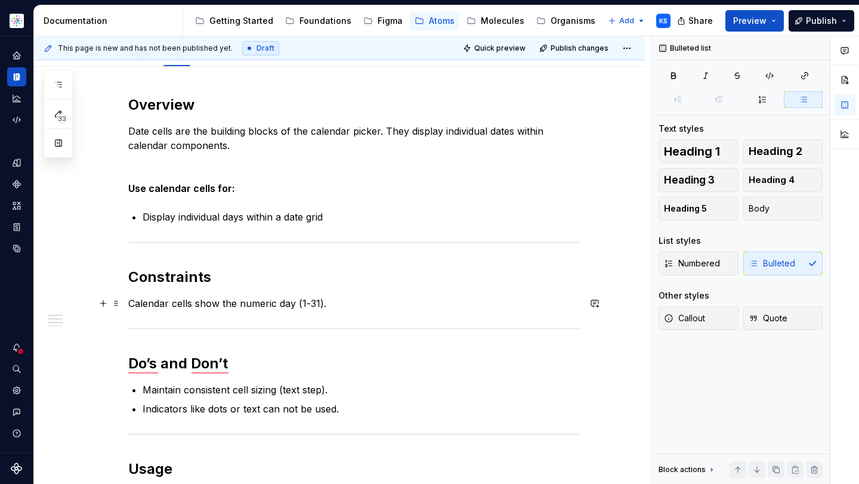
scroll to position [175, 0]
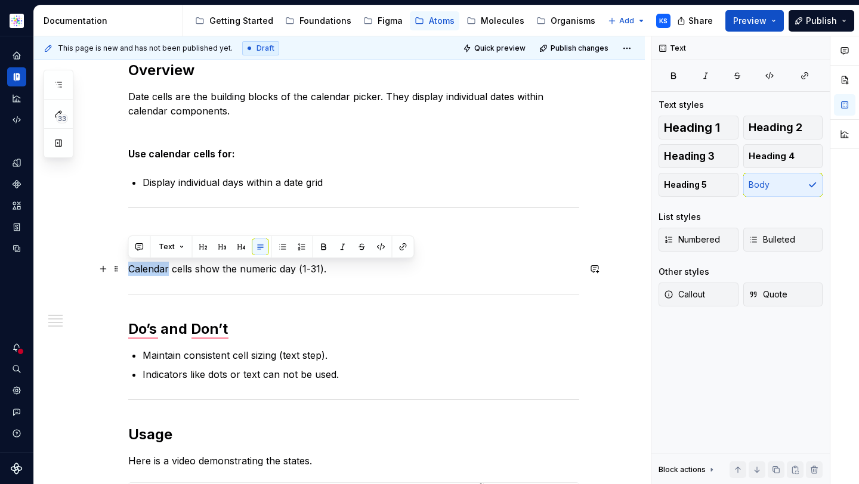
drag, startPoint x: 169, startPoint y: 271, endPoint x: 125, endPoint y: 271, distance: 44.1
click at [125, 271] on div "Overview Date cells are the building blocks of the calendar picker. They displa…" at bounding box center [339, 478] width 611 height 893
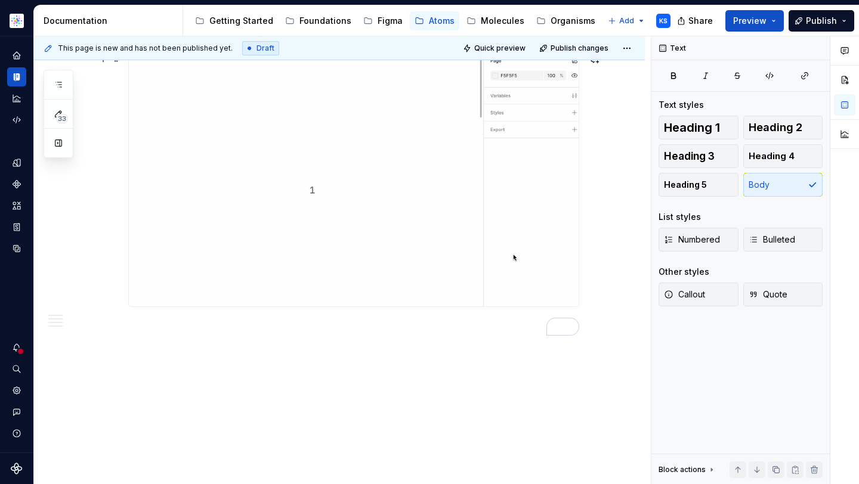
scroll to position [614, 0]
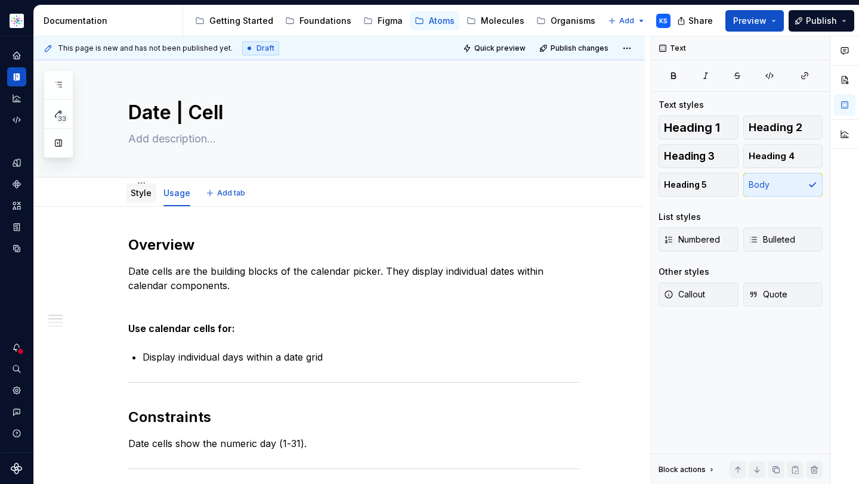
click at [140, 193] on link "Style" at bounding box center [141, 193] width 21 height 10
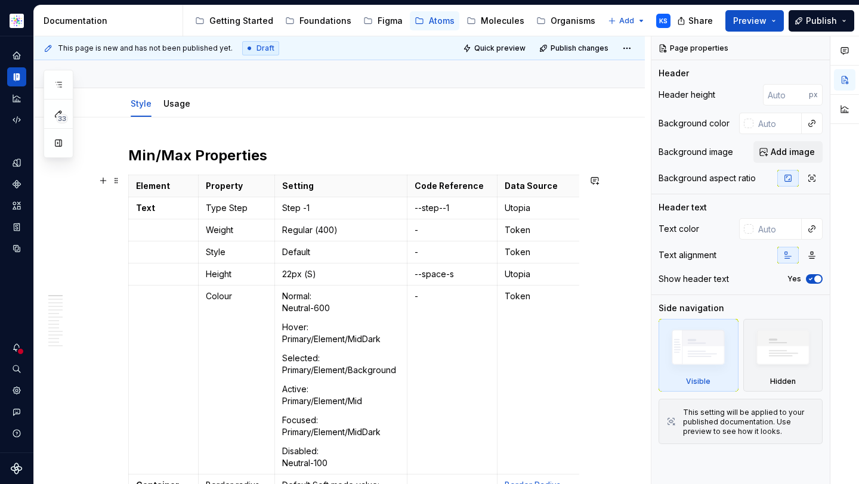
type textarea "*"
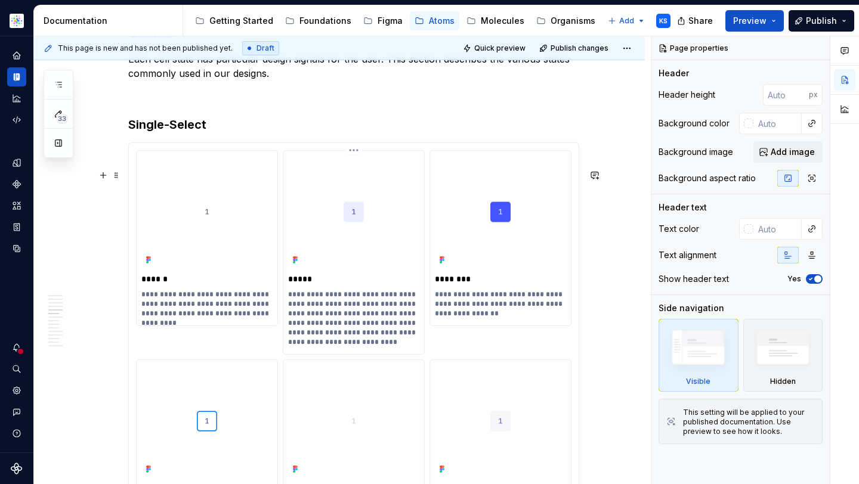
scroll to position [1526, 0]
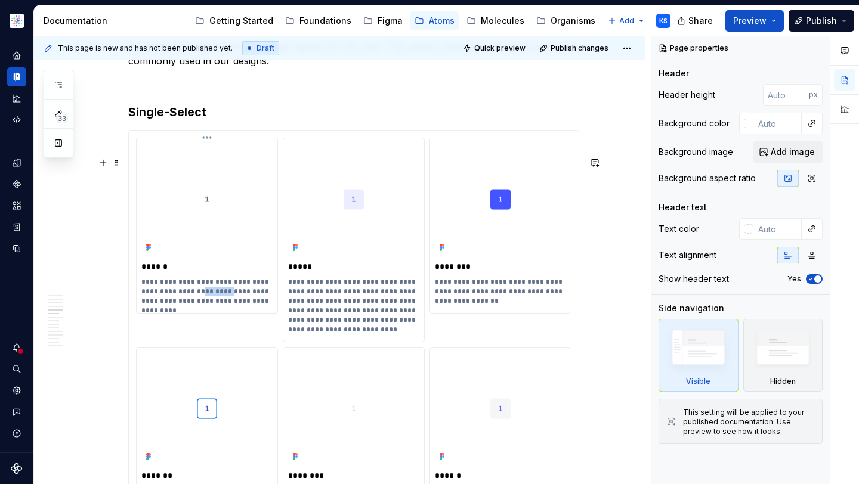
drag, startPoint x: 211, startPoint y: 317, endPoint x: 183, endPoint y: 317, distance: 28.6
click at [182, 306] on p "**********" at bounding box center [206, 291] width 131 height 29
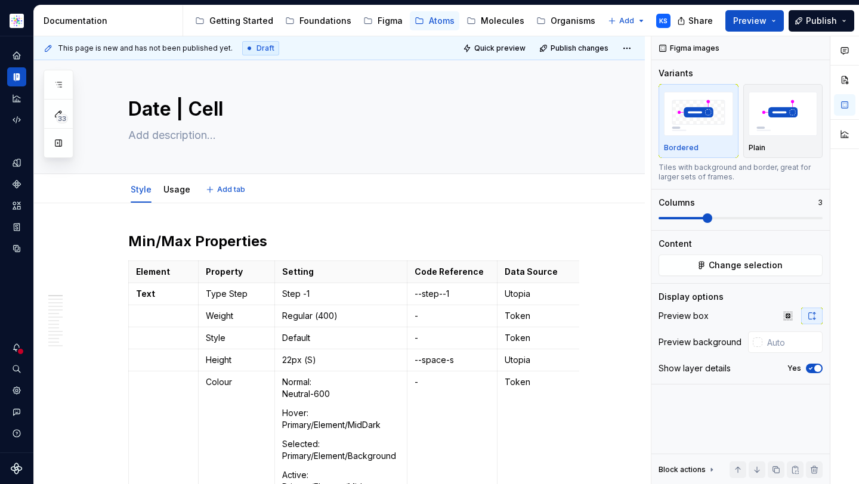
scroll to position [0, 0]
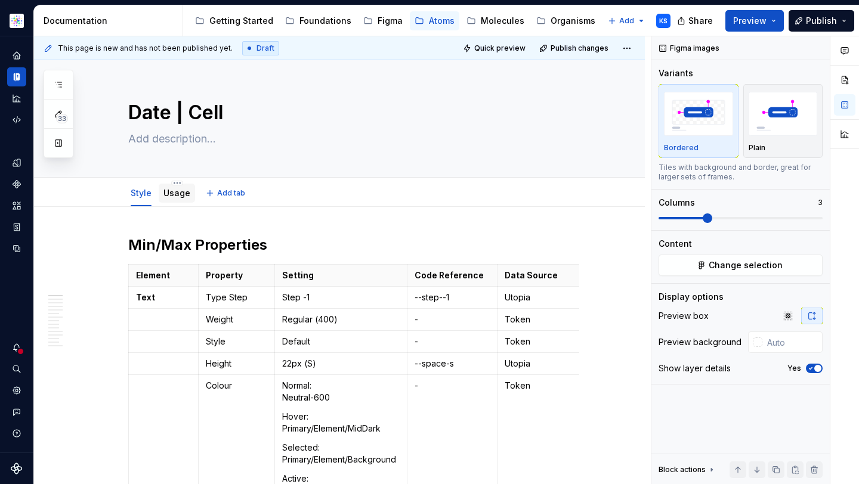
click at [183, 197] on link "Usage" at bounding box center [176, 193] width 27 height 10
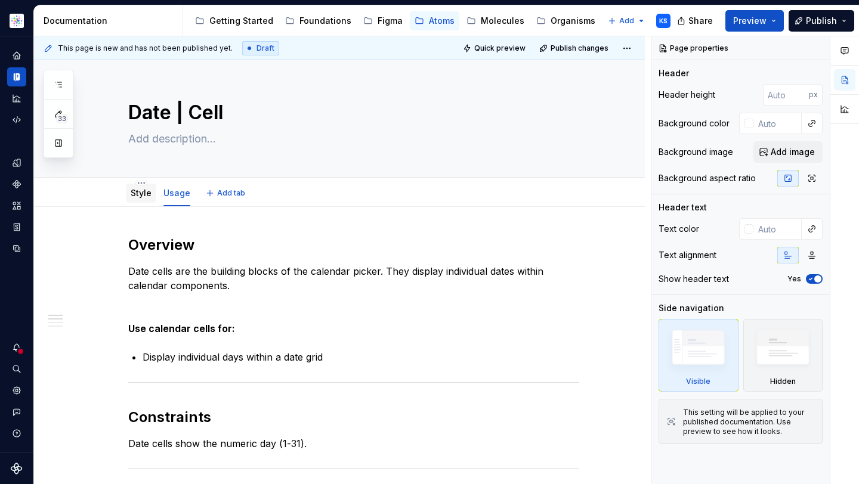
click at [140, 196] on link "Style" at bounding box center [141, 193] width 21 height 10
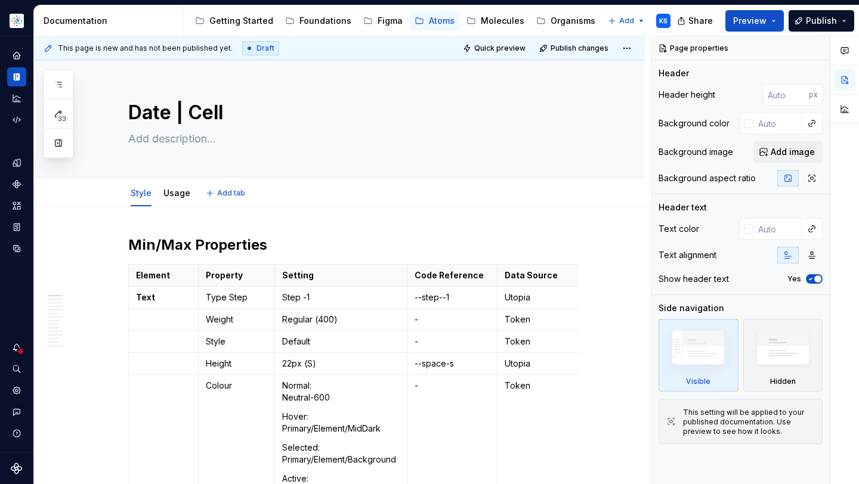
type textarea "*"
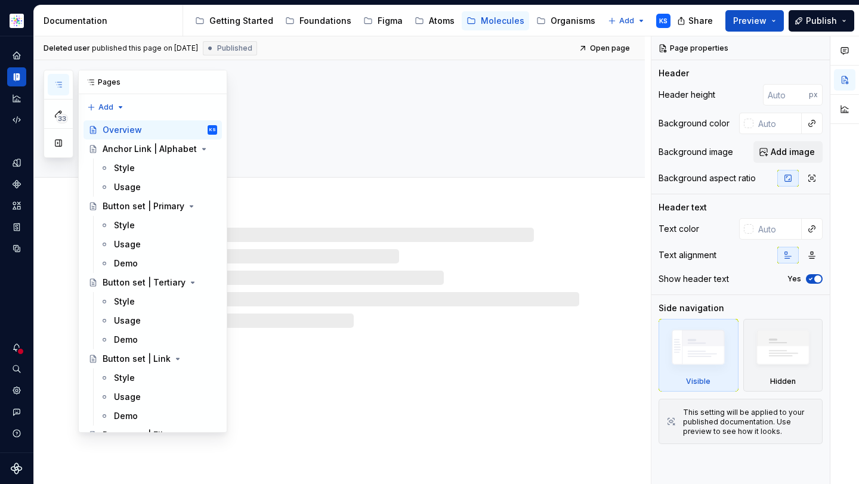
click at [57, 84] on icon "button" at bounding box center [59, 85] width 10 height 10
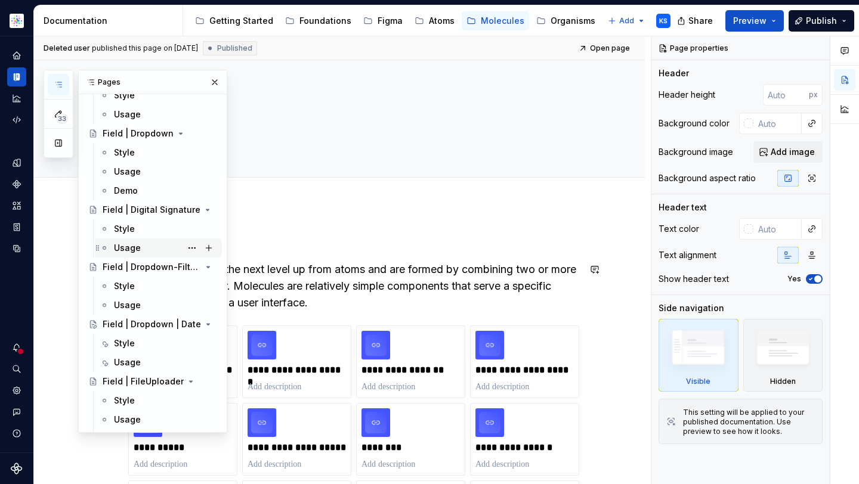
scroll to position [1337, 0]
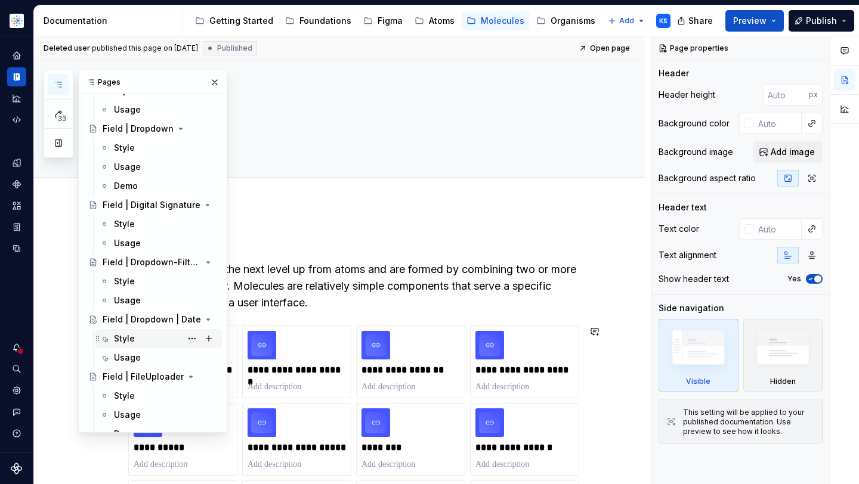
click at [144, 339] on div "Style" at bounding box center [165, 338] width 103 height 17
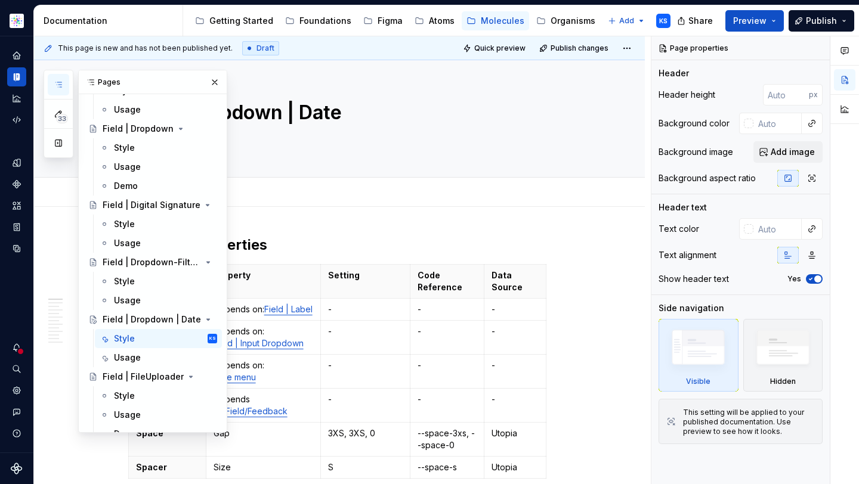
type textarea "*"
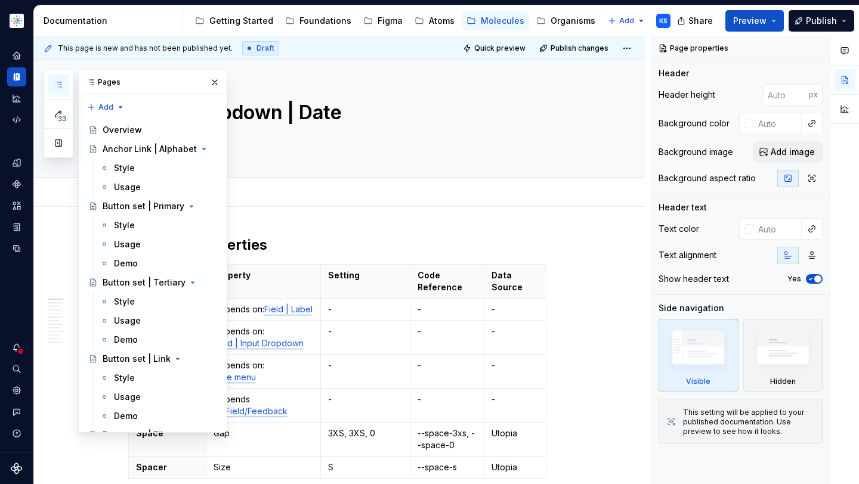
scroll to position [1337, 0]
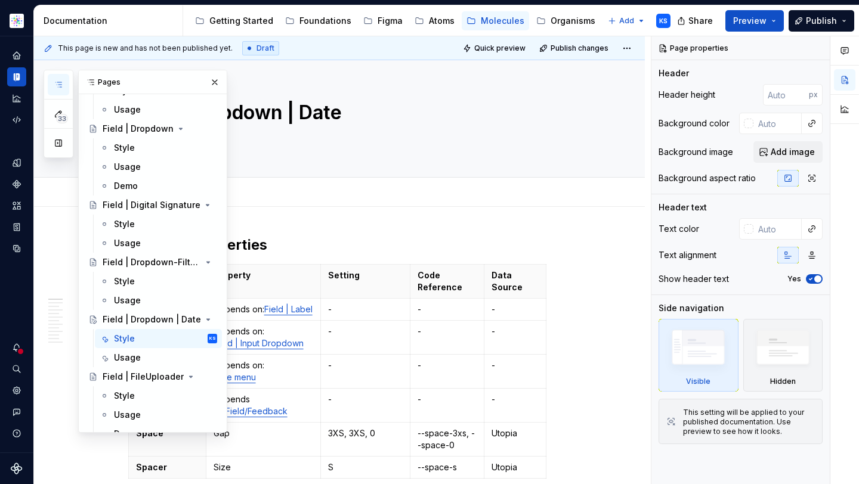
click at [200, 74] on div "Pages" at bounding box center [153, 82] width 148 height 24
click at [560, 24] on div "Organisms" at bounding box center [573, 21] width 45 height 12
type textarea "*"
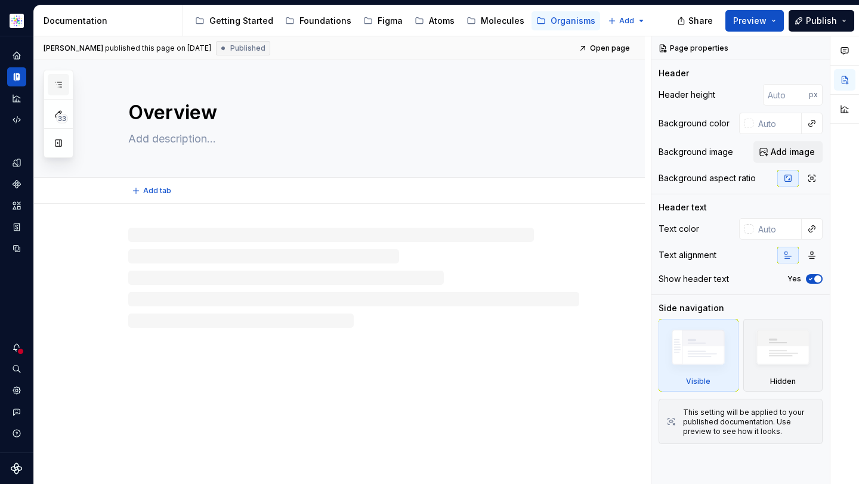
click at [60, 83] on icon "button" at bounding box center [59, 85] width 10 height 10
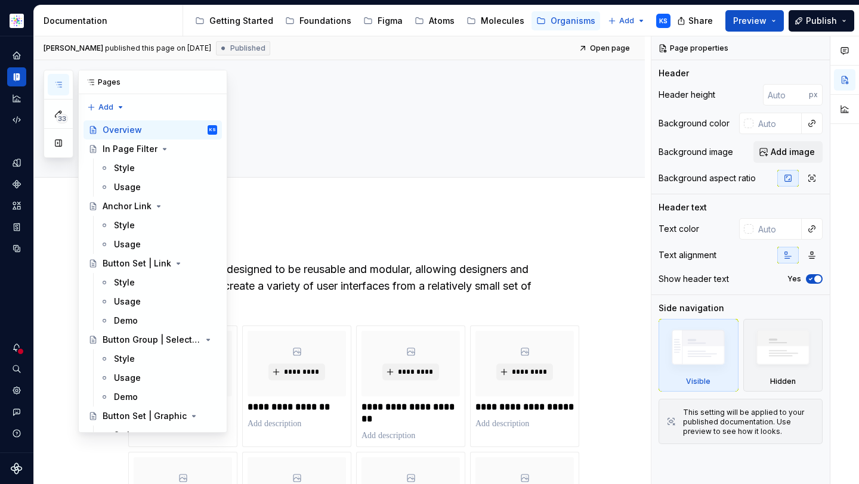
click at [55, 82] on icon "button" at bounding box center [58, 84] width 6 height 5
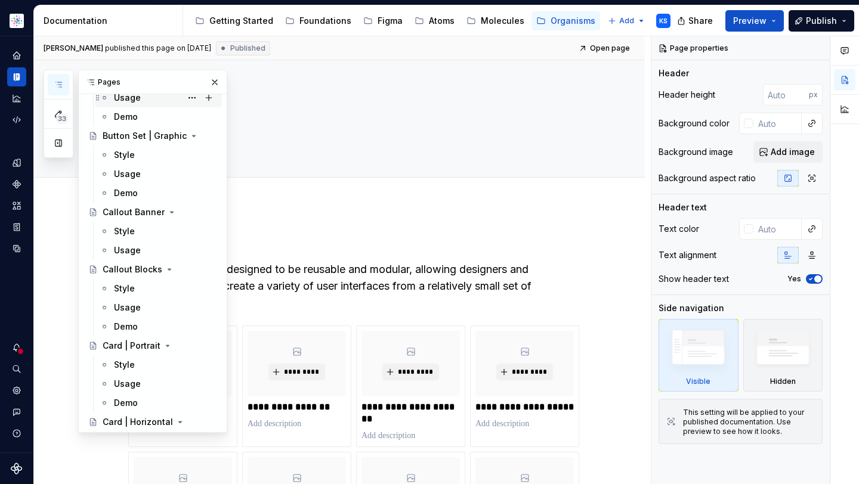
scroll to position [326, 0]
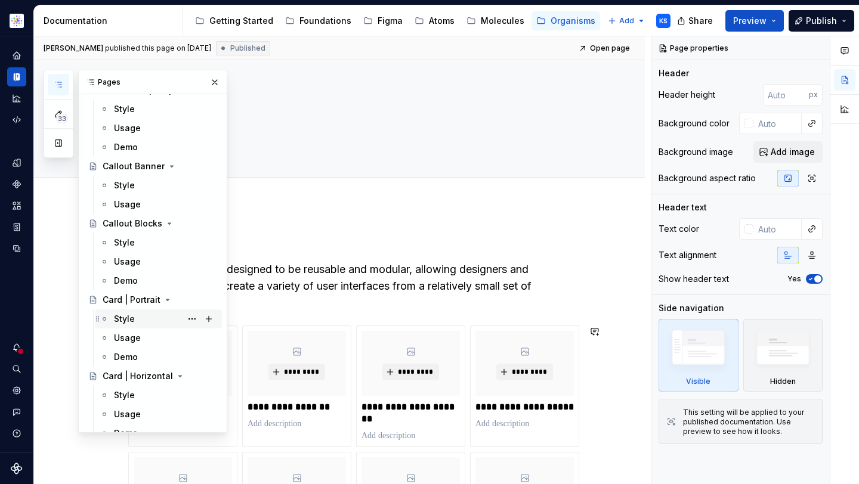
click at [133, 320] on div "Style" at bounding box center [124, 319] width 21 height 12
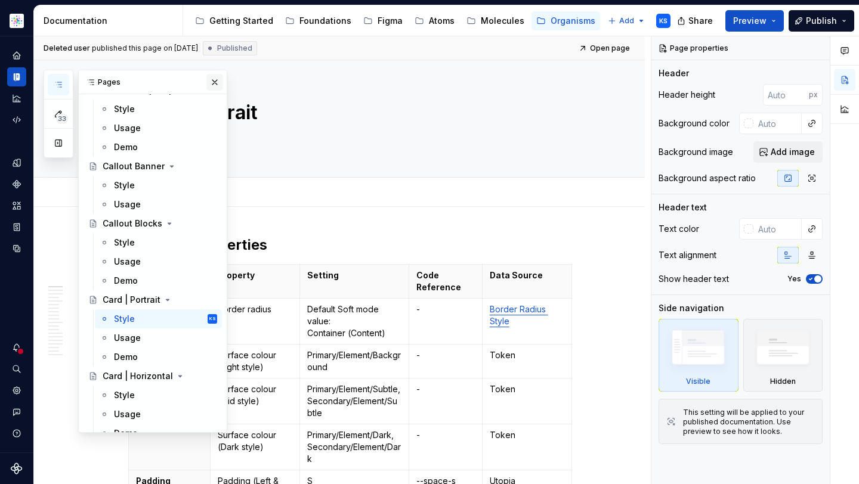
click at [209, 80] on button "button" at bounding box center [214, 82] width 17 height 17
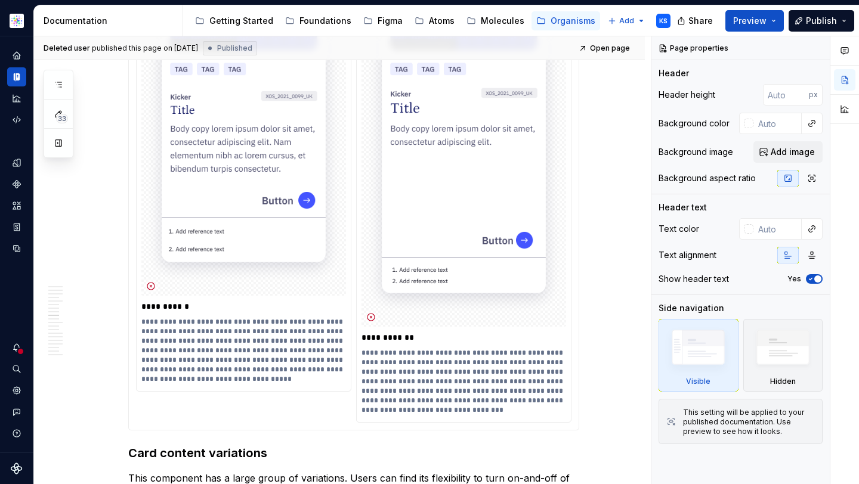
scroll to position [4452, 0]
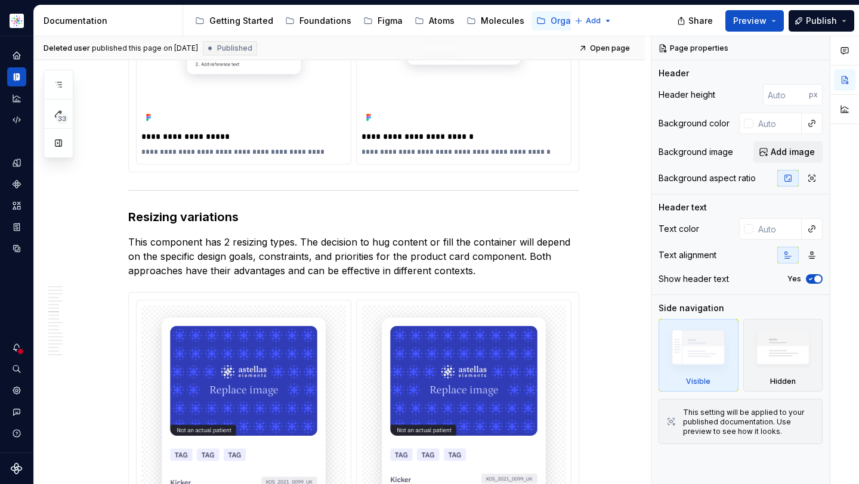
type textarea "*"
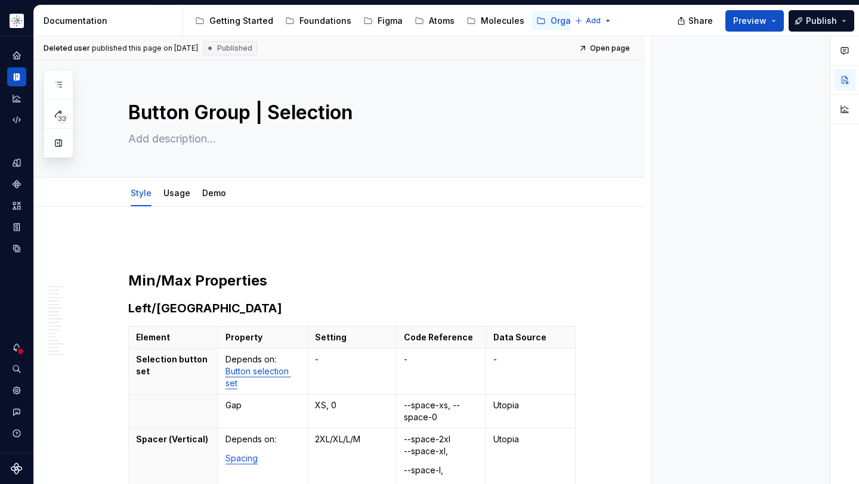
type textarea "*"
